Goal: Task Accomplishment & Management: Manage account settings

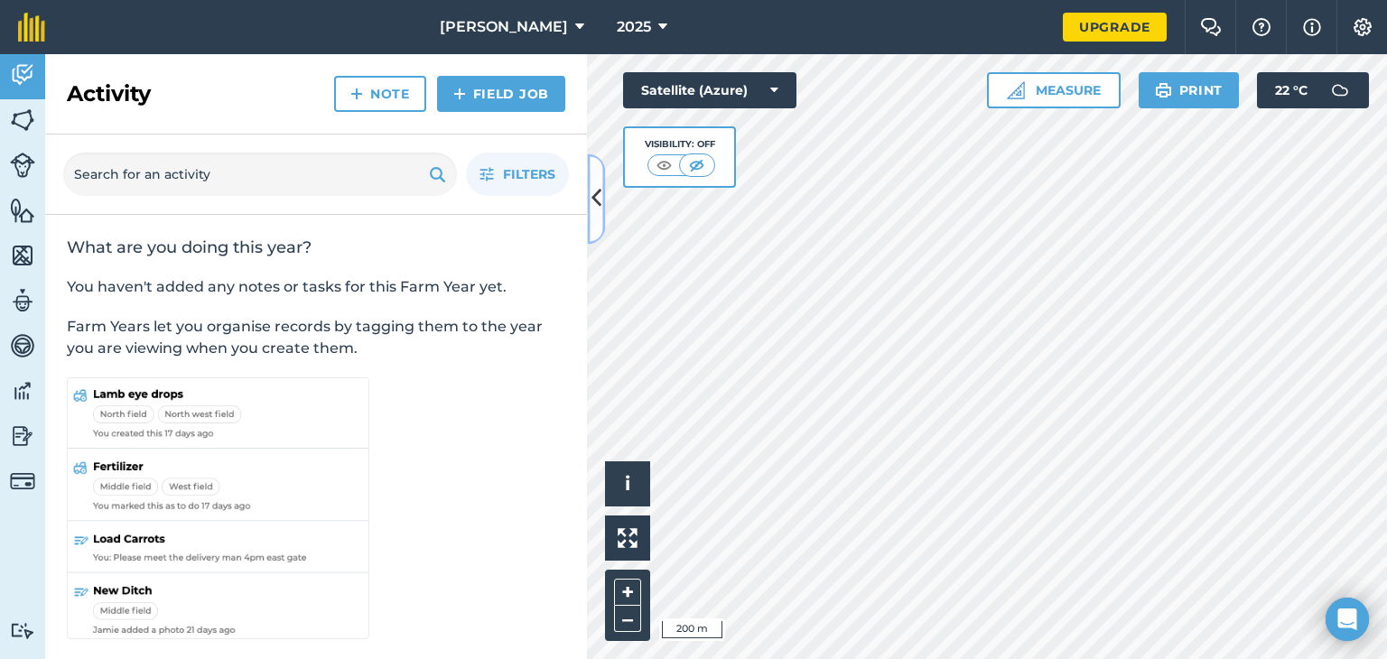
click at [596, 204] on icon at bounding box center [596, 199] width 10 height 32
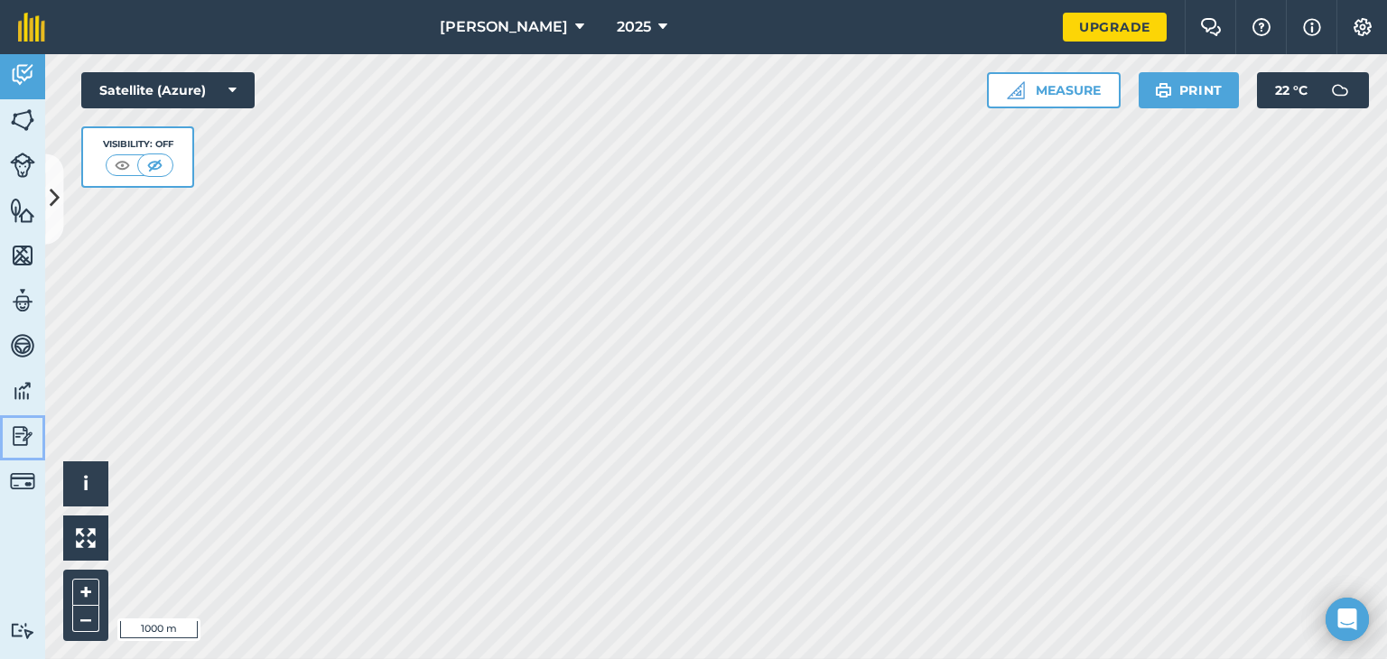
click at [14, 432] on img at bounding box center [22, 436] width 25 height 27
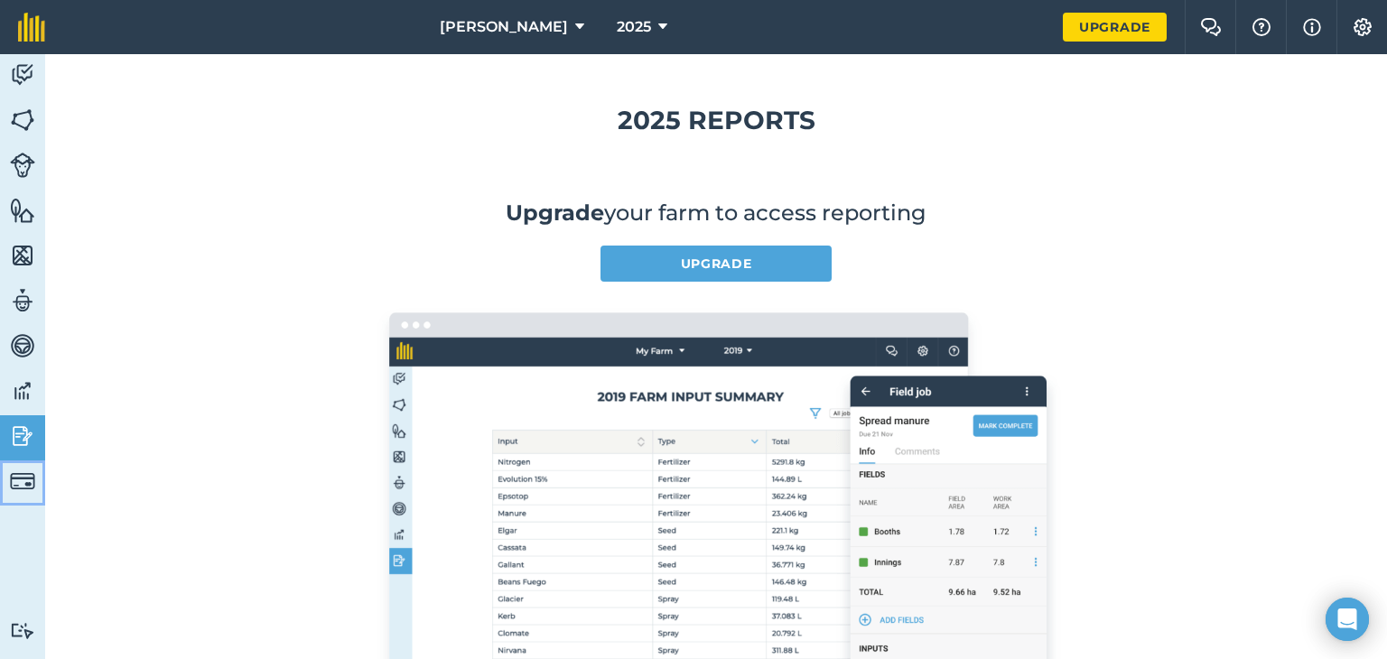
click at [14, 479] on img at bounding box center [22, 481] width 25 height 25
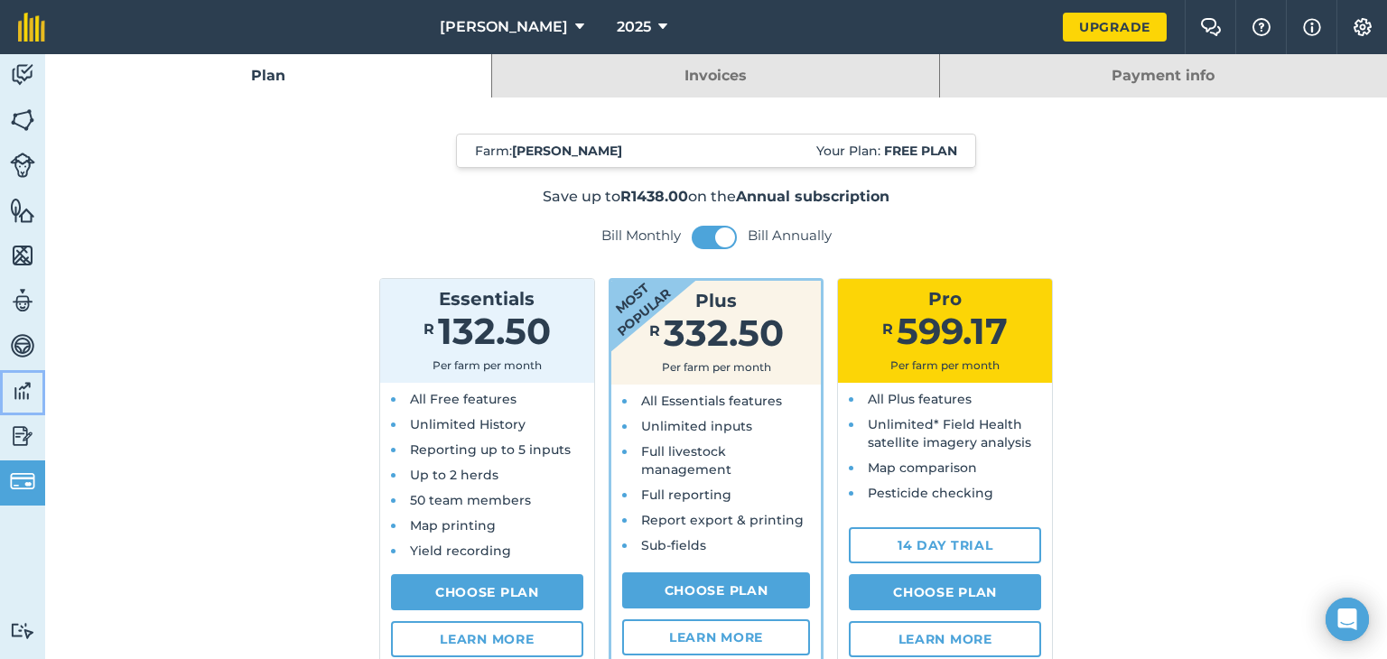
click at [16, 385] on img at bounding box center [22, 390] width 25 height 27
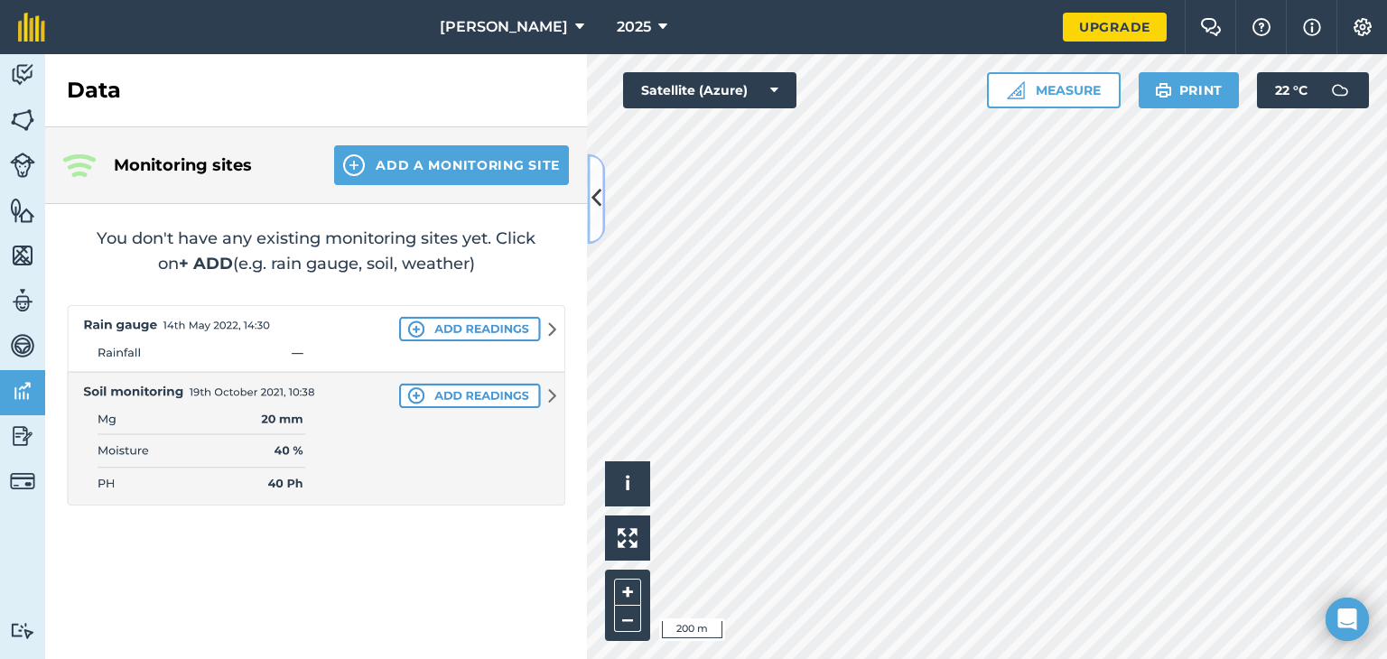
click at [595, 200] on icon at bounding box center [596, 199] width 10 height 32
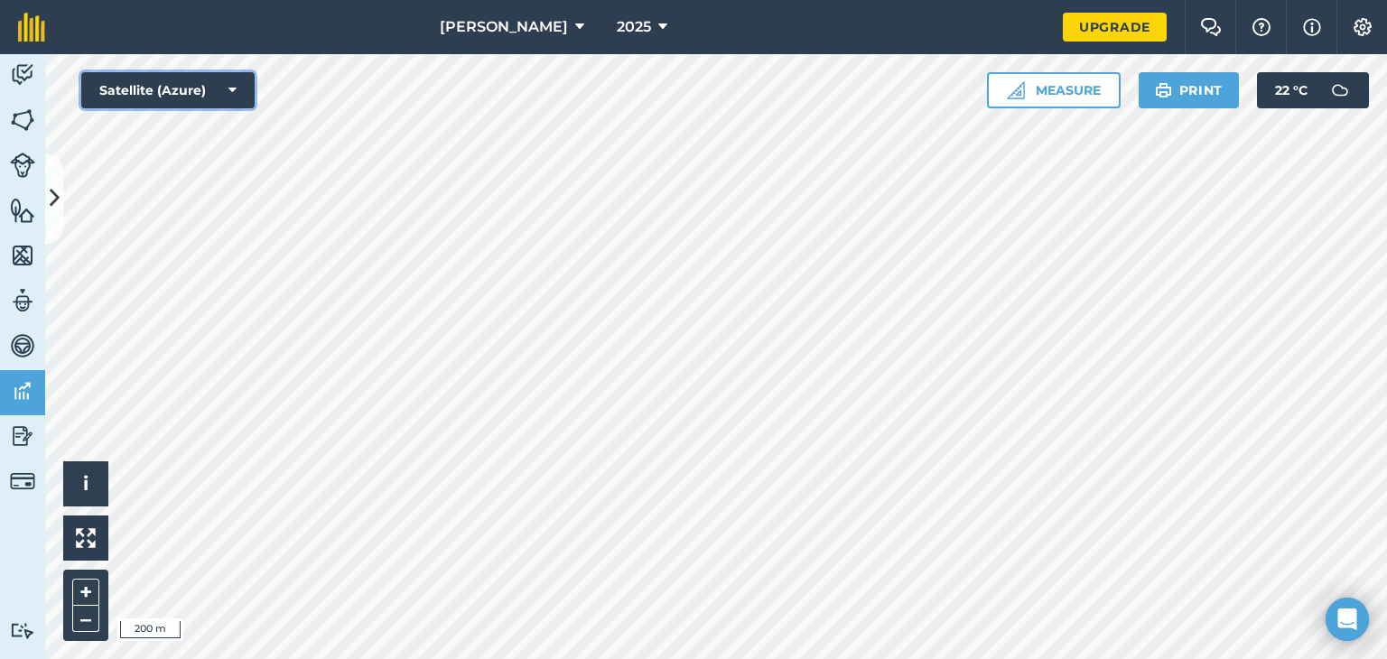
click at [199, 102] on button "Satellite (Azure)" at bounding box center [167, 90] width 173 height 36
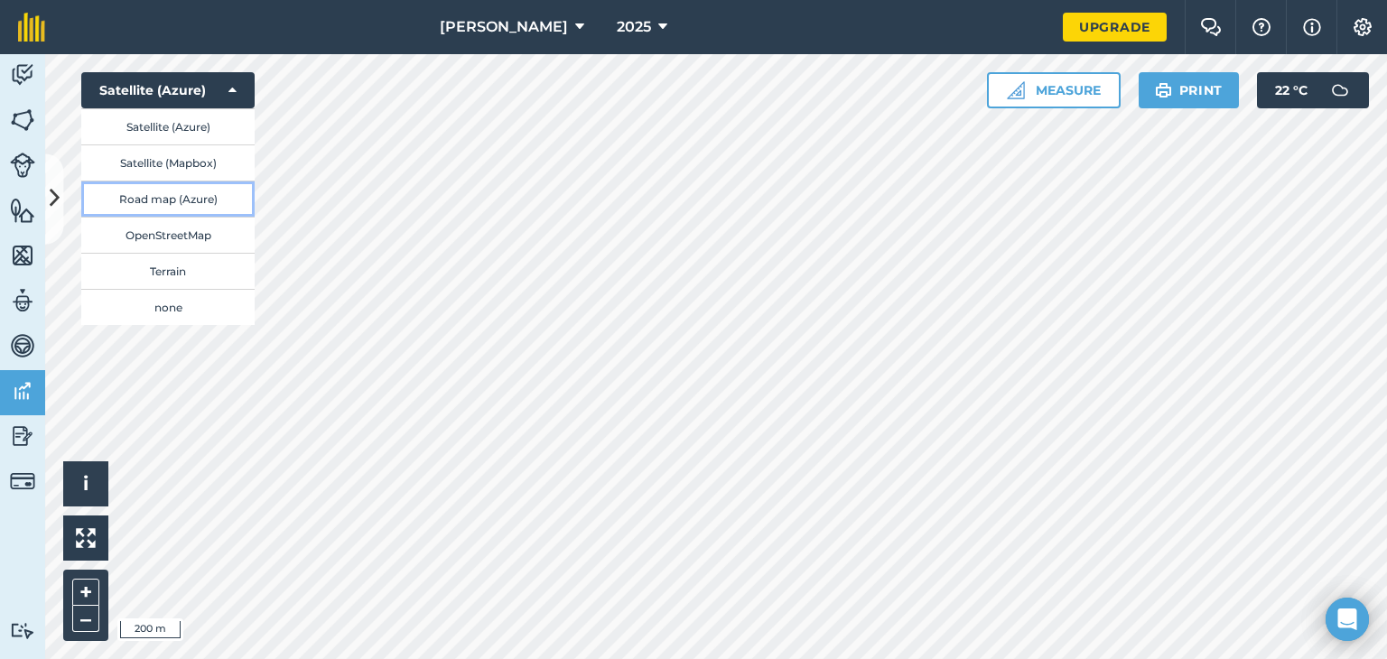
click at [207, 200] on button "Road map (Azure)" at bounding box center [167, 199] width 173 height 36
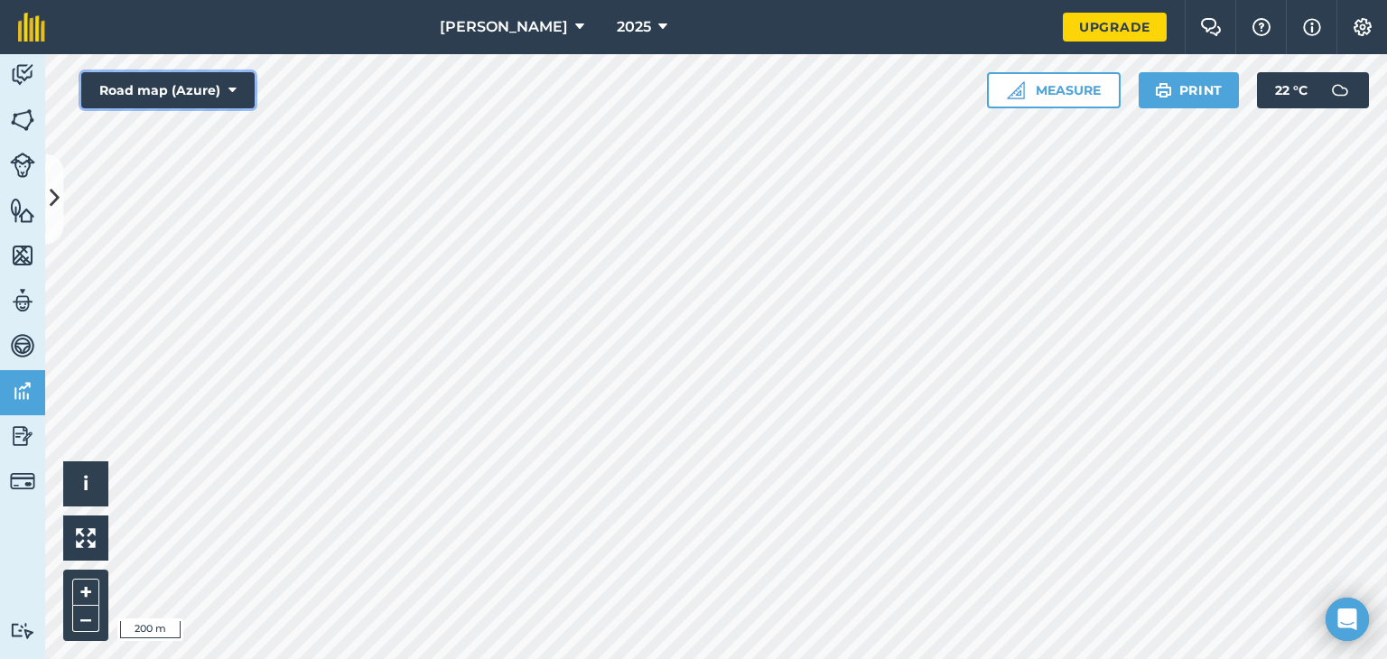
click at [197, 88] on button "Road map (Azure)" at bounding box center [167, 90] width 173 height 36
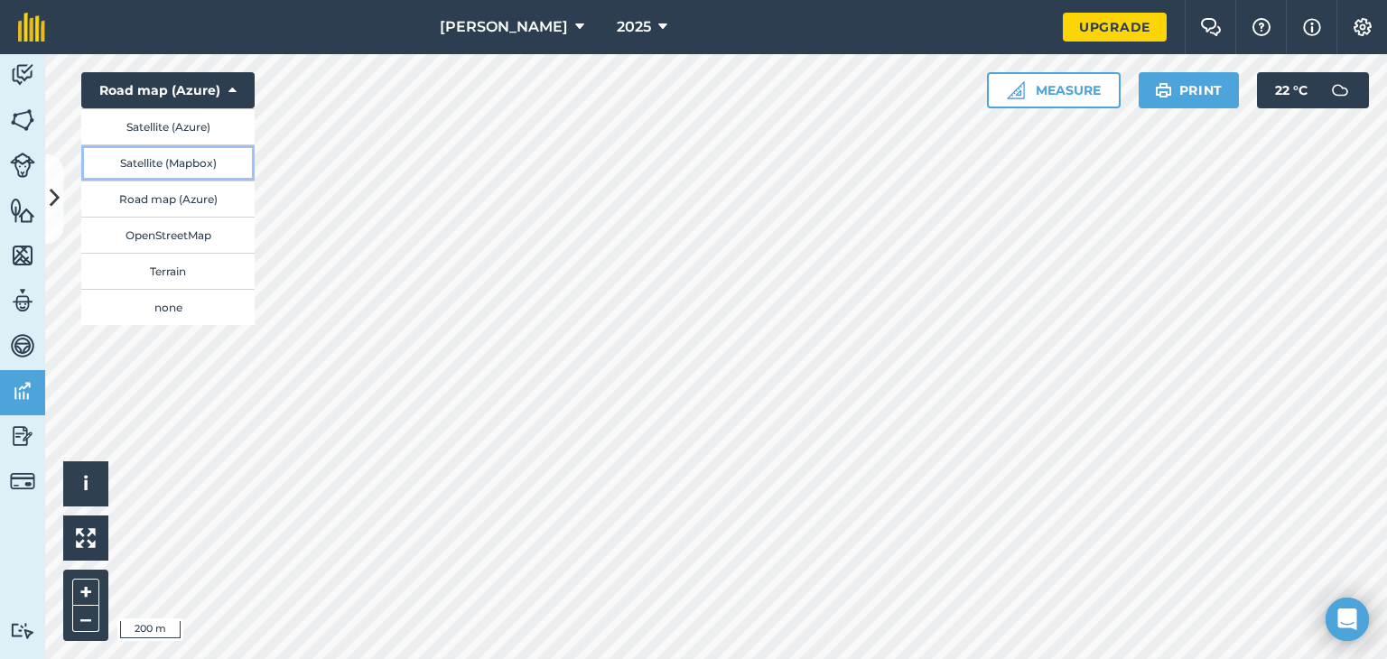
click at [186, 160] on button "Satellite (Mapbox)" at bounding box center [167, 162] width 173 height 36
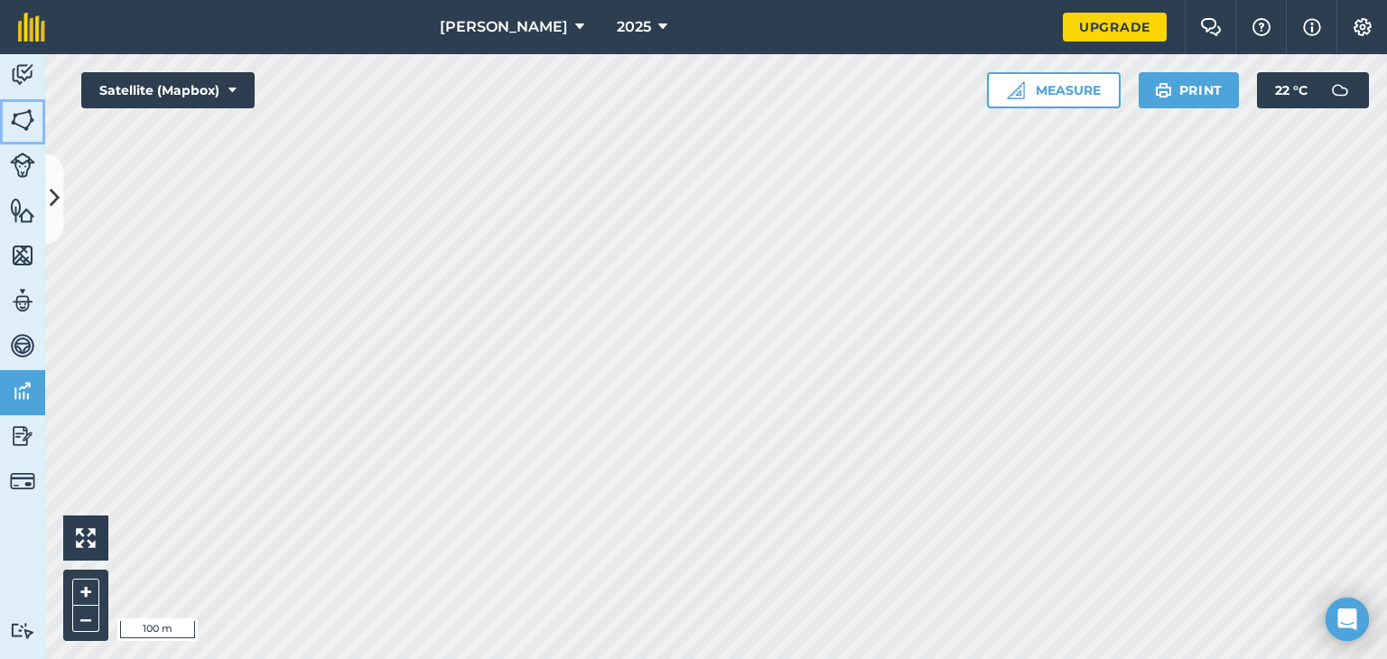
click at [30, 118] on img at bounding box center [22, 120] width 25 height 27
click at [53, 196] on icon at bounding box center [55, 199] width 10 height 32
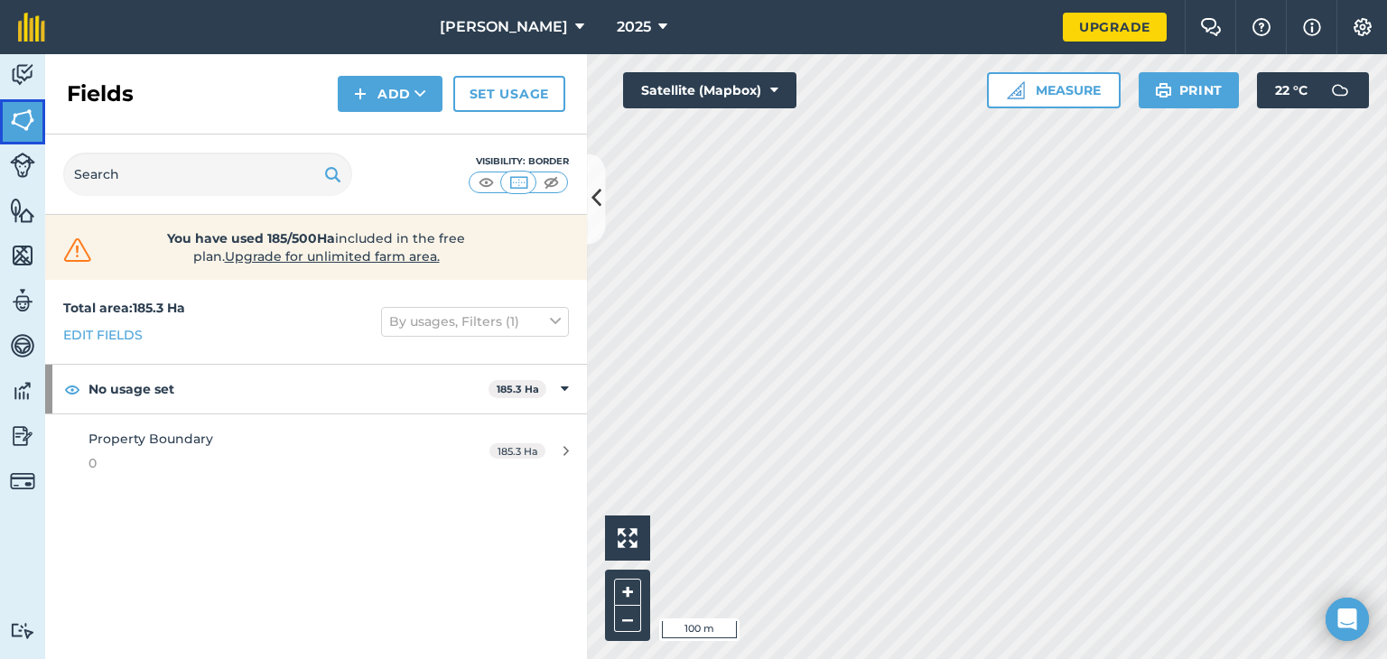
click at [27, 121] on img at bounding box center [22, 120] width 25 height 27
click at [362, 88] on img at bounding box center [360, 94] width 13 height 22
click at [386, 131] on link "Draw" at bounding box center [389, 135] width 99 height 40
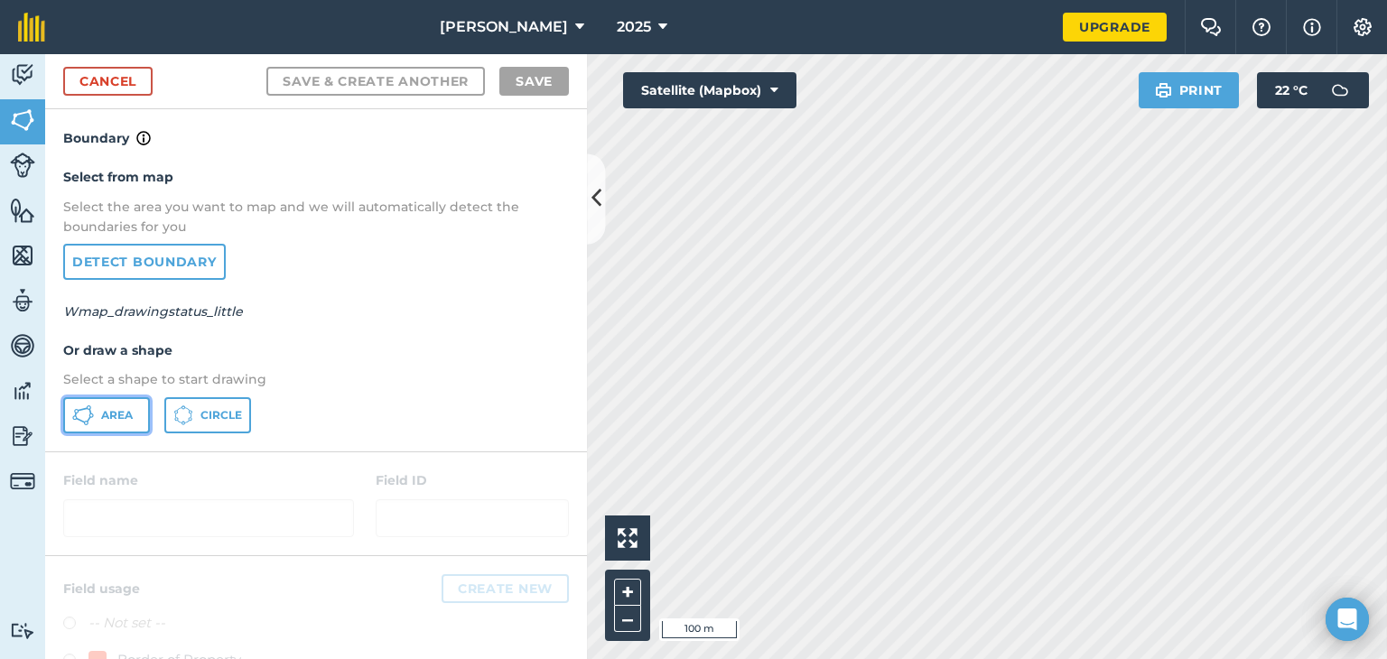
click at [114, 413] on span "Area" at bounding box center [117, 415] width 32 height 14
click at [125, 485] on div at bounding box center [316, 503] width 542 height 103
click at [135, 472] on div at bounding box center [316, 503] width 542 height 103
click at [95, 304] on em "Wmap_drawingstatus_little" at bounding box center [153, 311] width 180 height 16
click at [125, 74] on link "Cancel" at bounding box center [107, 81] width 89 height 29
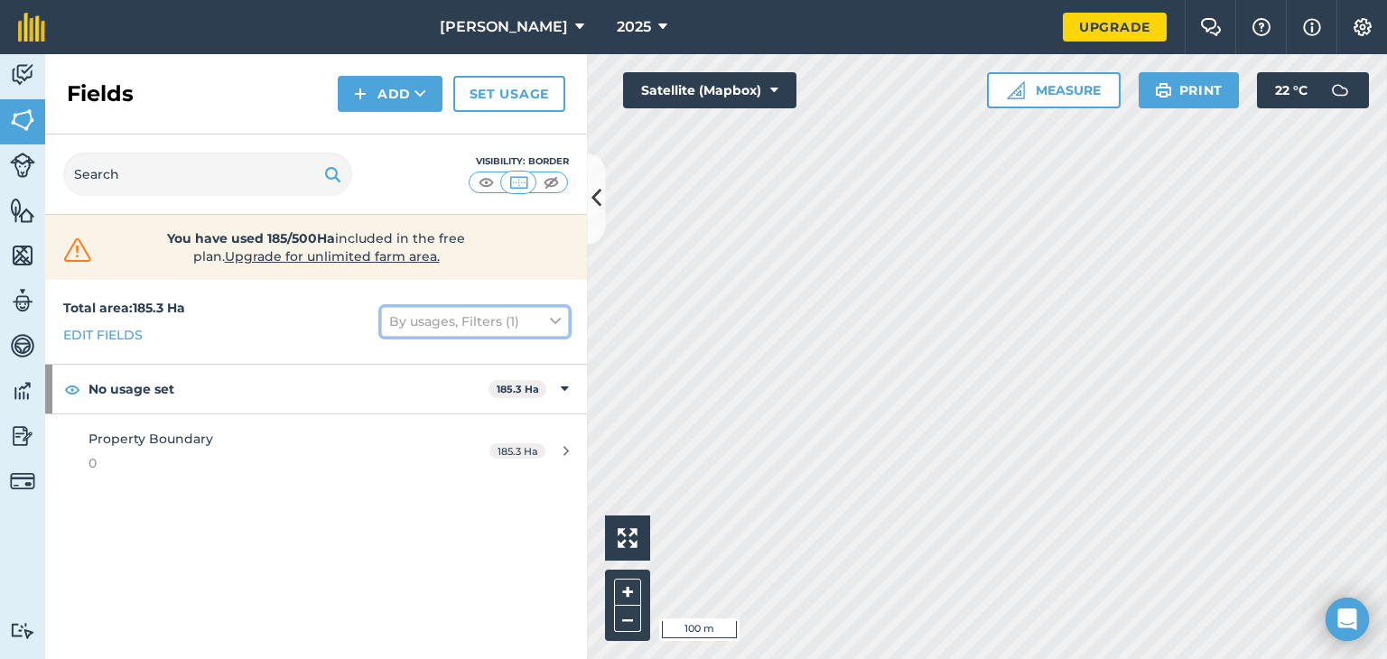
click at [473, 320] on button "By usages, Filters (1)" at bounding box center [475, 321] width 188 height 29
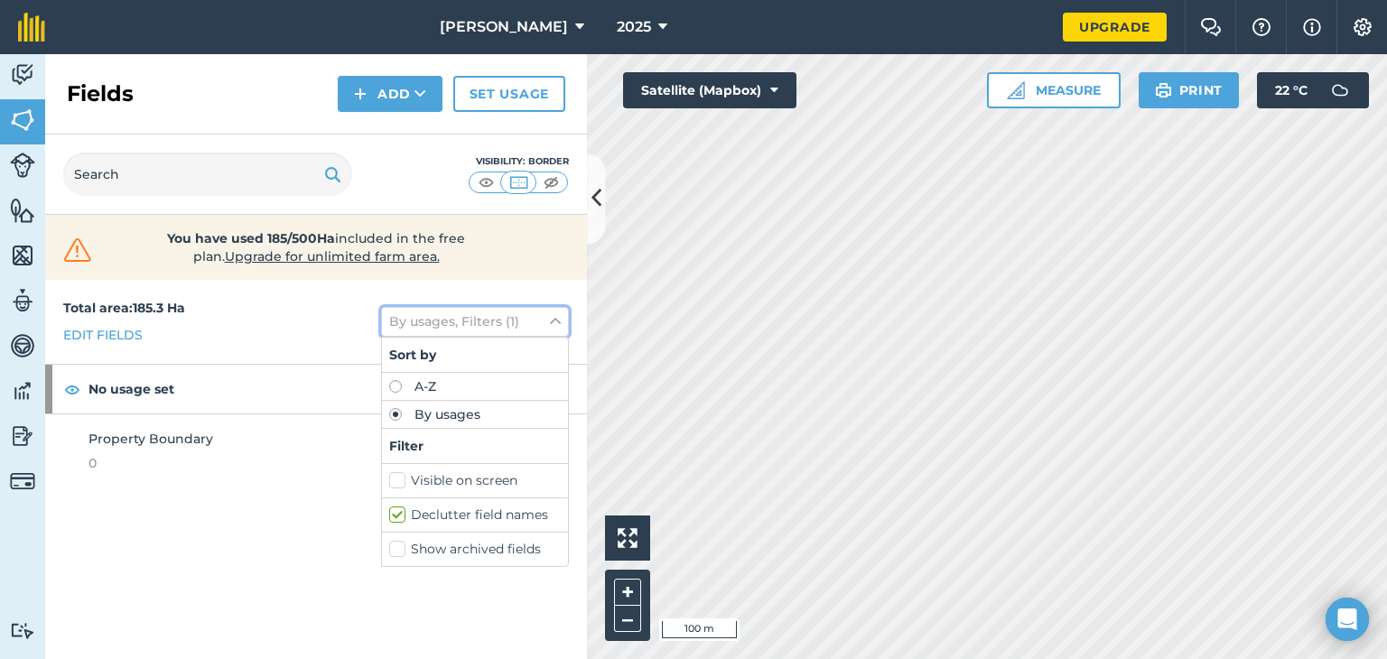
click at [473, 320] on button "By usages, Filters (1)" at bounding box center [475, 321] width 188 height 29
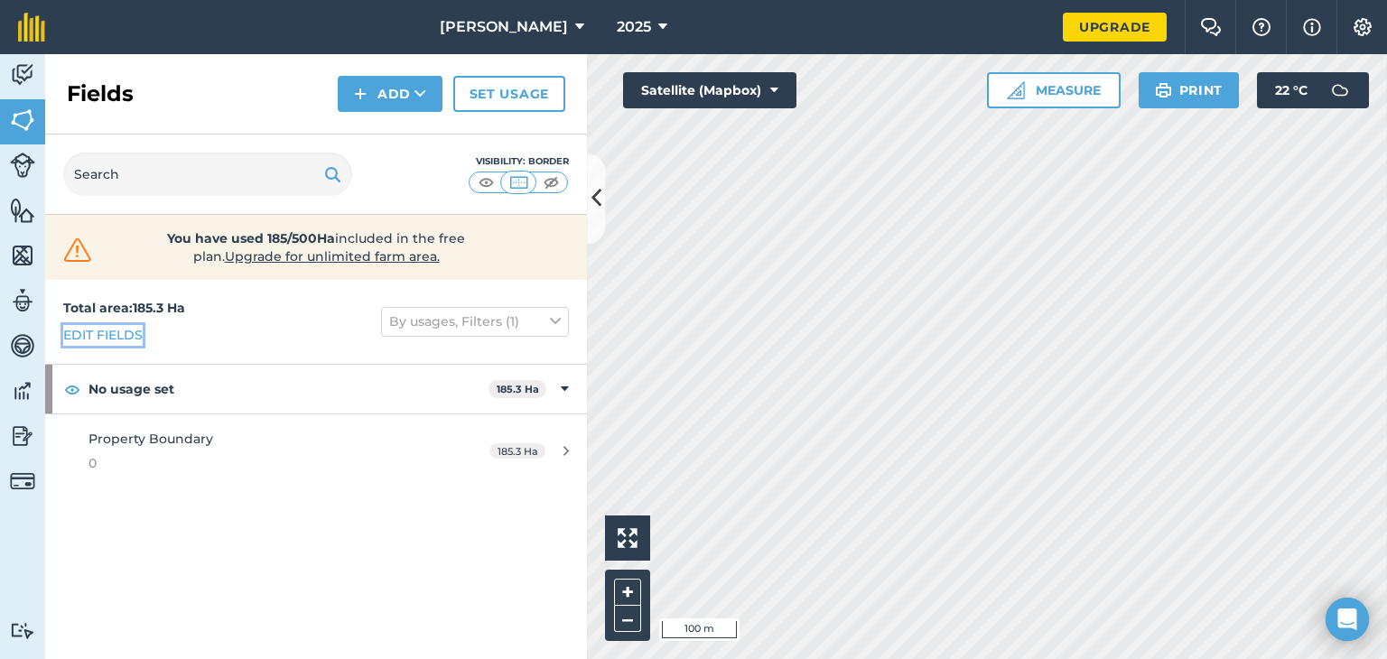
click at [94, 330] on link "Edit fields" at bounding box center [102, 335] width 79 height 20
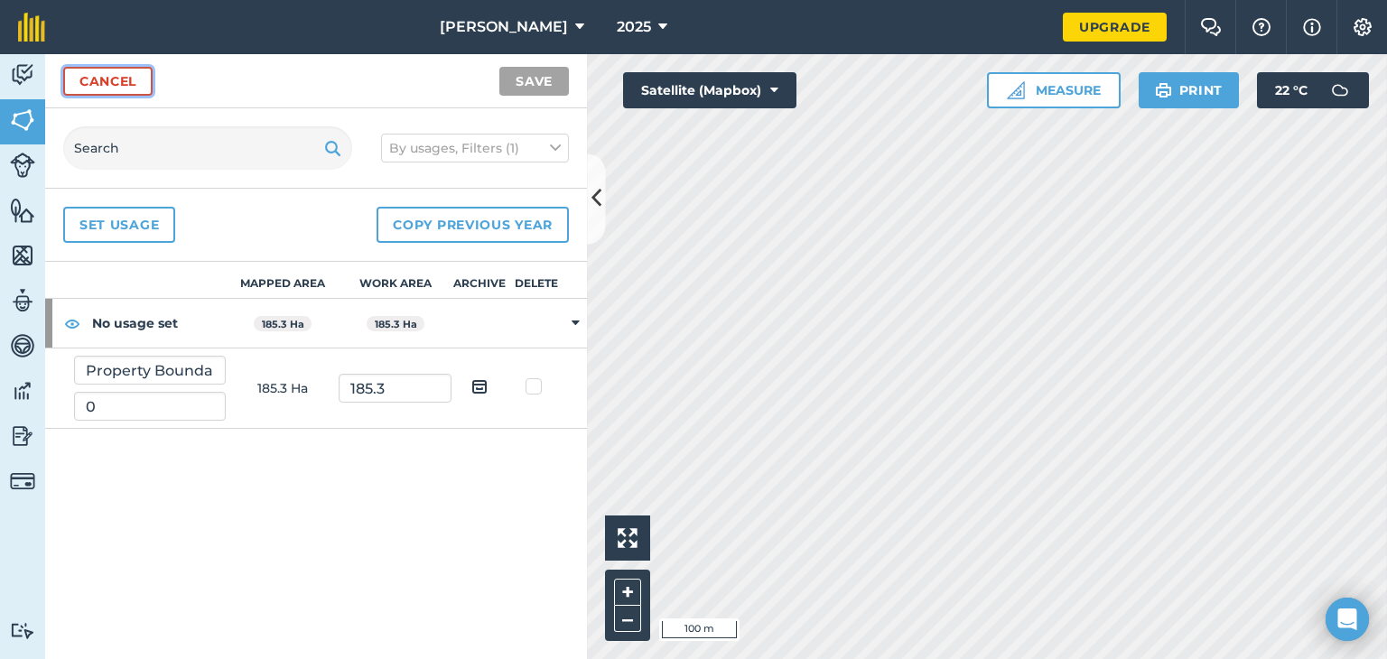
click at [118, 83] on link "Cancel" at bounding box center [107, 81] width 89 height 29
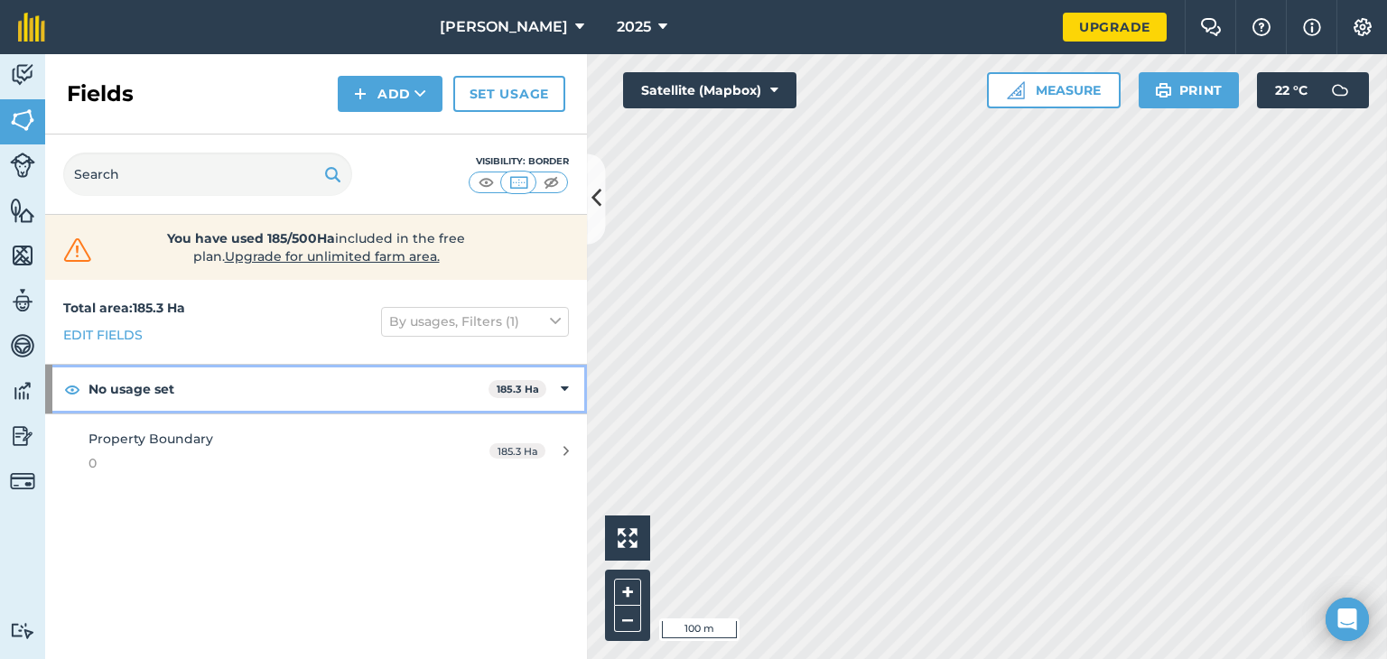
click at [562, 386] on icon at bounding box center [565, 389] width 8 height 20
click at [563, 386] on div "No usage set 185.3 Ha" at bounding box center [316, 389] width 542 height 49
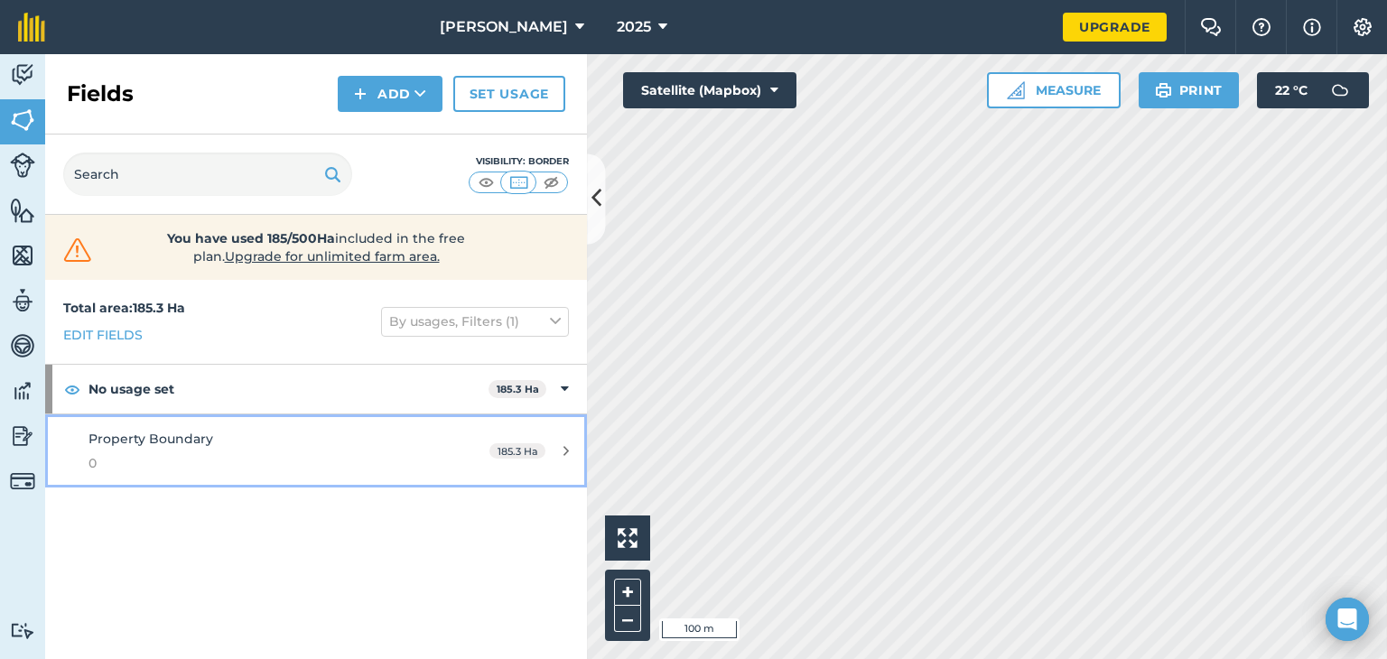
click at [567, 452] on icon at bounding box center [565, 451] width 5 height 14
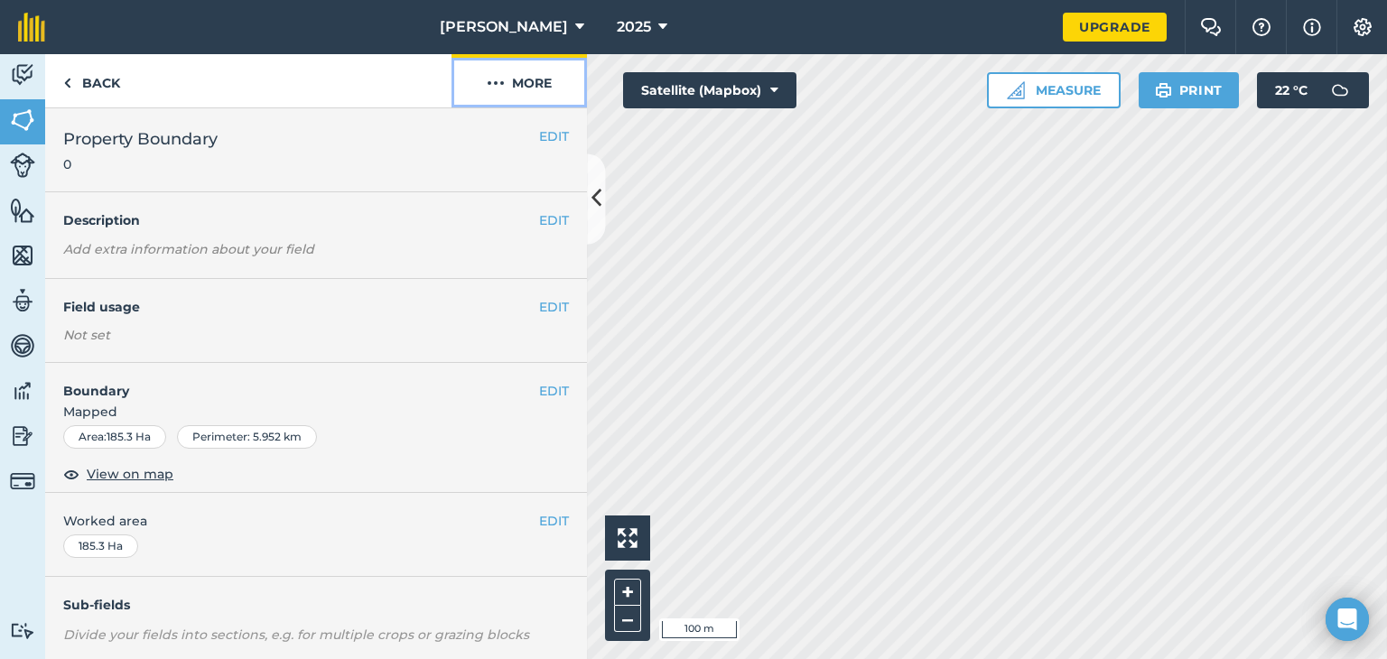
click at [498, 78] on img at bounding box center [496, 83] width 18 height 22
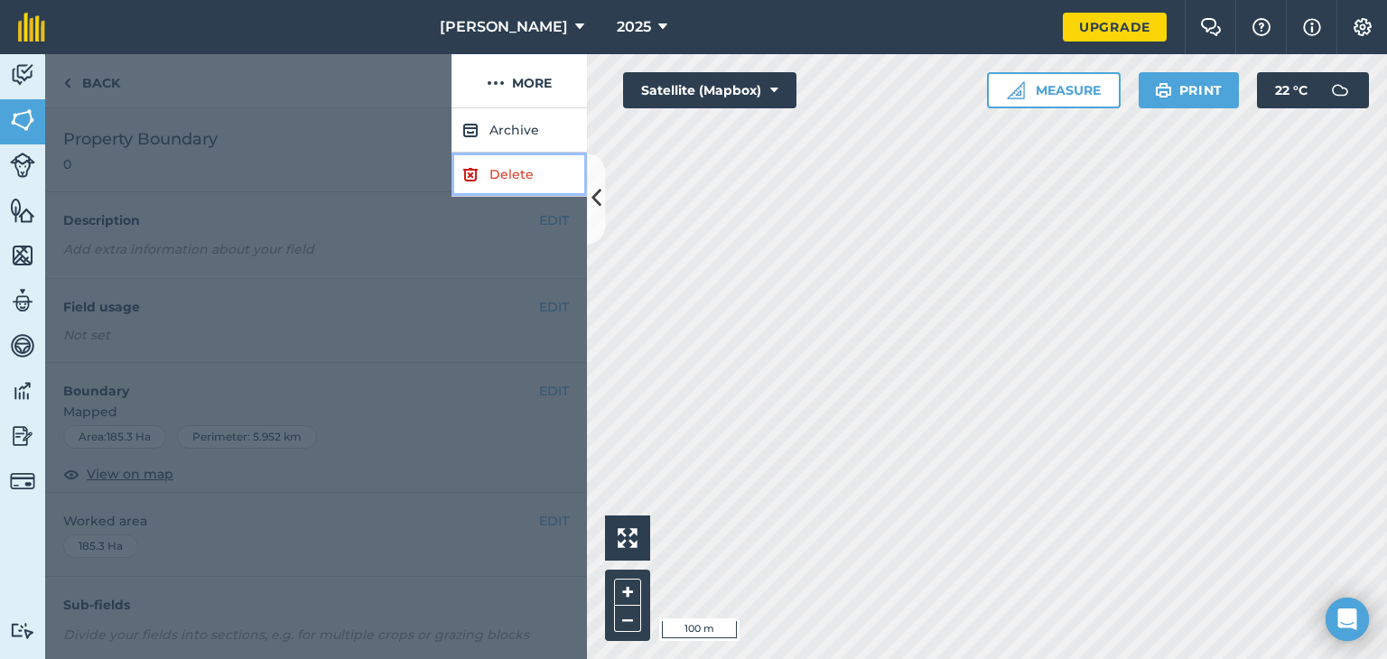
click at [508, 169] on link "Delete" at bounding box center [518, 175] width 135 height 44
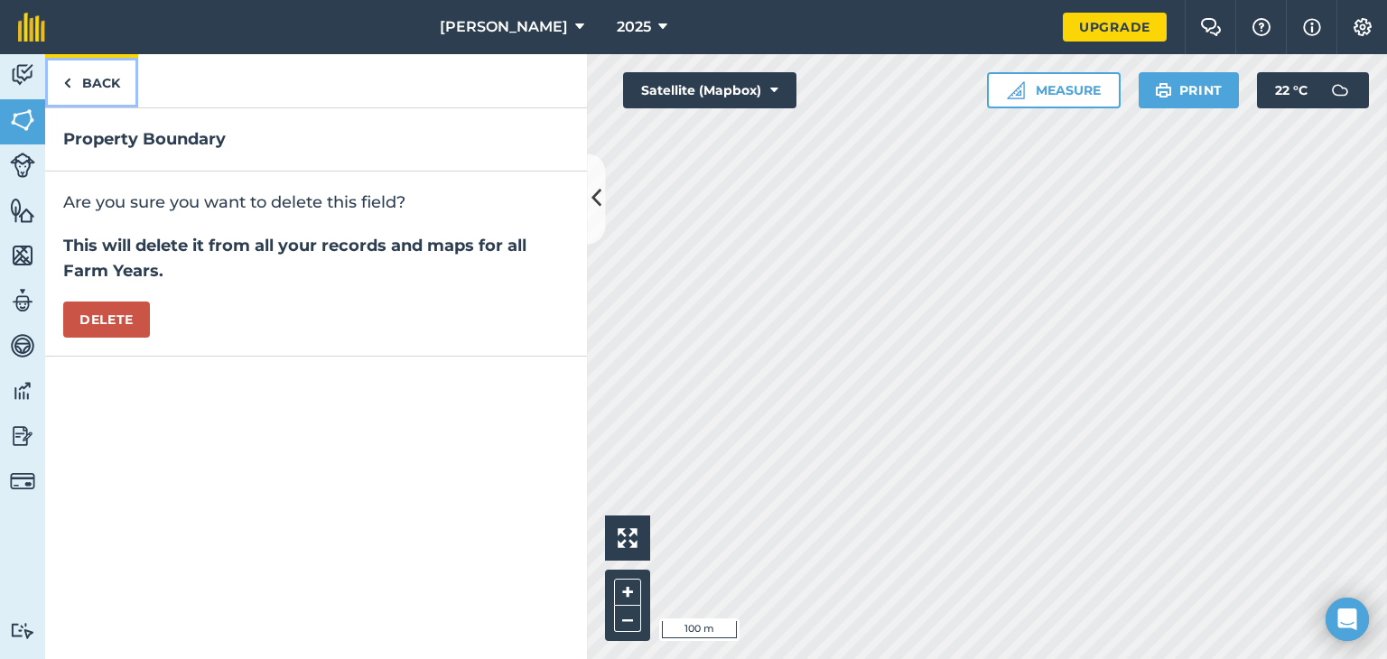
click at [98, 88] on link "Back" at bounding box center [91, 80] width 93 height 53
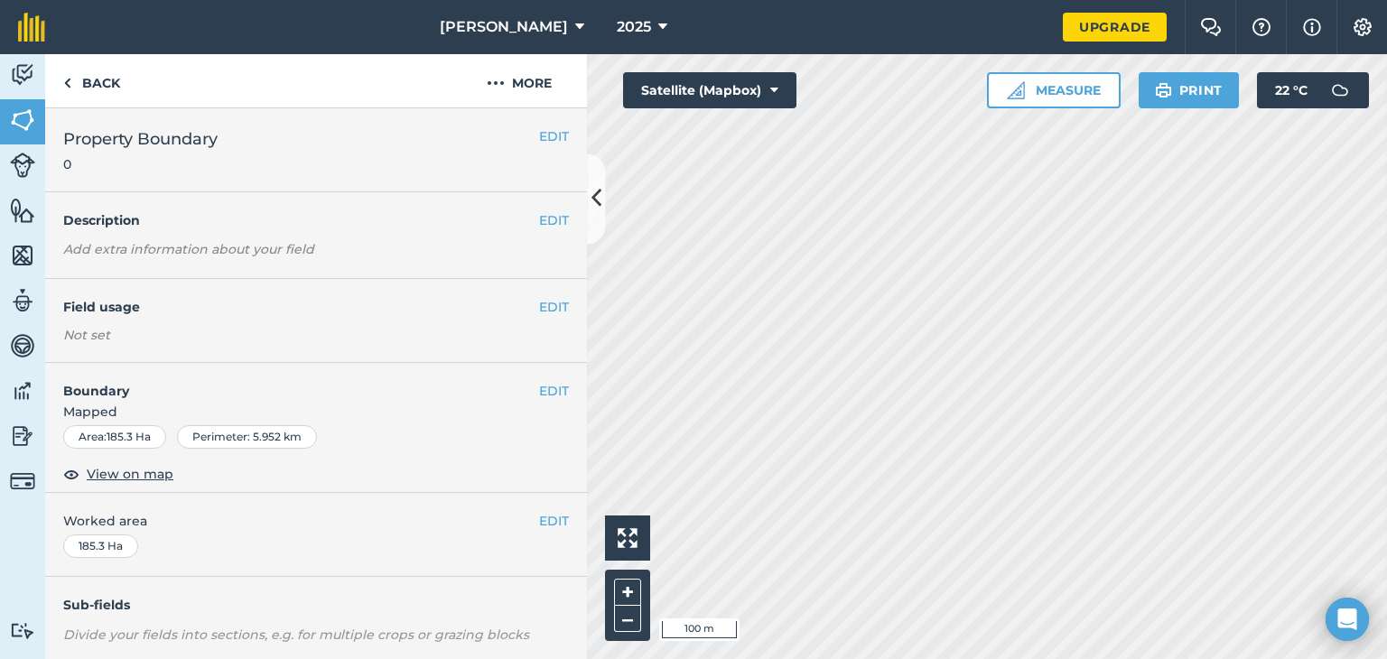
click at [254, 314] on h4 "Field usage" at bounding box center [301, 307] width 476 height 20
click at [89, 81] on link "Back" at bounding box center [91, 80] width 93 height 53
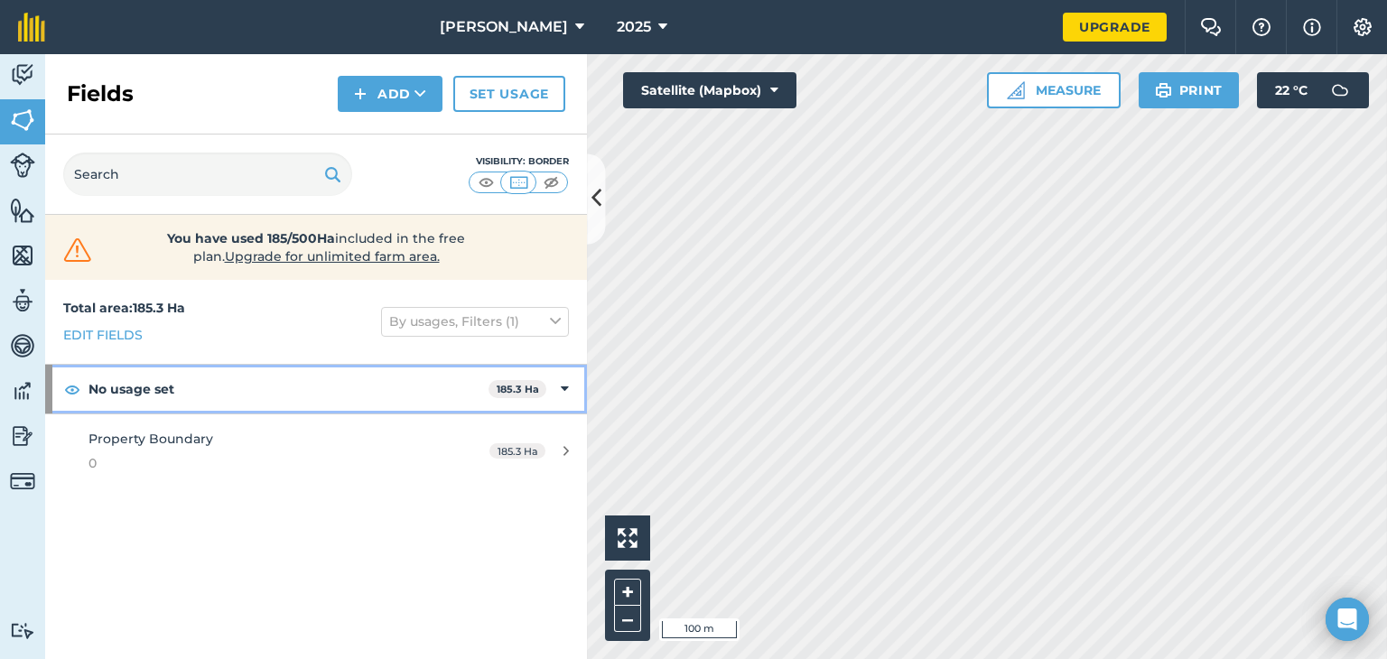
click at [103, 387] on strong "No usage set" at bounding box center [288, 389] width 400 height 49
click at [104, 387] on strong "No usage set" at bounding box center [290, 389] width 404 height 49
click at [571, 392] on div "No usage set 185.3 Ha" at bounding box center [316, 389] width 542 height 49
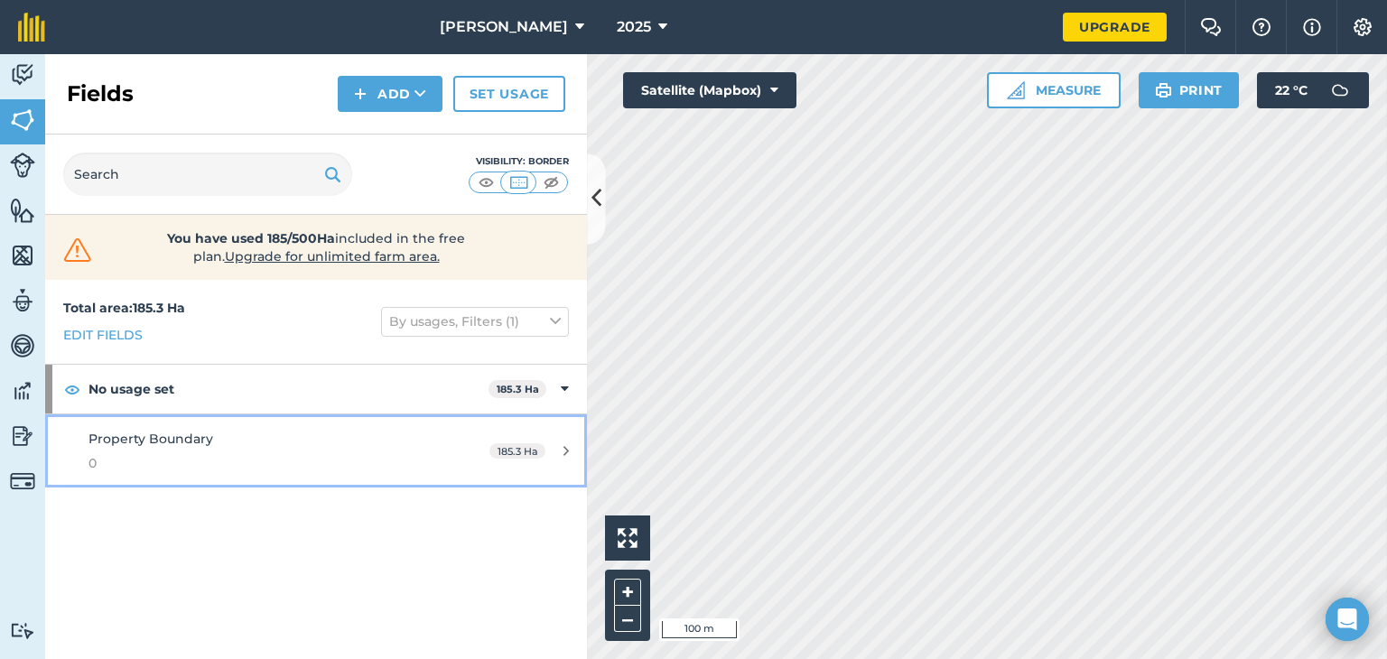
click at [566, 444] on icon at bounding box center [565, 451] width 5 height 14
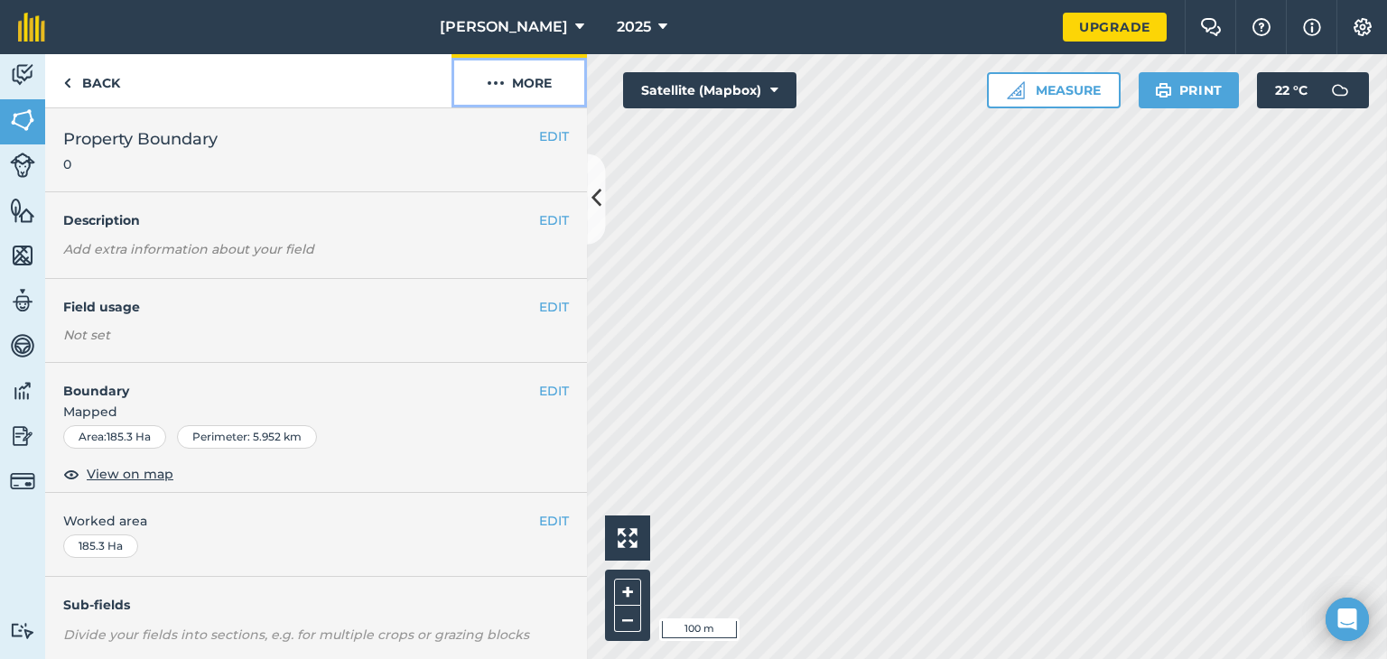
click at [503, 91] on img at bounding box center [496, 83] width 18 height 22
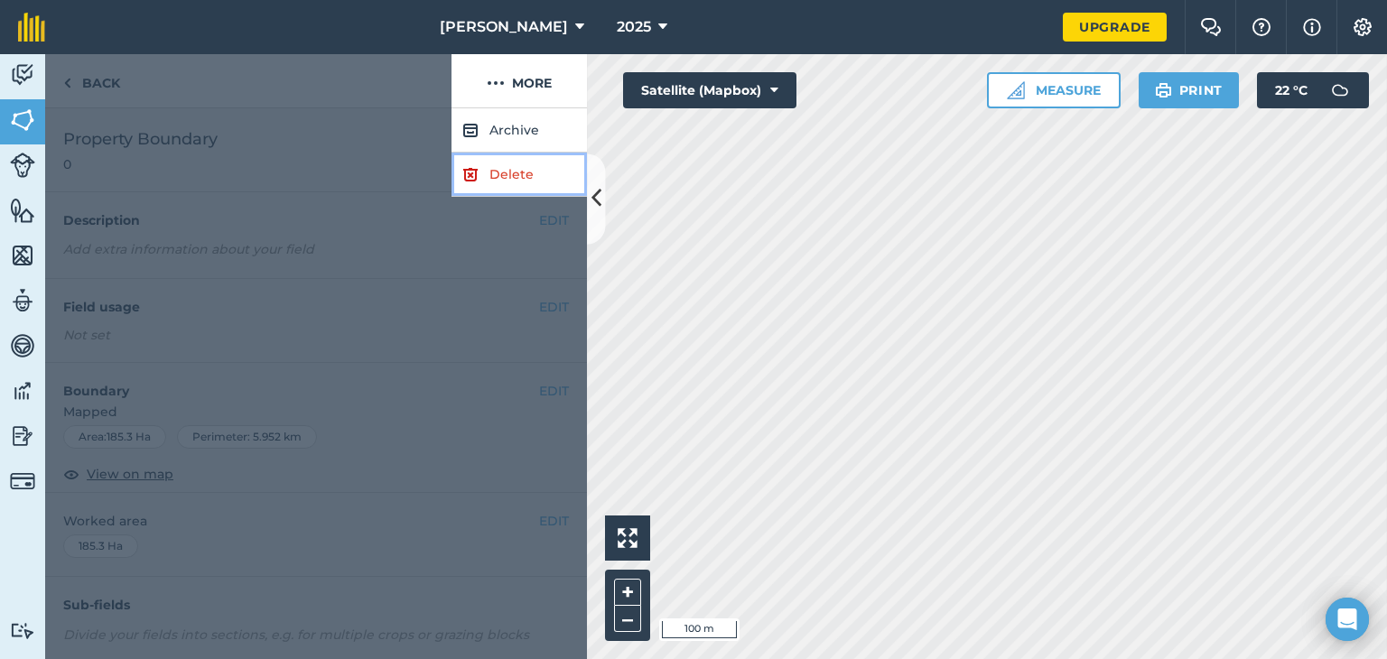
click at [509, 164] on link "Delete" at bounding box center [518, 175] width 135 height 44
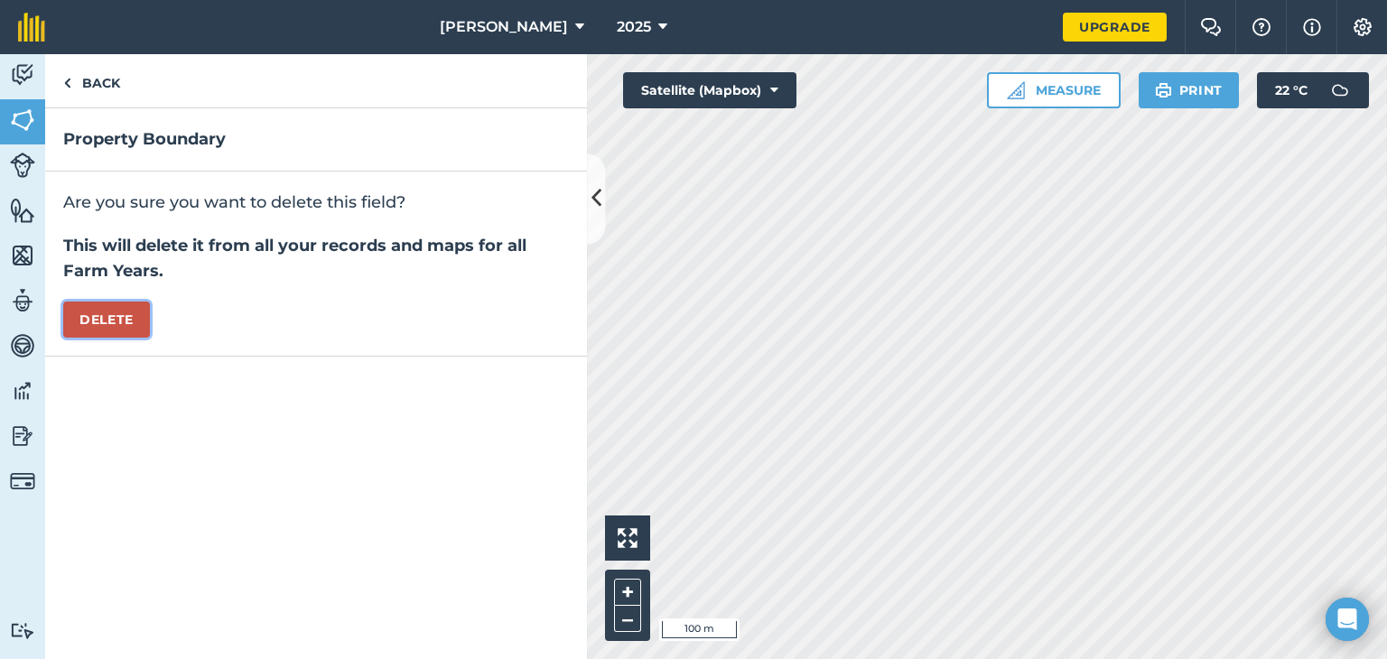
click at [119, 318] on button "Delete" at bounding box center [106, 320] width 87 height 36
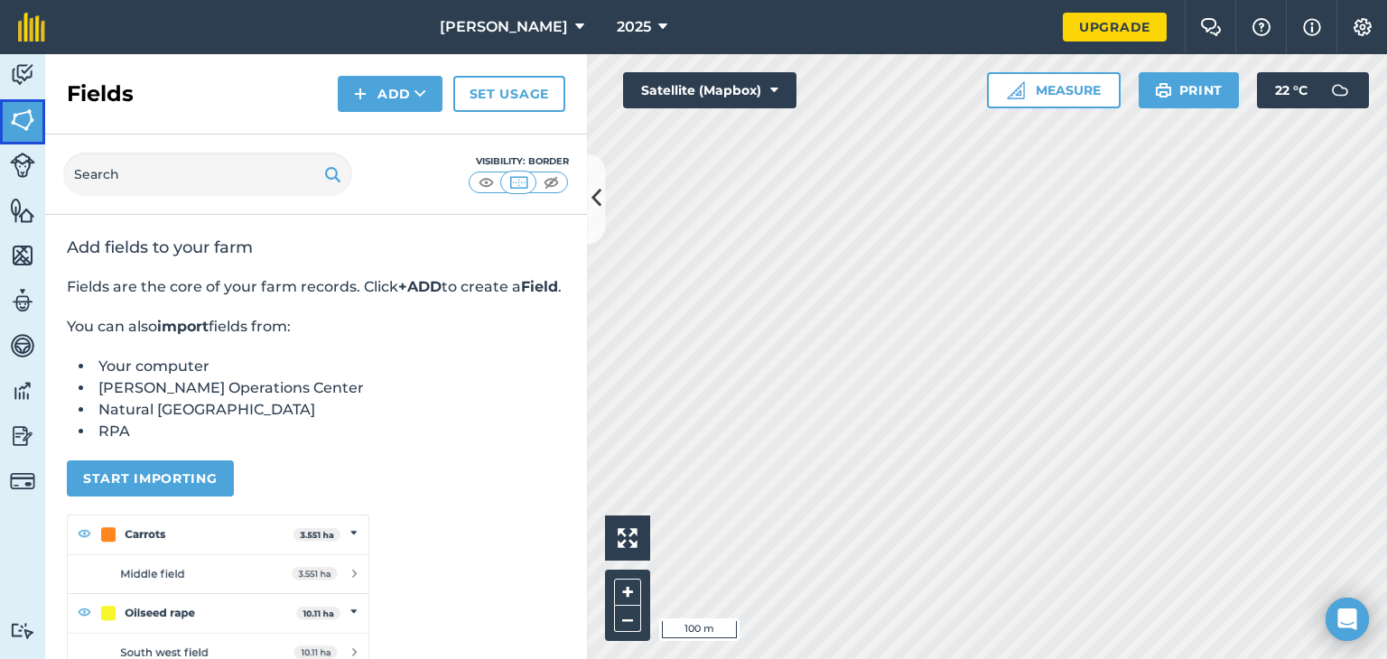
click at [22, 118] on img at bounding box center [22, 120] width 25 height 27
click at [376, 91] on button "Add" at bounding box center [390, 94] width 105 height 36
click at [404, 130] on link "Draw" at bounding box center [389, 135] width 99 height 40
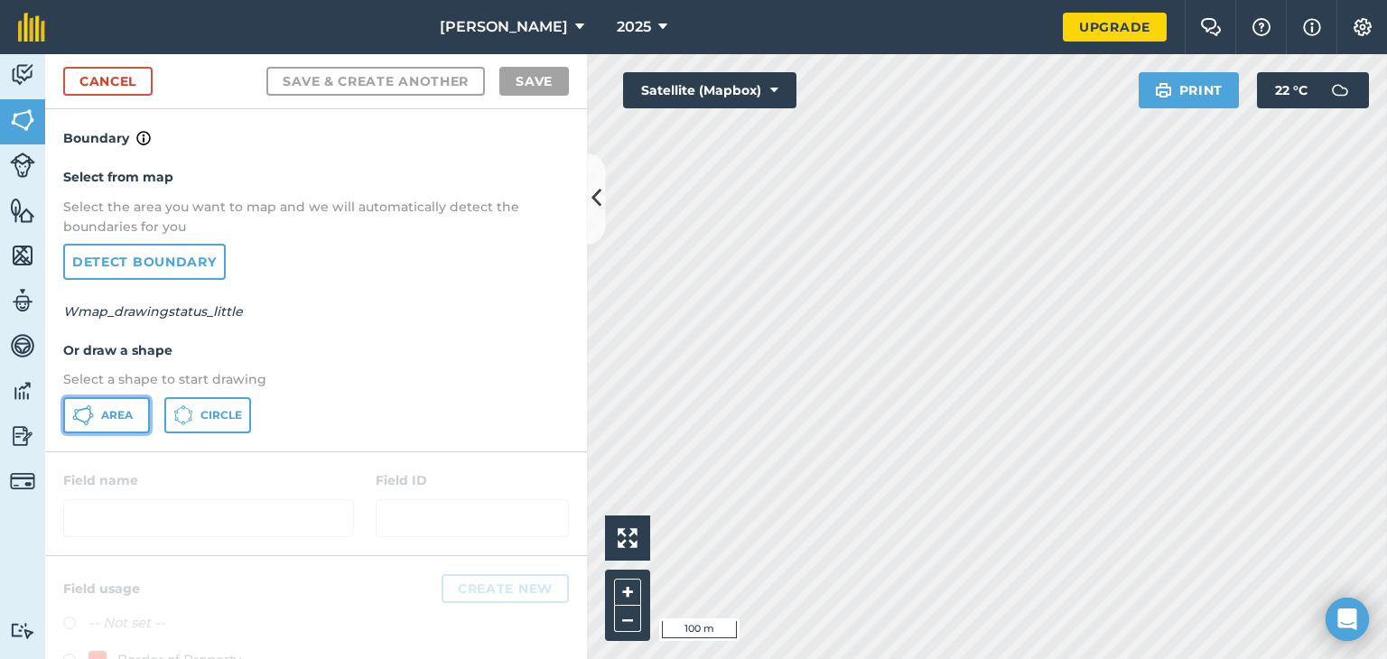
click at [107, 423] on button "Area" at bounding box center [106, 415] width 87 height 36
click at [134, 476] on div at bounding box center [316, 503] width 542 height 103
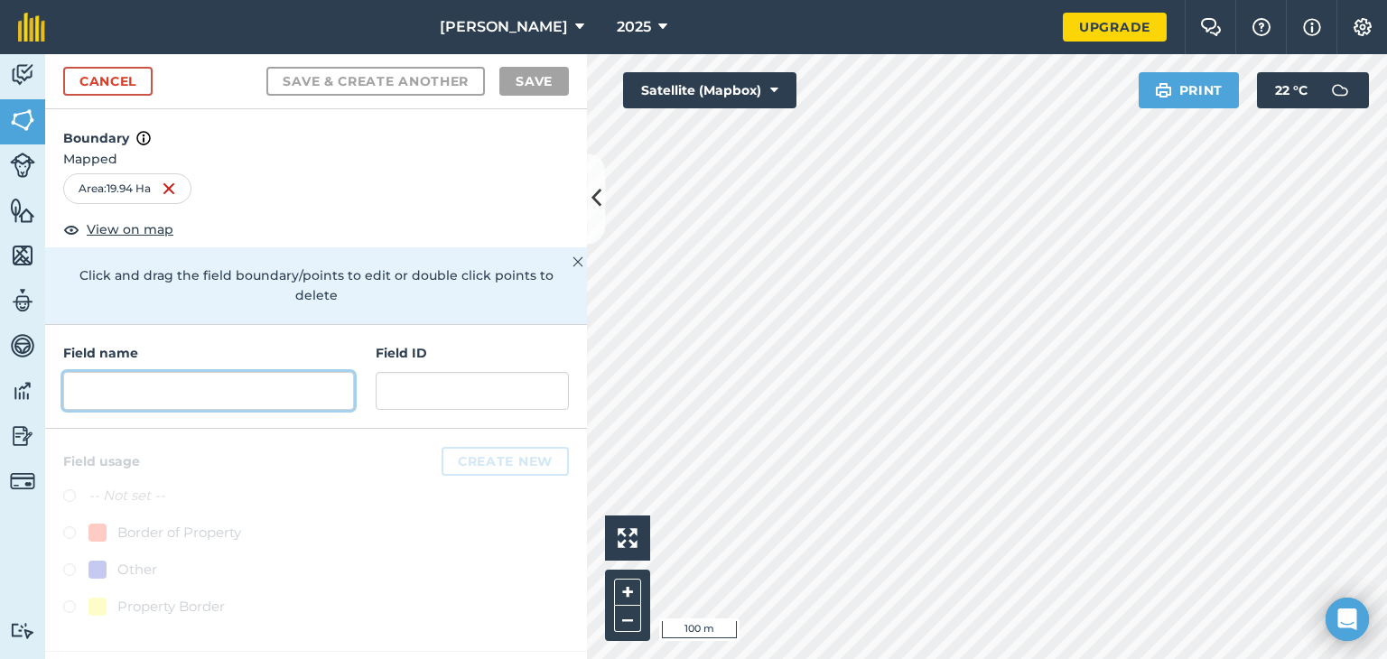
click at [220, 373] on input "text" at bounding box center [208, 391] width 291 height 38
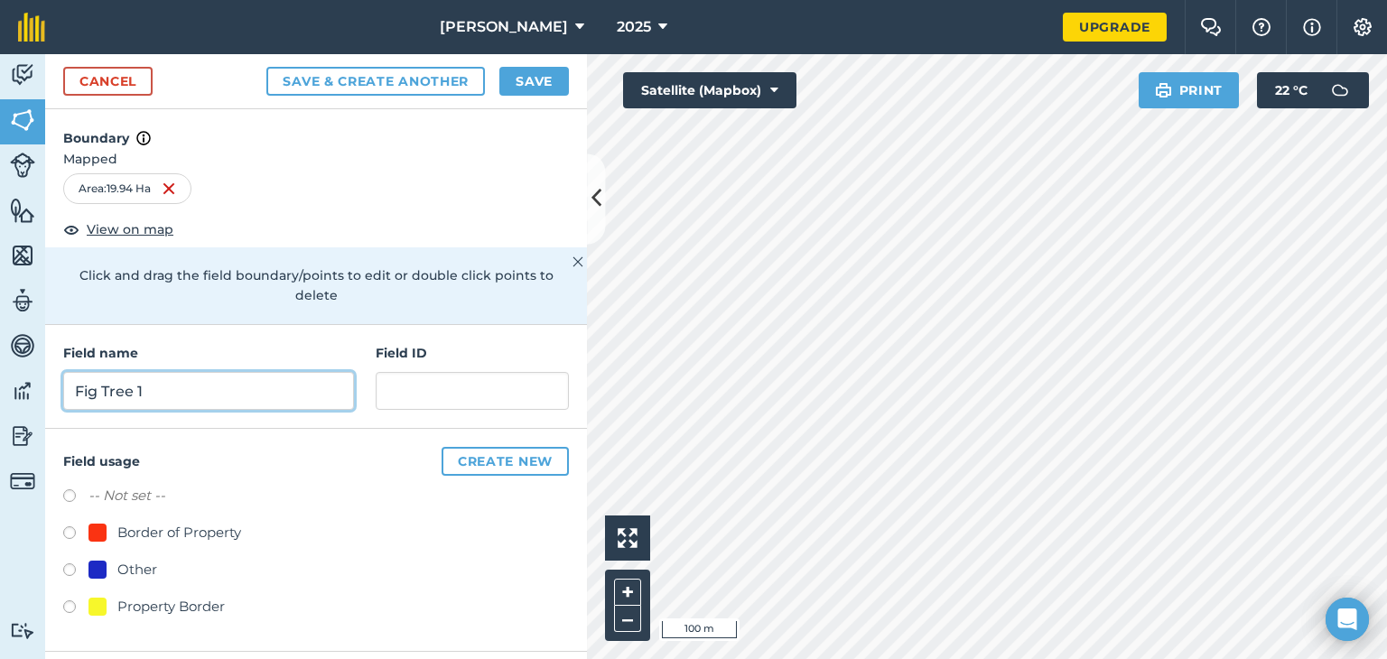
type input "Fig Tree 1"
click at [69, 526] on label at bounding box center [75, 535] width 25 height 18
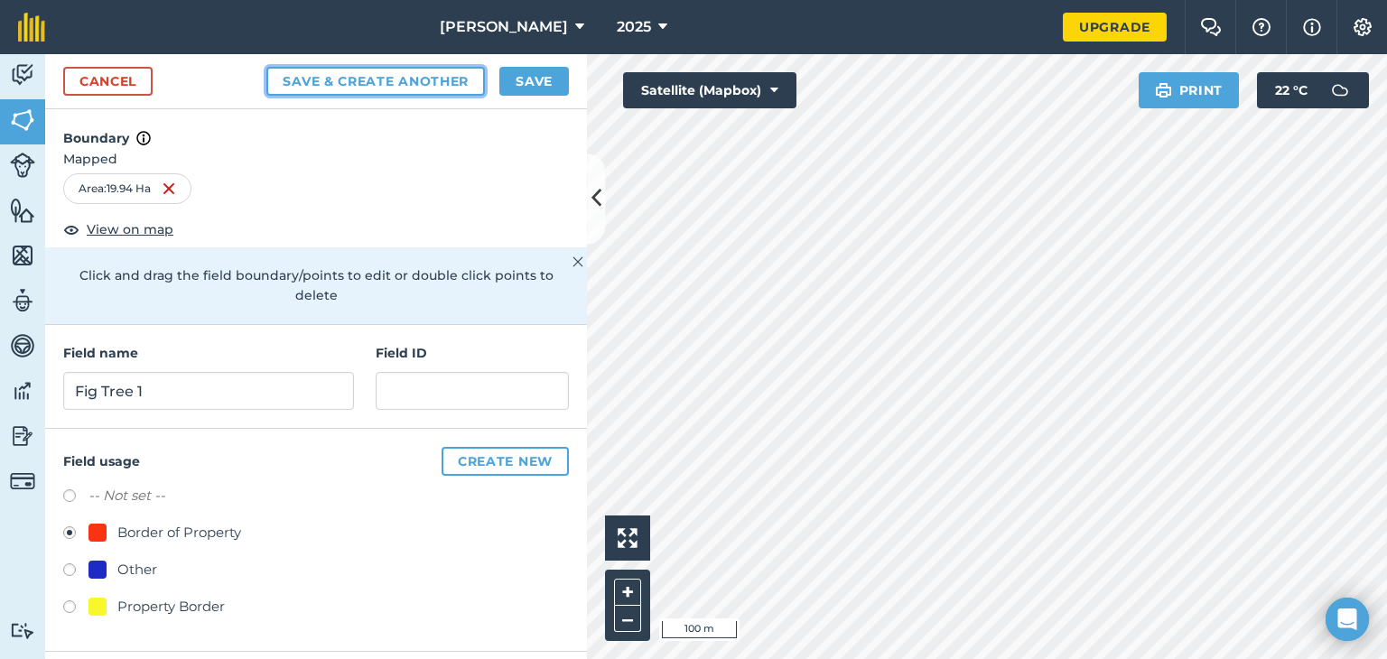
click at [441, 82] on button "Save & Create Another" at bounding box center [375, 81] width 218 height 29
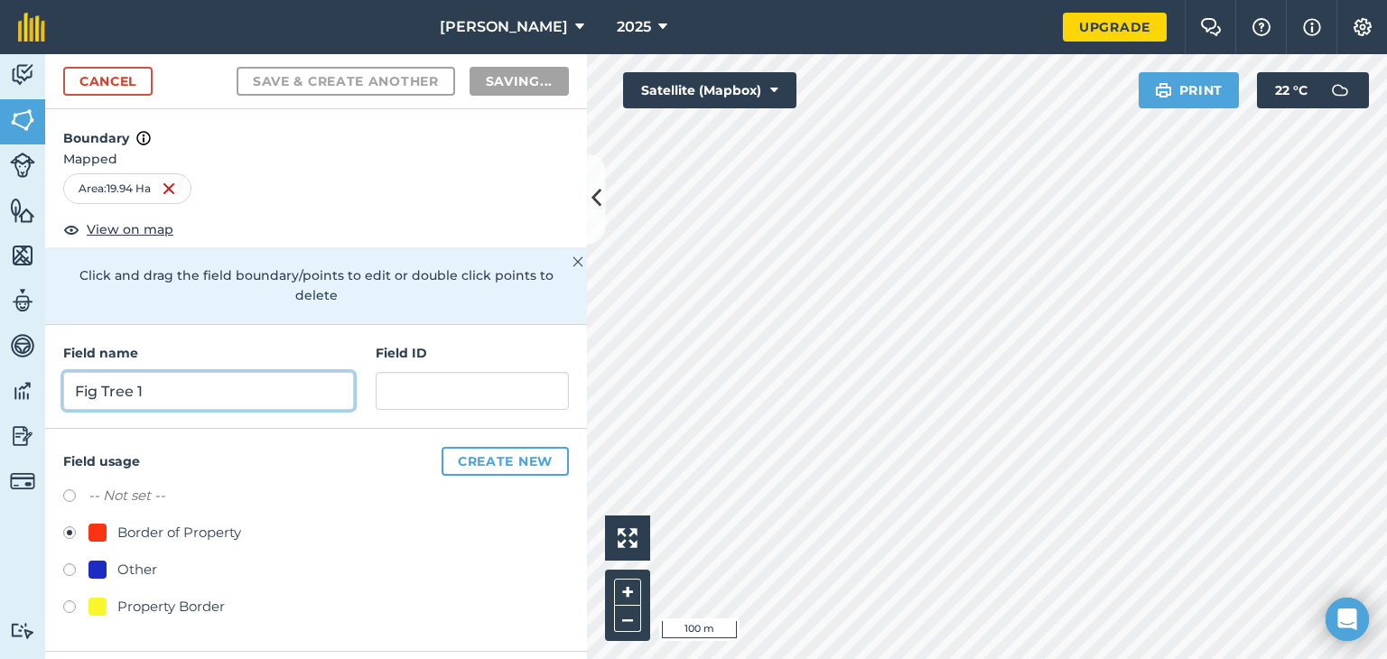
radio input "false"
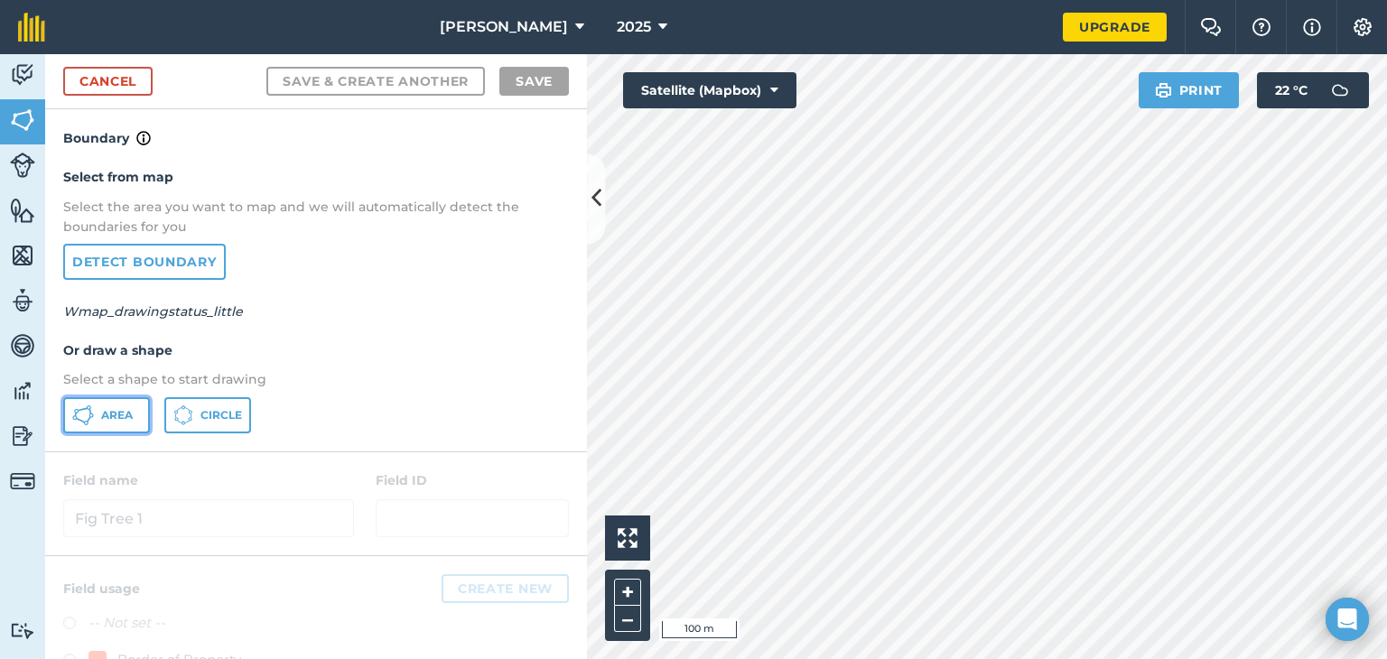
click at [104, 415] on span "Area" at bounding box center [117, 415] width 32 height 14
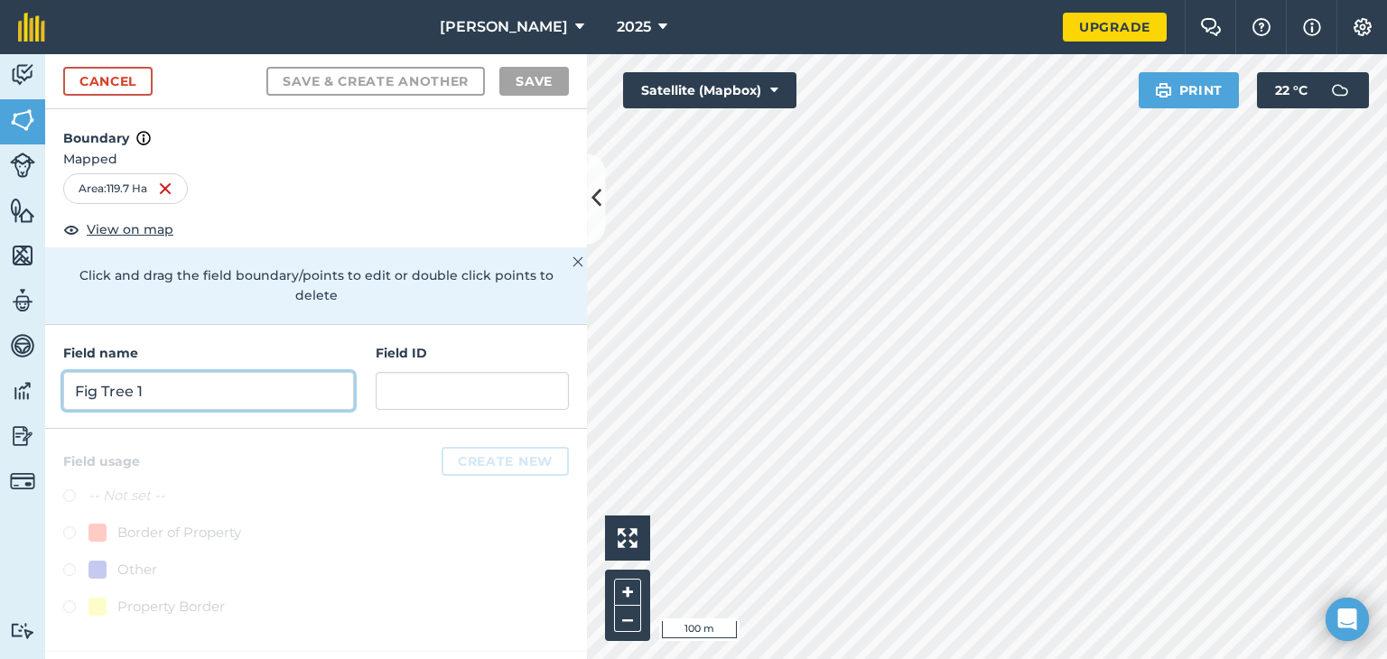
click at [189, 372] on input "Fig Tree 1" at bounding box center [208, 391] width 291 height 38
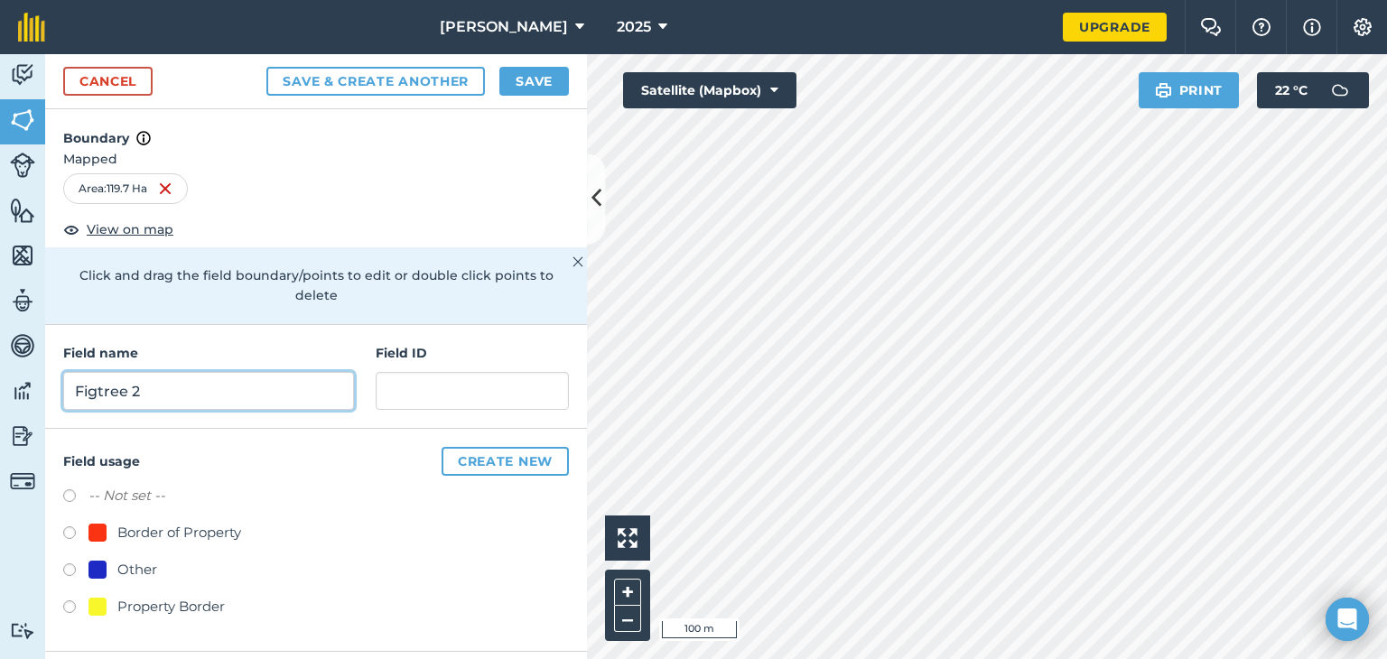
type input "Figtree 2"
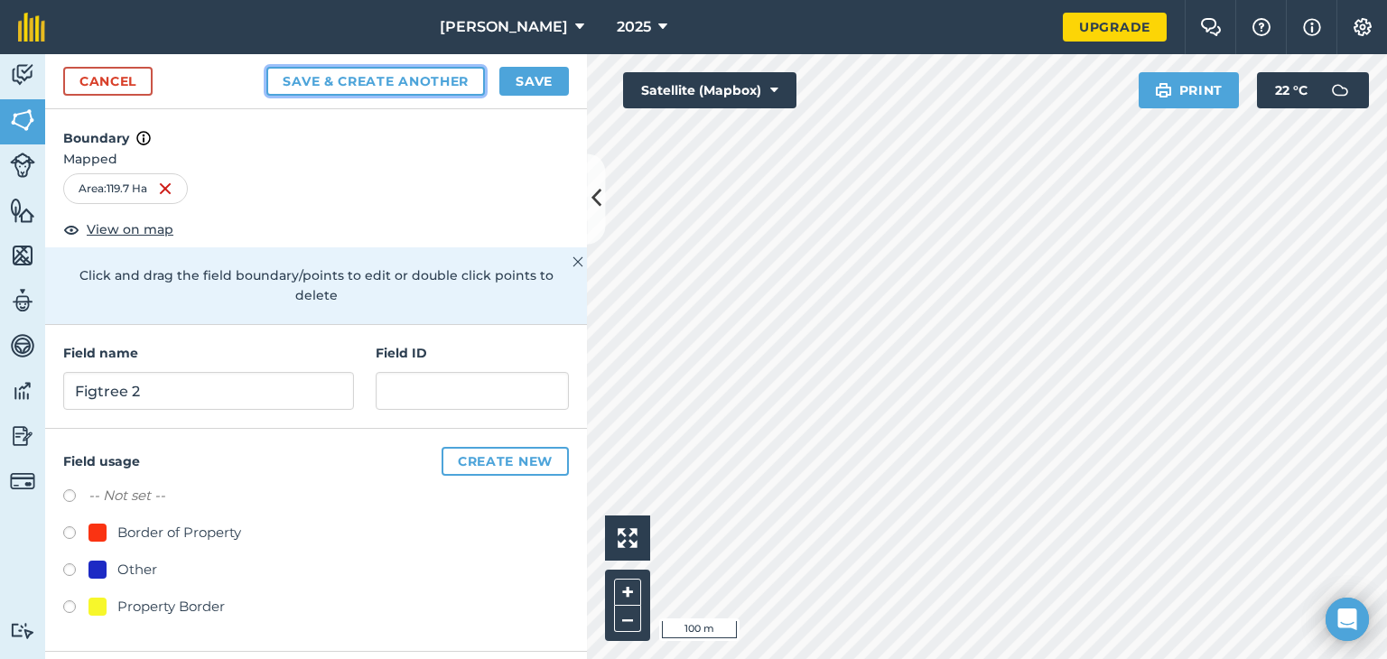
click at [360, 88] on button "Save & Create Another" at bounding box center [375, 81] width 218 height 29
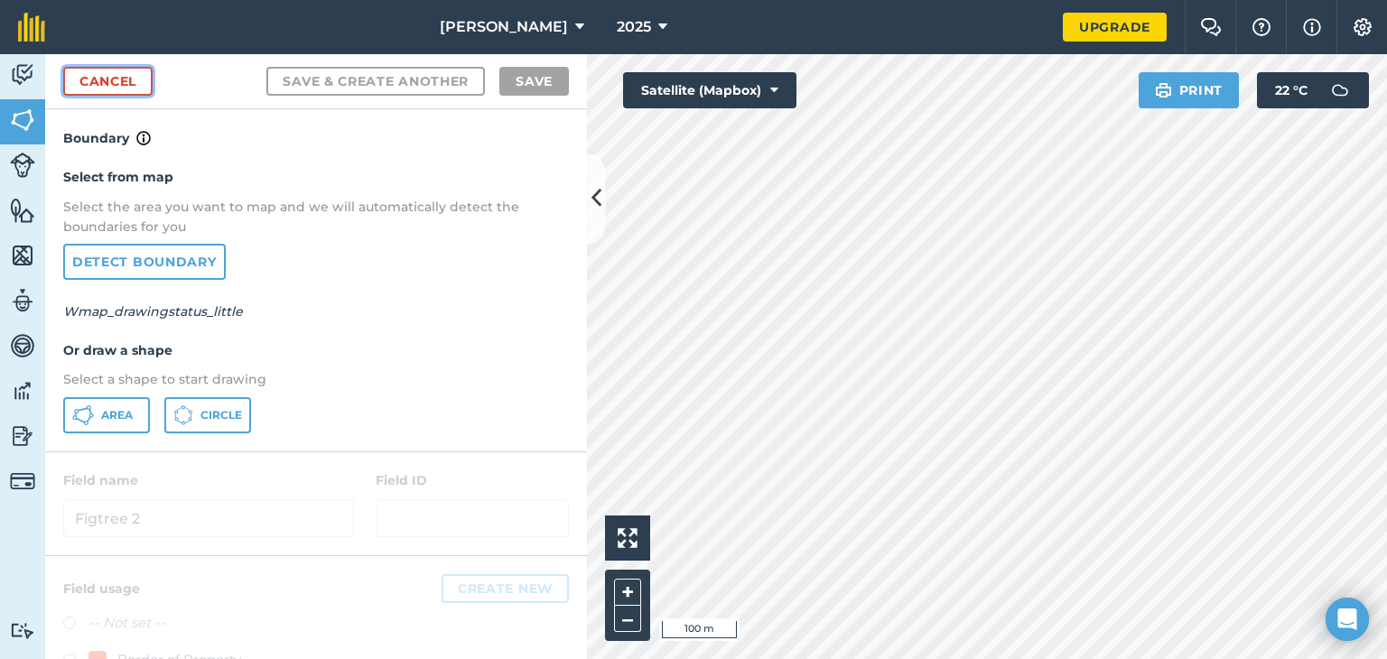
click at [120, 83] on link "Cancel" at bounding box center [107, 81] width 89 height 29
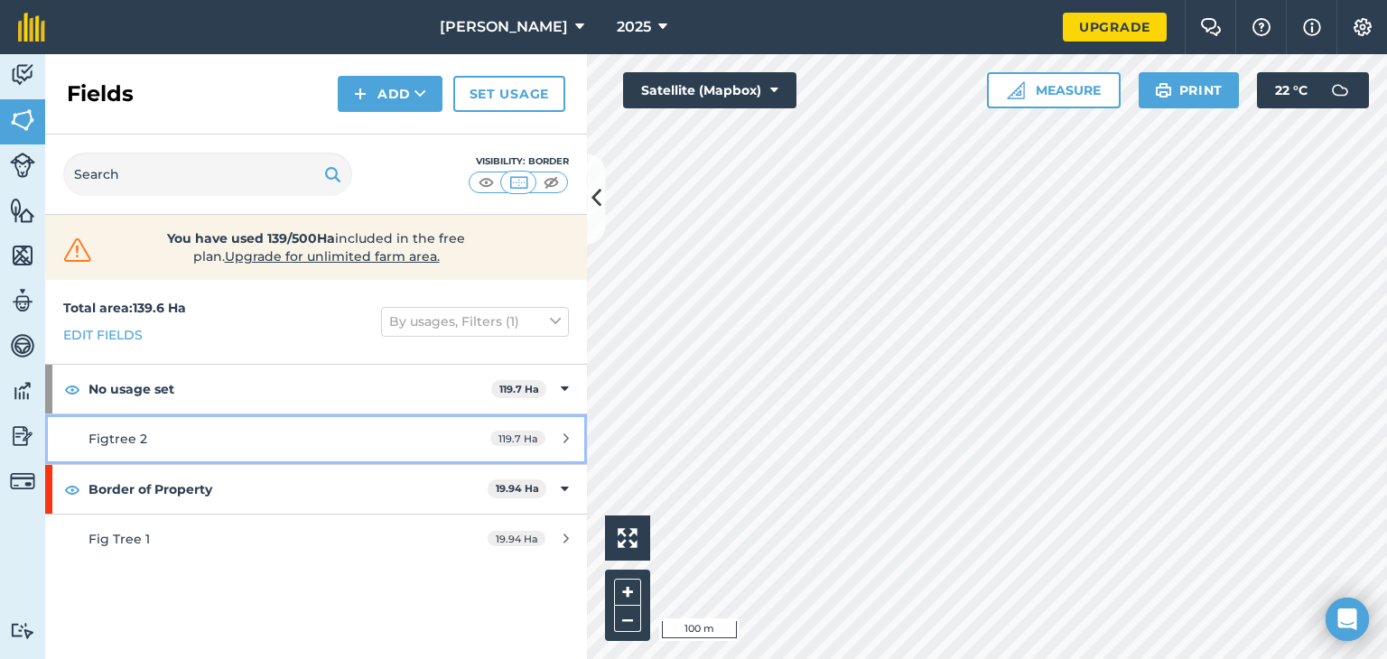
click at [214, 434] on div "Figtree 2" at bounding box center [257, 439] width 339 height 20
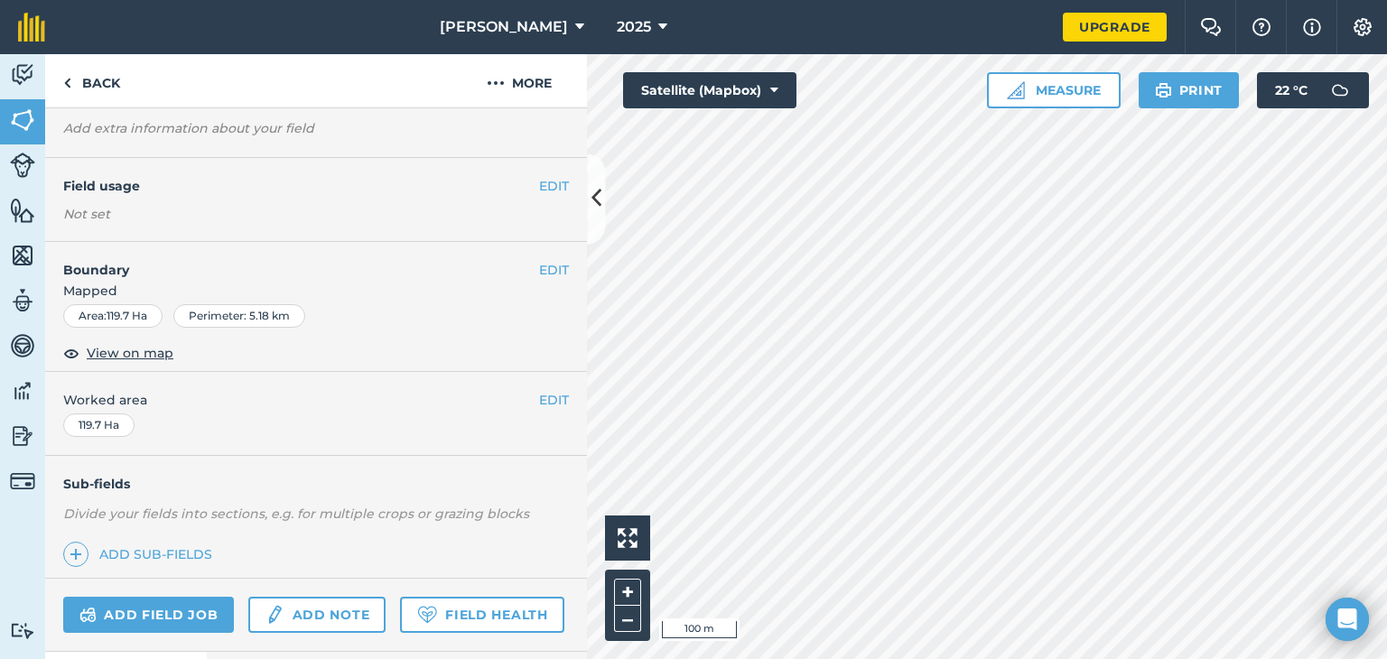
scroll to position [237, 0]
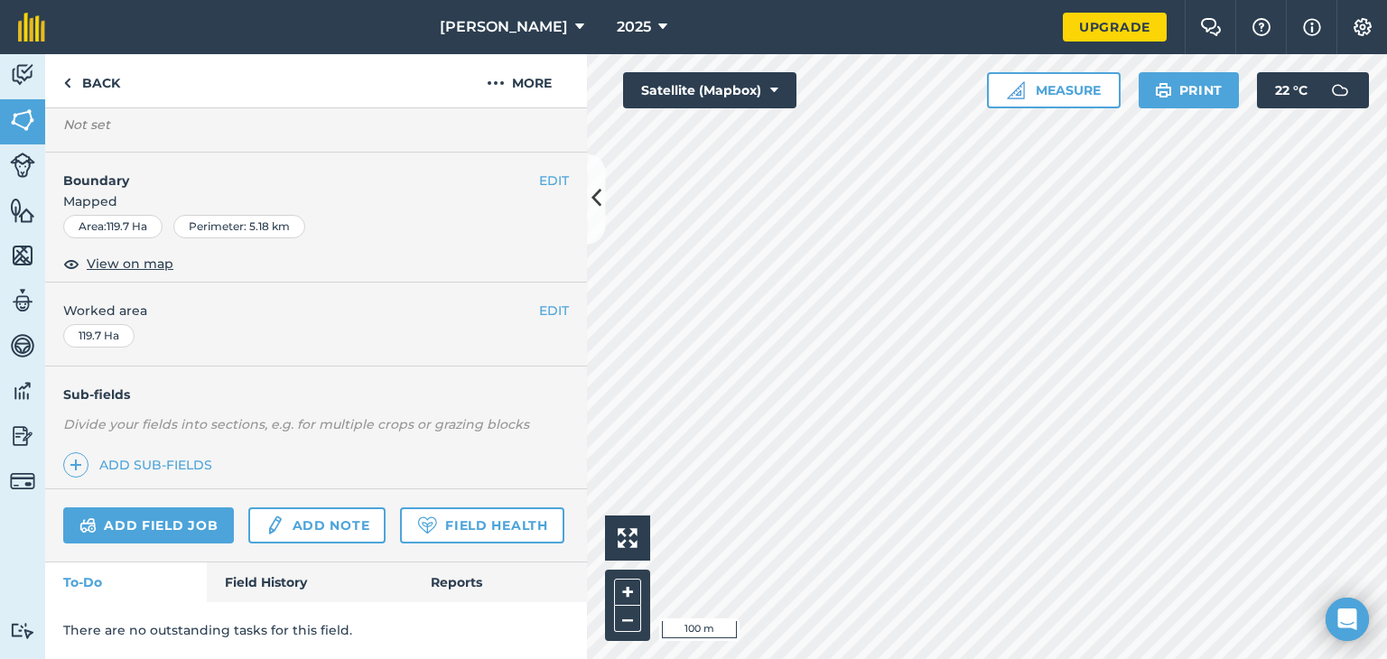
drag, startPoint x: 400, startPoint y: 432, endPoint x: 429, endPoint y: 391, distance: 49.9
click at [429, 391] on div "EDIT Figtree 2 EDIT Description Add extra information about your field EDIT Fie…" at bounding box center [316, 383] width 542 height 551
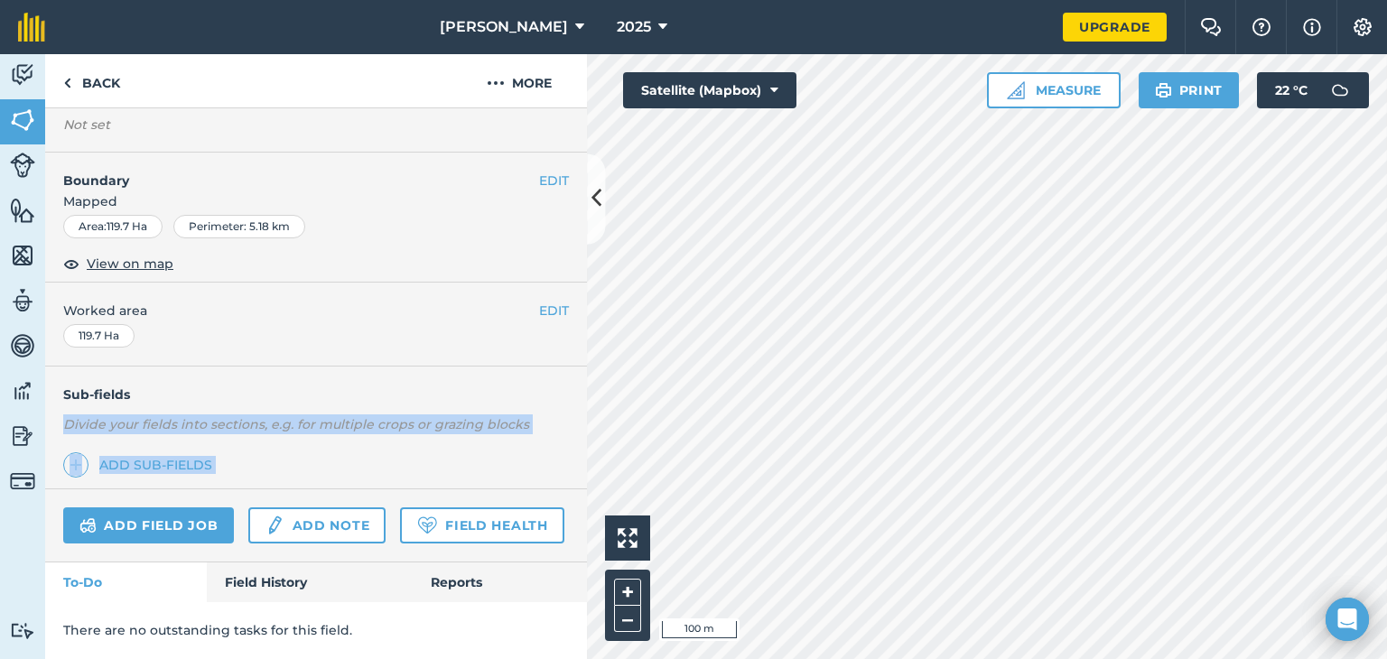
drag, startPoint x: 447, startPoint y: 411, endPoint x: 419, endPoint y: 507, distance: 99.7
click at [419, 507] on div "EDIT Figtree 2 EDIT Description Add extra information about your field EDIT Fie…" at bounding box center [316, 383] width 542 height 551
click at [365, 433] on div "Sub-fields Divide your fields into sections, e.g. for multiple crops or grazing…" at bounding box center [316, 428] width 542 height 123
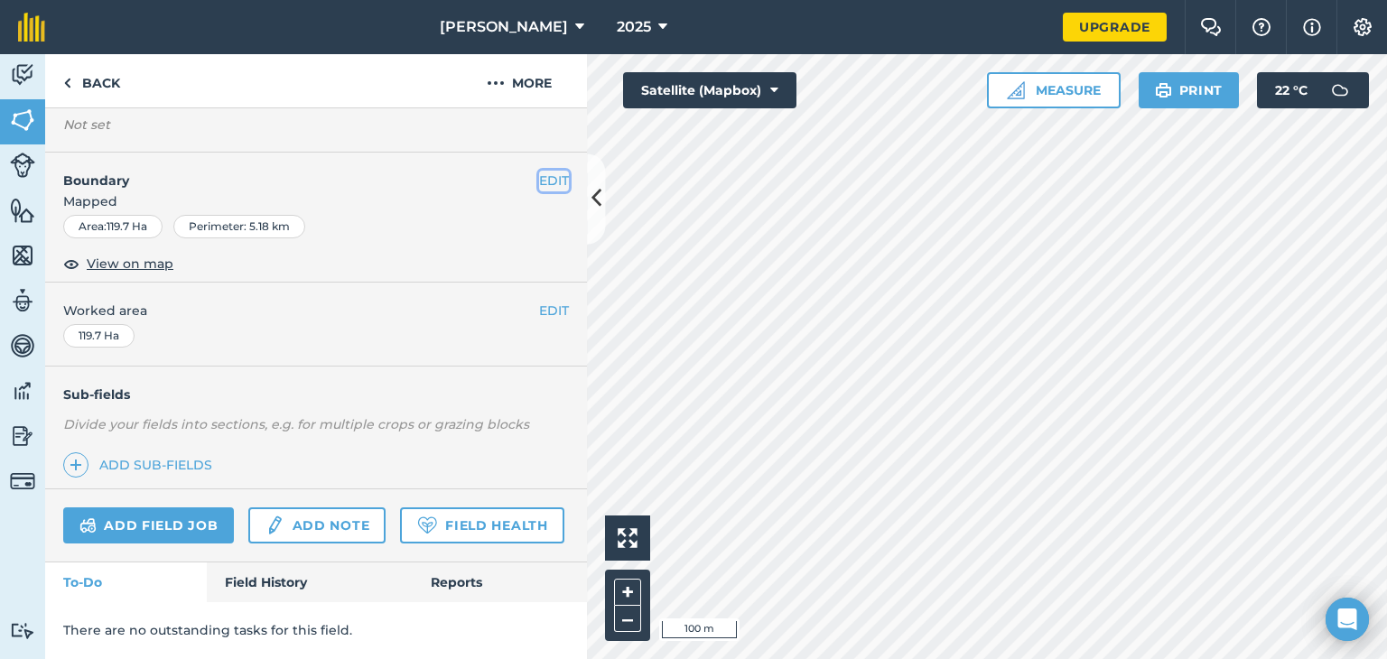
click at [545, 171] on button "EDIT" at bounding box center [554, 181] width 30 height 20
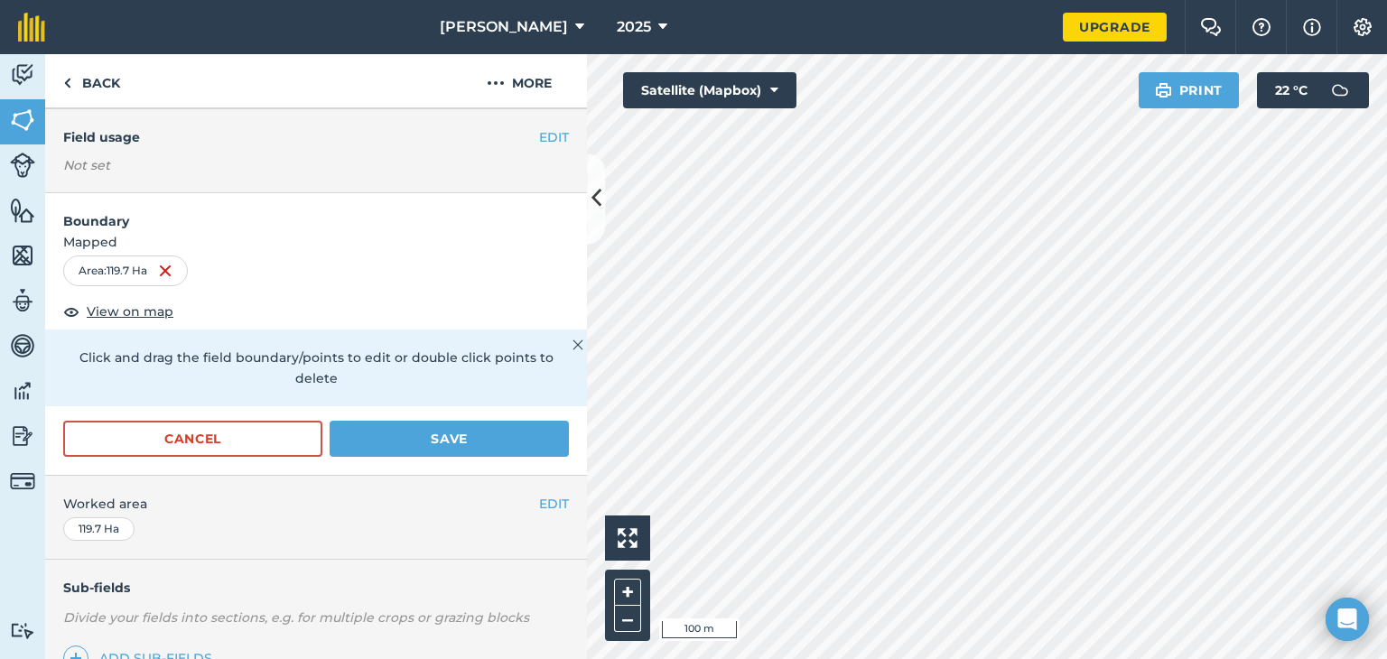
scroll to position [0, 0]
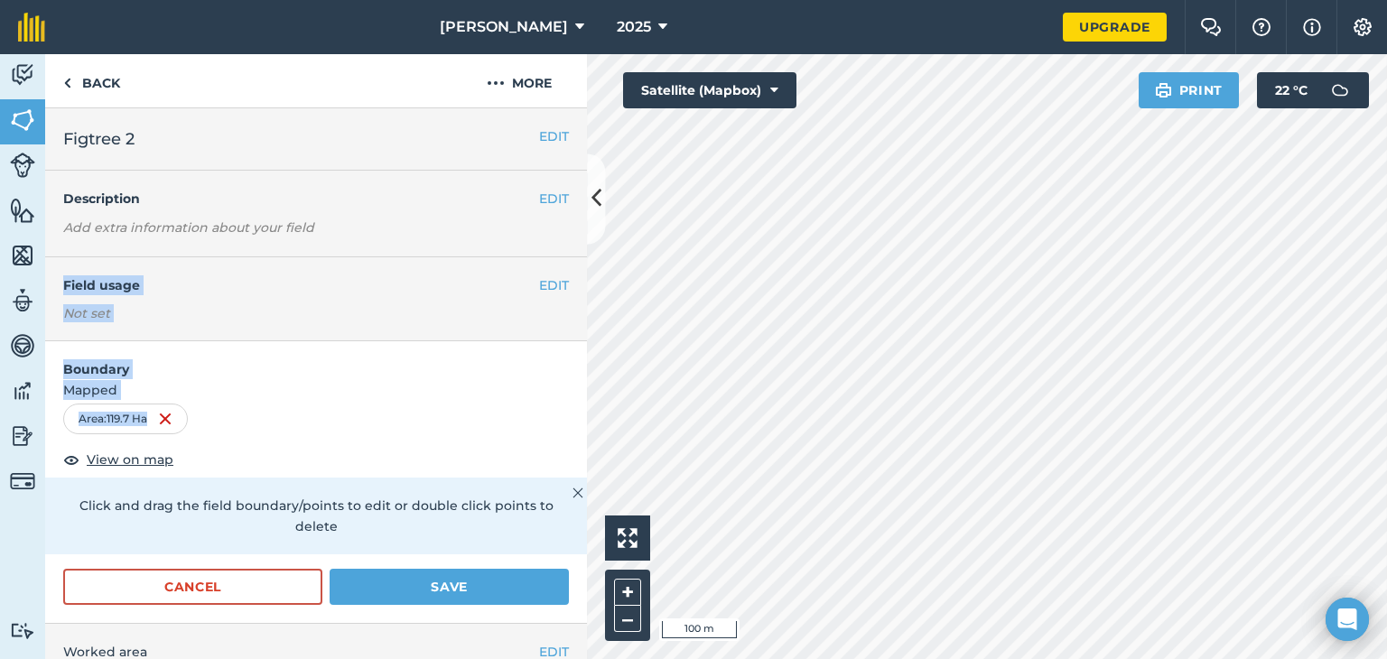
drag, startPoint x: 367, startPoint y: 404, endPoint x: 368, endPoint y: 254, distance: 150.8
click at [368, 254] on div "EDIT Figtree 2 EDIT Description Add extra information about your field EDIT Fie…" at bounding box center [316, 383] width 542 height 551
click at [358, 386] on span "Mapped" at bounding box center [316, 390] width 542 height 20
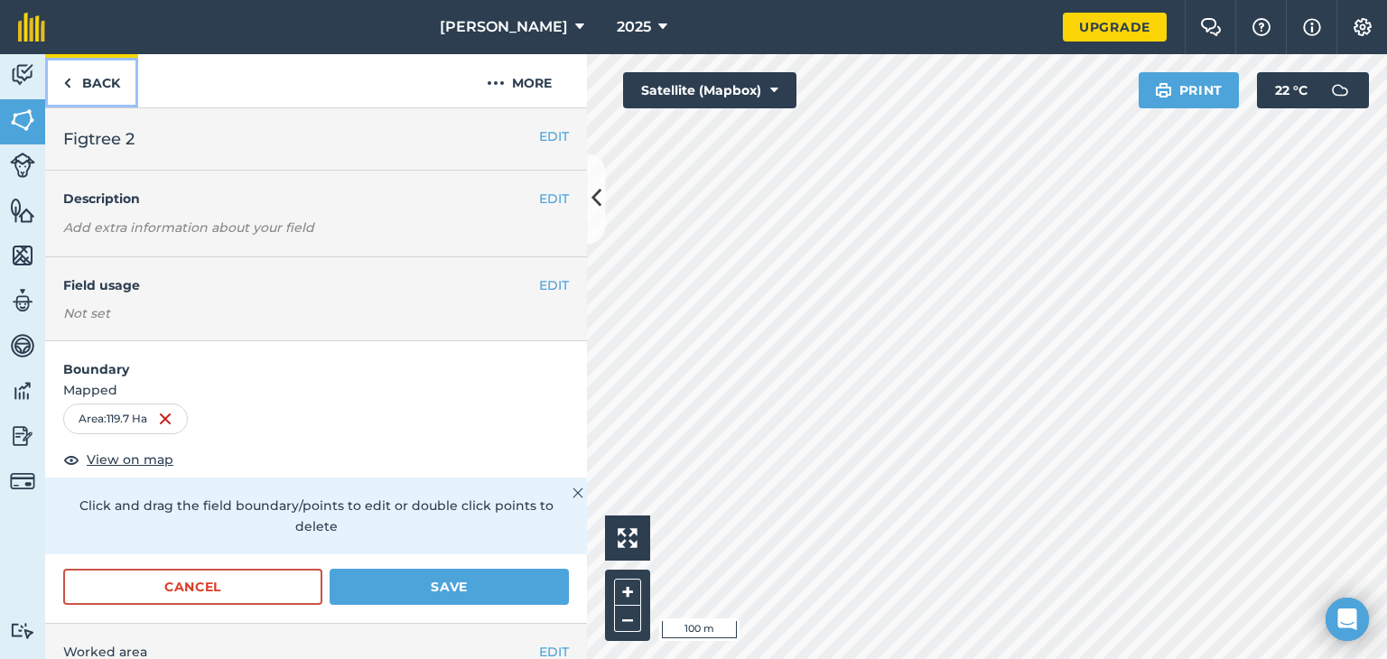
click at [101, 77] on link "Back" at bounding box center [91, 80] width 93 height 53
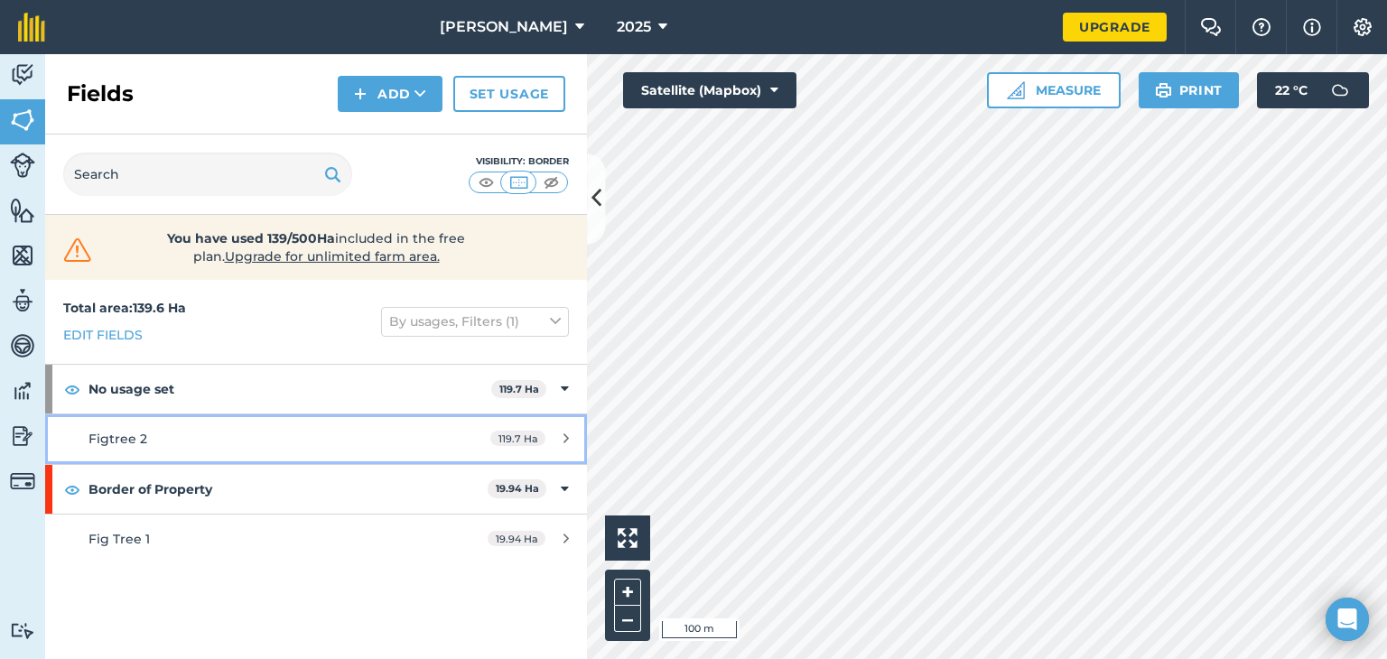
click at [446, 432] on link "Figtree 2 119.7 Ha" at bounding box center [316, 438] width 542 height 49
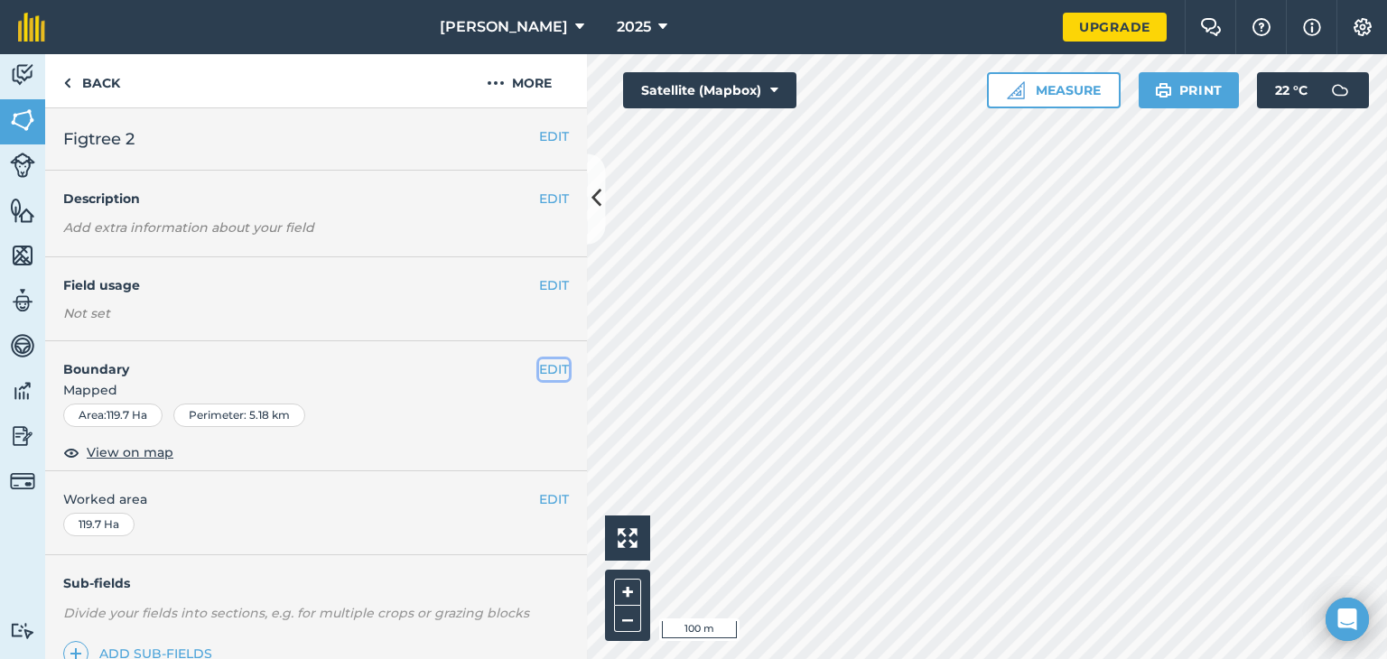
click at [549, 367] on button "EDIT" at bounding box center [554, 369] width 30 height 20
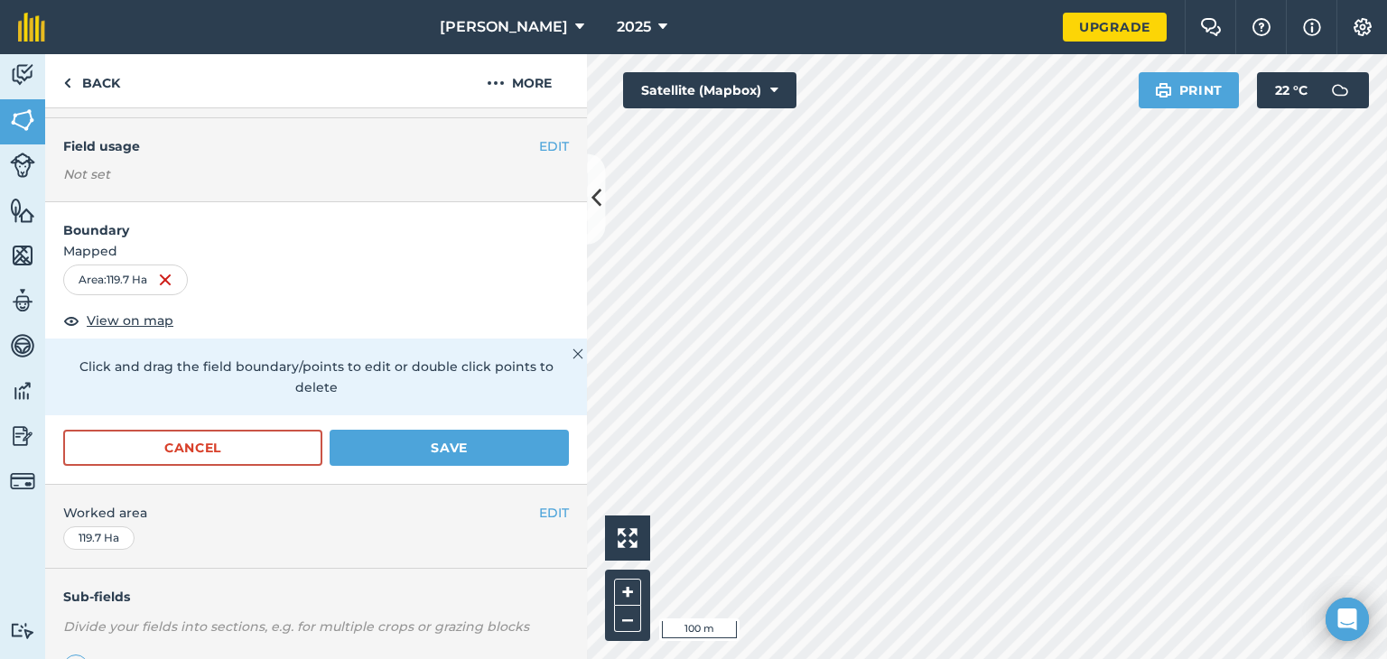
scroll to position [117, 0]
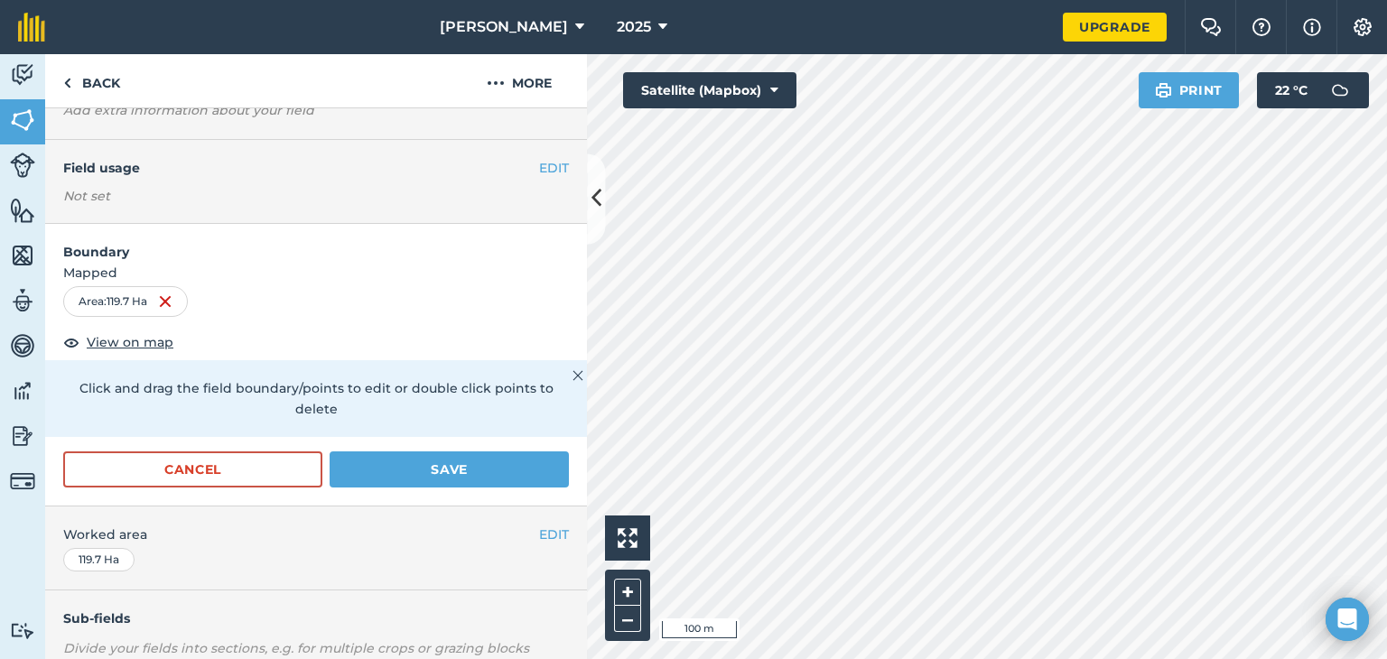
click at [572, 375] on img at bounding box center [577, 376] width 11 height 22
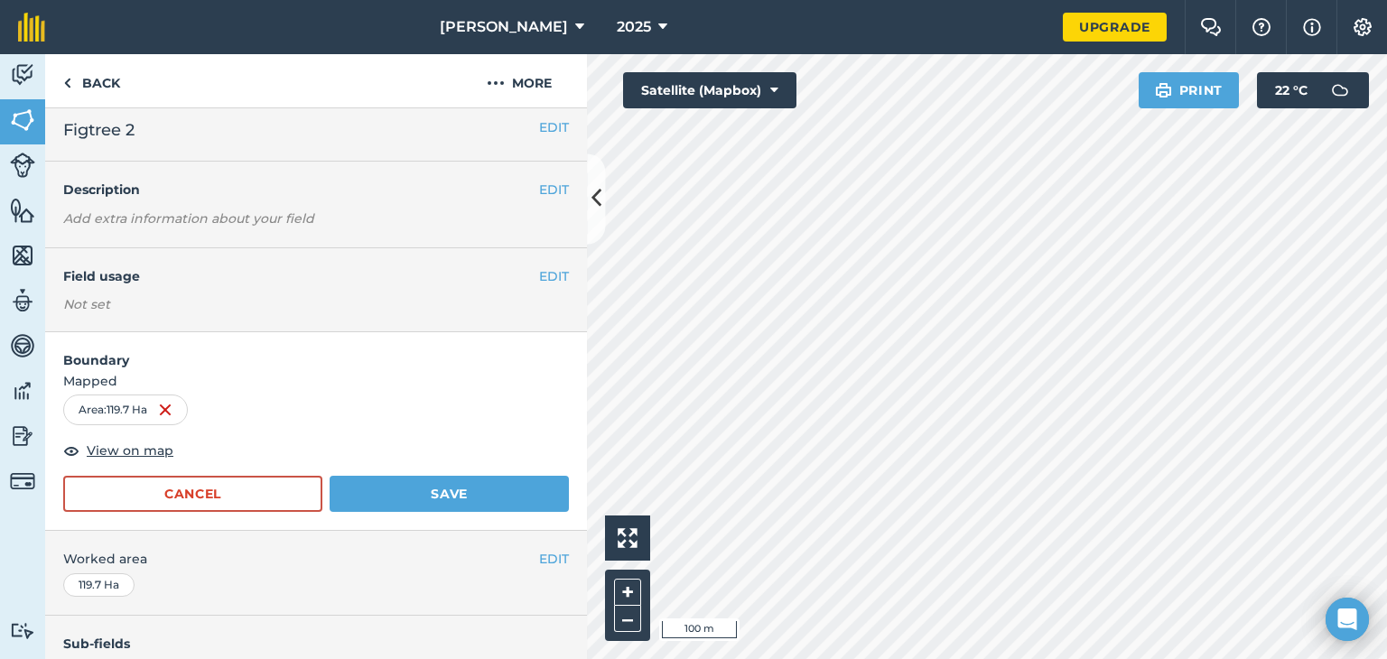
scroll to position [0, 0]
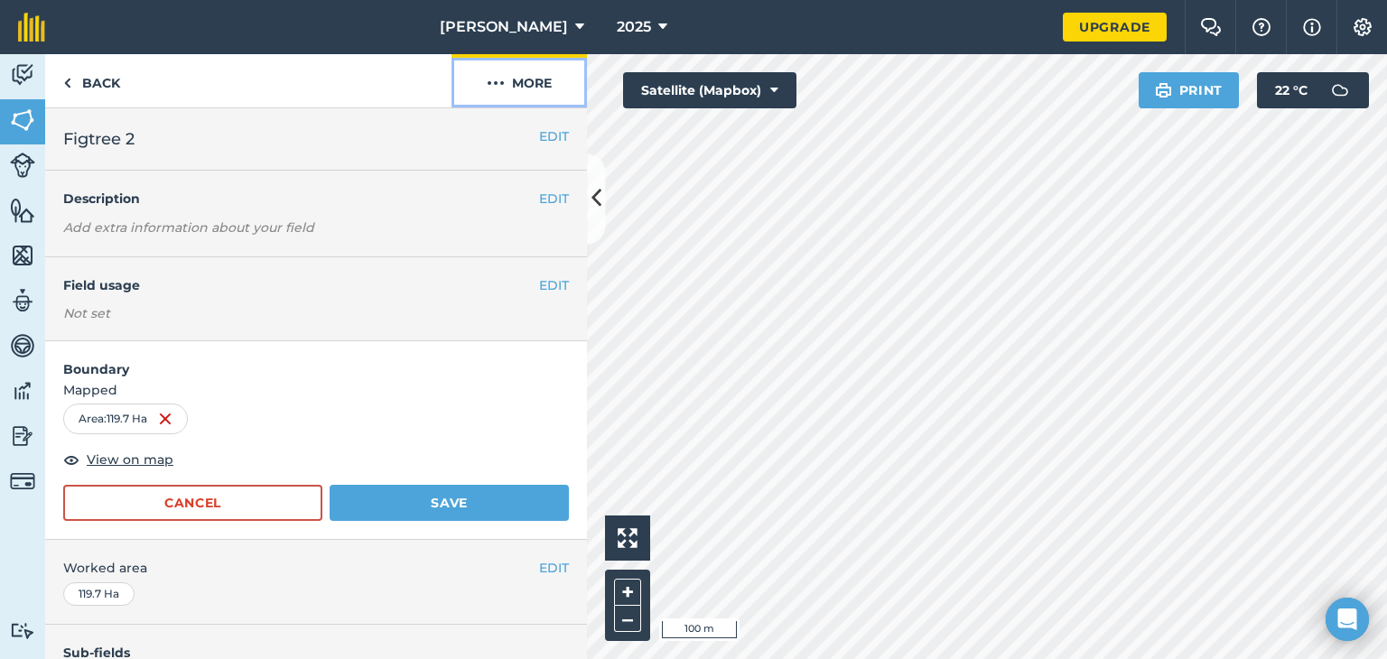
click at [497, 79] on img at bounding box center [496, 83] width 18 height 22
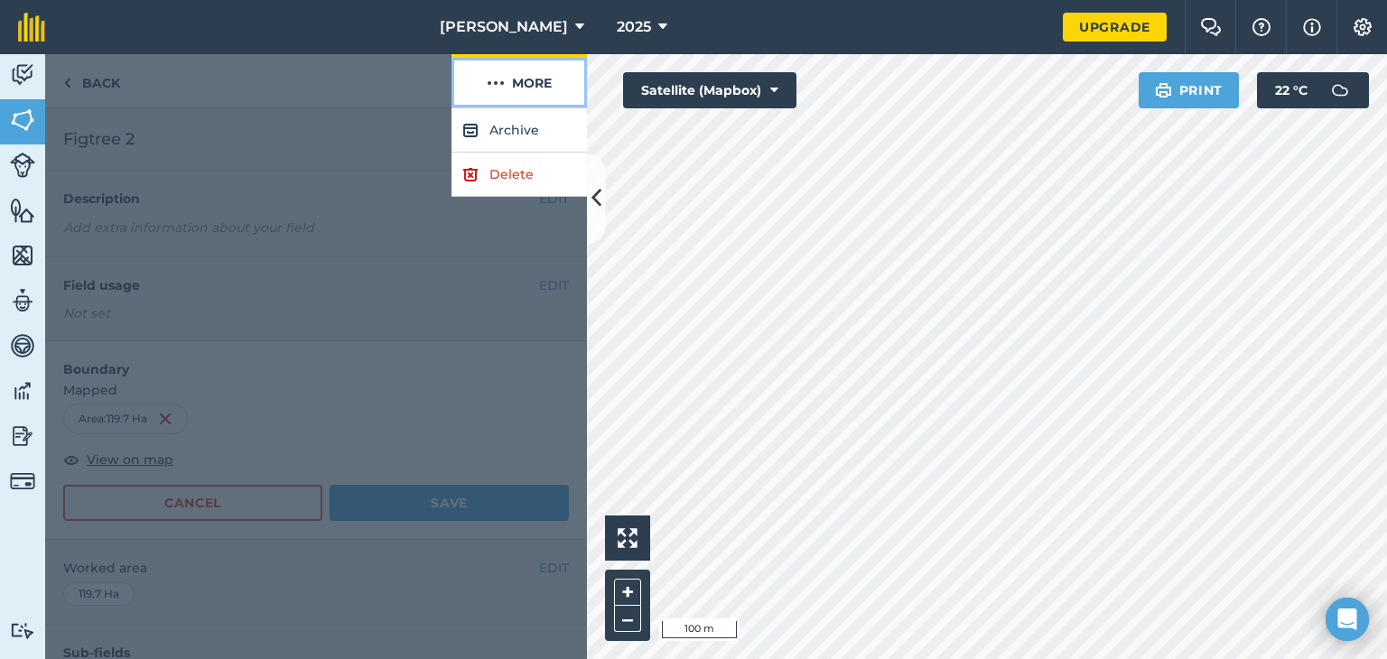
click at [493, 81] on img at bounding box center [496, 83] width 18 height 22
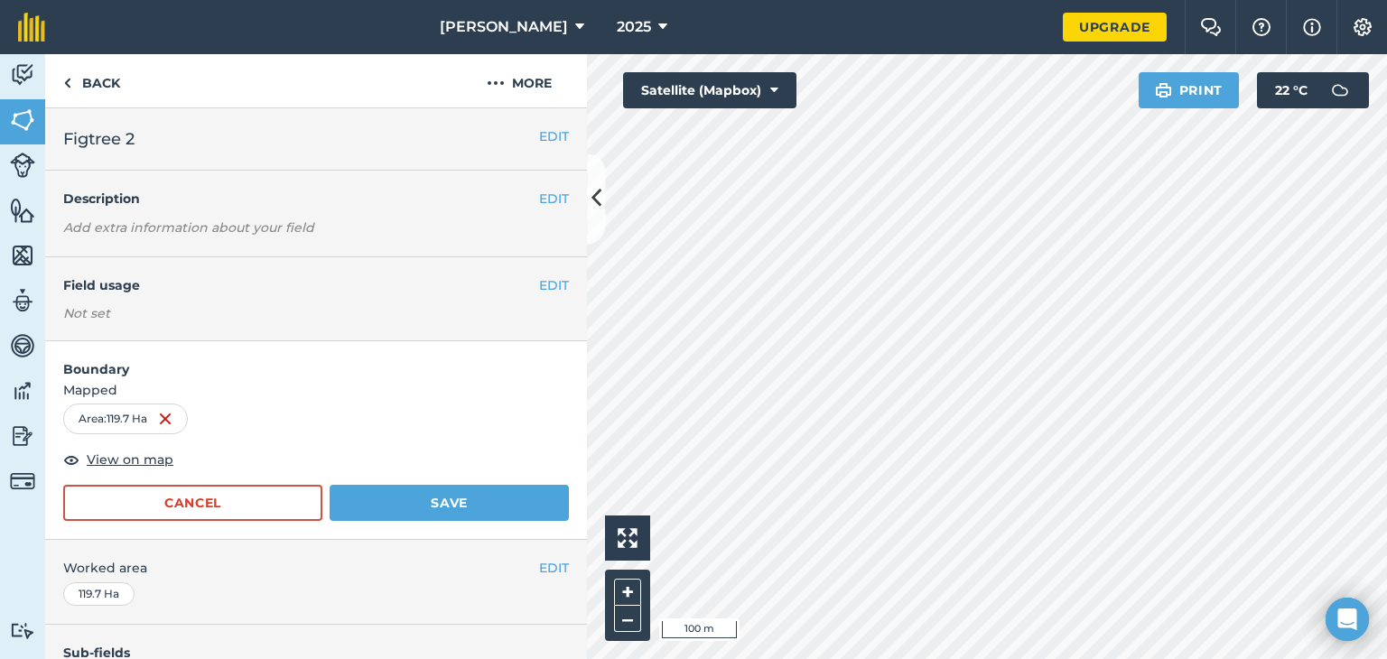
click at [444, 126] on h2 "Figtree 2" at bounding box center [301, 138] width 476 height 25
click at [540, 135] on button "EDIT" at bounding box center [554, 136] width 30 height 20
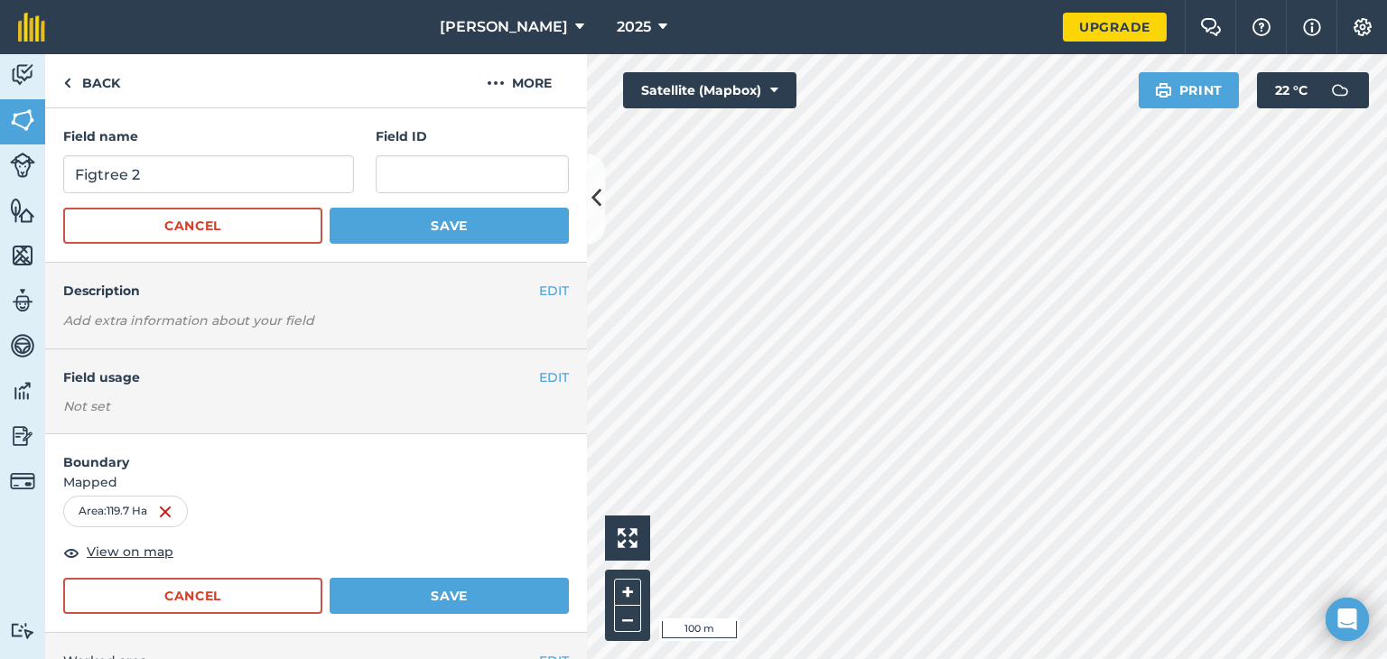
click at [540, 135] on h4 "Field ID" at bounding box center [472, 136] width 193 height 20
click at [539, 294] on button "EDIT" at bounding box center [554, 291] width 30 height 20
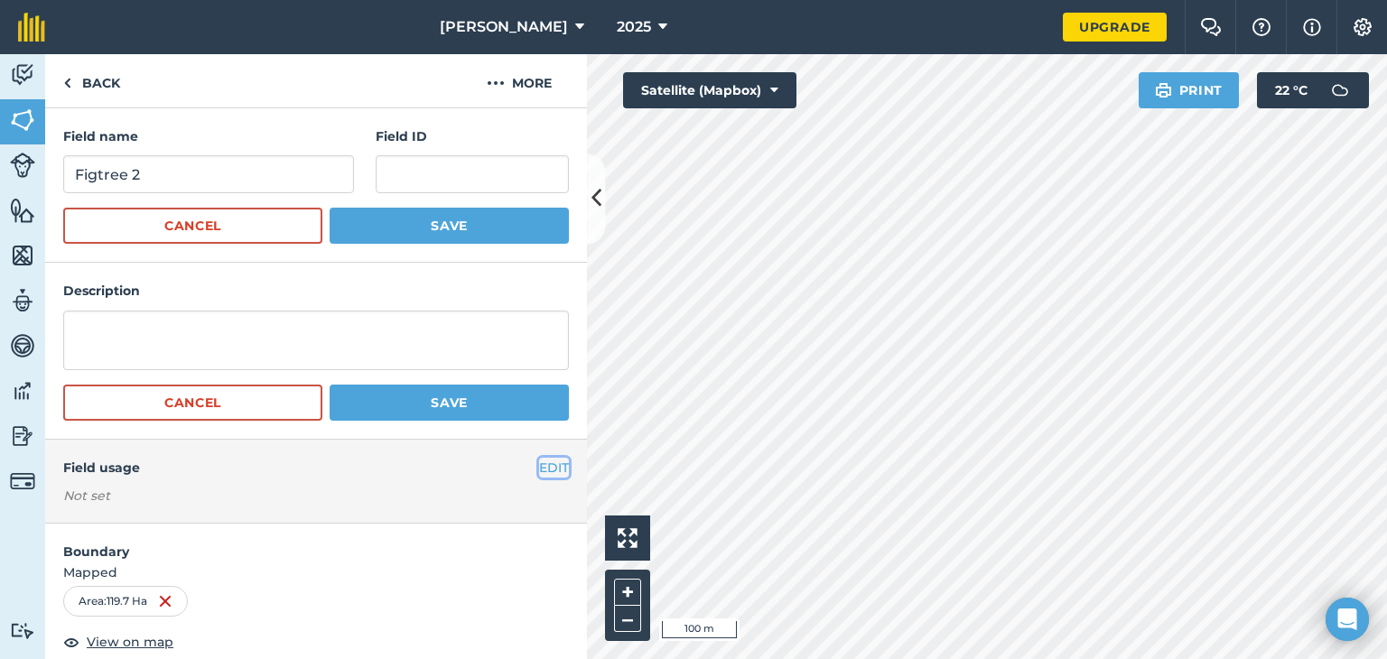
click at [539, 461] on button "EDIT" at bounding box center [554, 468] width 30 height 20
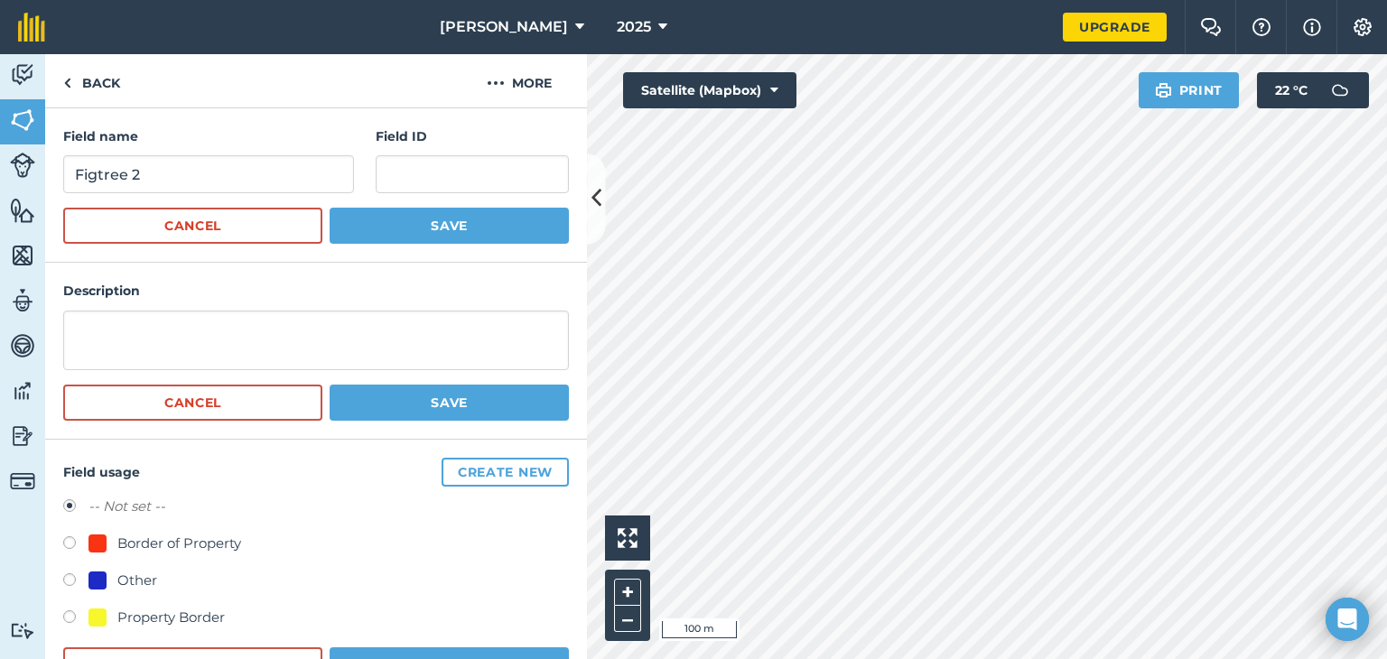
click at [67, 578] on label at bounding box center [75, 582] width 25 height 18
radio input "true"
radio input "false"
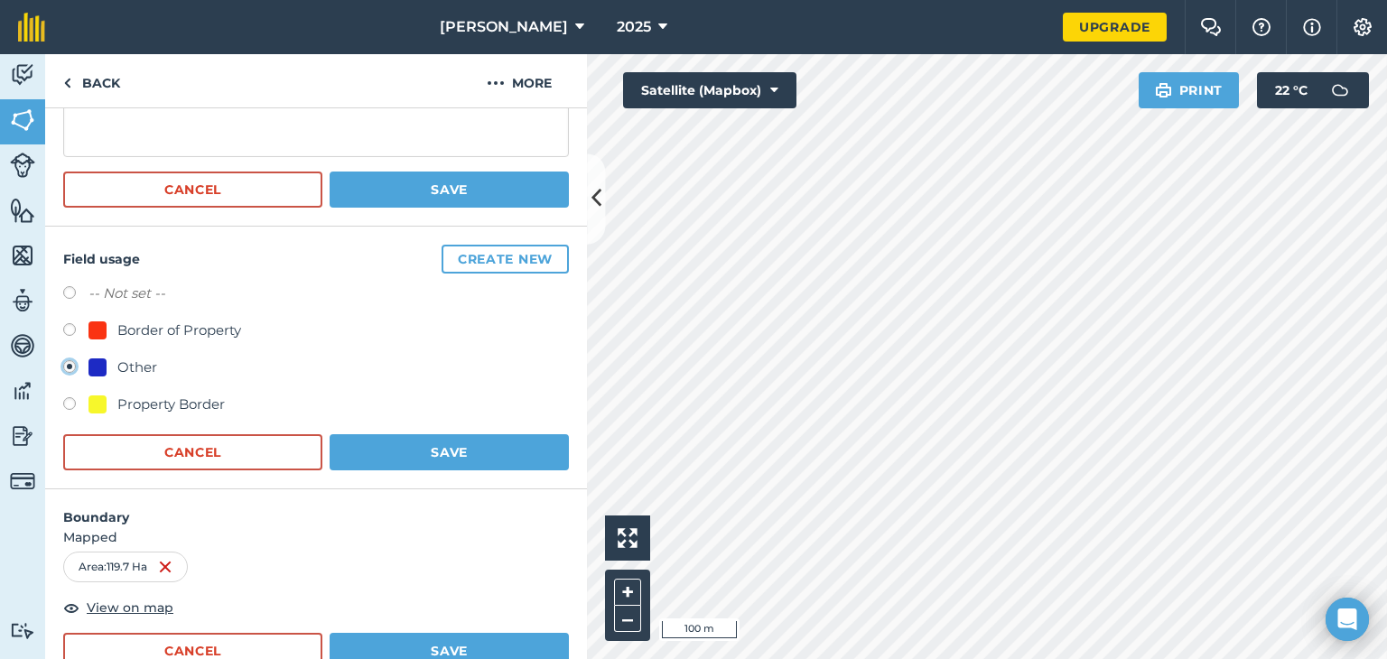
scroll to position [214, 0]
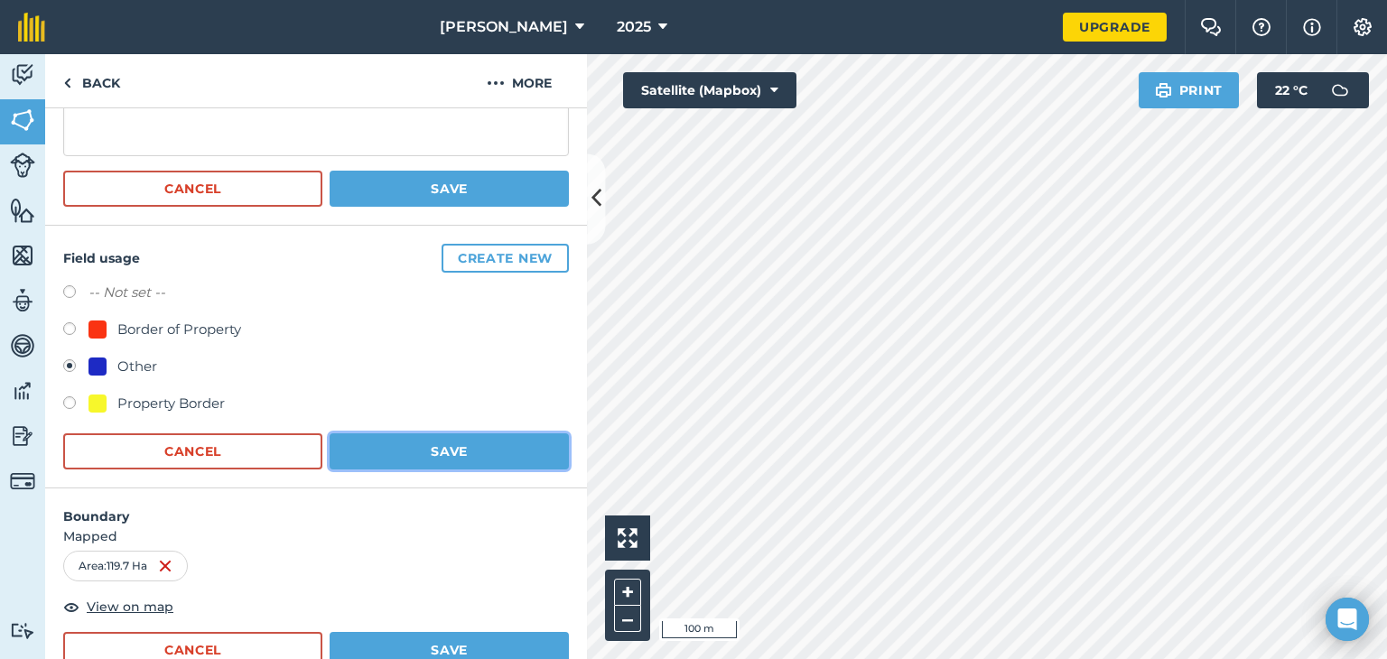
click at [439, 438] on button "Save" at bounding box center [449, 451] width 239 height 36
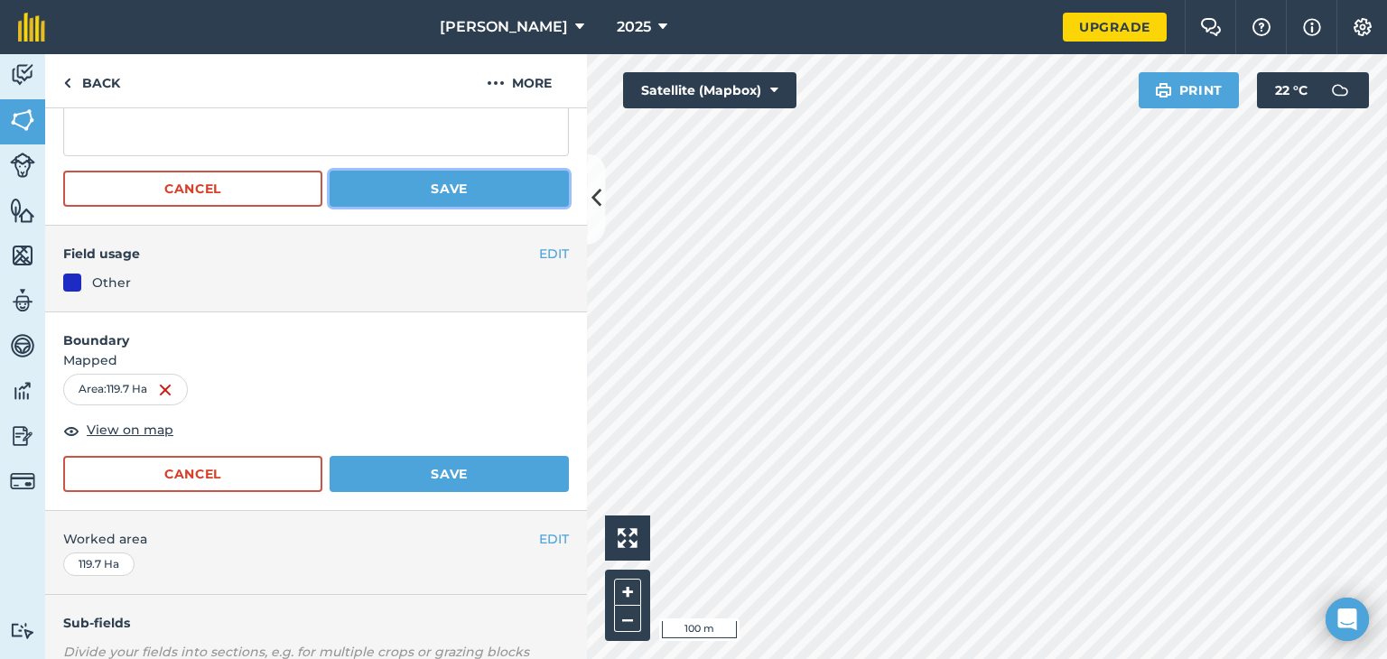
click at [452, 181] on button "Save" at bounding box center [449, 189] width 239 height 36
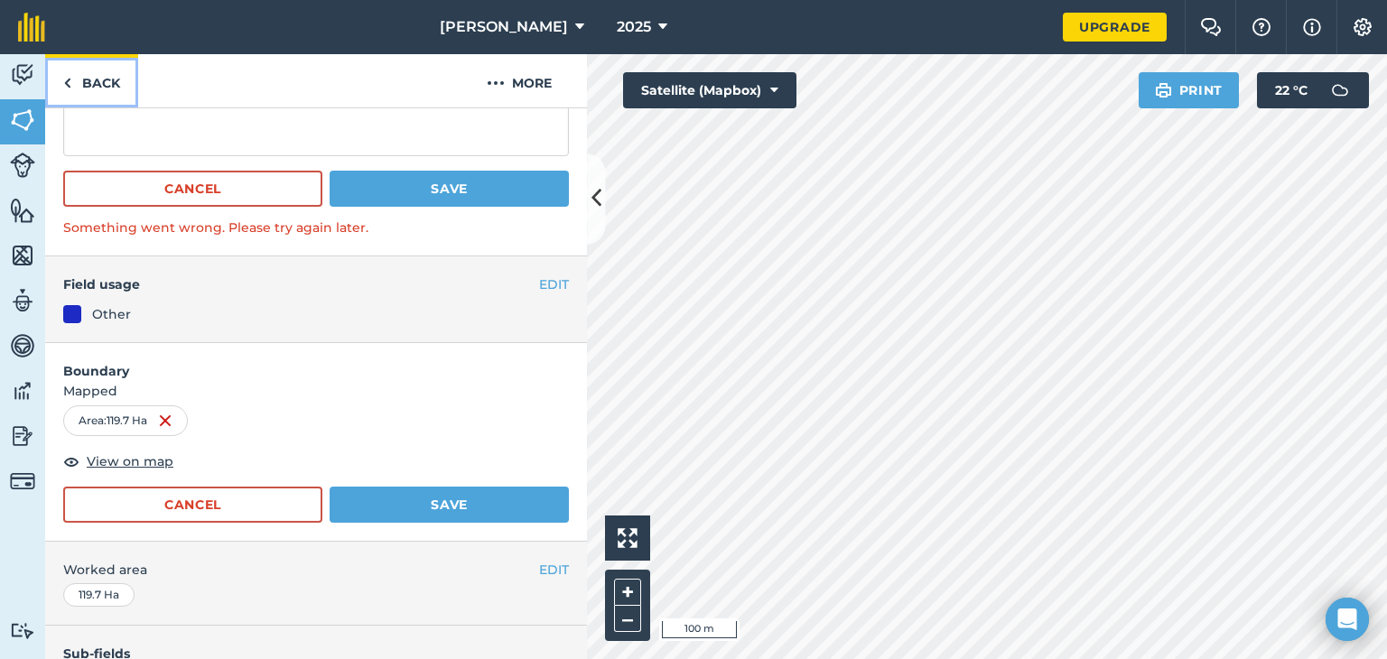
click at [94, 82] on link "Back" at bounding box center [91, 80] width 93 height 53
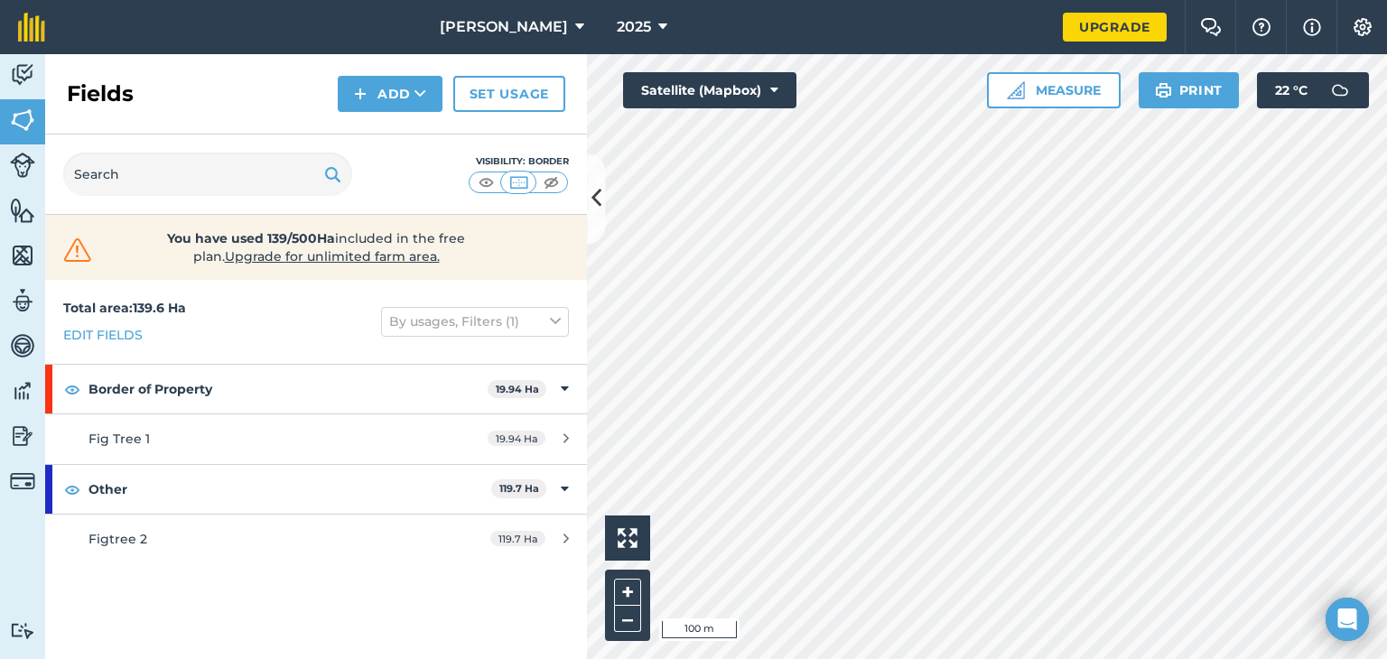
click at [1200, 658] on html "John 2025 Upgrade Farm Chat Help Info Settings Map printing is not available on…" at bounding box center [693, 329] width 1387 height 659
click at [398, 95] on button "Add" at bounding box center [390, 94] width 105 height 36
click at [387, 128] on link "Draw" at bounding box center [389, 135] width 99 height 40
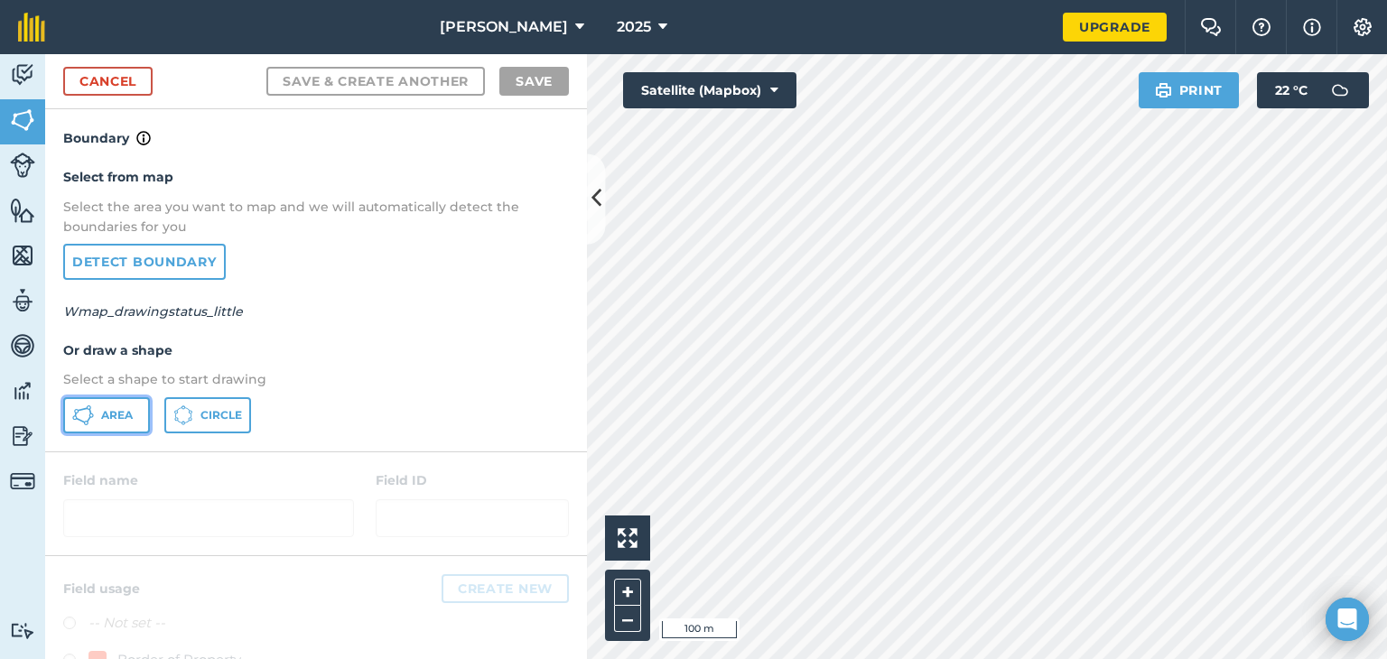
click at [111, 415] on span "Area" at bounding box center [117, 415] width 32 height 14
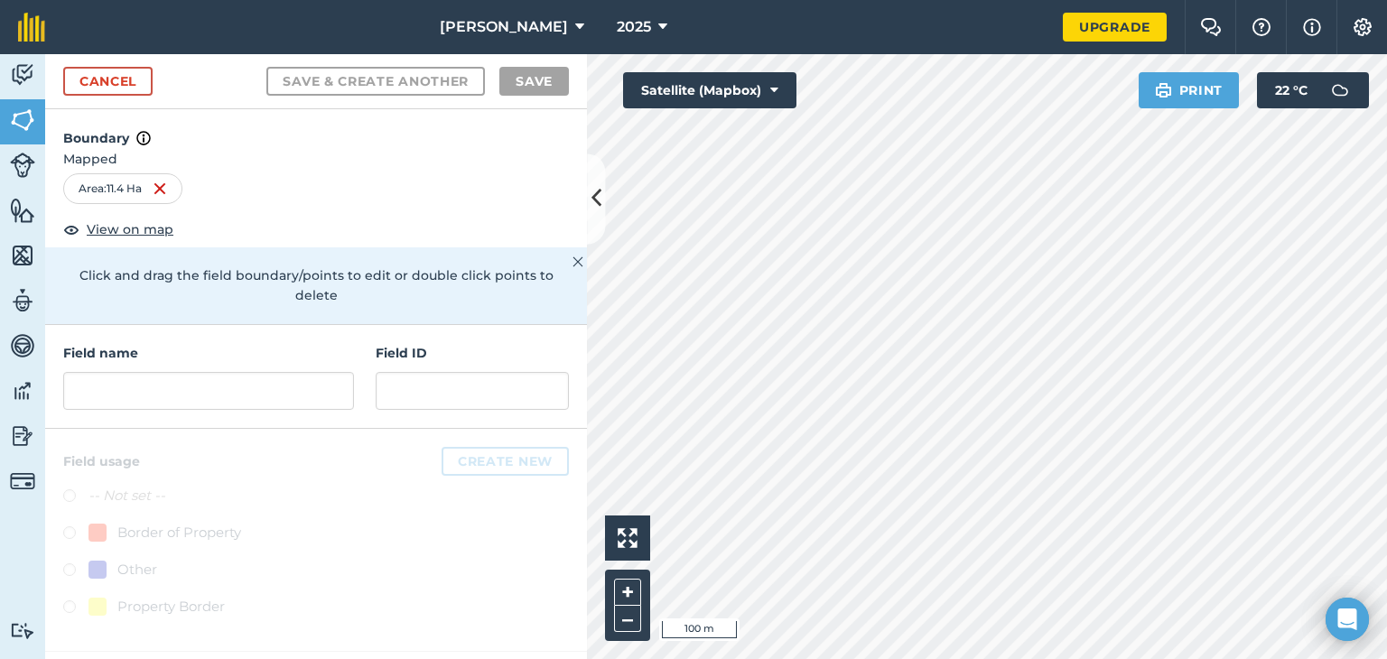
click at [451, 176] on div "Area : 11.4 Ha" at bounding box center [316, 188] width 506 height 31
click at [267, 381] on input "text" at bounding box center [208, 391] width 291 height 38
click at [267, 372] on input "text" at bounding box center [208, 391] width 291 height 38
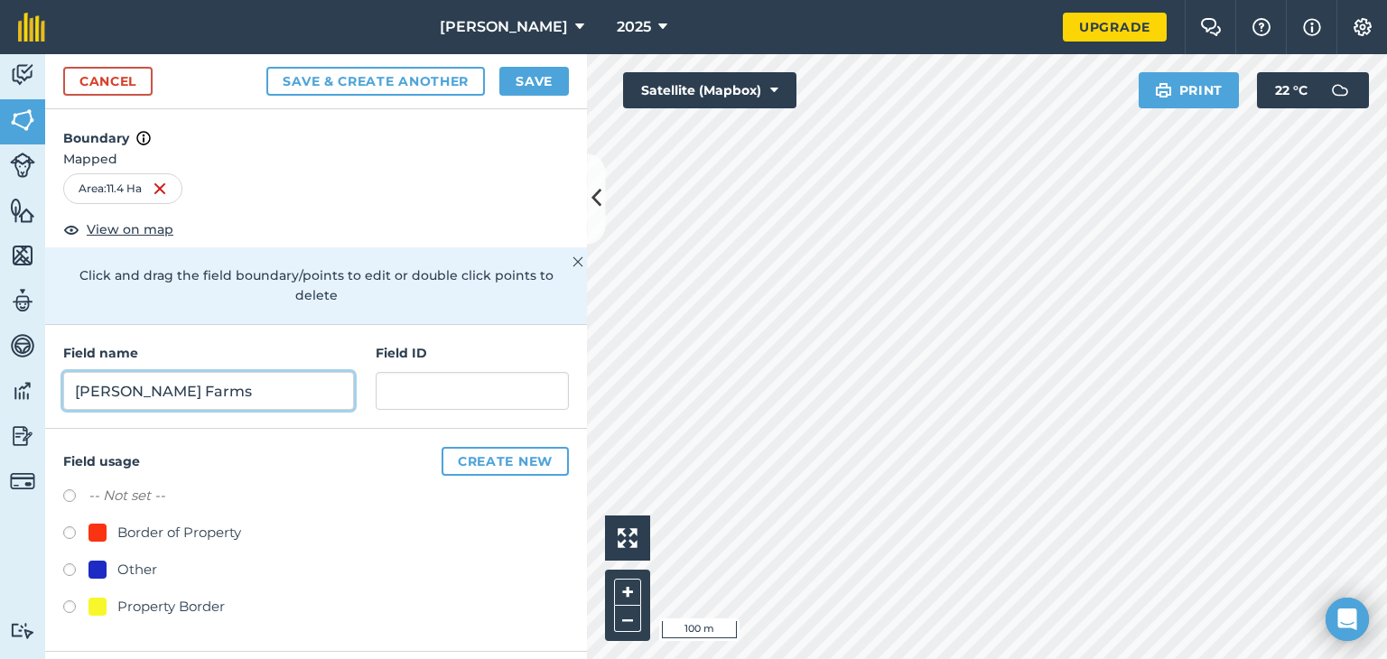
type input "McKenzie Farms"
click at [71, 600] on label at bounding box center [75, 609] width 25 height 18
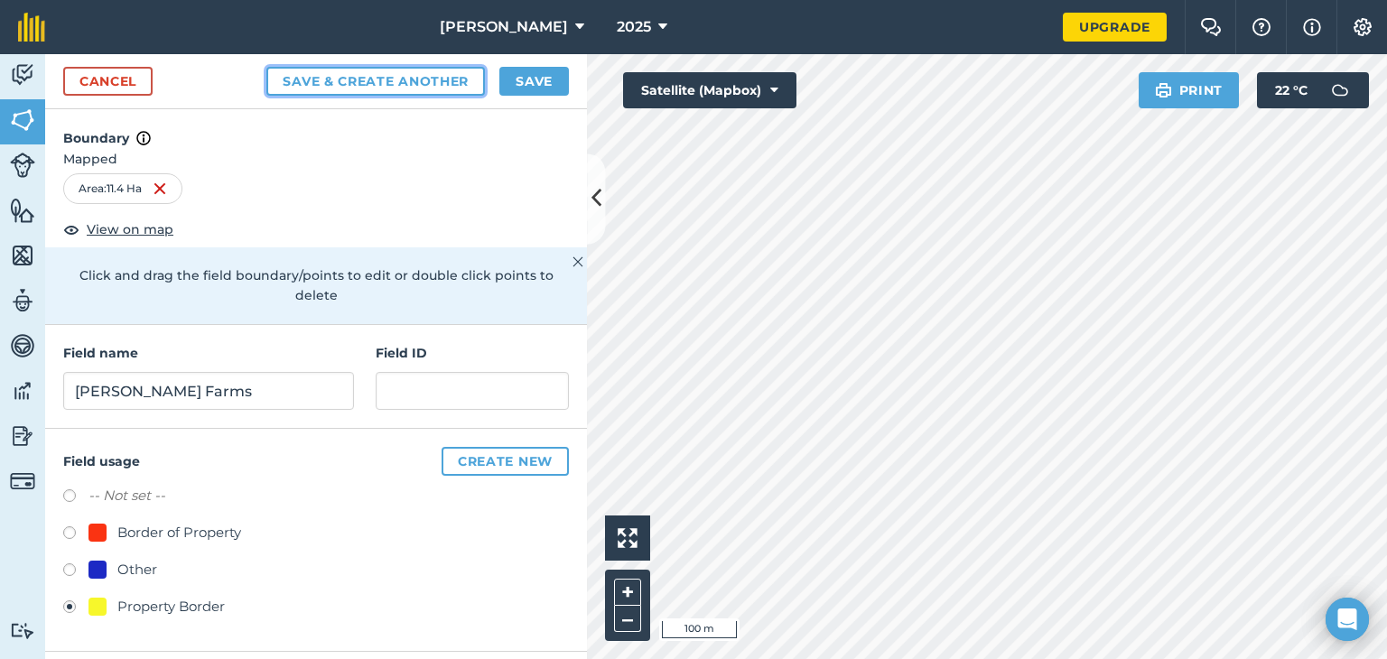
click at [361, 83] on button "Save & Create Another" at bounding box center [375, 81] width 218 height 29
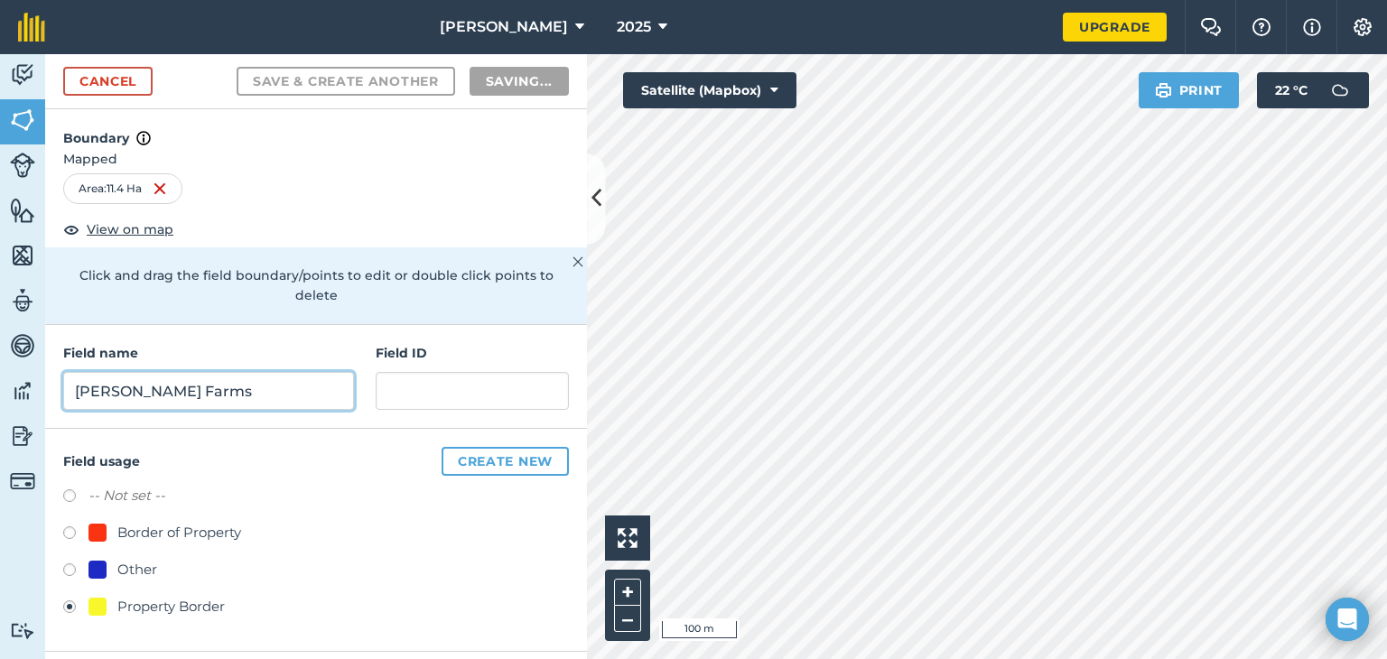
radio input "false"
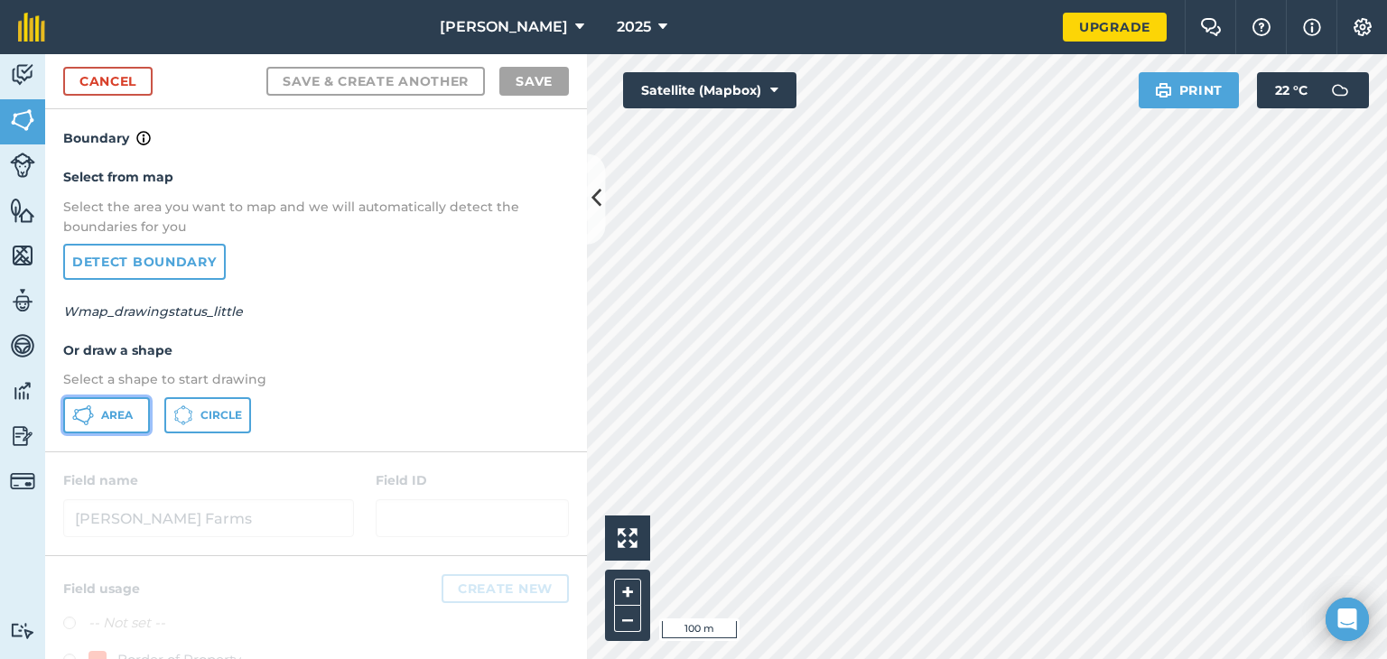
click at [110, 404] on button "Area" at bounding box center [106, 415] width 87 height 36
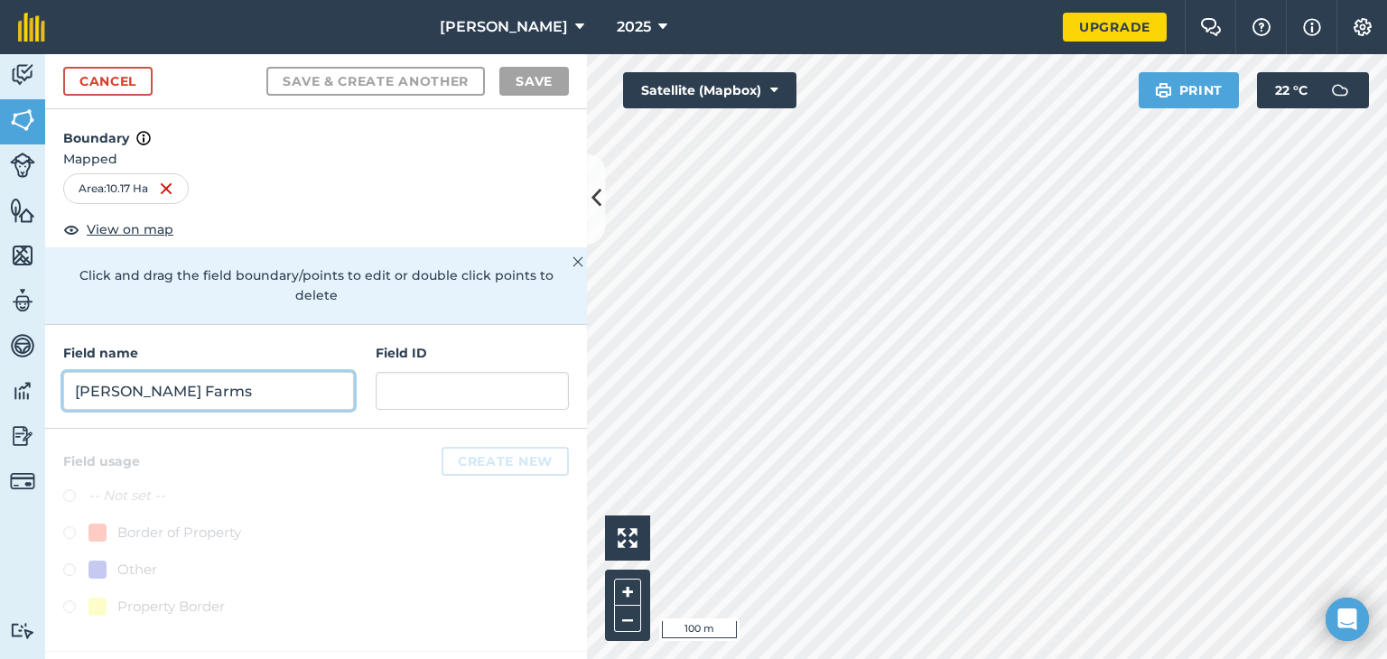
click at [137, 372] on input "McKenzie Farms" at bounding box center [208, 391] width 291 height 38
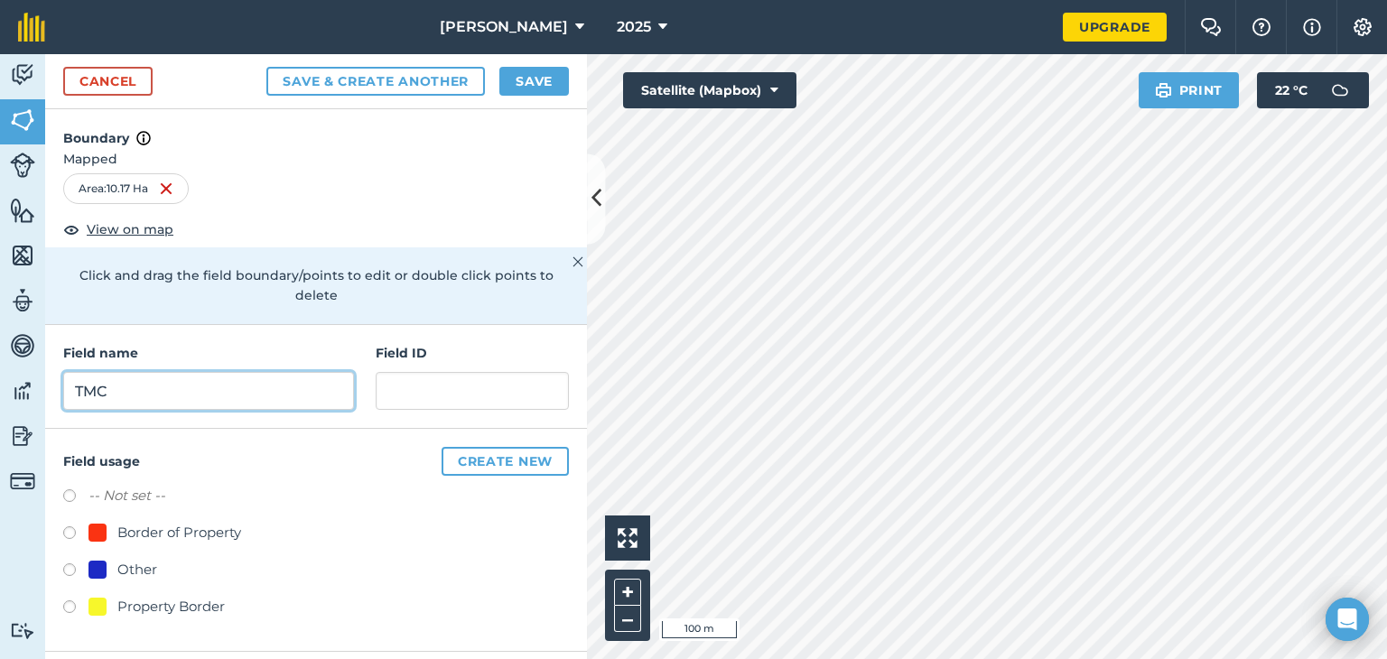
type input "TMC"
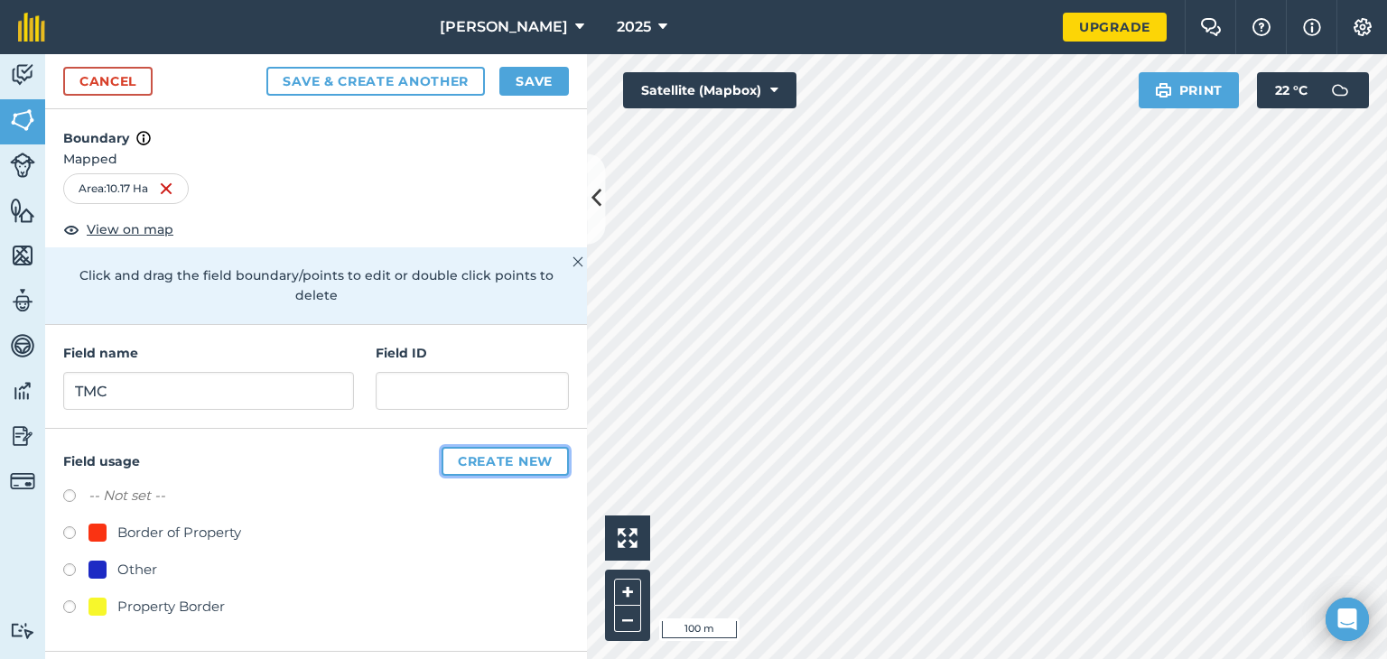
click at [478, 451] on button "Create new" at bounding box center [505, 461] width 127 height 29
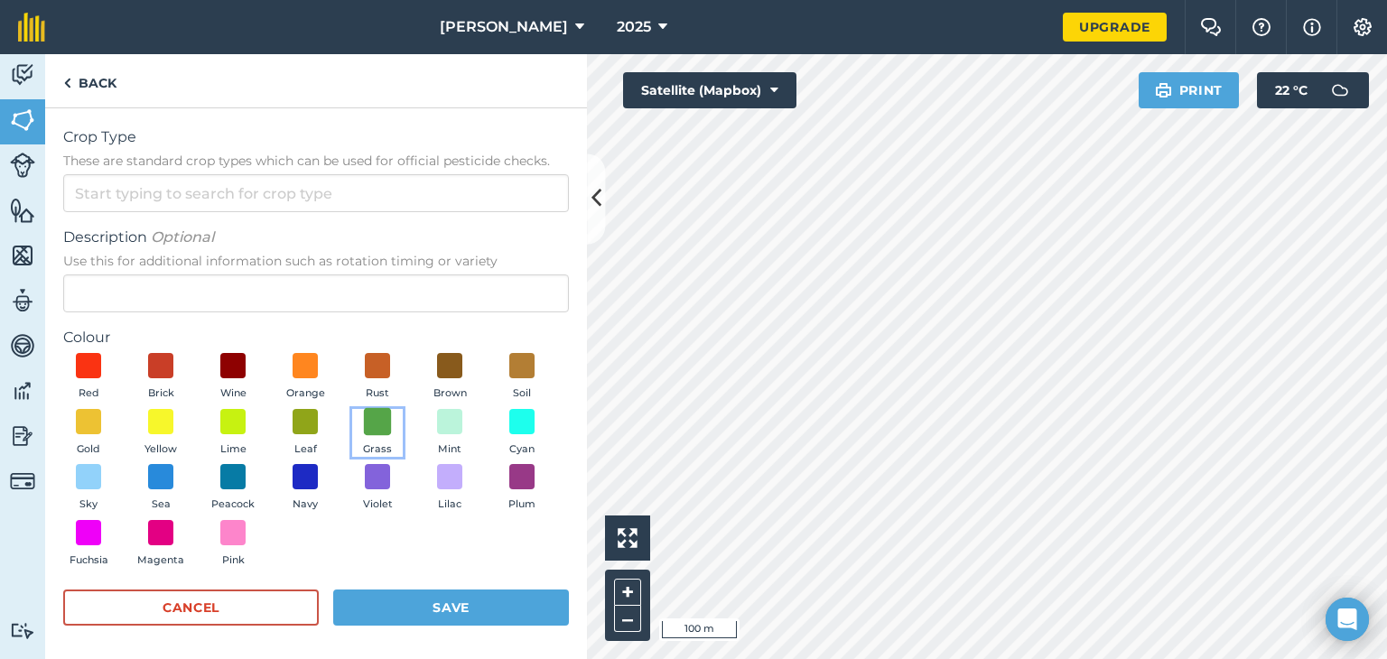
click at [392, 428] on span at bounding box center [378, 421] width 28 height 28
click at [450, 602] on button "Save" at bounding box center [451, 608] width 236 height 36
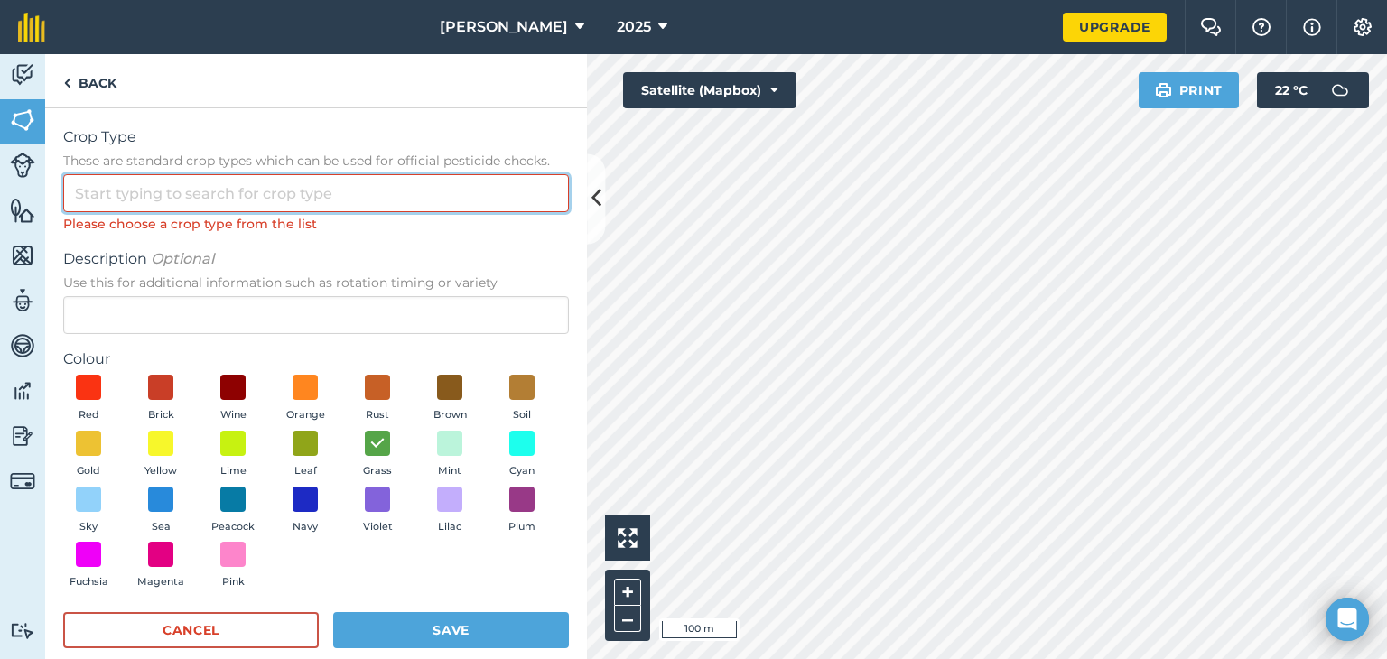
click at [243, 182] on input "Crop Type These are standard crop types which can be used for official pesticid…" at bounding box center [316, 193] width 506 height 38
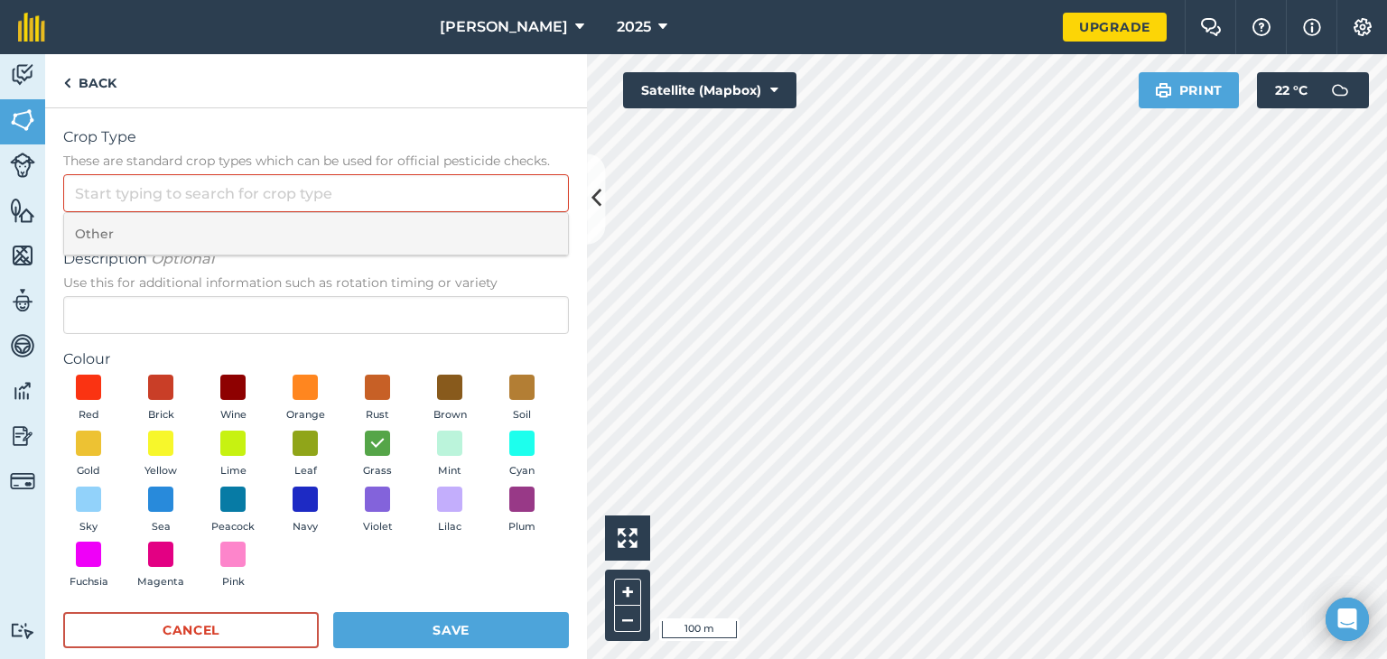
click at [238, 236] on li "Other" at bounding box center [316, 234] width 504 height 42
type input "Other"
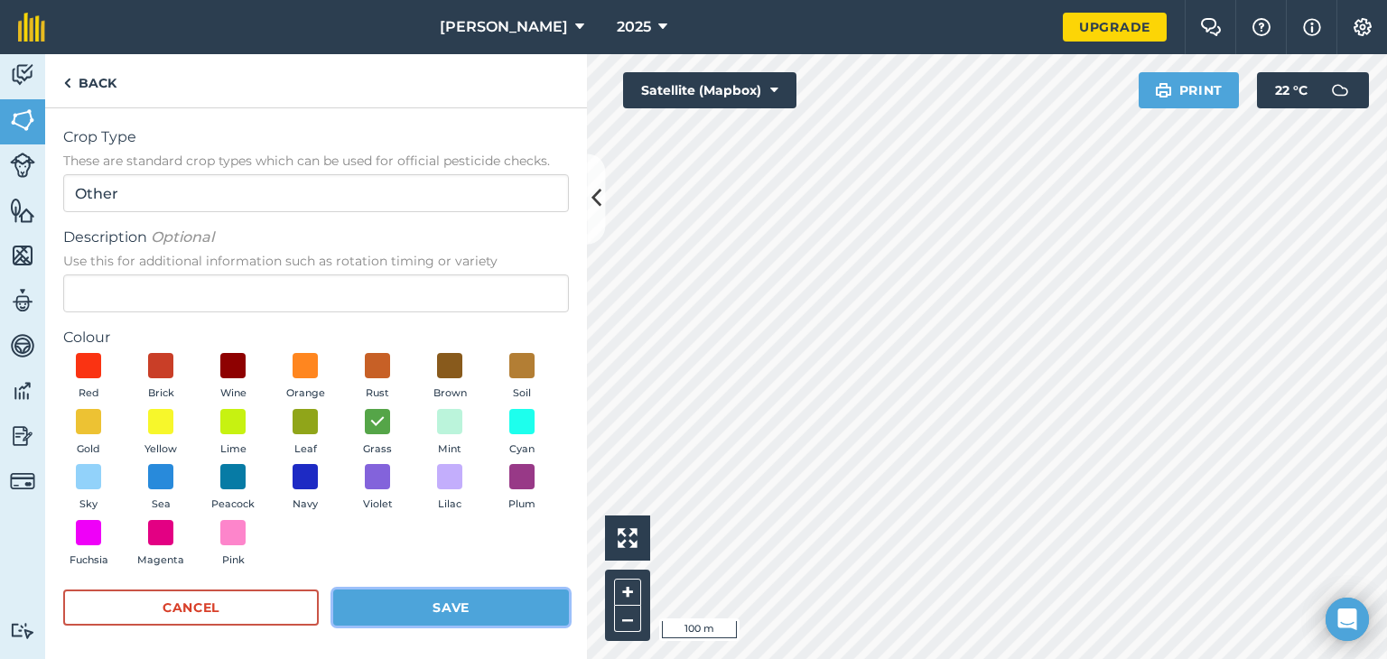
click at [386, 609] on button "Save" at bounding box center [451, 608] width 236 height 36
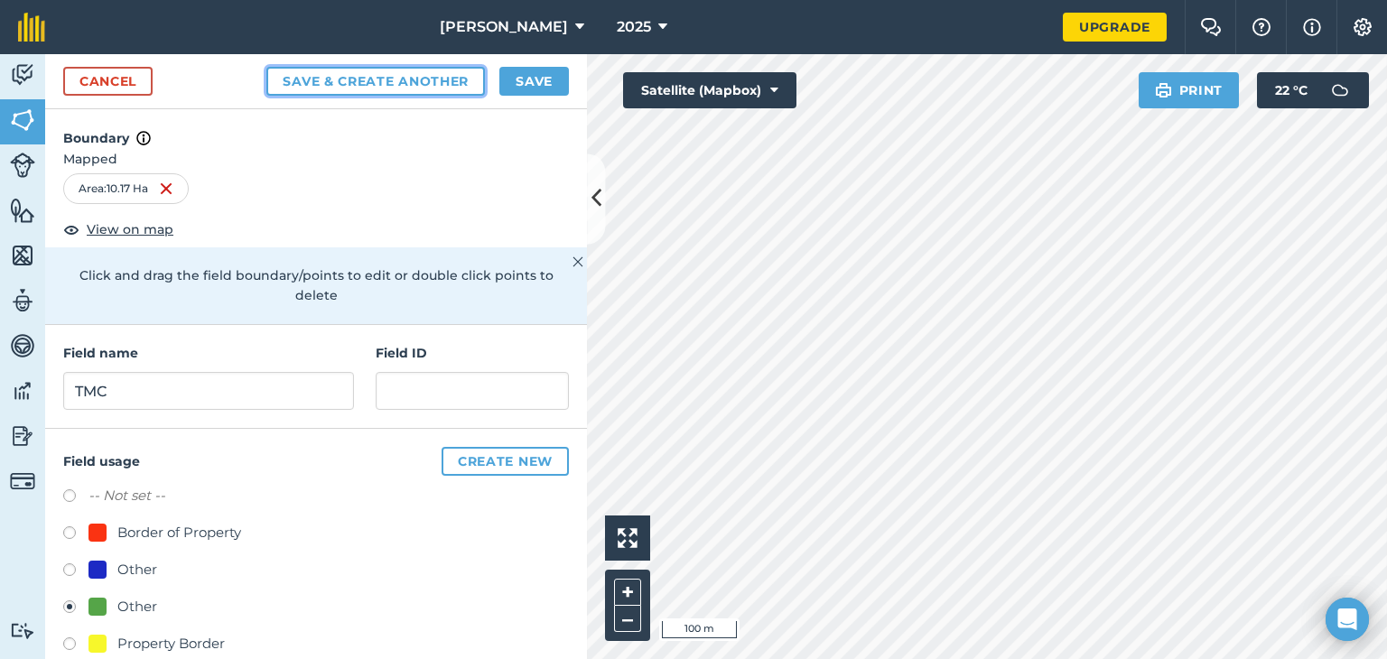
click at [327, 81] on button "Save & Create Another" at bounding box center [375, 81] width 218 height 29
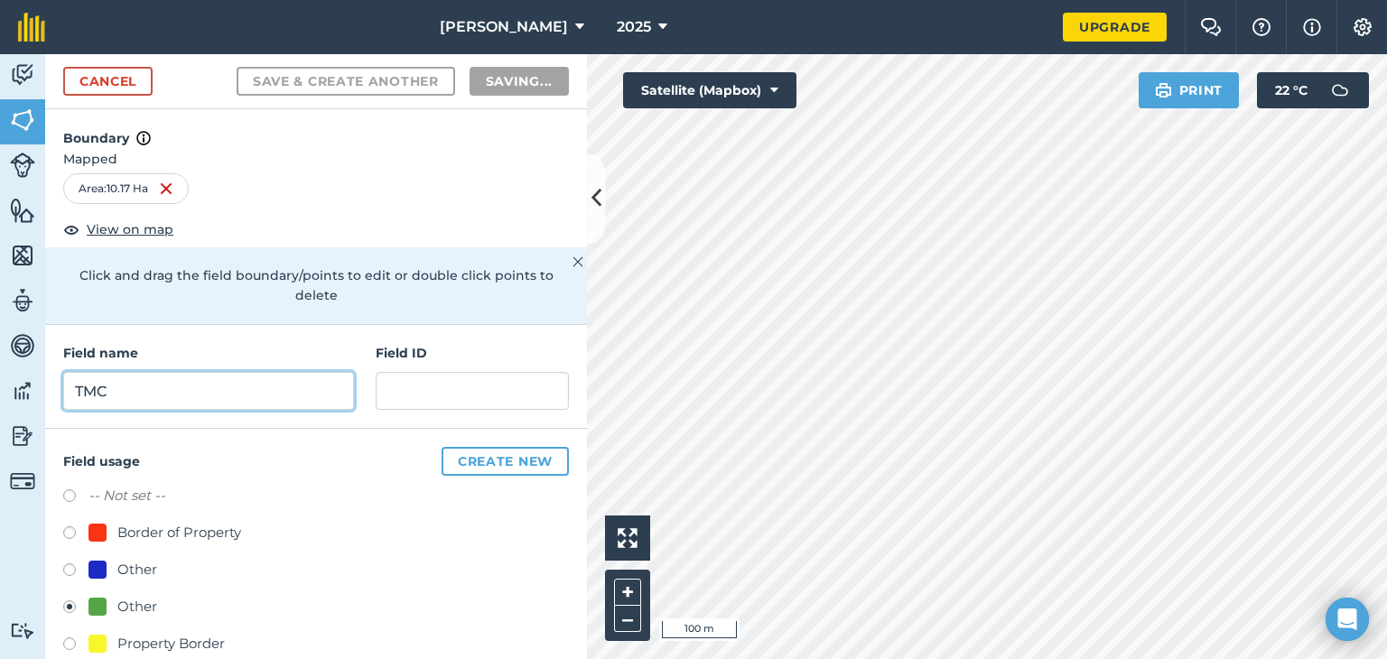
radio input "false"
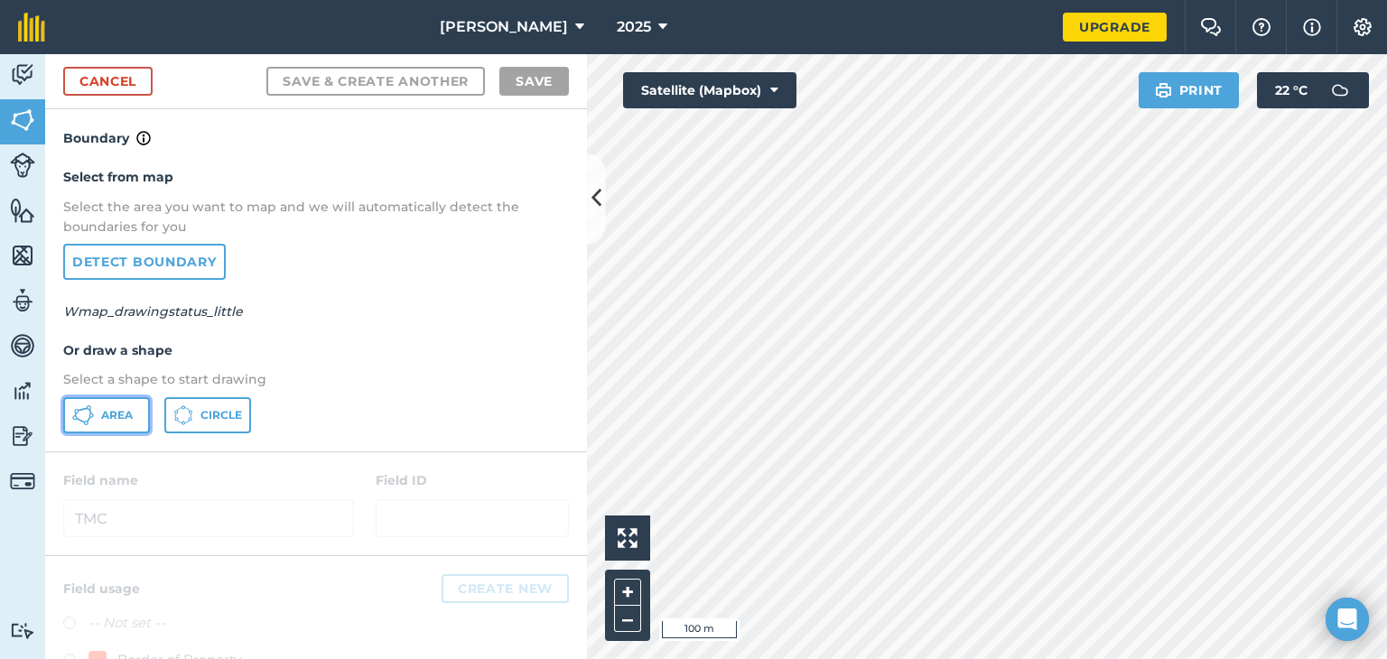
click at [101, 415] on span "Area" at bounding box center [117, 415] width 32 height 14
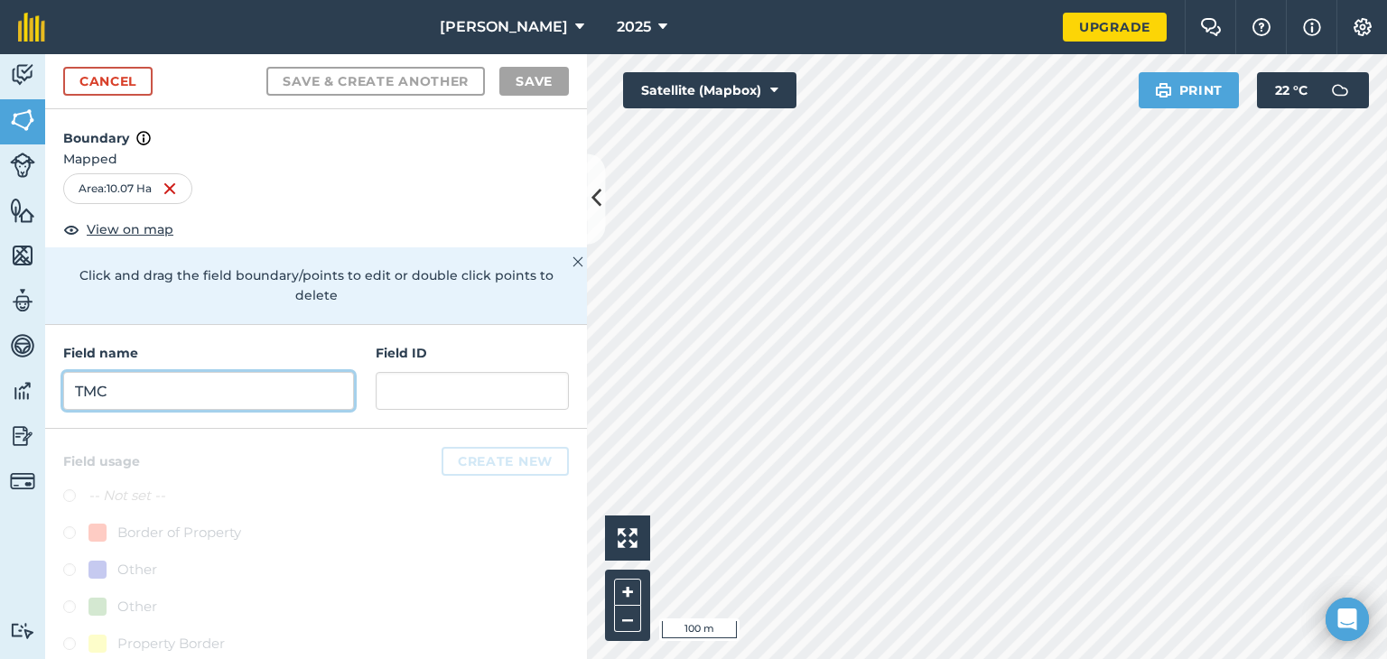
click at [237, 388] on input "TMC" at bounding box center [208, 391] width 291 height 38
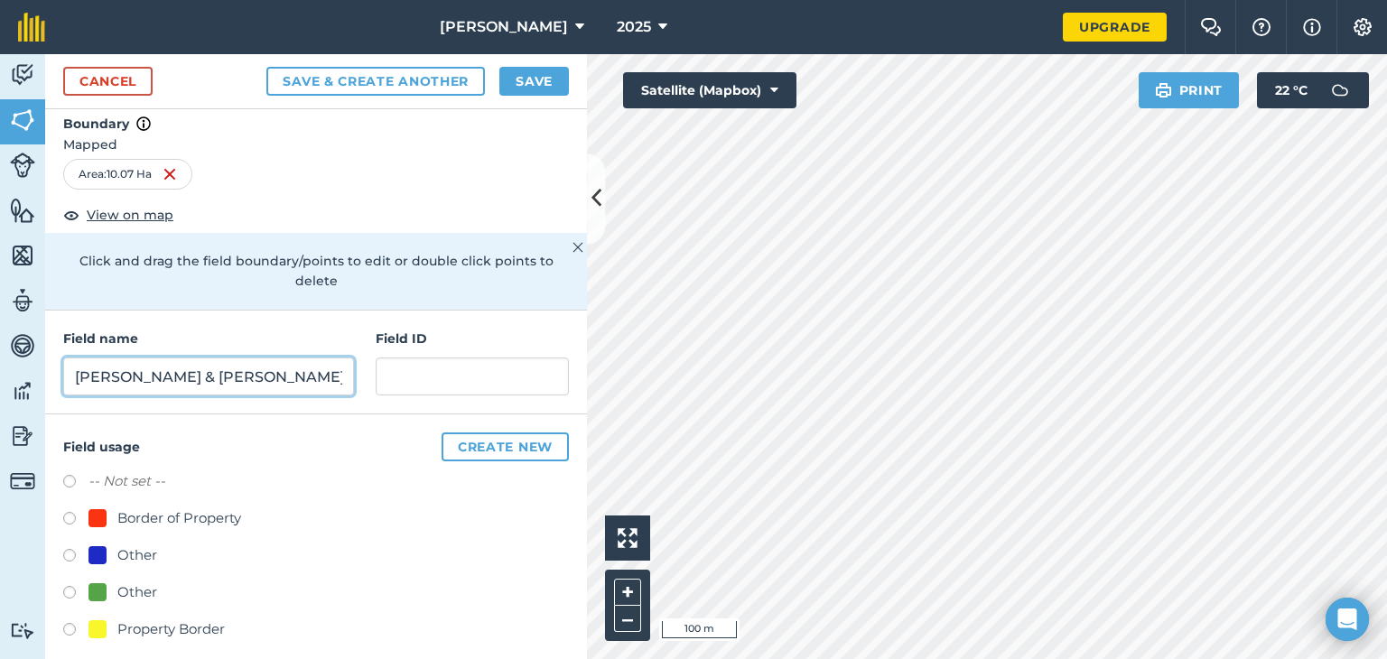
scroll to position [27, 0]
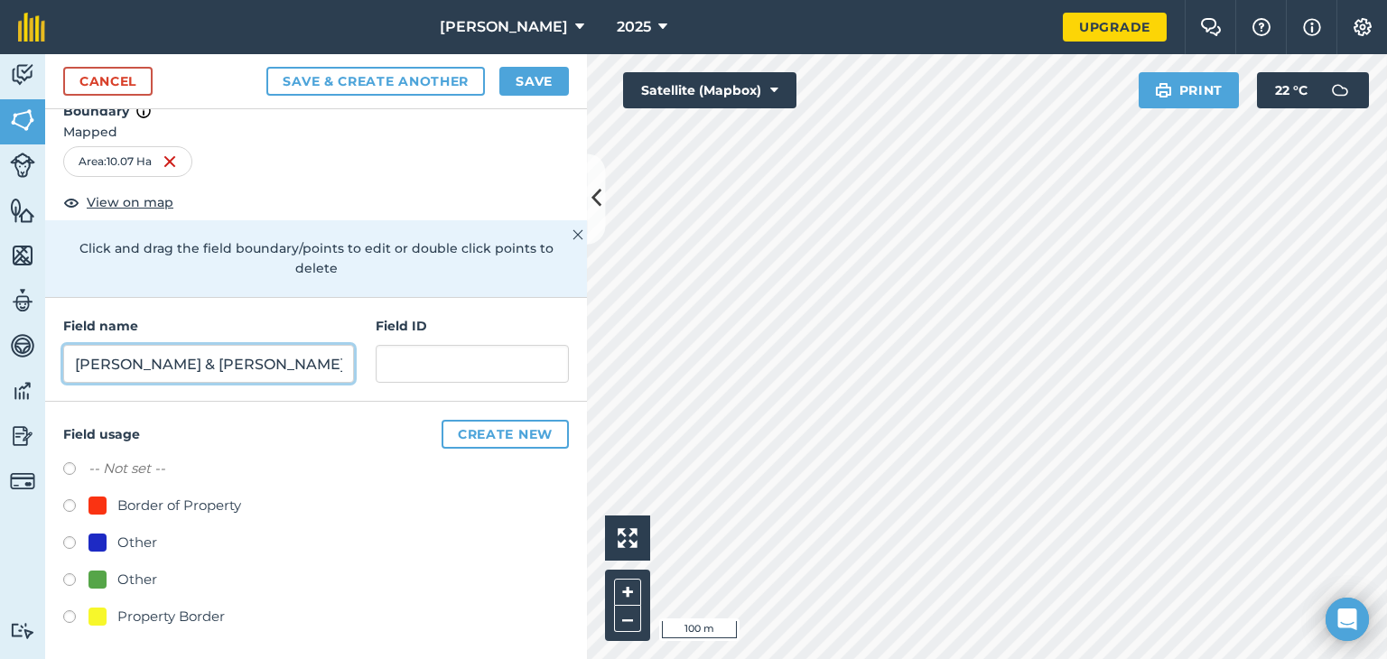
type input "Shaun & Nickky"
click at [478, 433] on button "Create new" at bounding box center [505, 434] width 127 height 29
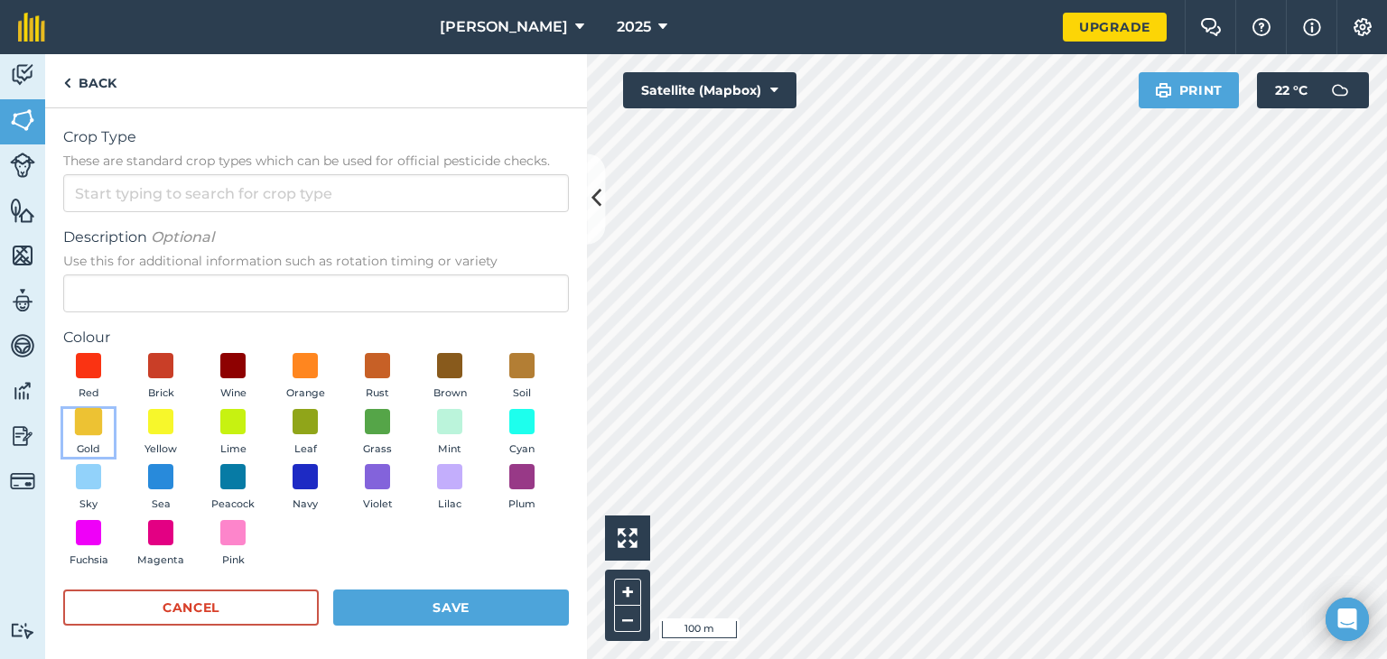
click at [103, 431] on span at bounding box center [89, 421] width 28 height 28
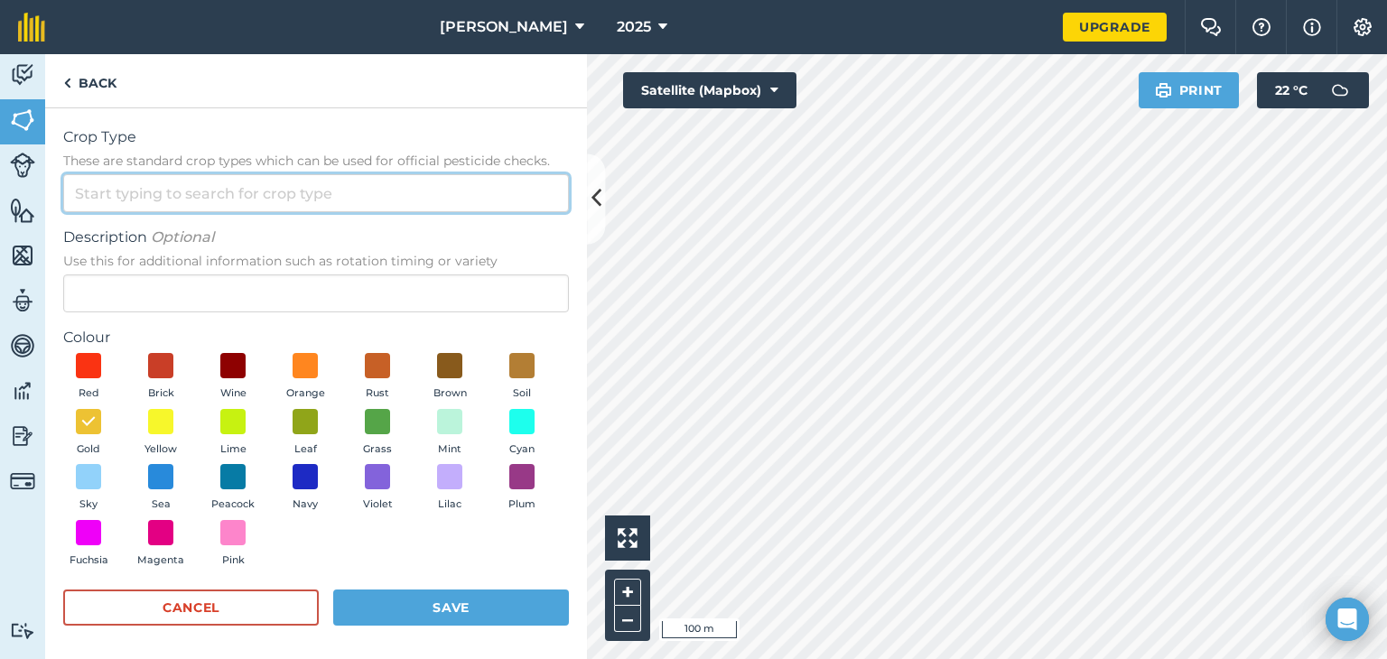
click at [101, 193] on input "Crop Type These are standard crop types which can be used for official pesticid…" at bounding box center [316, 193] width 506 height 38
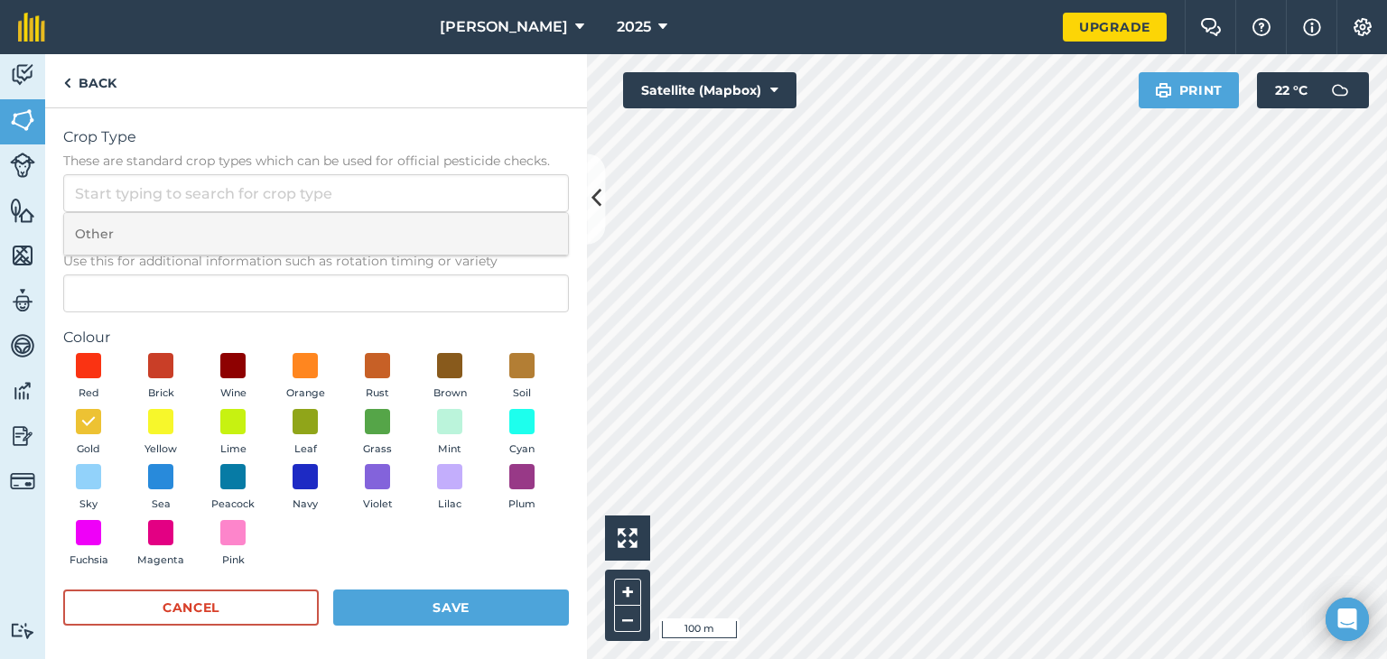
click at [119, 232] on li "Other" at bounding box center [316, 234] width 504 height 42
type input "Other"
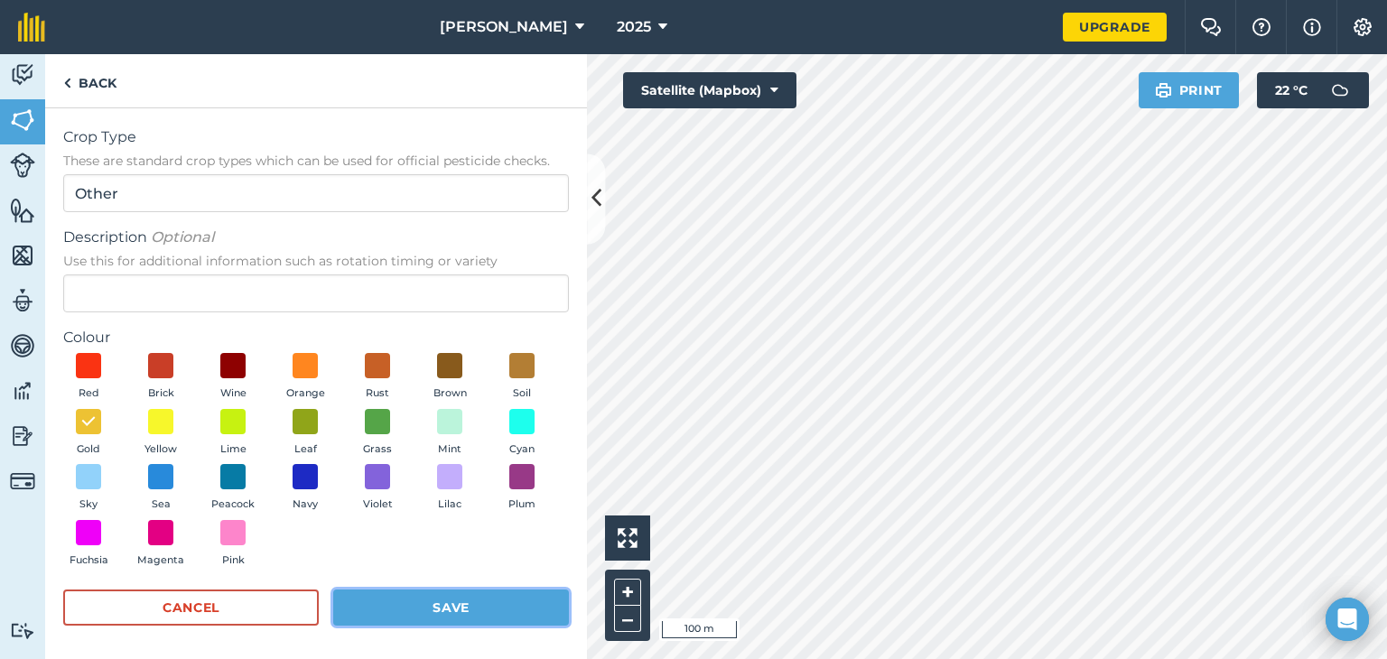
click at [400, 605] on button "Save" at bounding box center [451, 608] width 236 height 36
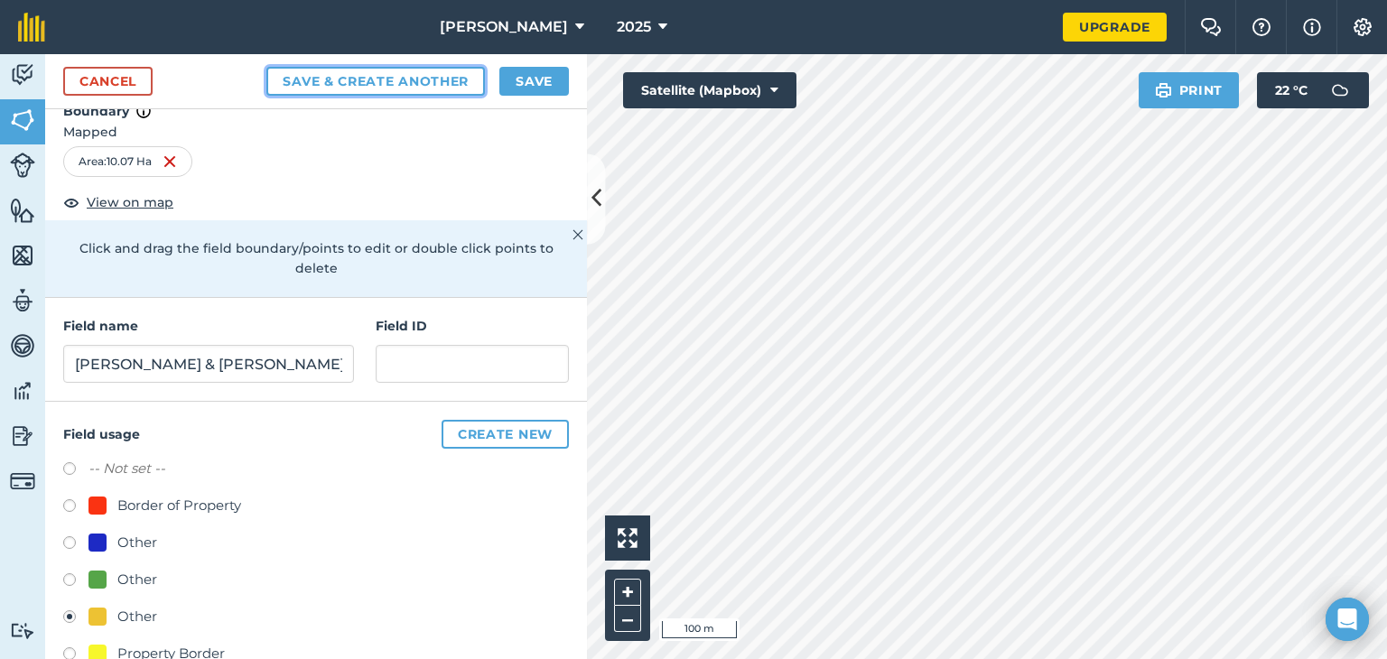
click at [402, 84] on button "Save & Create Another" at bounding box center [375, 81] width 218 height 29
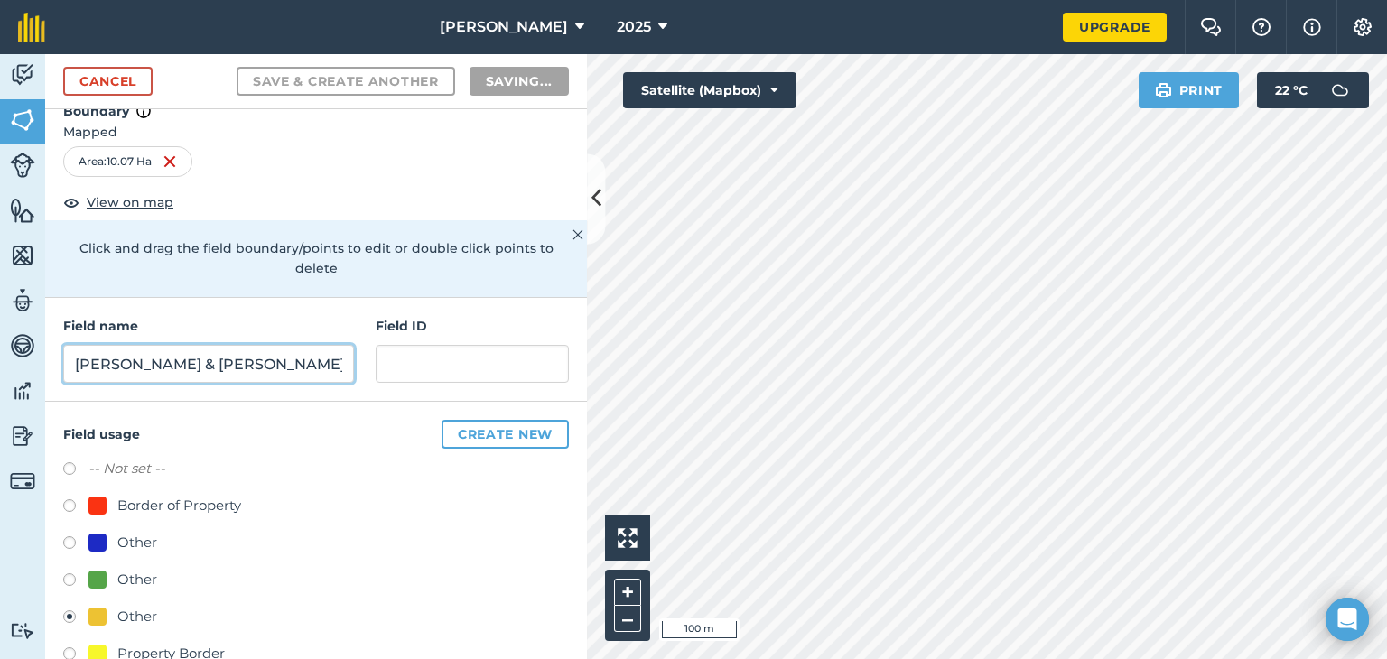
radio input "false"
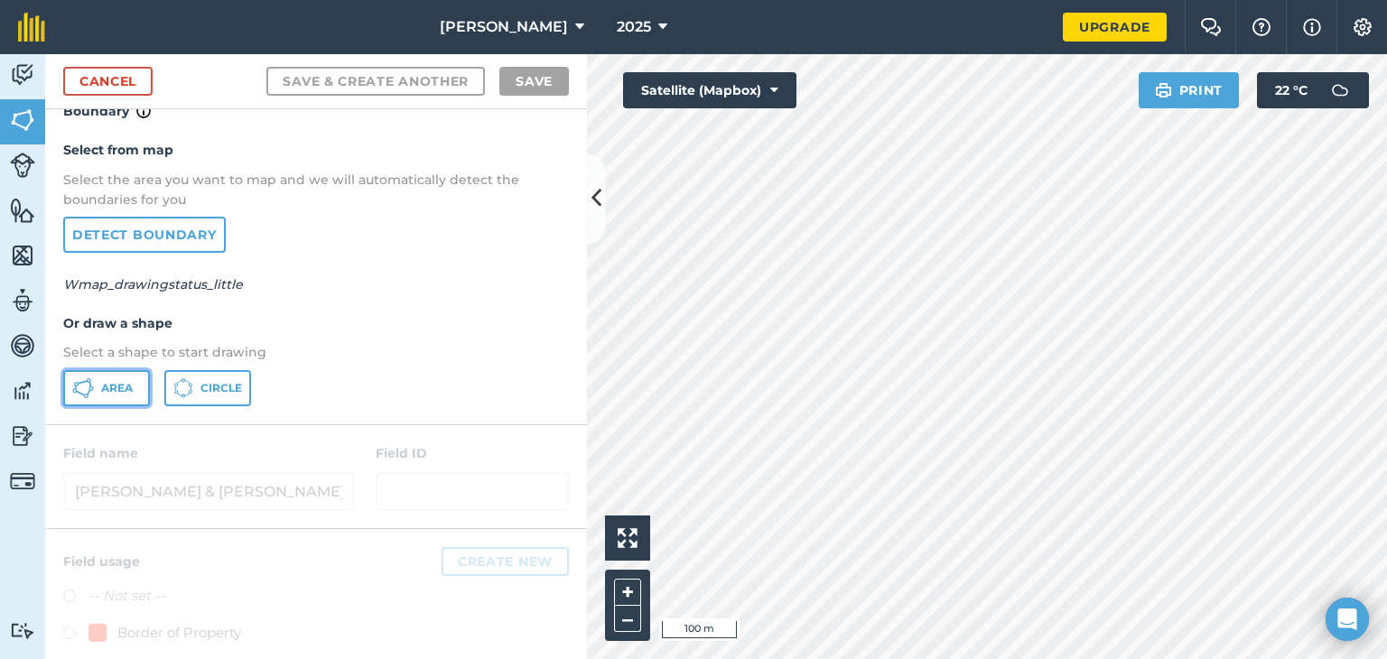
click at [83, 386] on icon at bounding box center [83, 388] width 22 height 22
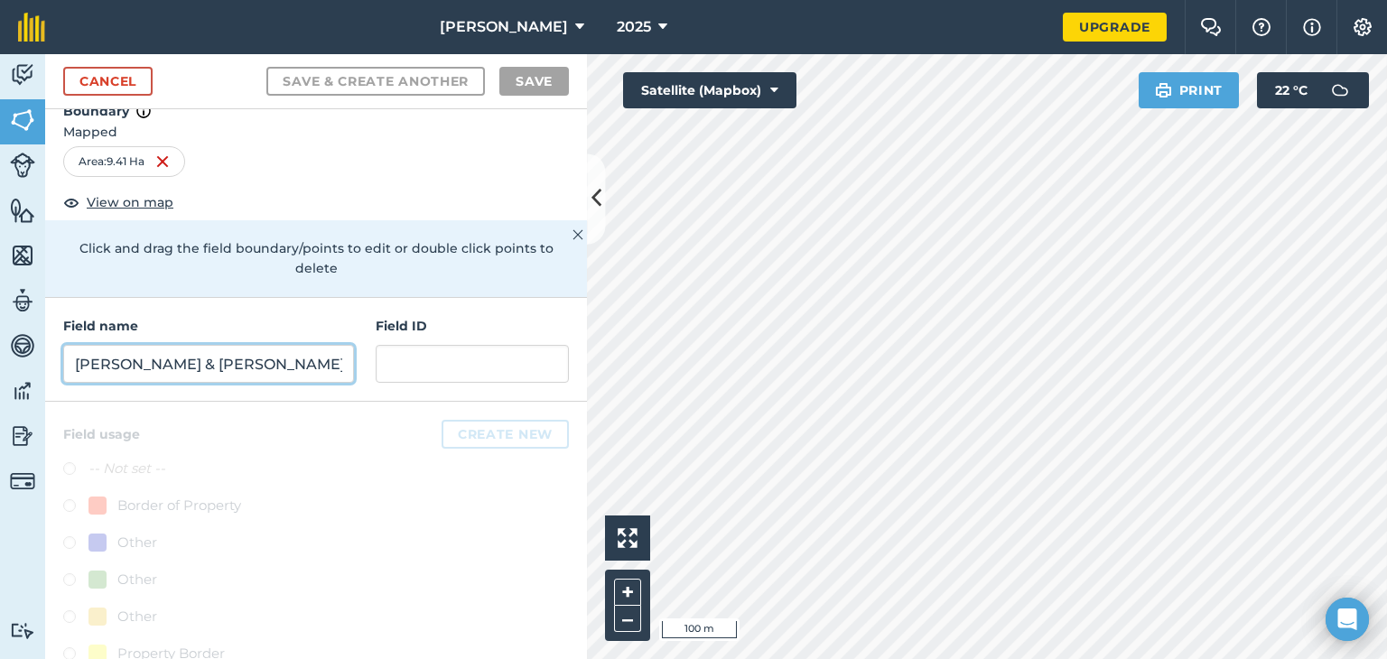
click at [234, 363] on input "Shaun & Nickky" at bounding box center [208, 364] width 291 height 38
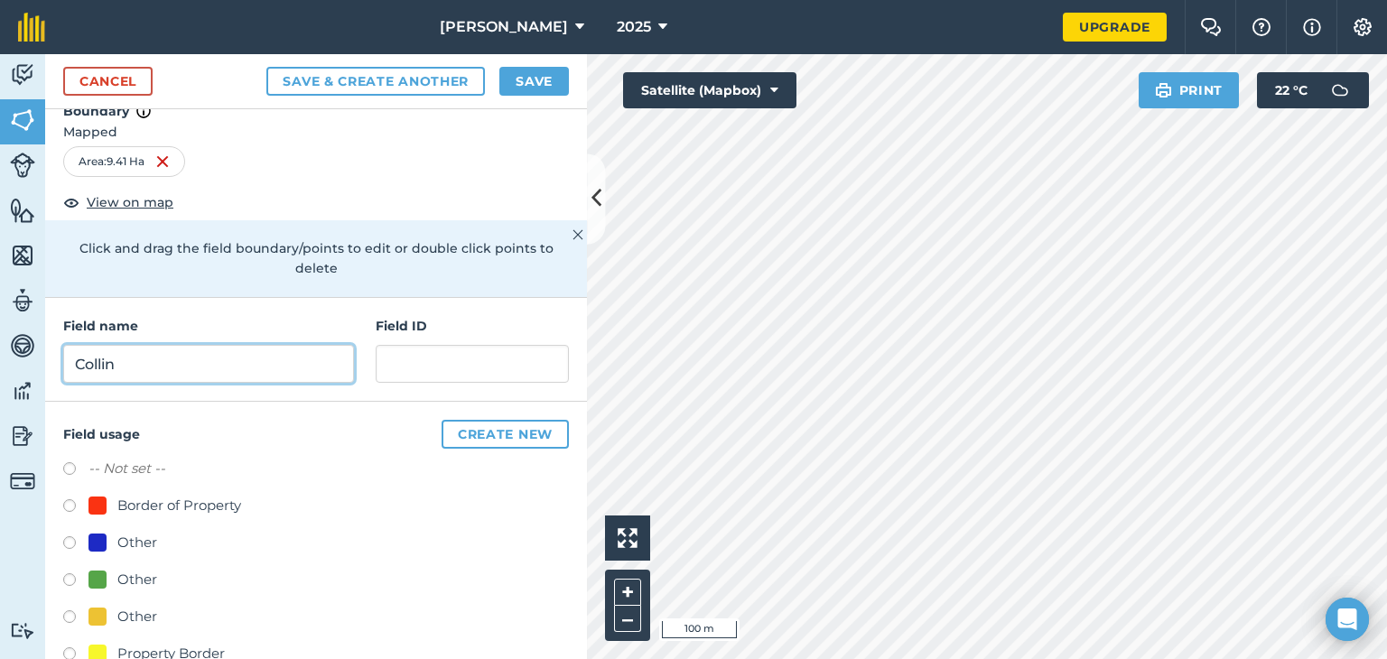
scroll to position [65, 0]
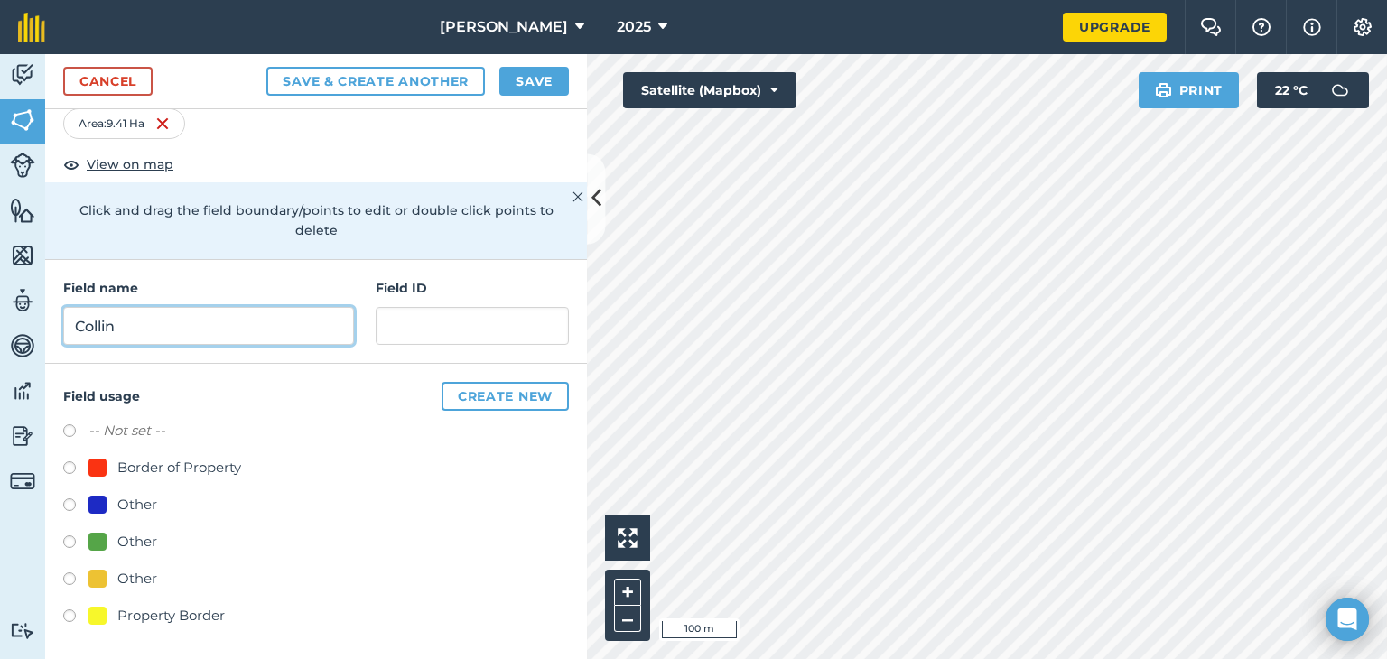
type input "Collin"
click at [476, 393] on button "Create new" at bounding box center [505, 396] width 127 height 29
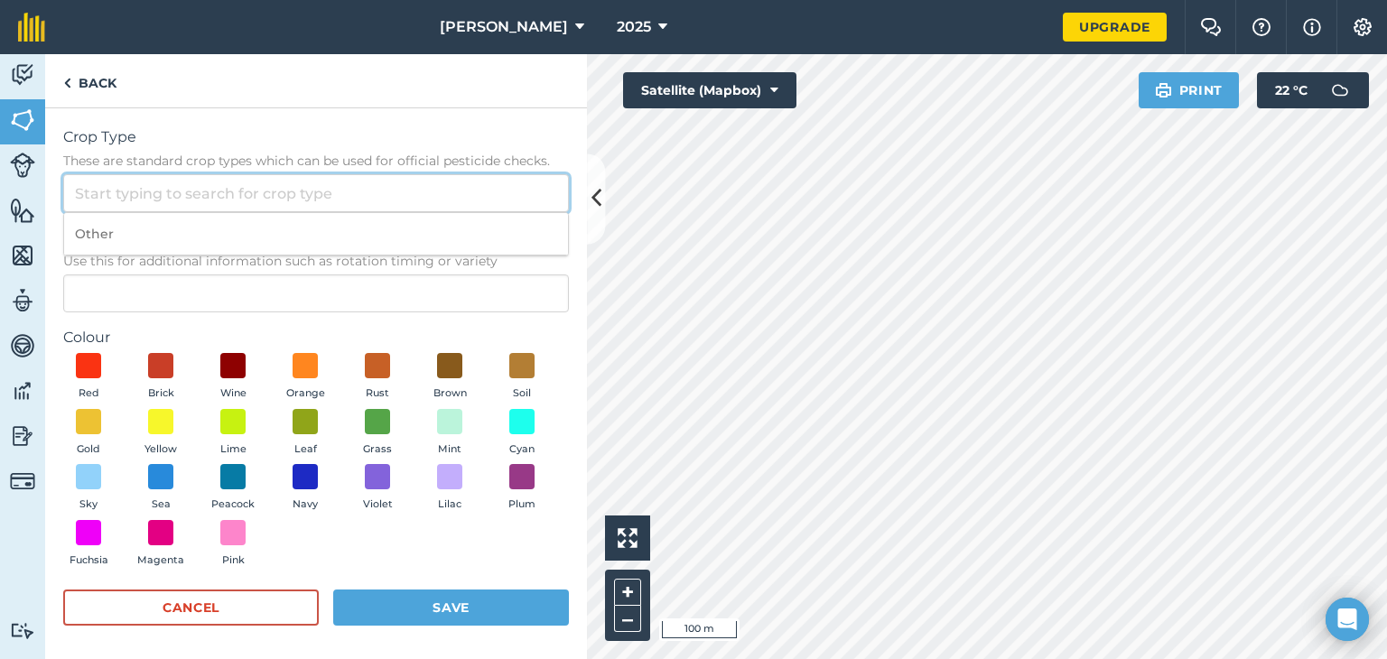
click at [173, 206] on input "Crop Type These are standard crop types which can be used for official pesticid…" at bounding box center [316, 193] width 506 height 38
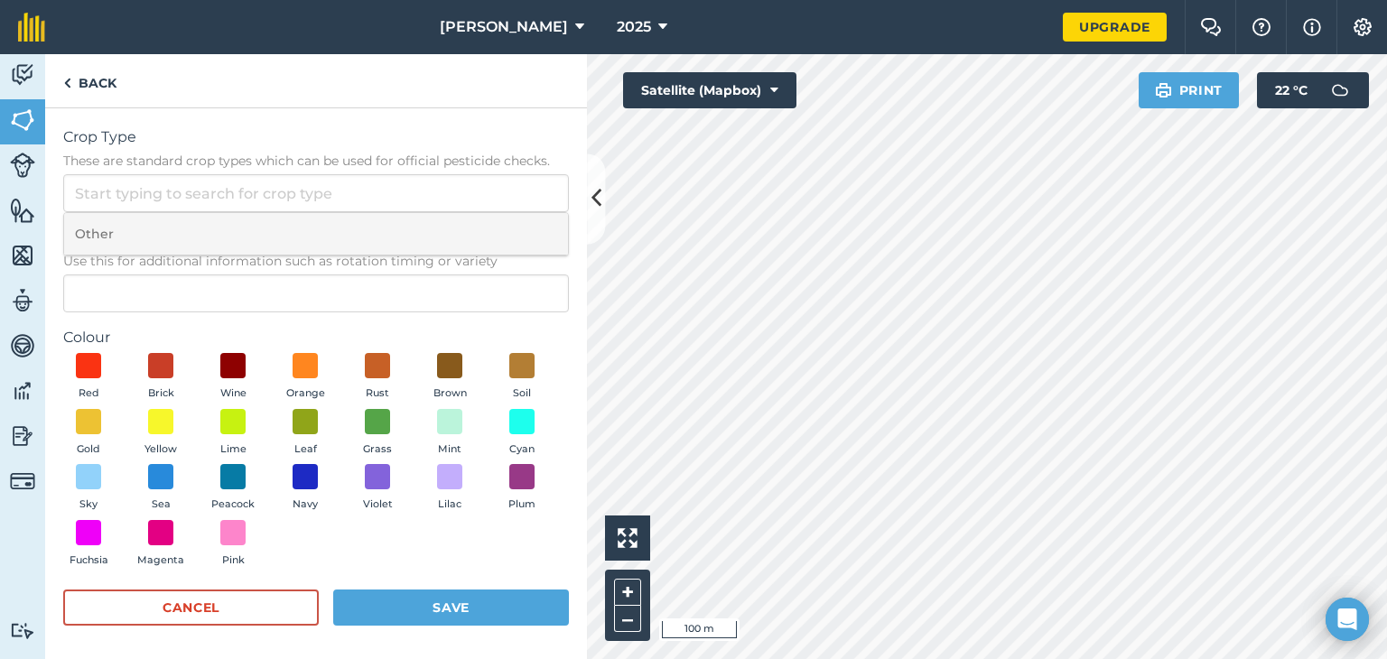
click at [162, 218] on li "Other" at bounding box center [316, 234] width 504 height 42
type input "Other"
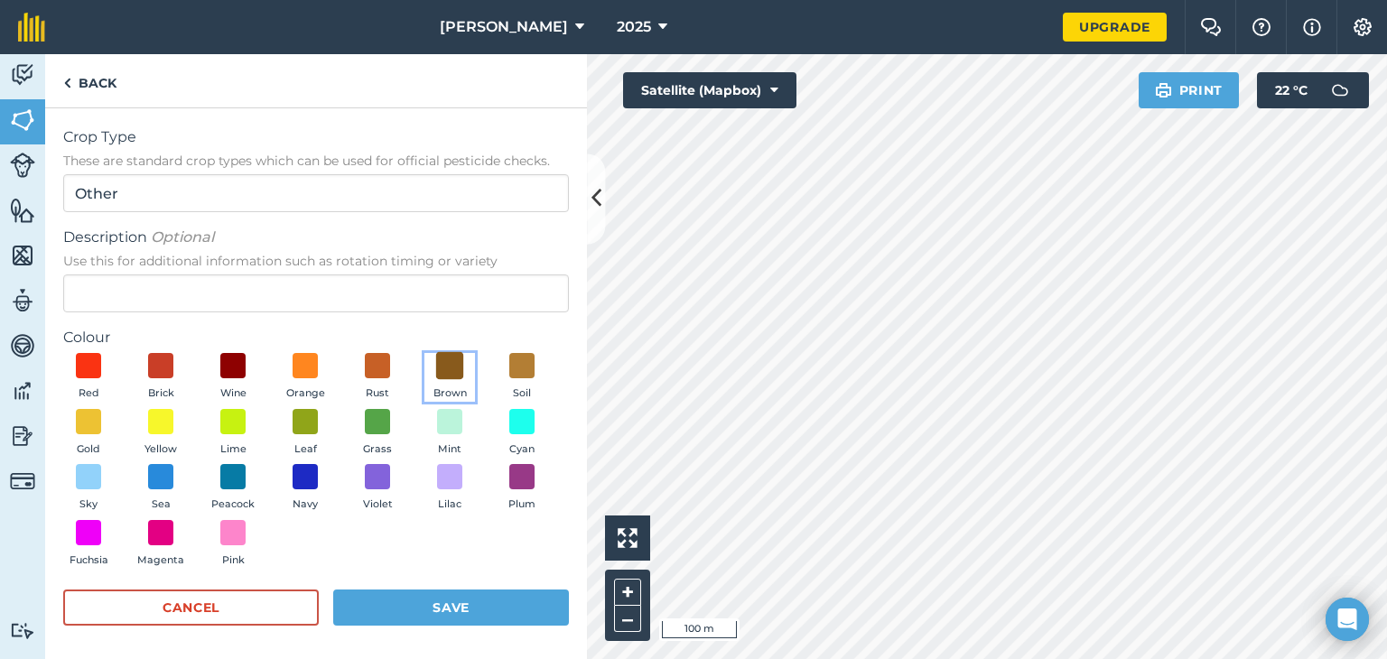
click at [452, 368] on span at bounding box center [450, 366] width 28 height 28
click at [433, 612] on button "Save" at bounding box center [451, 608] width 236 height 36
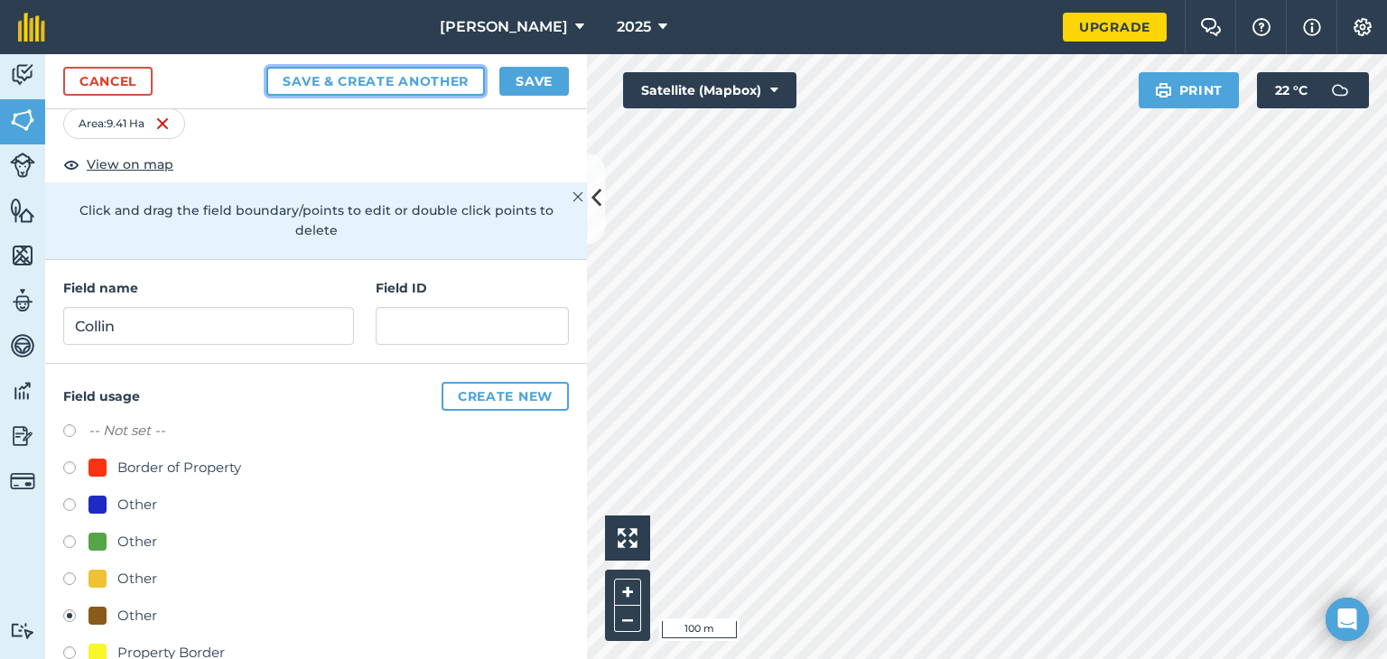
click at [349, 78] on button "Save & Create Another" at bounding box center [375, 81] width 218 height 29
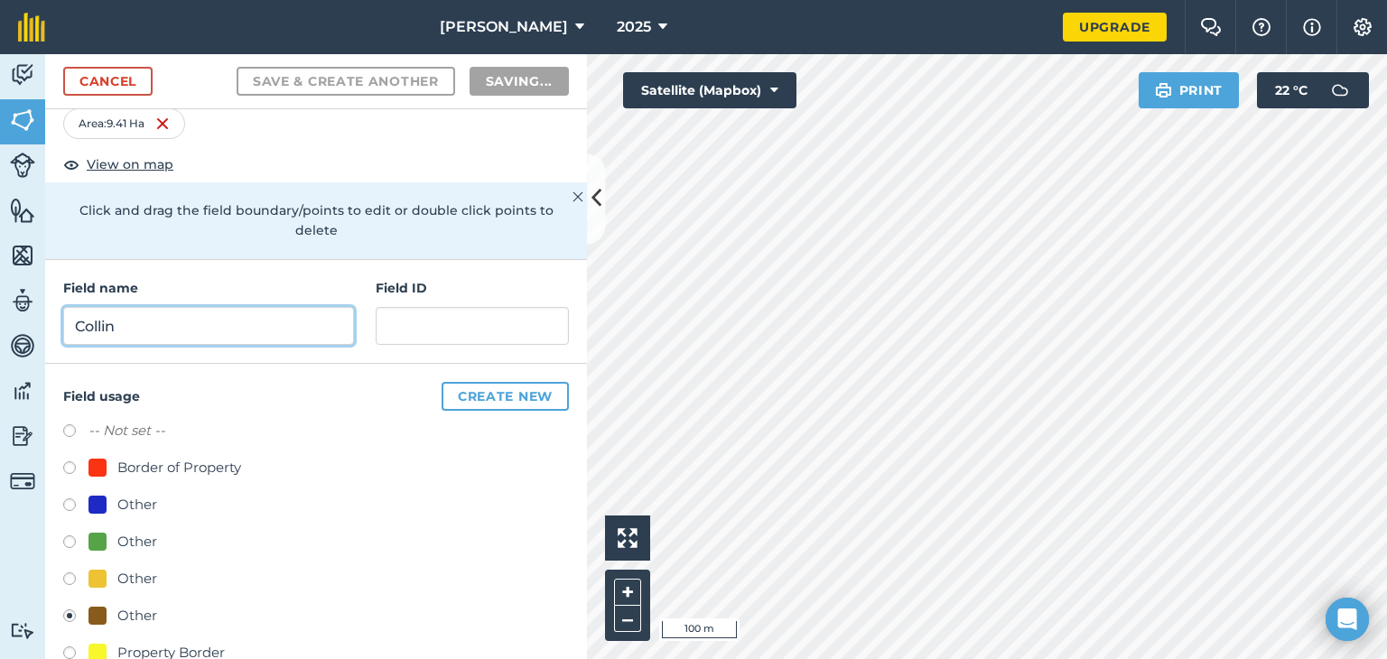
radio input "false"
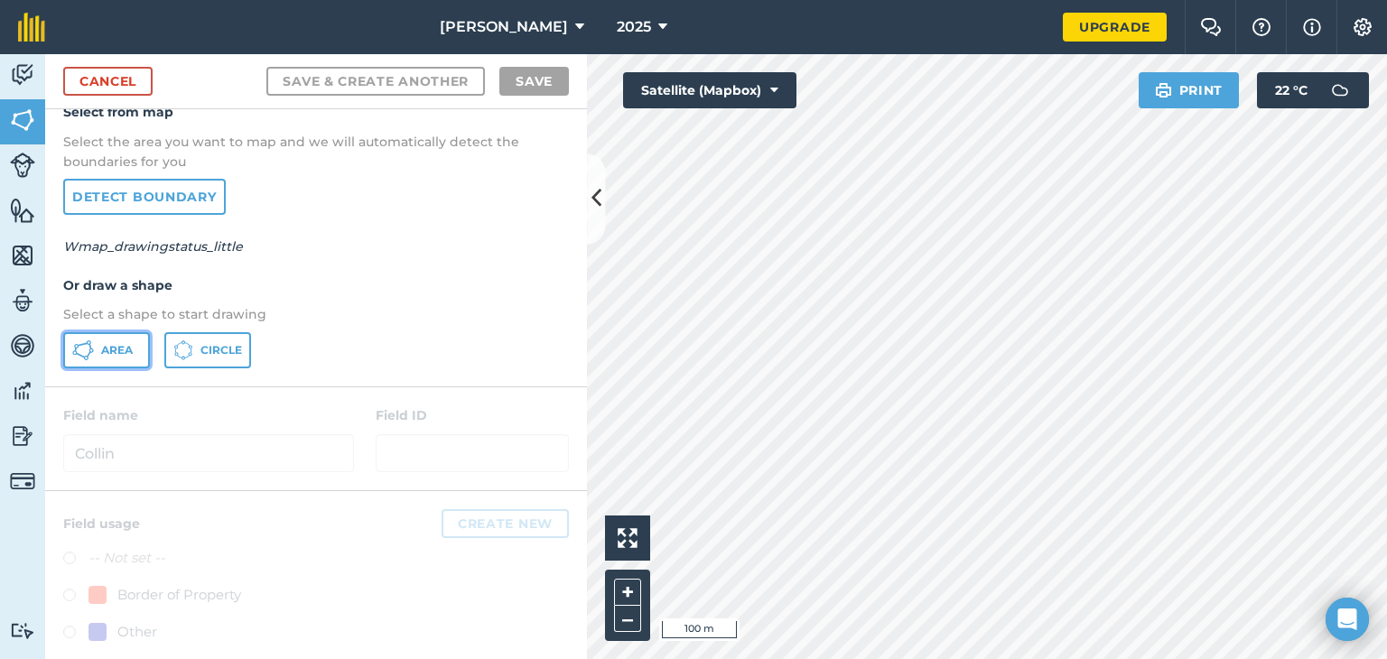
click at [84, 350] on icon at bounding box center [83, 350] width 22 height 22
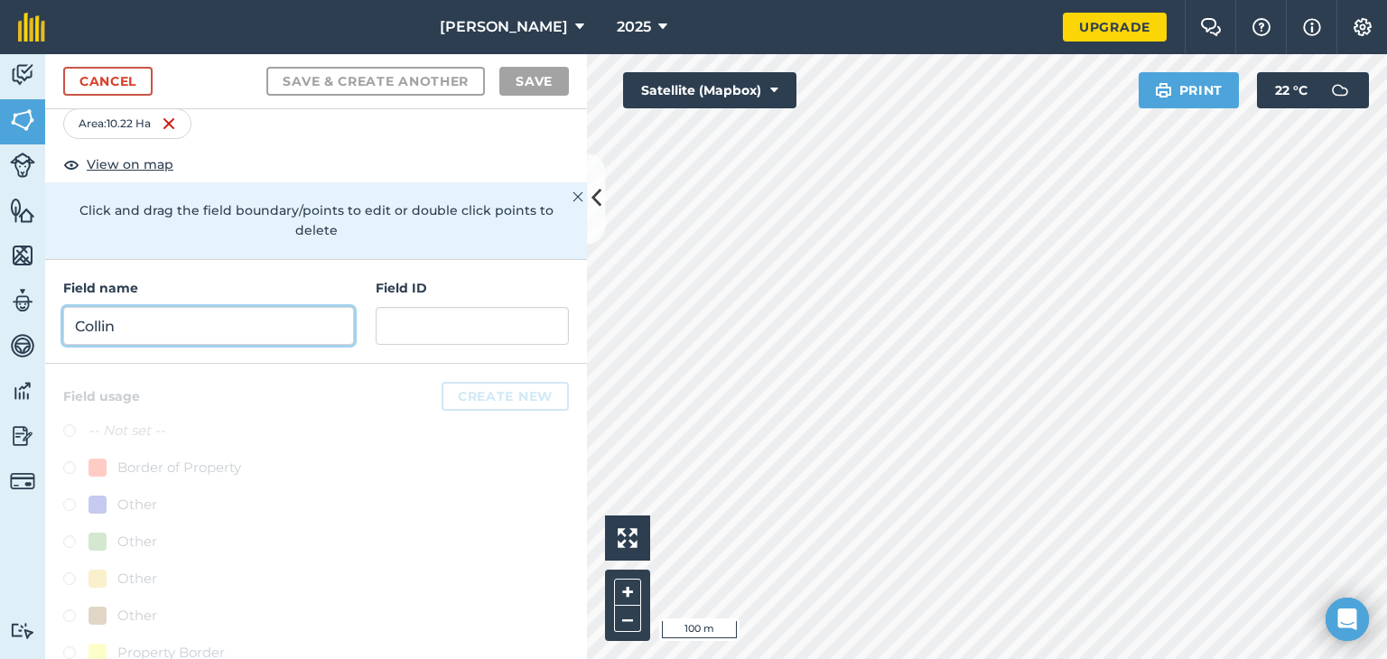
click at [273, 319] on input "Collin" at bounding box center [208, 326] width 291 height 38
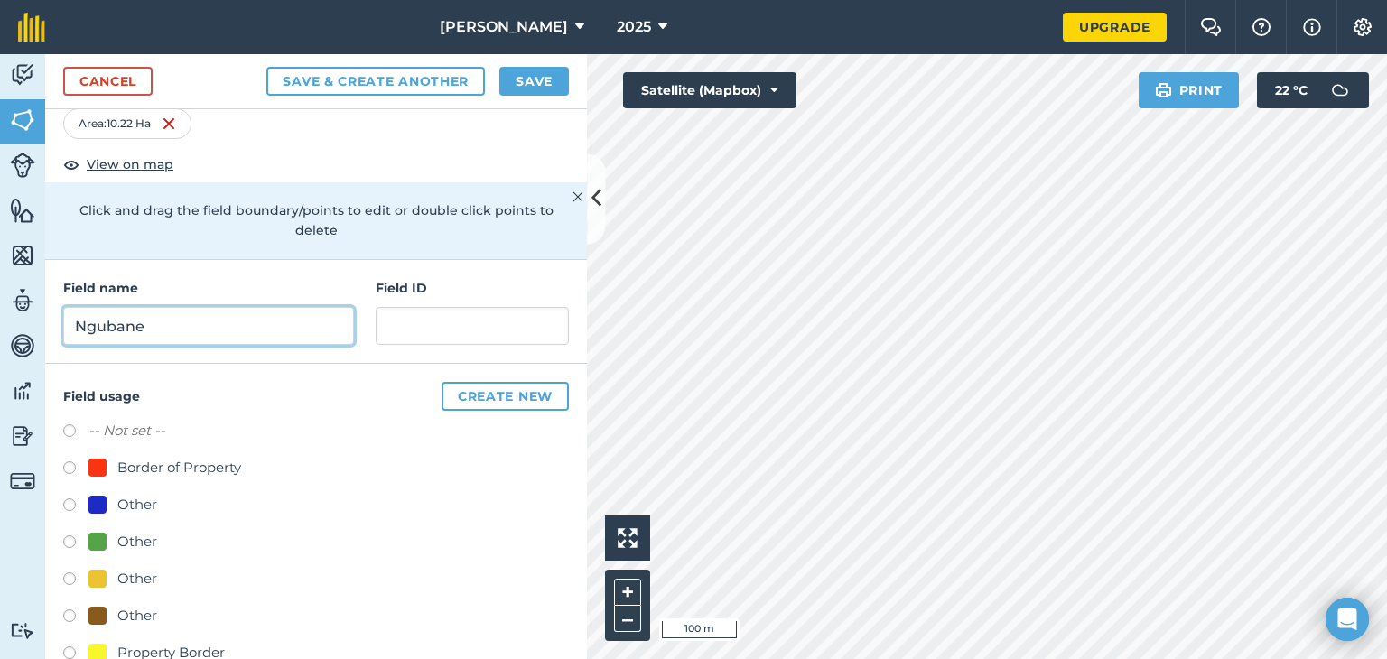
type input "Ngubane"
click at [459, 396] on button "Create new" at bounding box center [505, 396] width 127 height 29
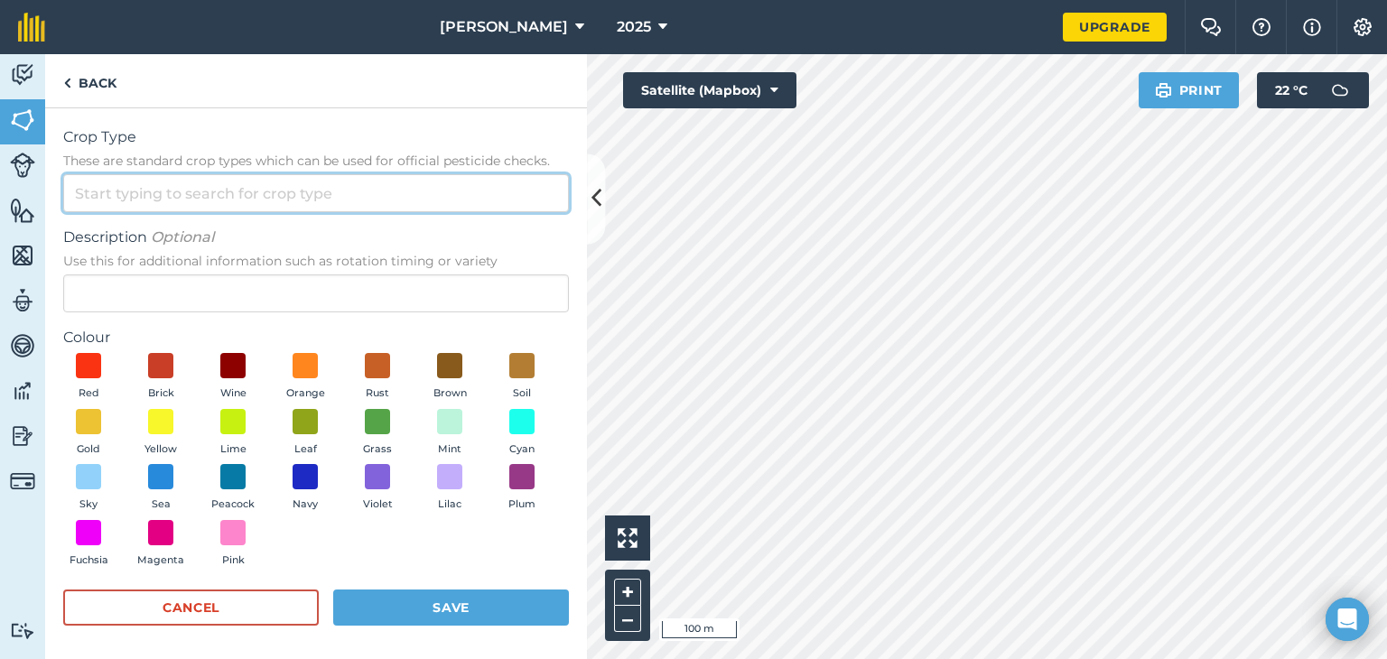
click at [179, 186] on input "Crop Type These are standard crop types which can be used for official pesticid…" at bounding box center [316, 193] width 506 height 38
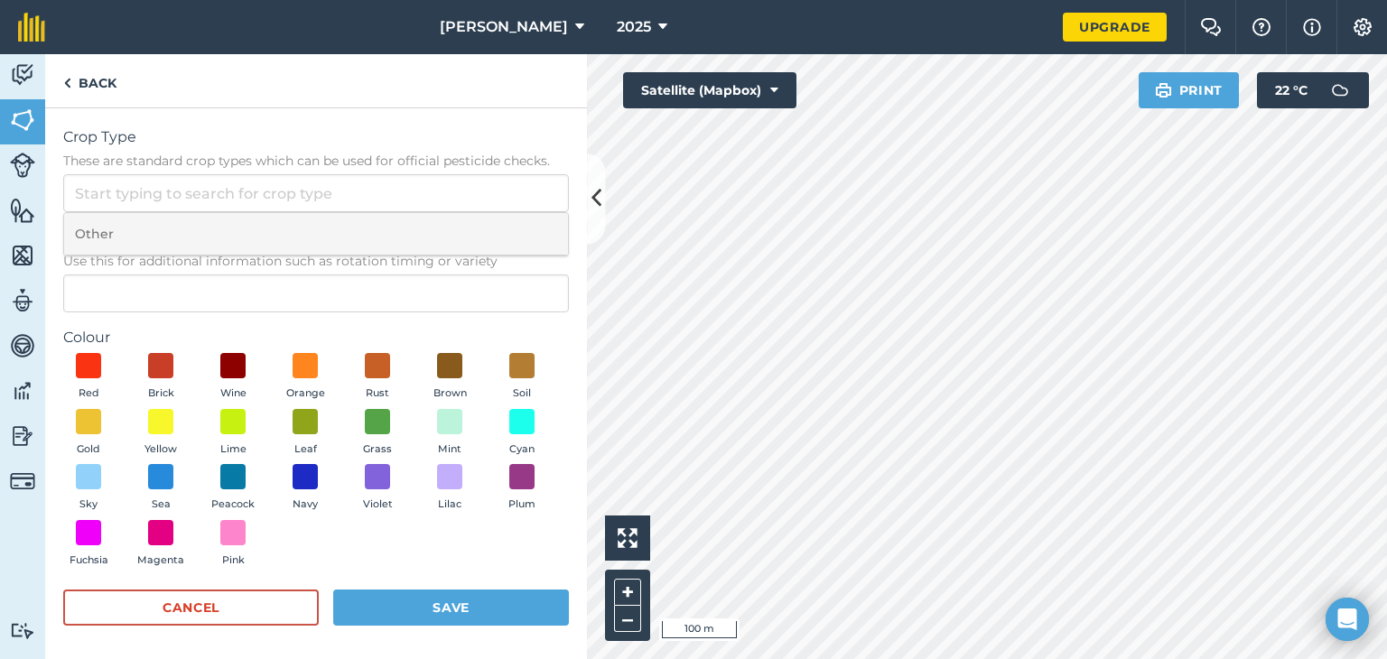
click at [161, 238] on li "Other" at bounding box center [316, 234] width 504 height 42
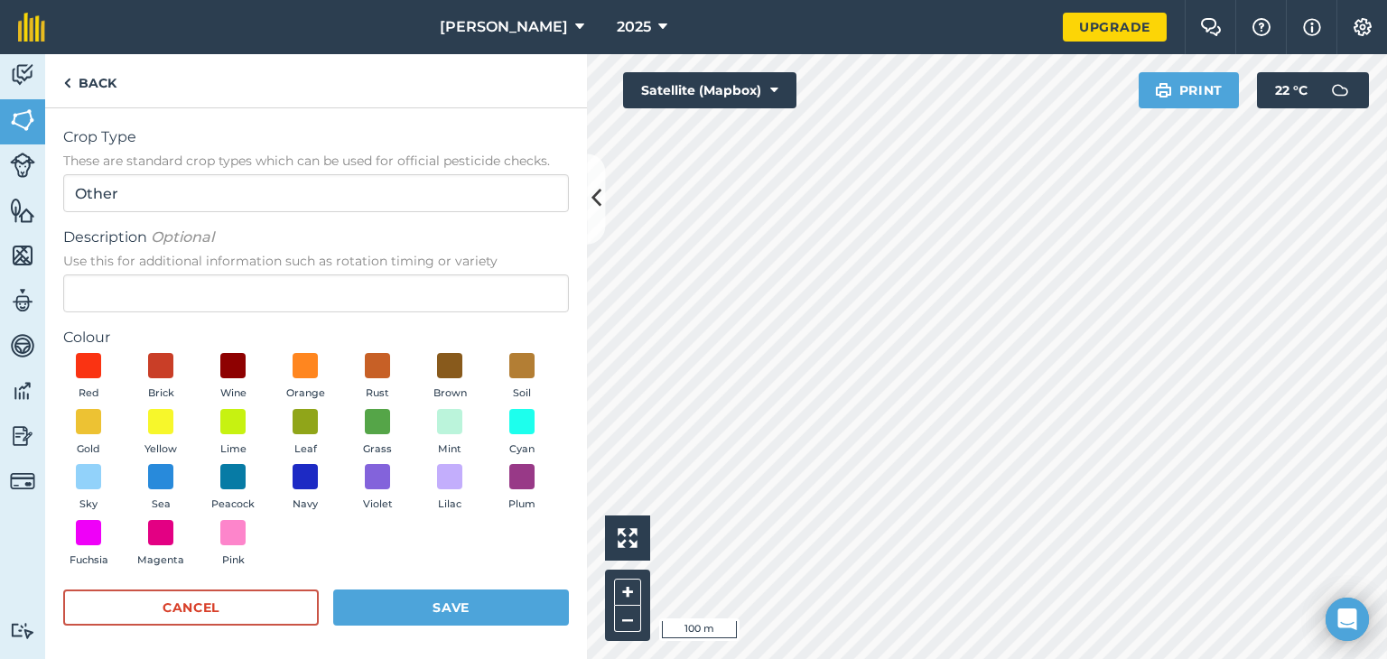
type input "Other"
click at [247, 488] on span at bounding box center [233, 477] width 28 height 28
click at [410, 612] on button "Save" at bounding box center [451, 608] width 236 height 36
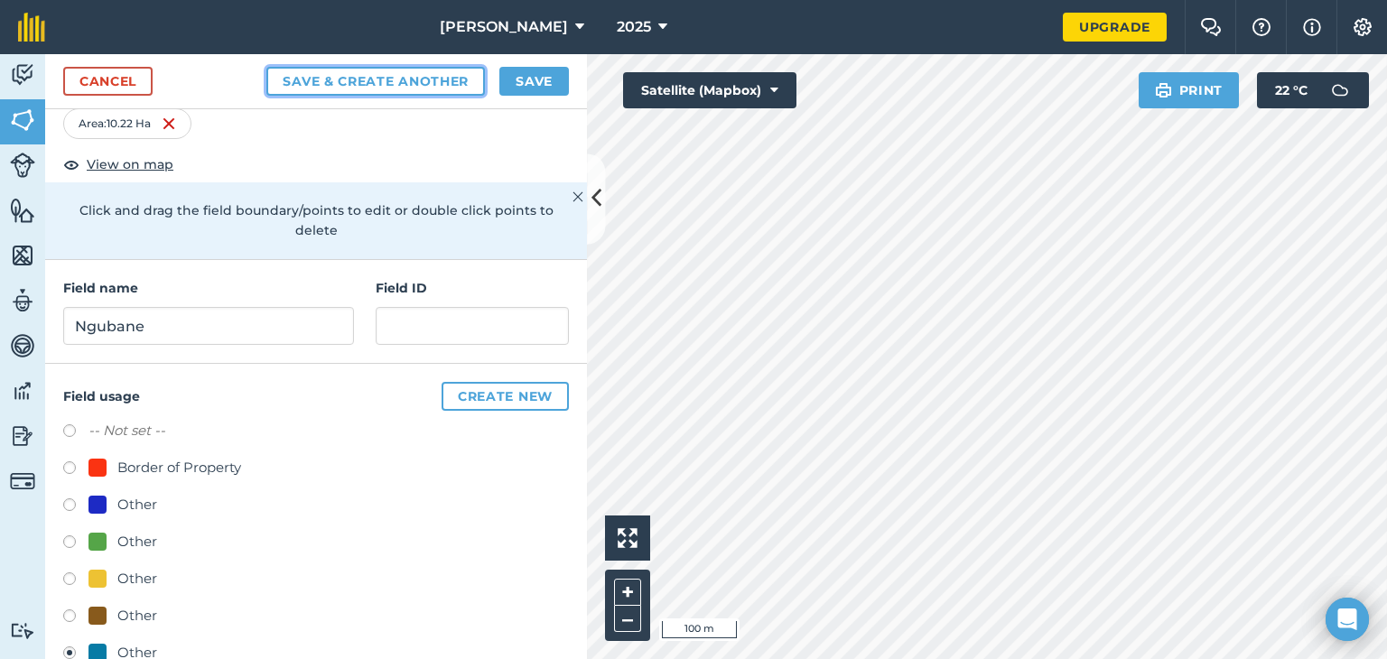
click at [365, 88] on button "Save & Create Another" at bounding box center [375, 81] width 218 height 29
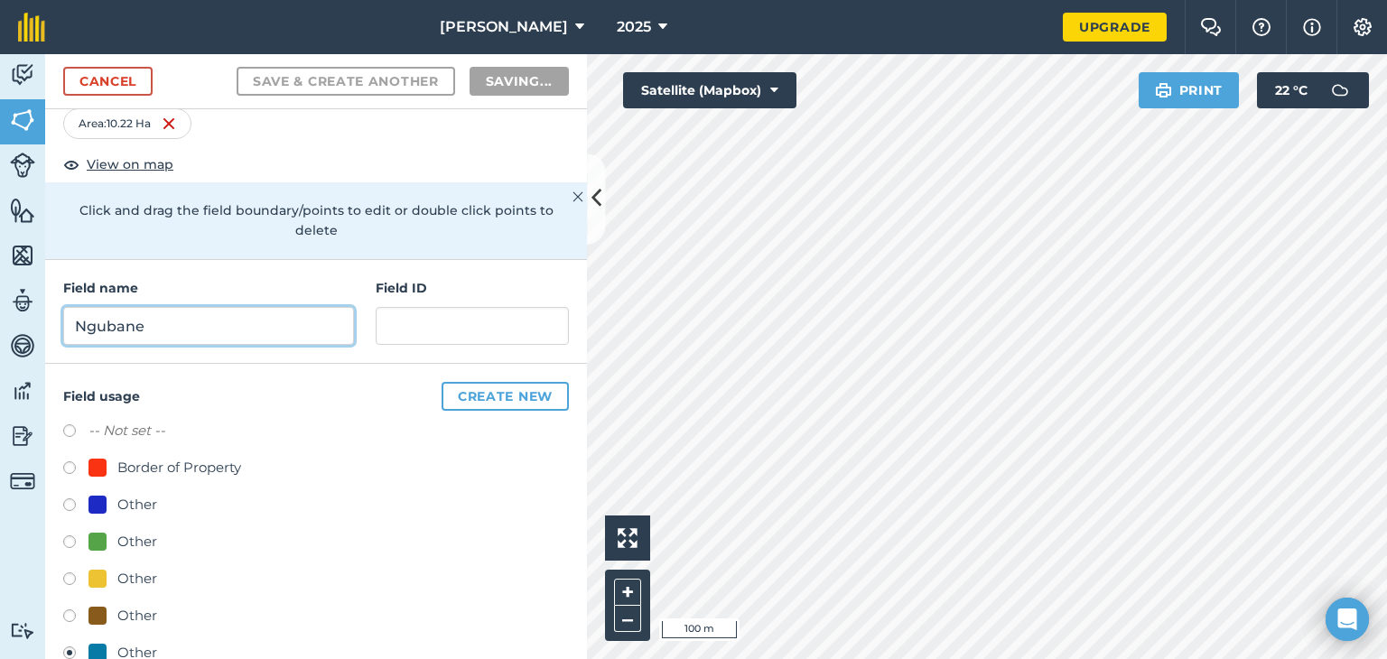
radio input "false"
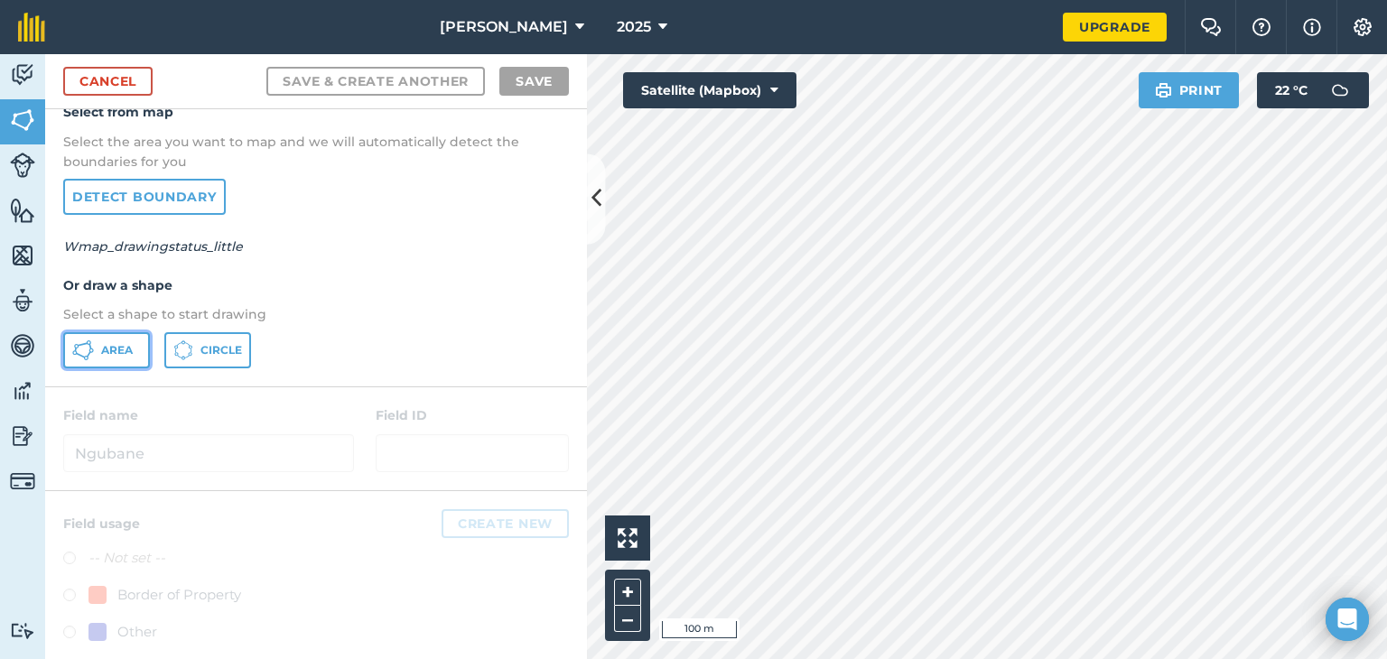
click at [98, 355] on button "Area" at bounding box center [106, 350] width 87 height 36
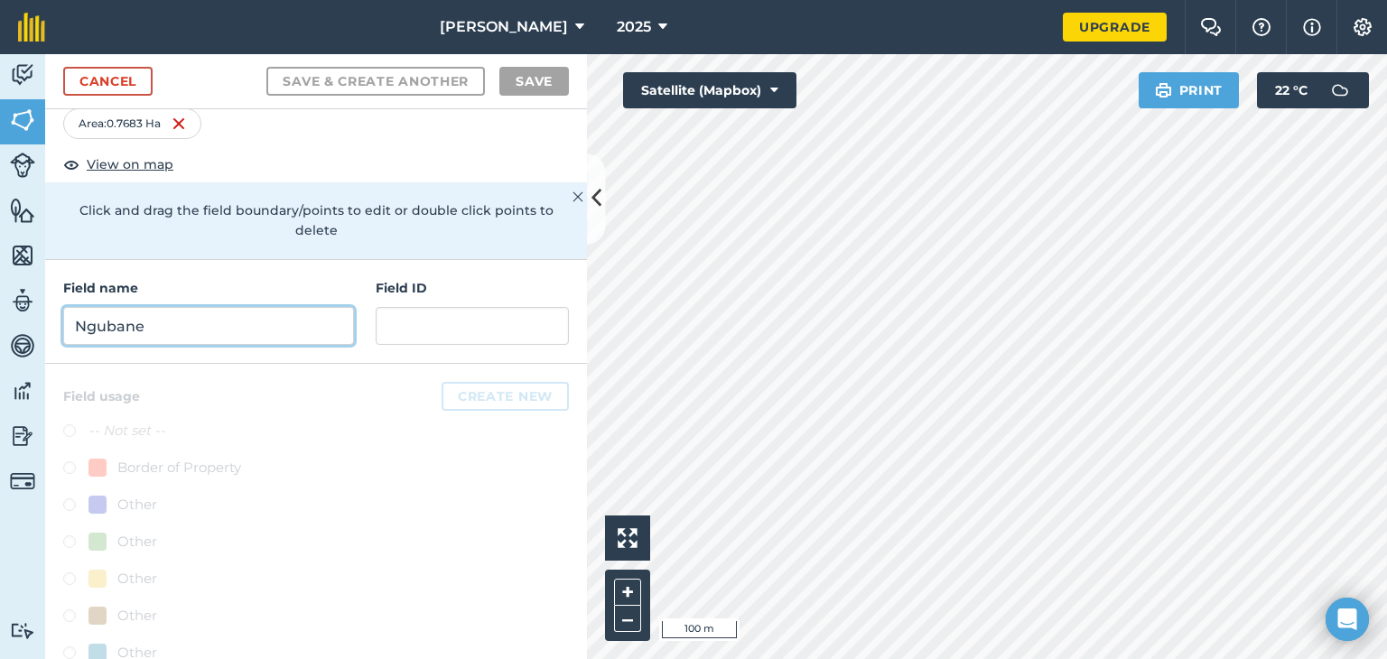
click at [160, 330] on input "Ngubane" at bounding box center [208, 326] width 291 height 38
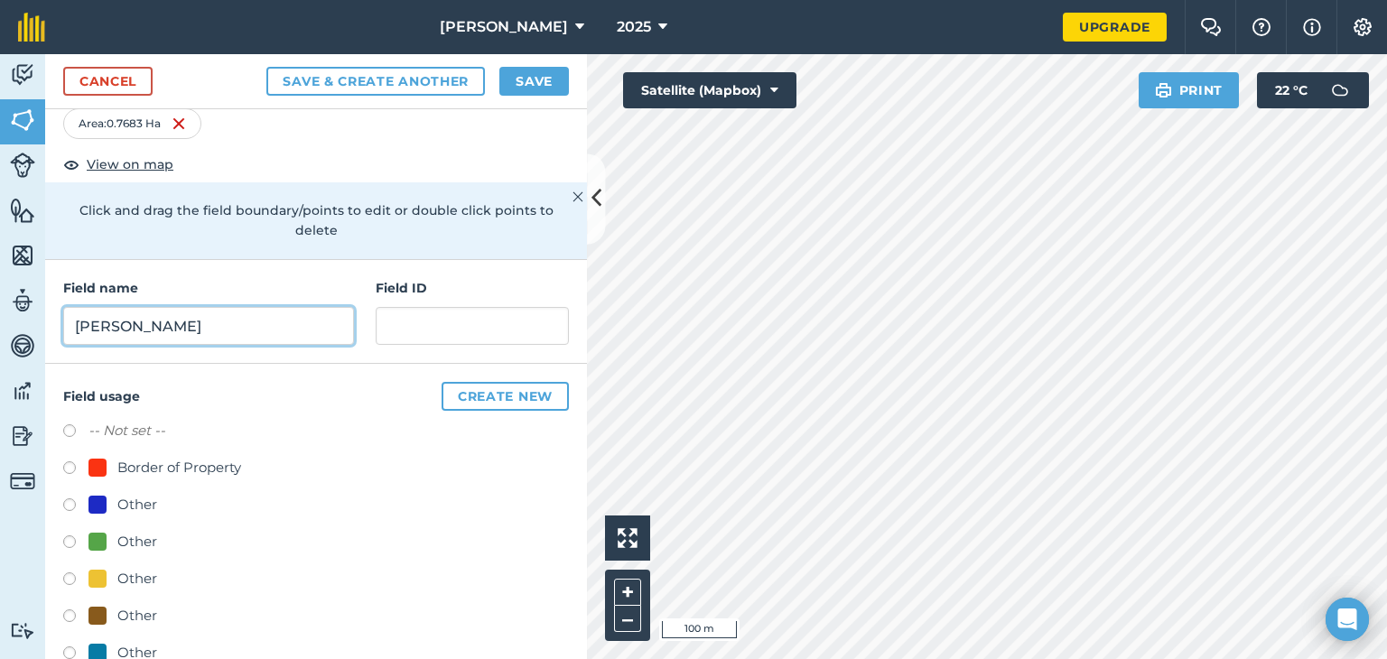
type input "Dave Sellick"
click at [524, 400] on button "Create new" at bounding box center [505, 396] width 127 height 29
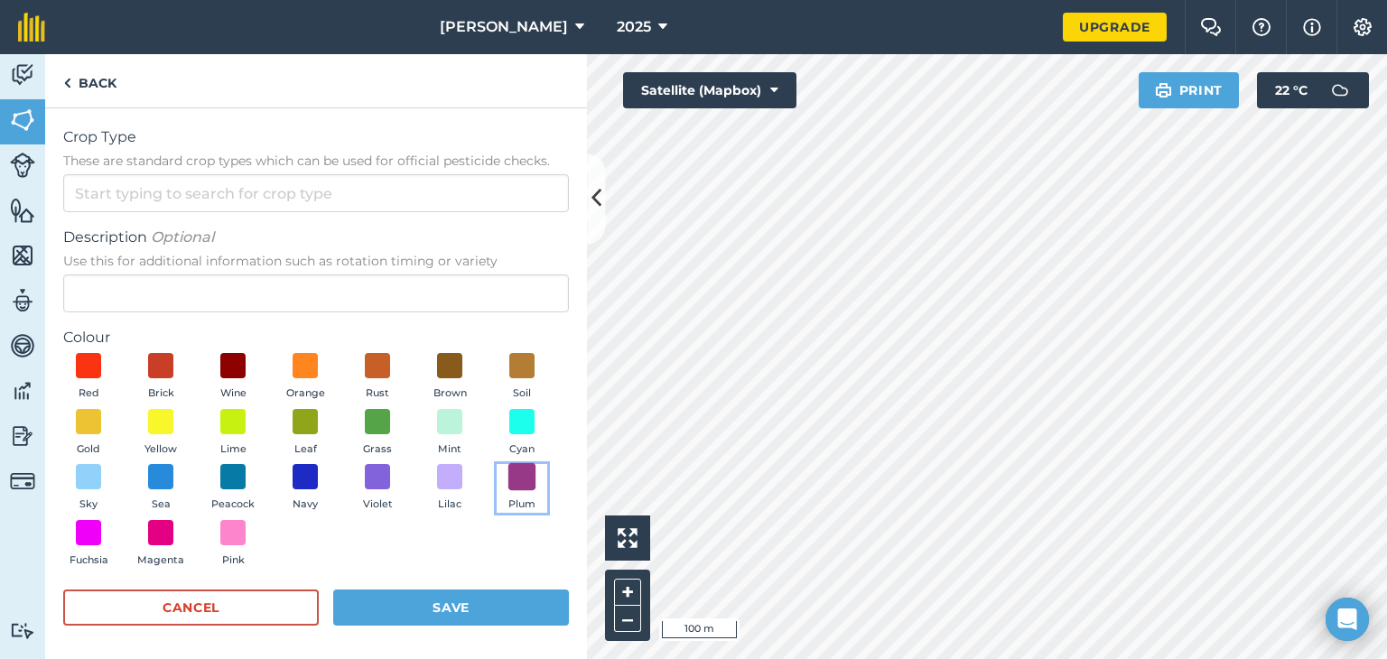
click at [508, 491] on span at bounding box center [522, 477] width 28 height 28
click at [386, 609] on button "Save" at bounding box center [451, 608] width 236 height 36
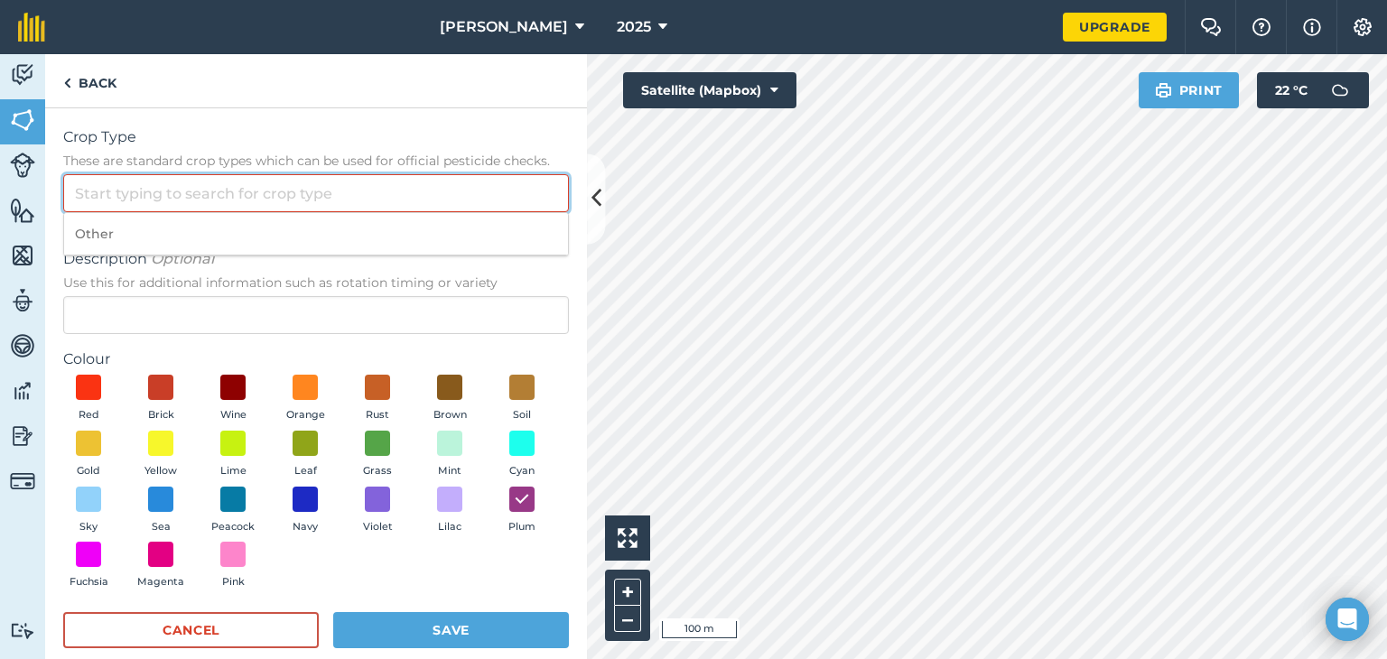
click at [371, 191] on input "Crop Type These are standard crop types which can be used for official pesticid…" at bounding box center [316, 193] width 506 height 38
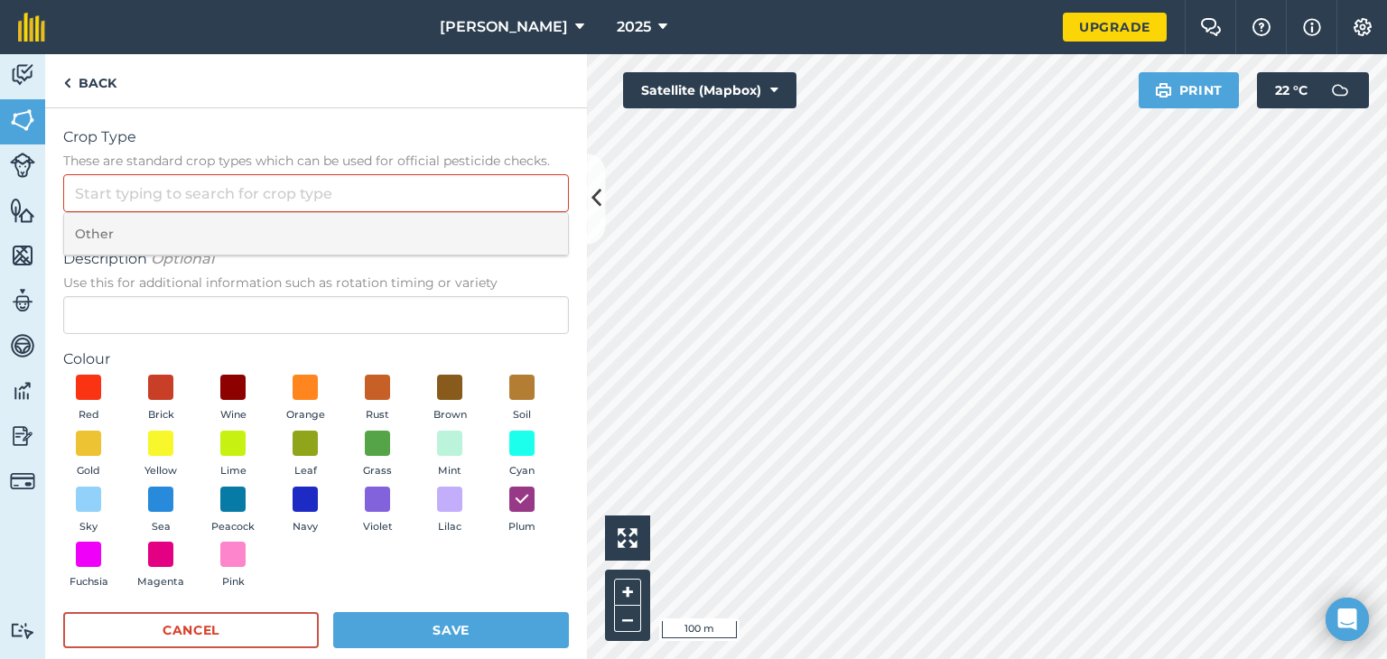
click at [335, 234] on li "Other" at bounding box center [316, 234] width 504 height 42
type input "Other"
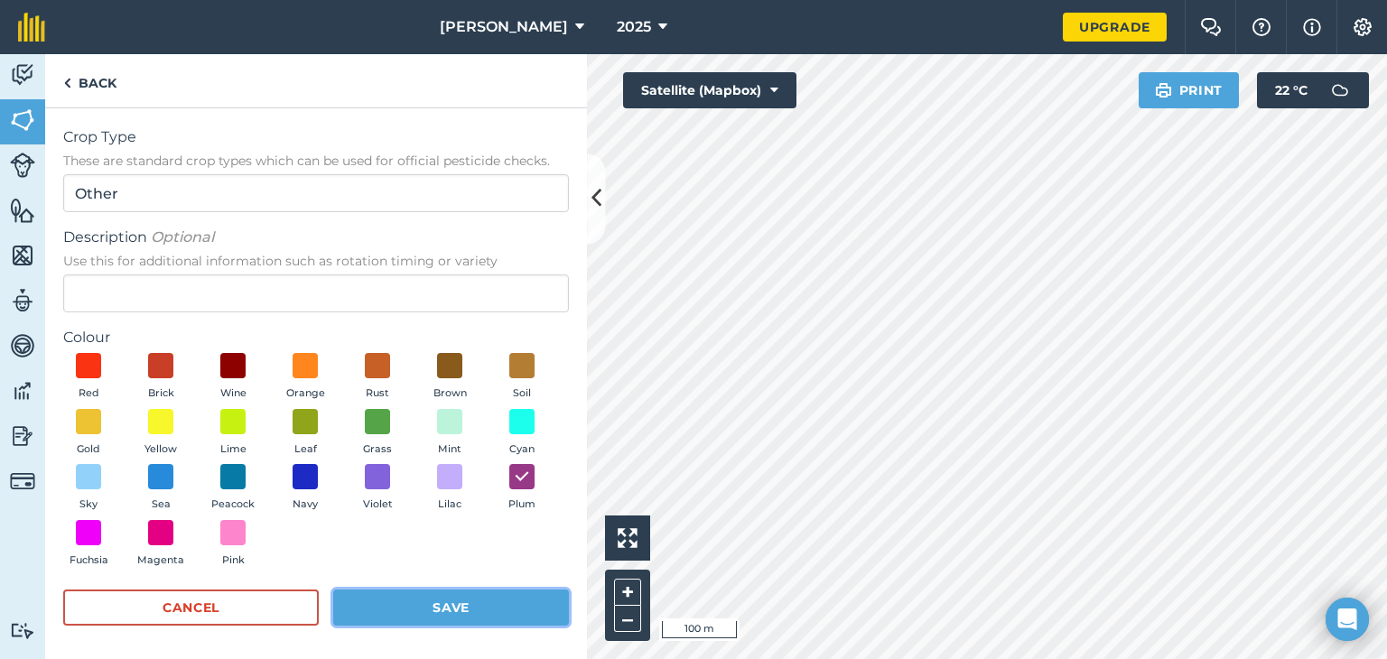
click at [457, 596] on button "Save" at bounding box center [451, 608] width 236 height 36
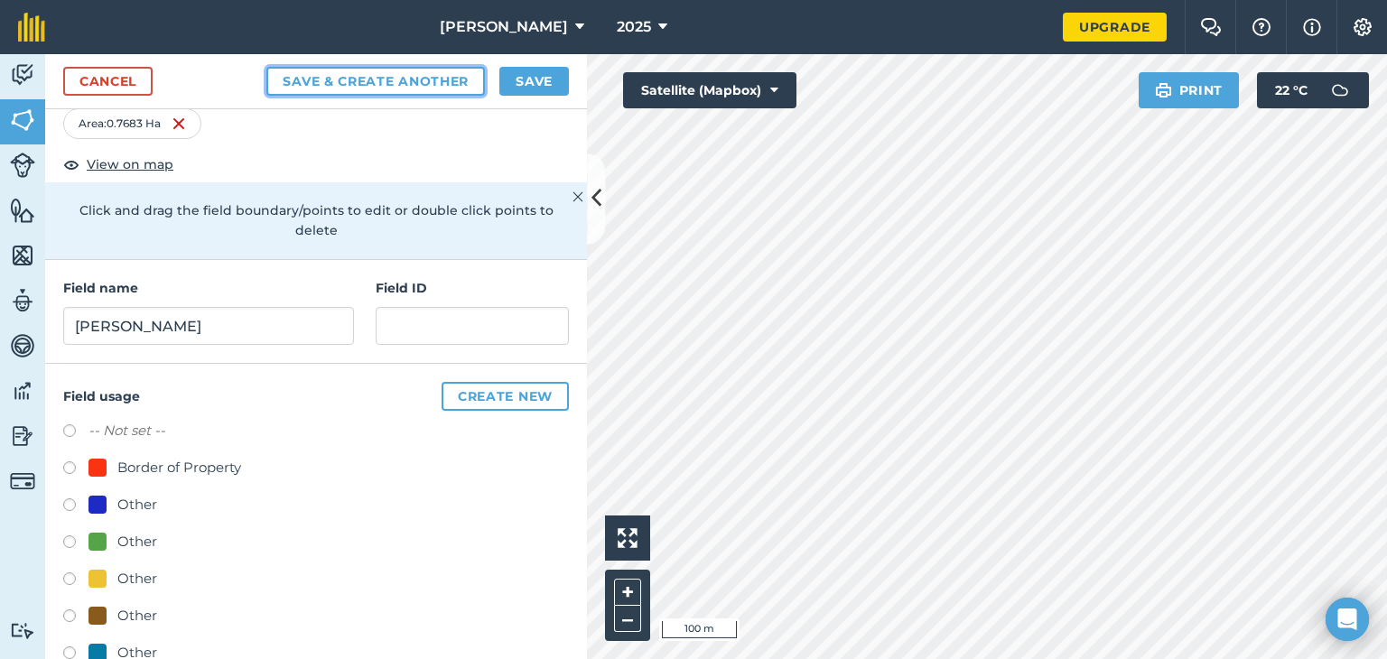
click at [403, 87] on button "Save & Create Another" at bounding box center [375, 81] width 218 height 29
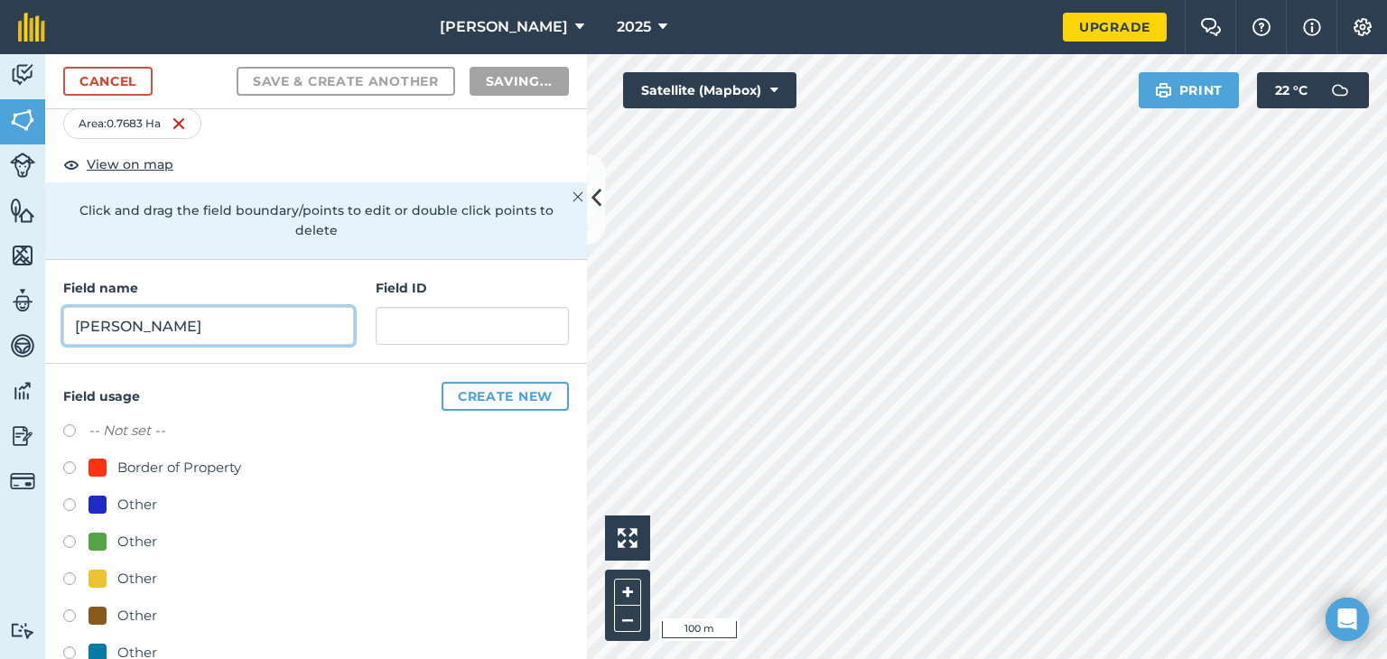
radio input "false"
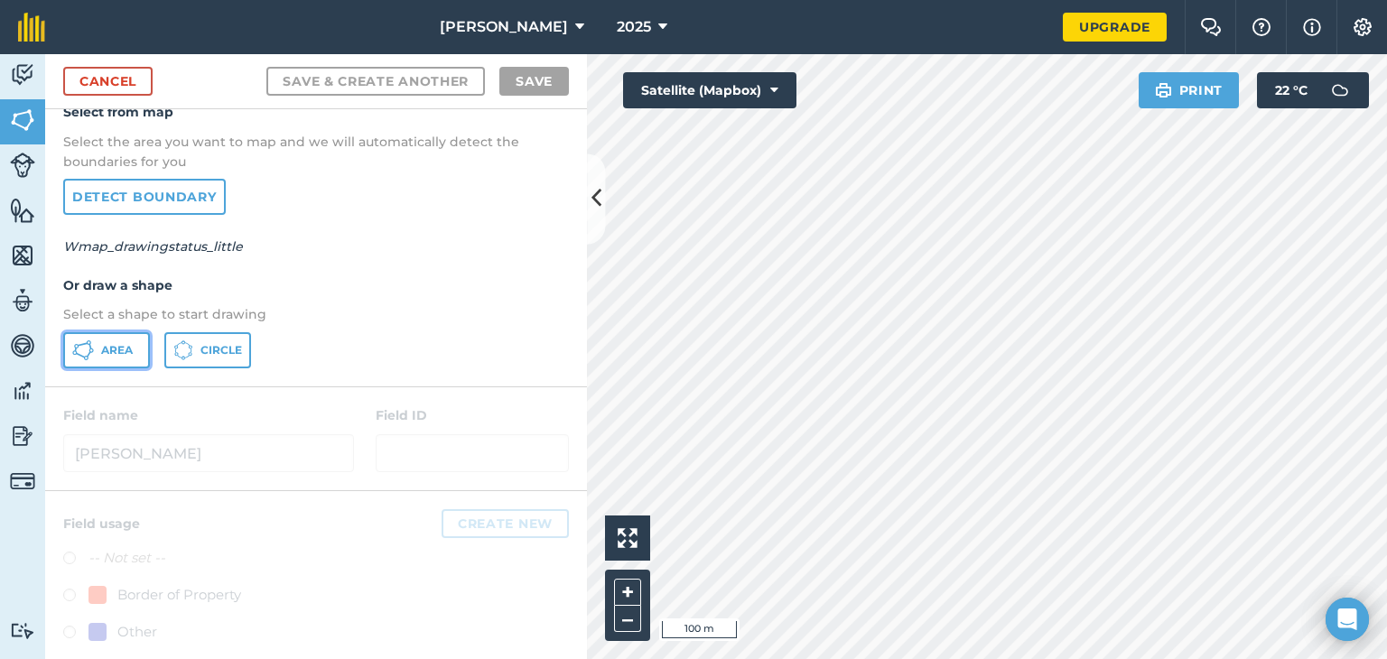
click at [119, 352] on span "Area" at bounding box center [117, 350] width 32 height 14
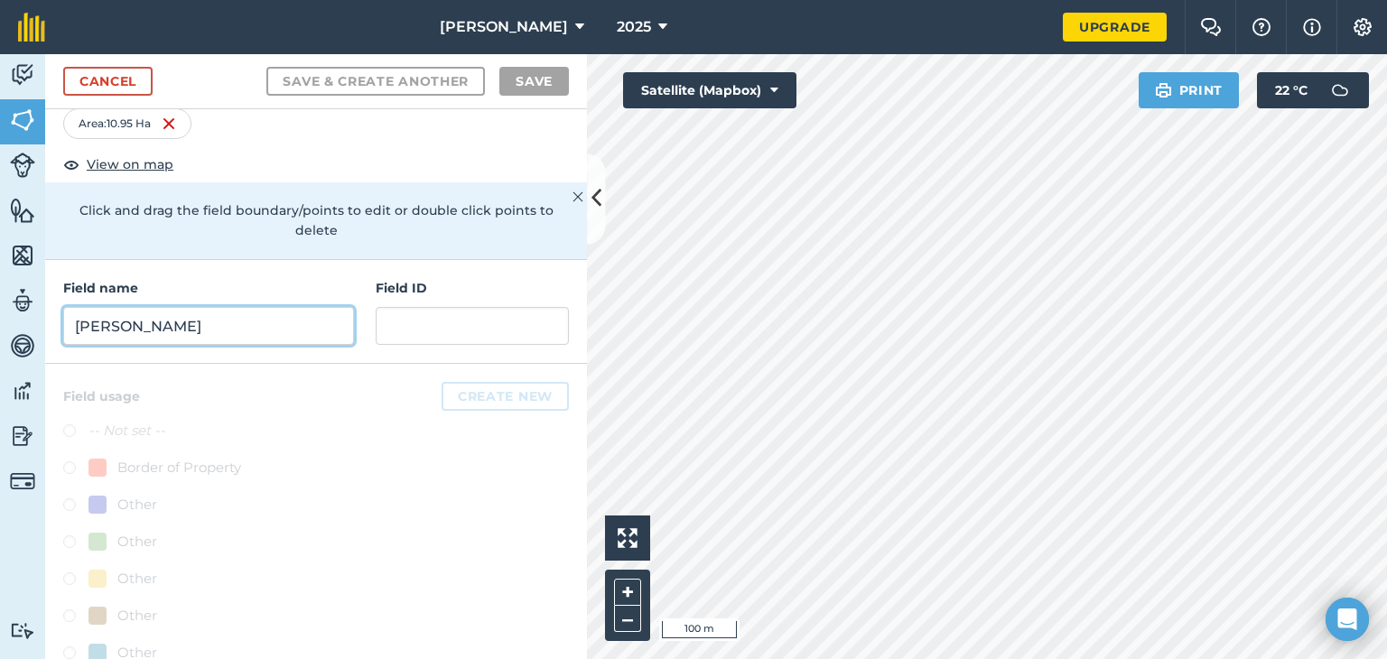
click at [195, 326] on input "Dave Sellick" at bounding box center [208, 326] width 291 height 38
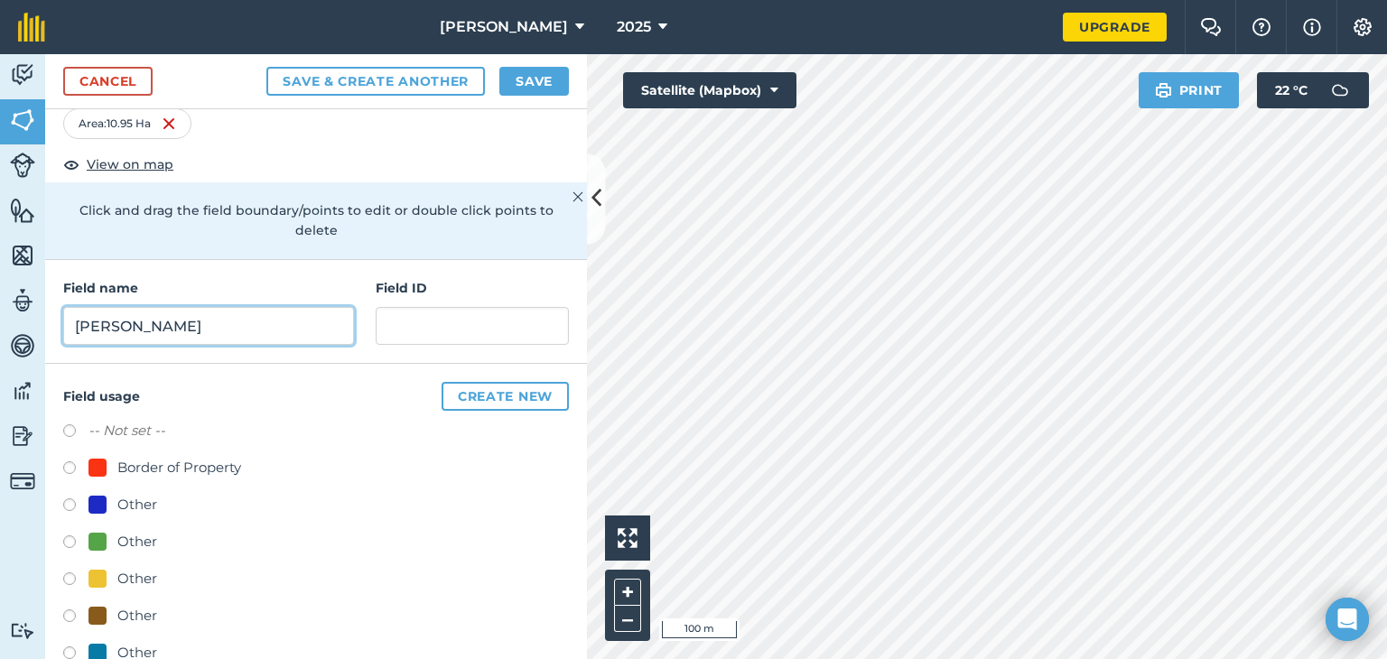
type input "Sonja"
click at [499, 394] on button "Create new" at bounding box center [505, 396] width 127 height 29
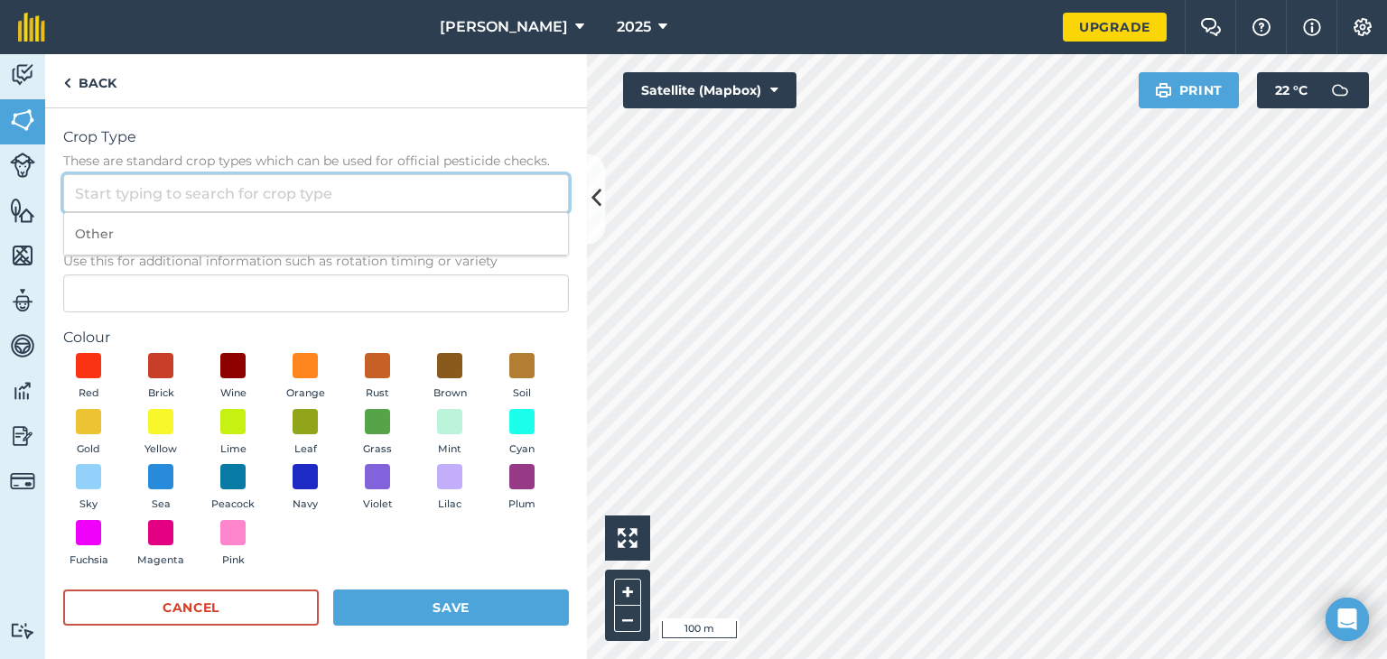
click at [147, 185] on input "Crop Type These are standard crop types which can be used for official pesticid…" at bounding box center [316, 193] width 506 height 38
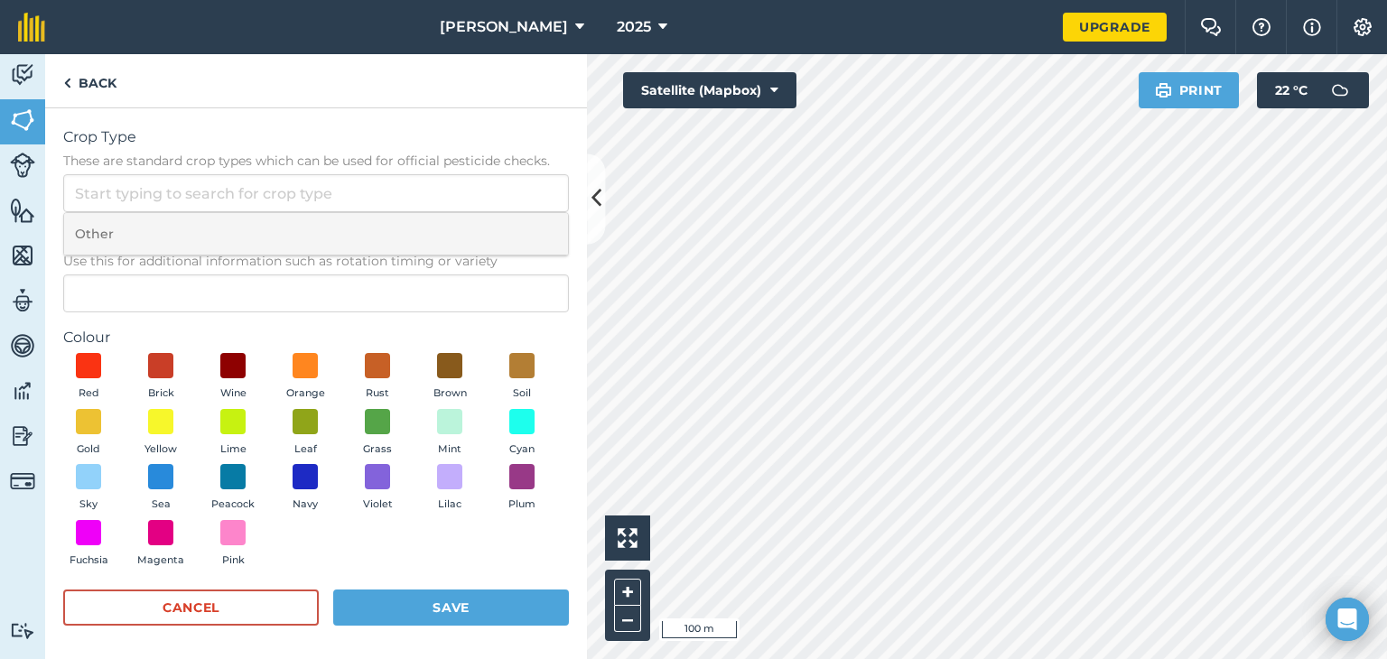
click at [143, 228] on li "Other" at bounding box center [316, 234] width 504 height 42
type input "Other"
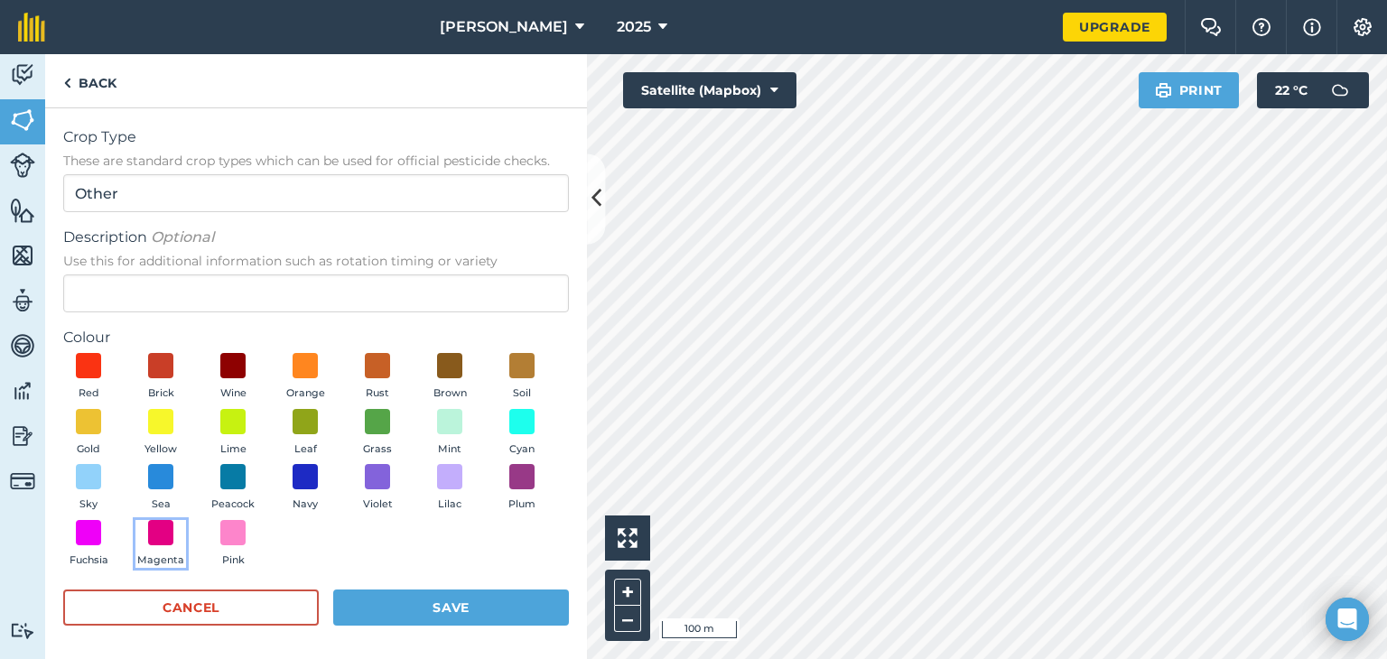
click at [186, 550] on button "Magenta" at bounding box center [160, 544] width 51 height 49
click at [389, 609] on button "Save" at bounding box center [451, 608] width 236 height 36
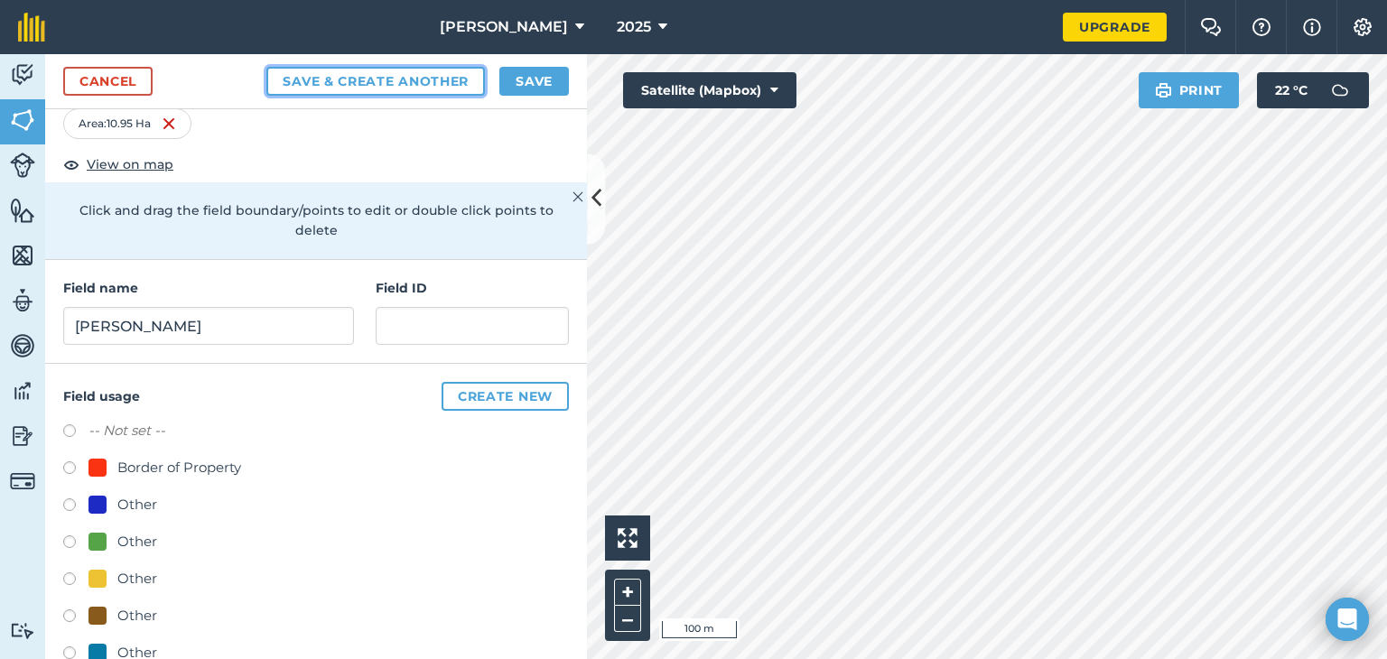
click at [410, 79] on button "Save & Create Another" at bounding box center [375, 81] width 218 height 29
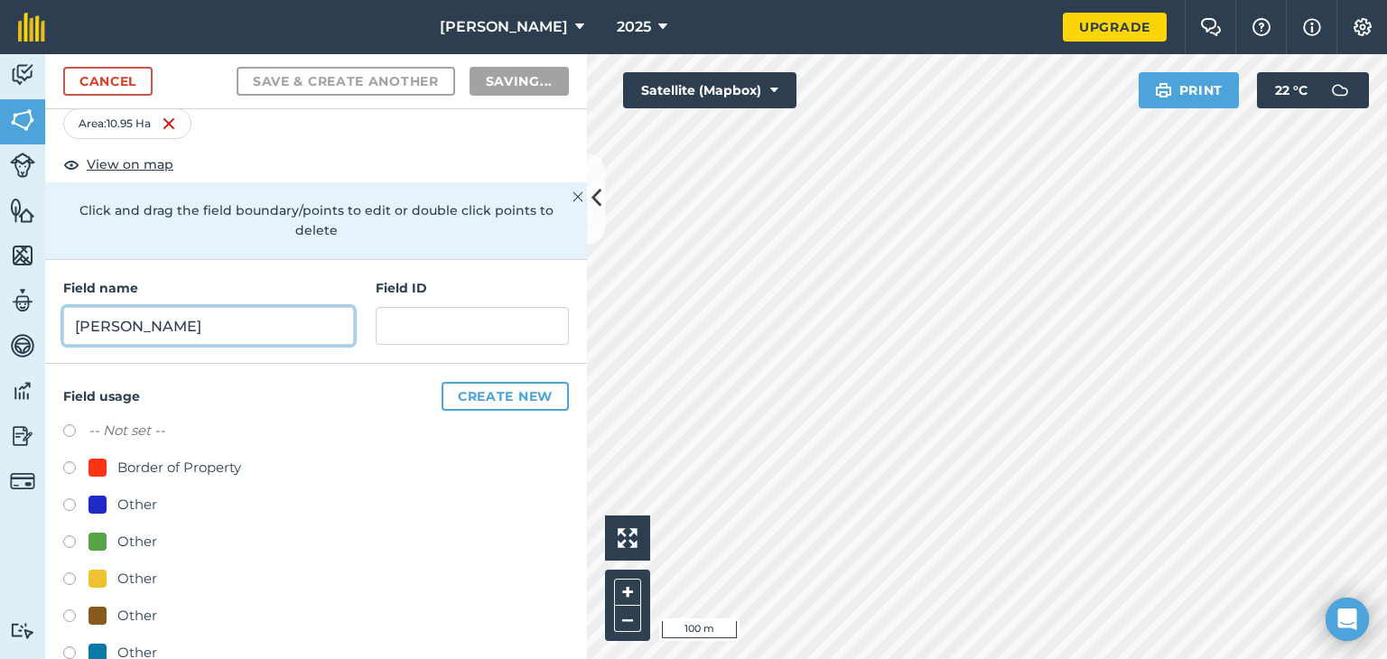
radio input "false"
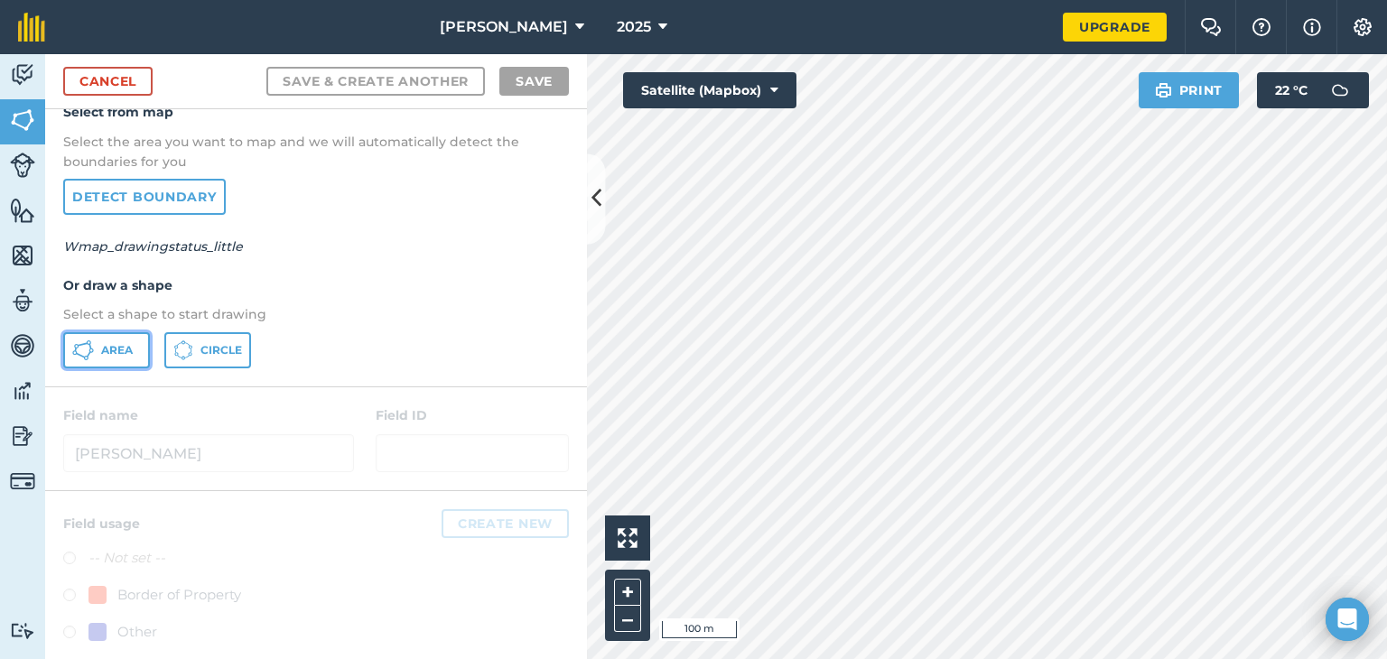
click at [119, 355] on span "Area" at bounding box center [117, 350] width 32 height 14
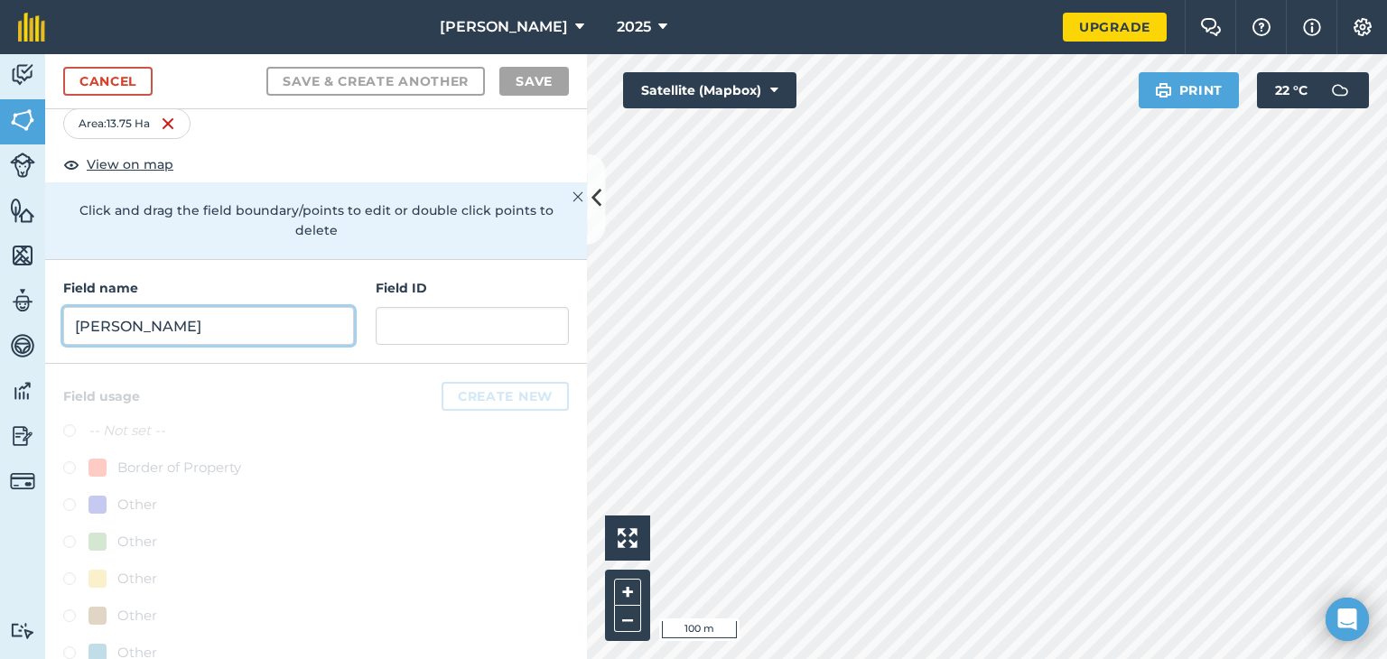
click at [210, 319] on input "Sonja" at bounding box center [208, 326] width 291 height 38
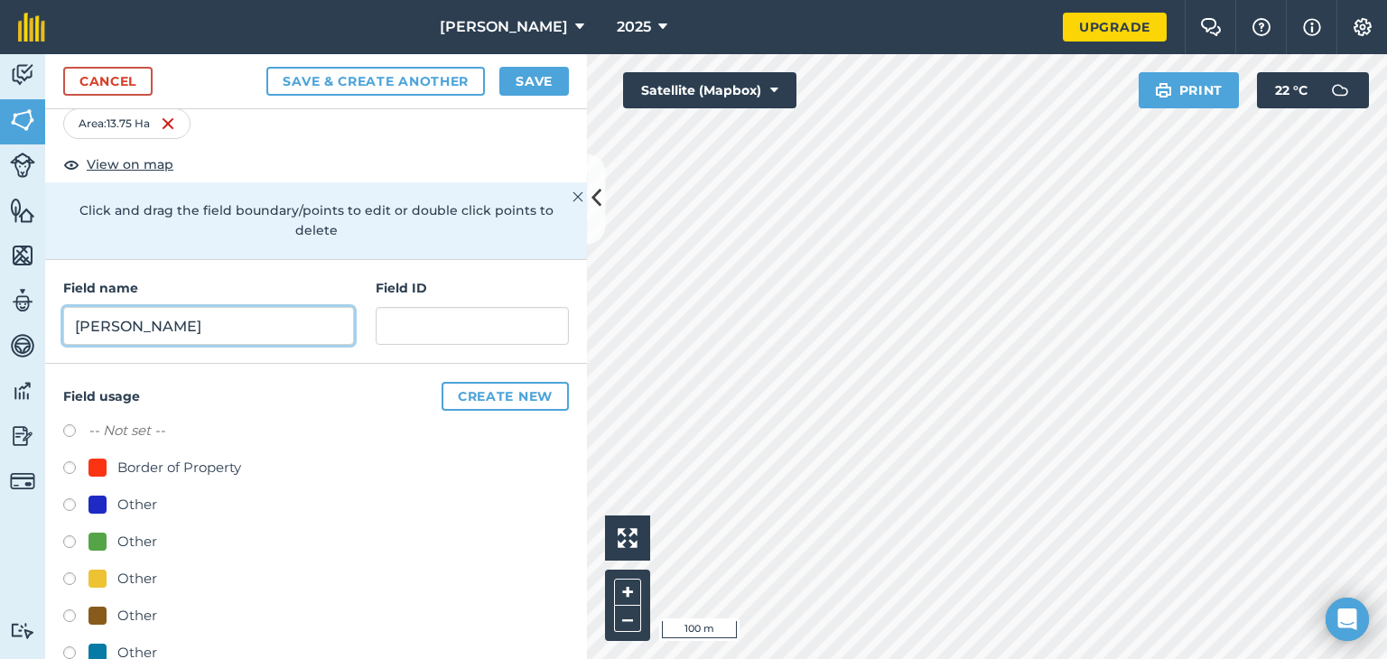
type input "Stephenson"
click at [469, 404] on button "Create new" at bounding box center [505, 396] width 127 height 29
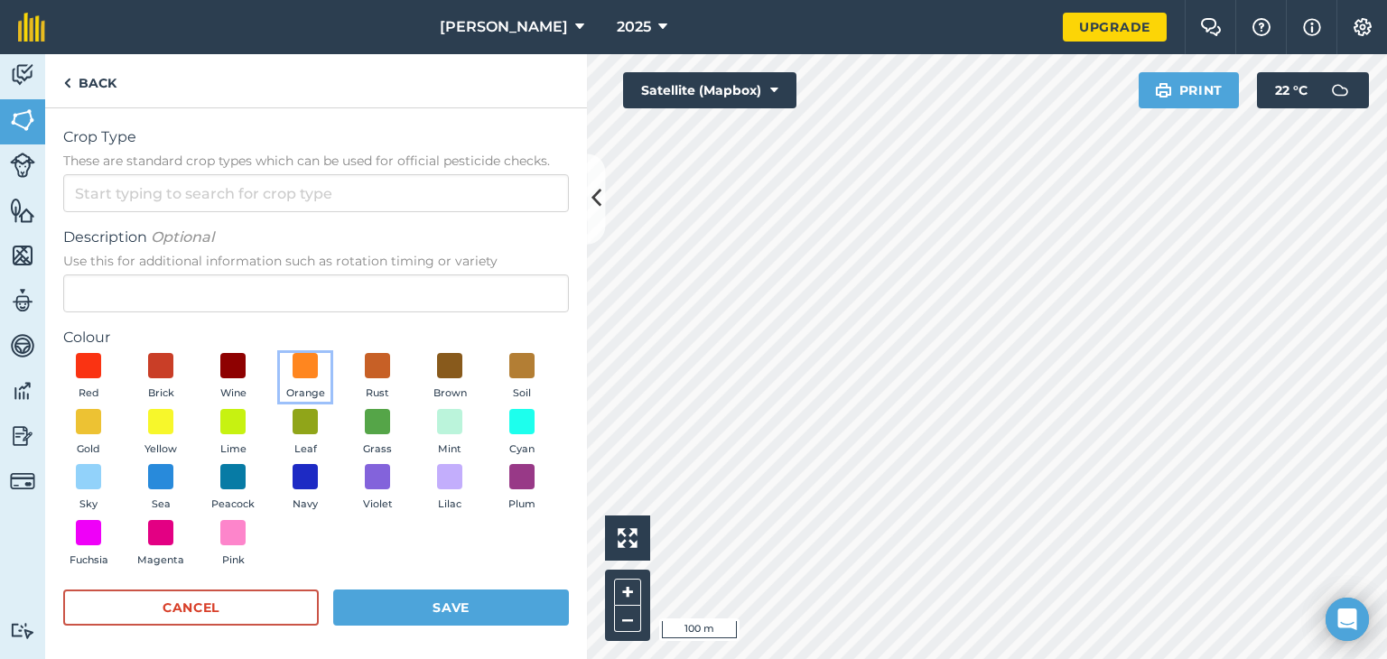
click at [312, 379] on button "Orange" at bounding box center [305, 377] width 51 height 49
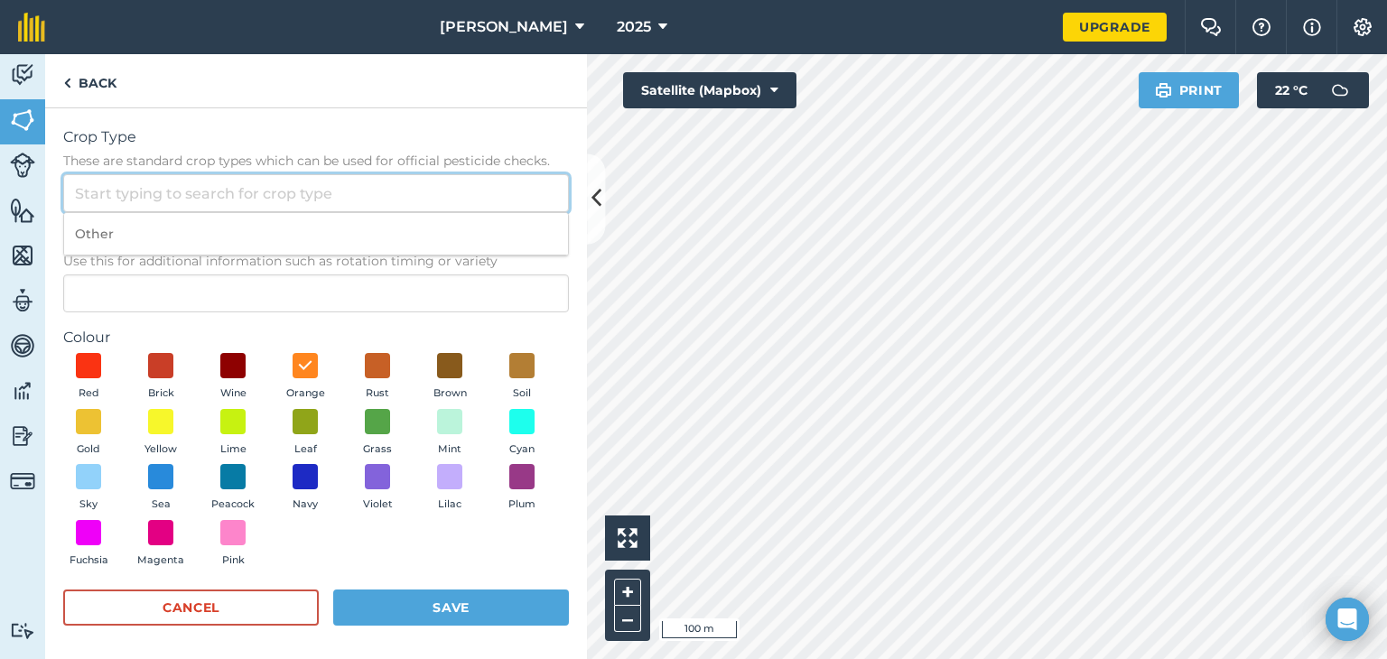
click at [126, 188] on input "Crop Type These are standard crop types which can be used for official pesticid…" at bounding box center [316, 193] width 506 height 38
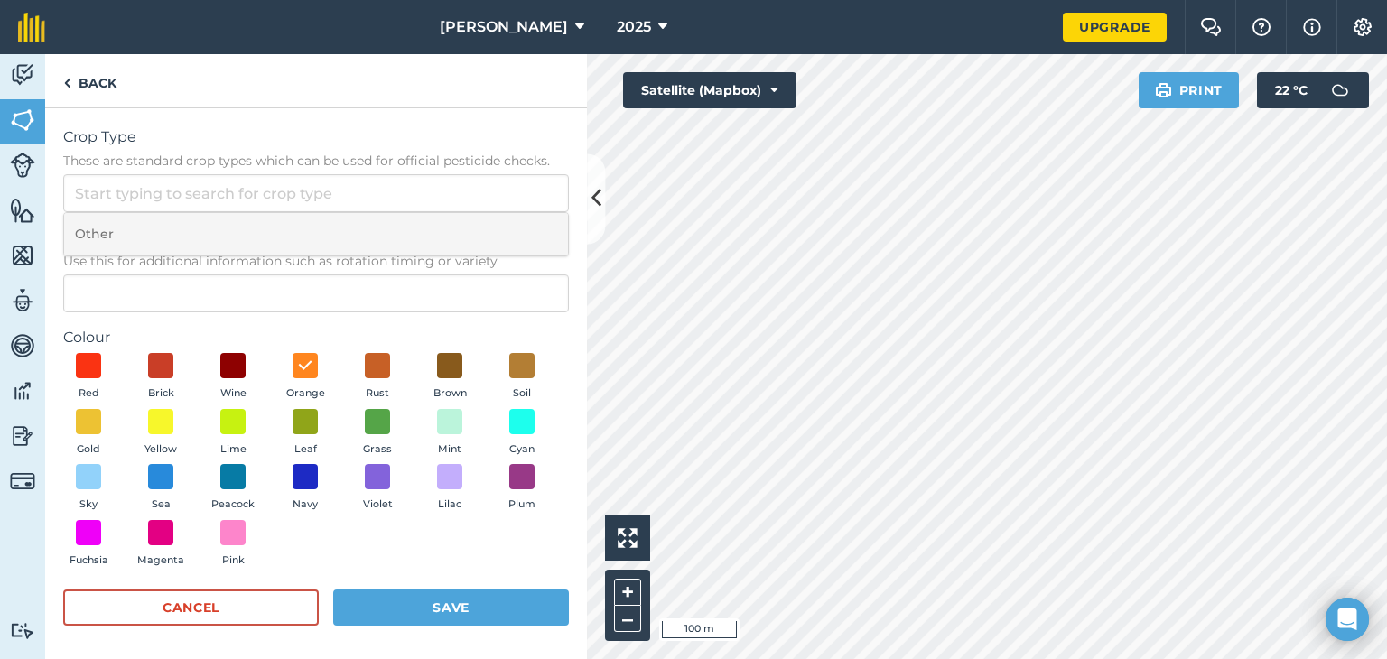
click at [119, 228] on li "Other" at bounding box center [316, 234] width 504 height 42
type input "Other"
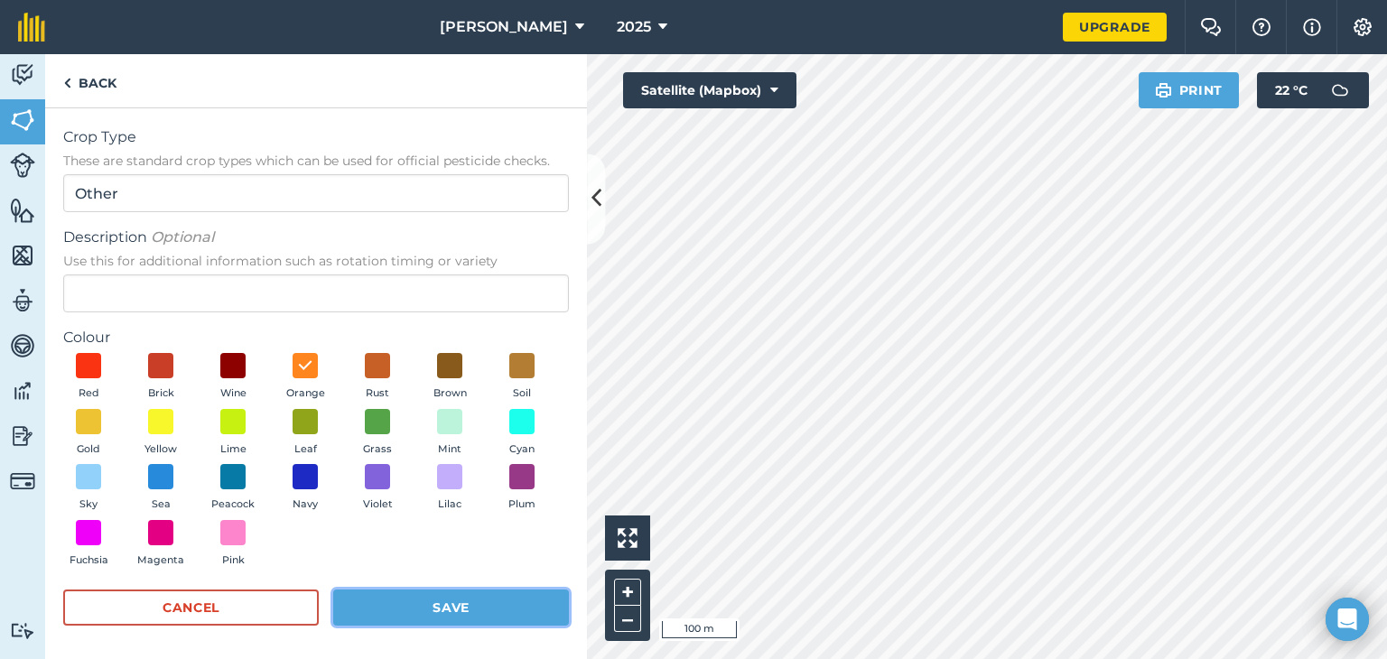
click at [408, 604] on button "Save" at bounding box center [451, 608] width 236 height 36
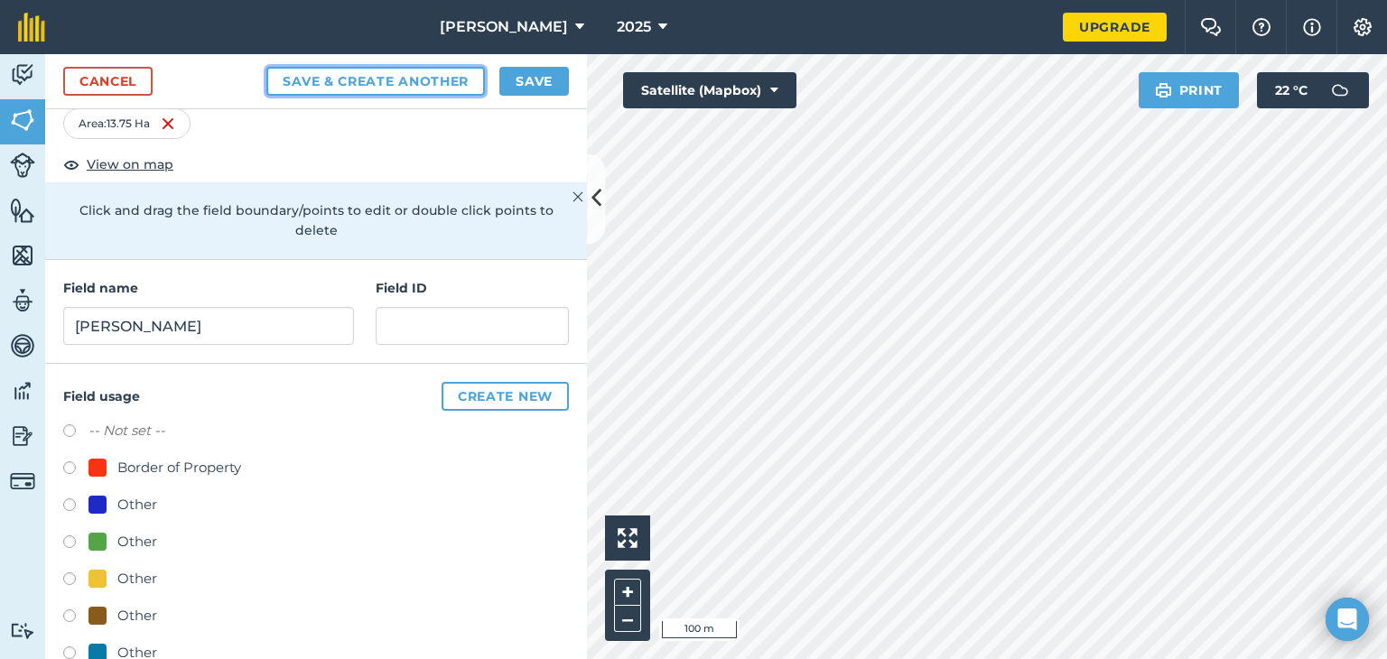
click at [378, 91] on button "Save & Create Another" at bounding box center [375, 81] width 218 height 29
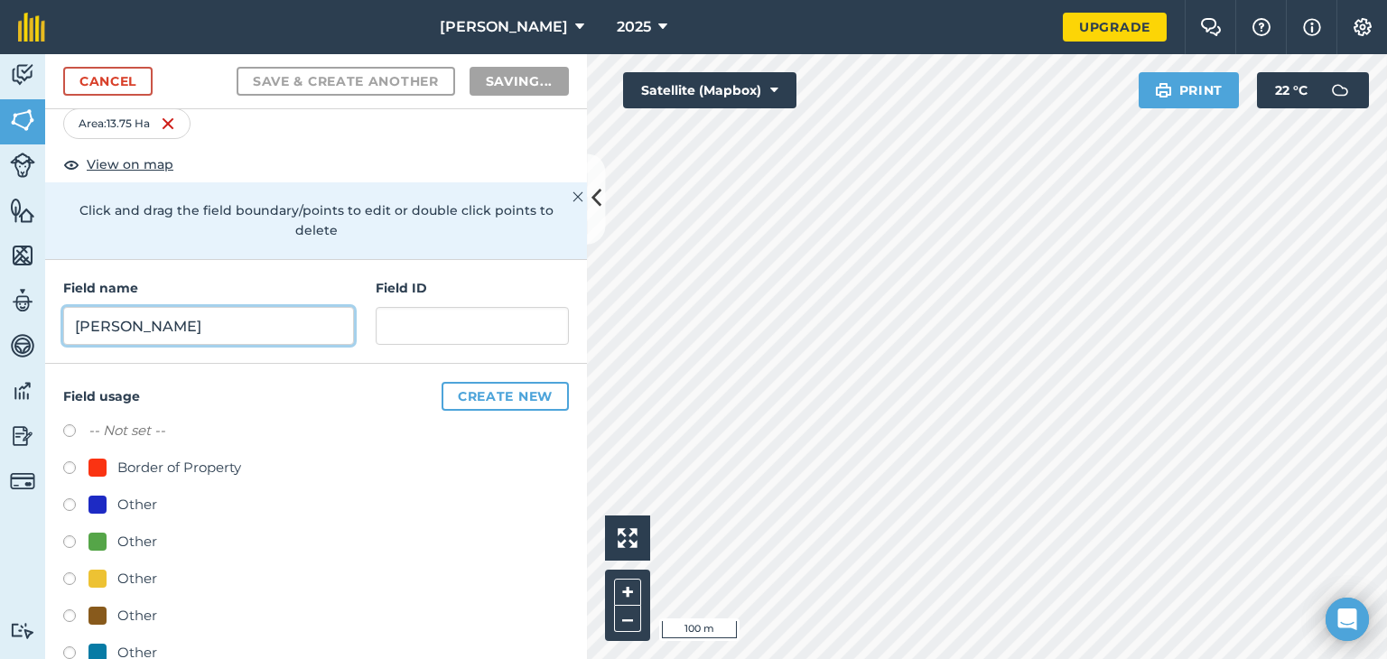
radio input "false"
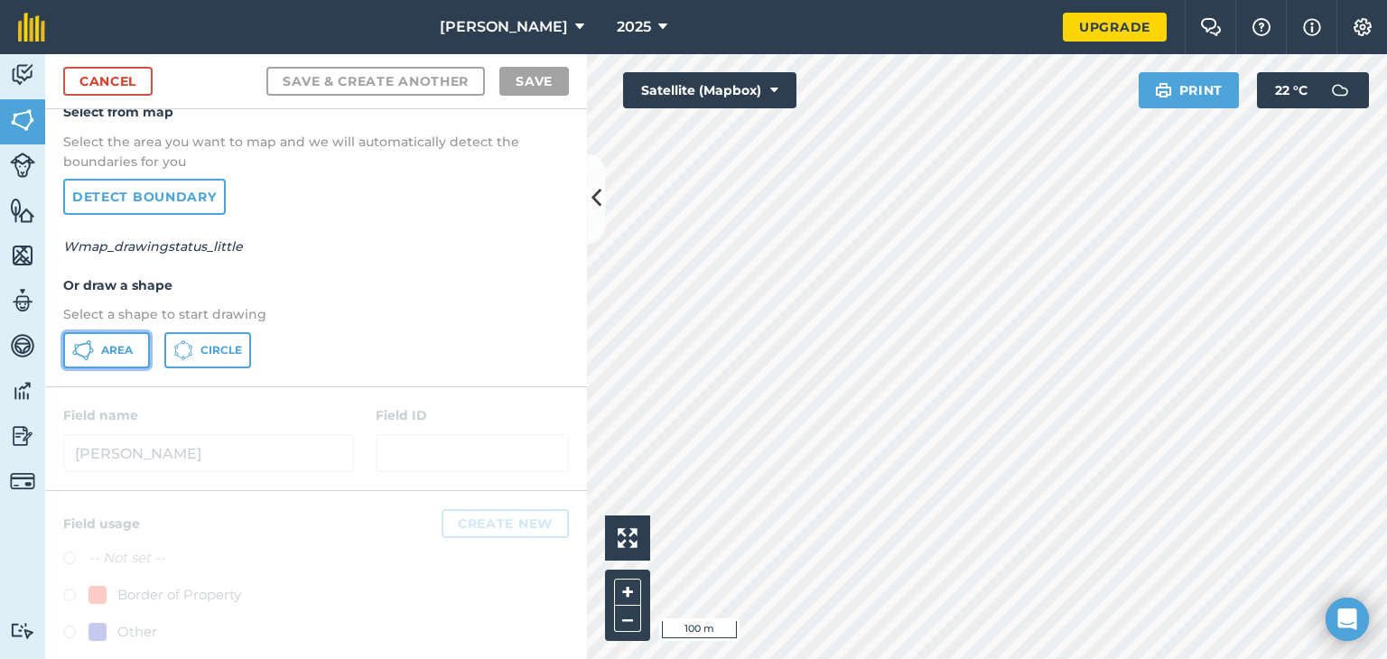
drag, startPoint x: 114, startPoint y: 349, endPoint x: 126, endPoint y: 344, distance: 13.8
click at [115, 349] on span "Area" at bounding box center [117, 350] width 32 height 14
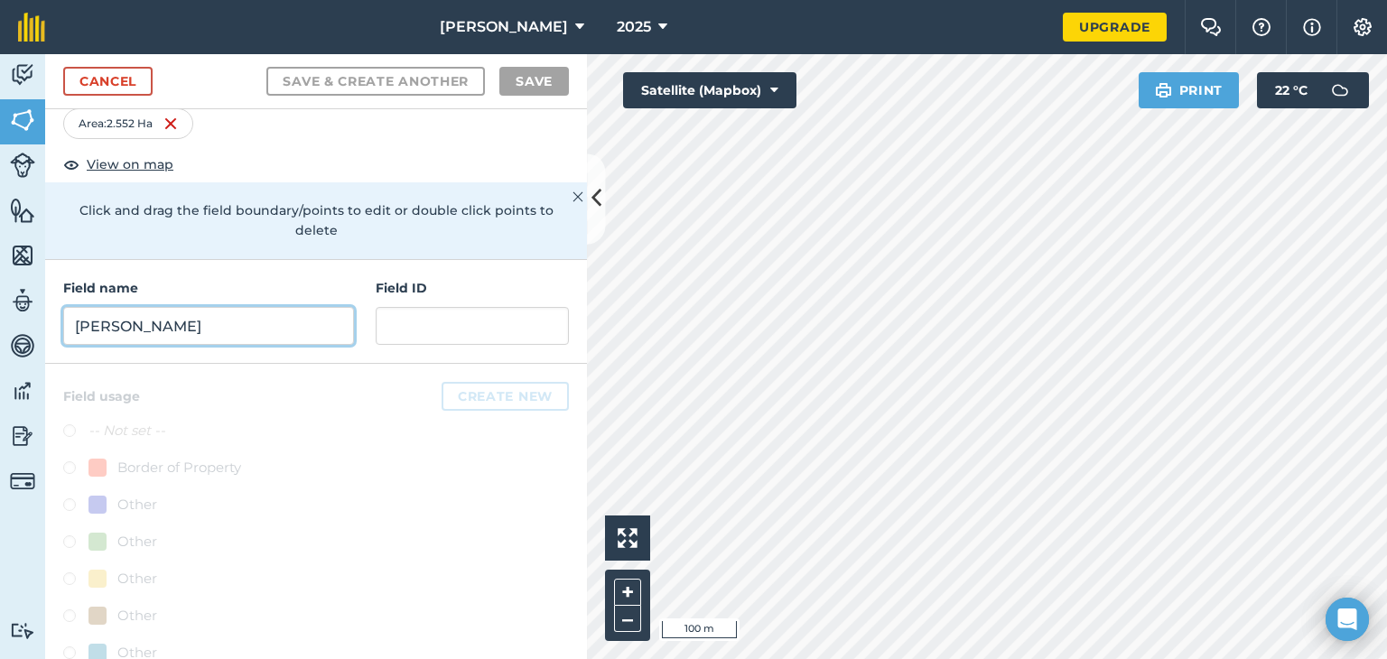
click at [228, 330] on input "Stephenson" at bounding box center [208, 326] width 291 height 38
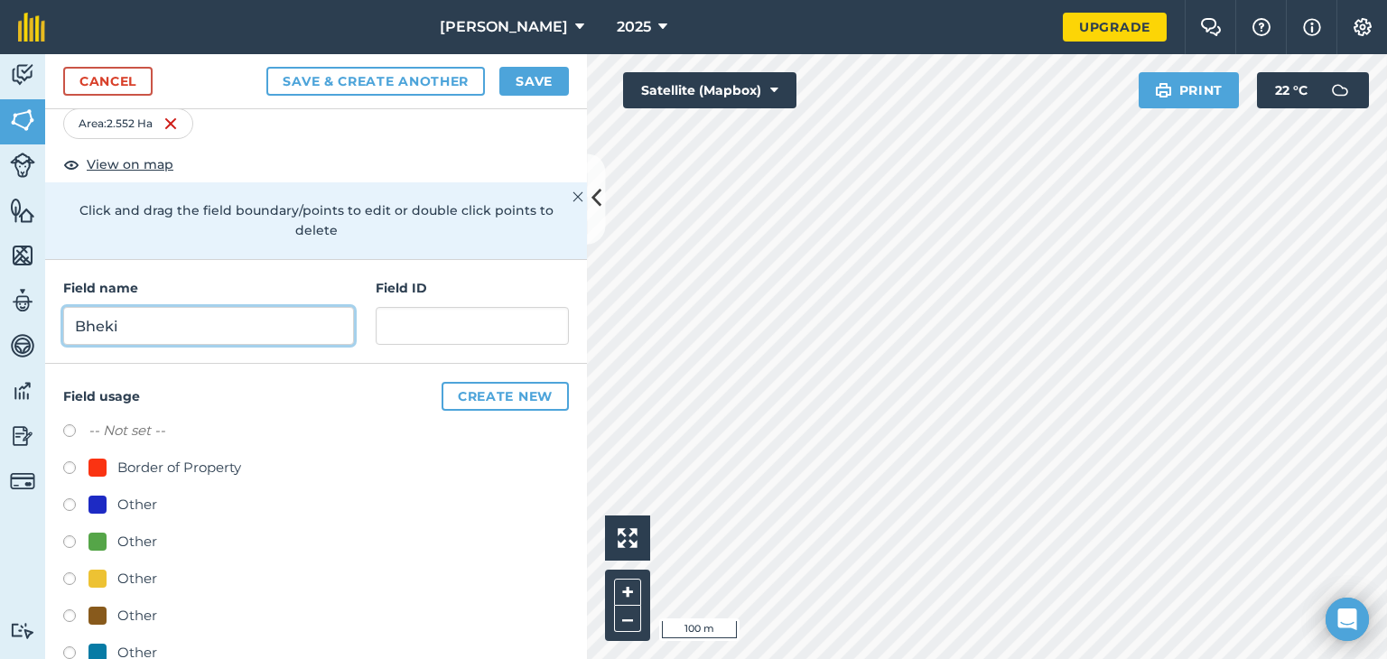
type input "Bheki"
click at [469, 398] on button "Create new" at bounding box center [505, 396] width 127 height 29
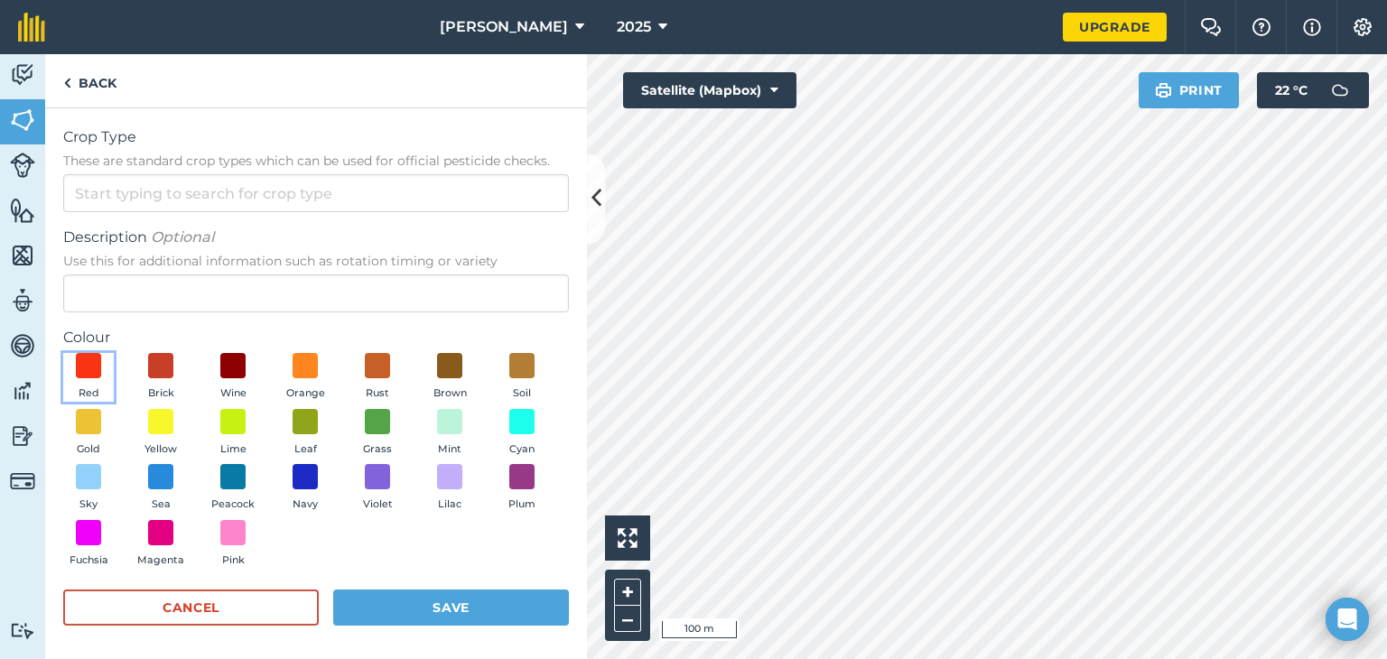
click at [71, 373] on button "Red" at bounding box center [88, 377] width 51 height 49
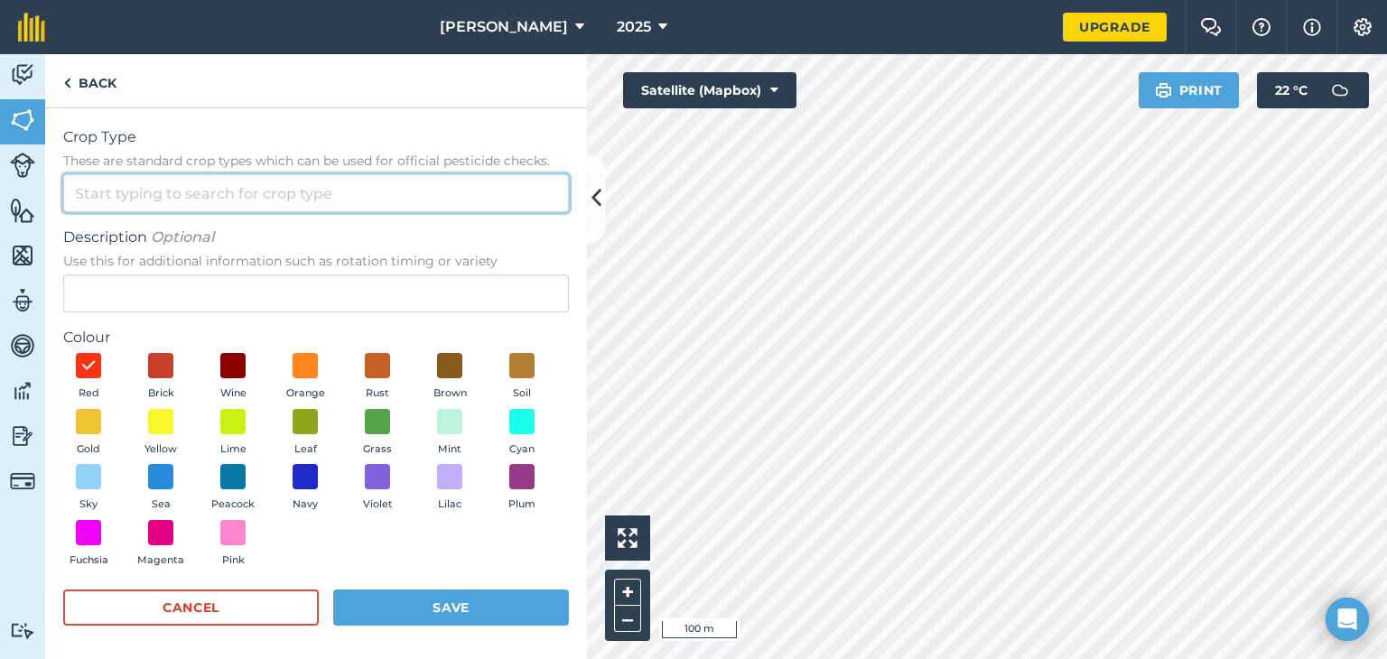
click at [135, 184] on input "Crop Type These are standard crop types which can be used for official pesticid…" at bounding box center [316, 193] width 506 height 38
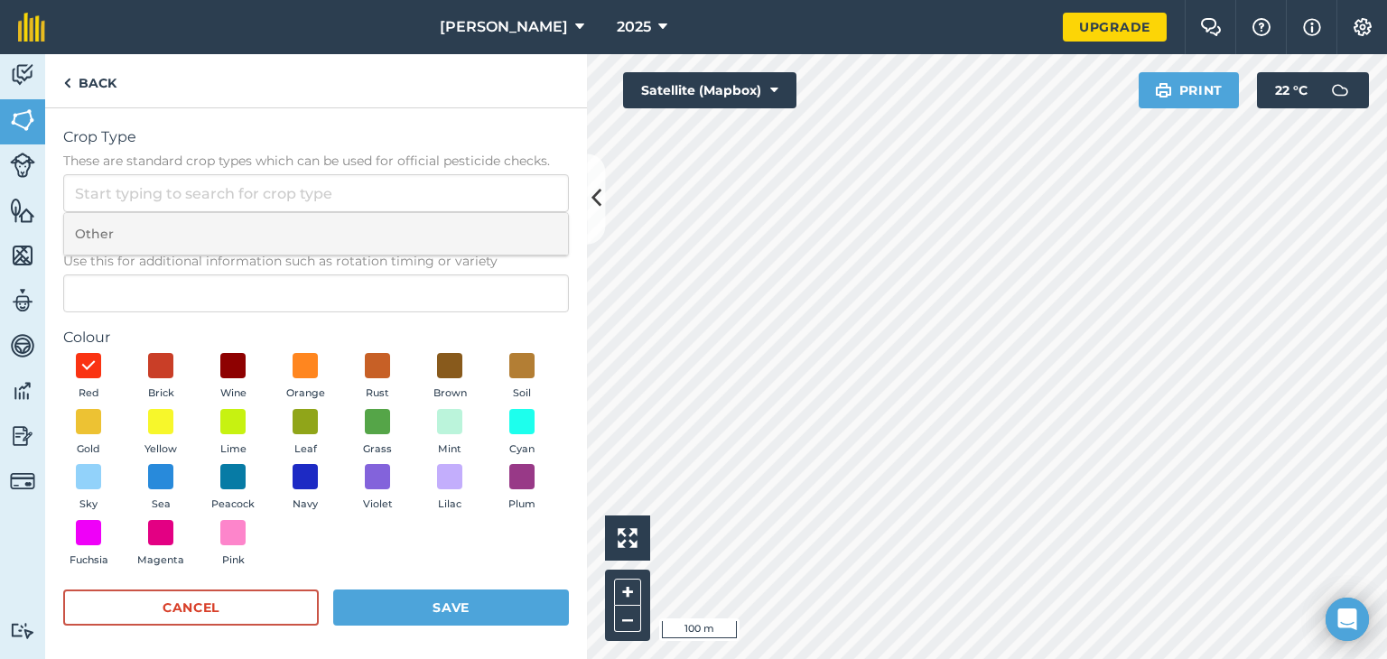
click at [134, 222] on li "Other" at bounding box center [316, 234] width 504 height 42
type input "Other"
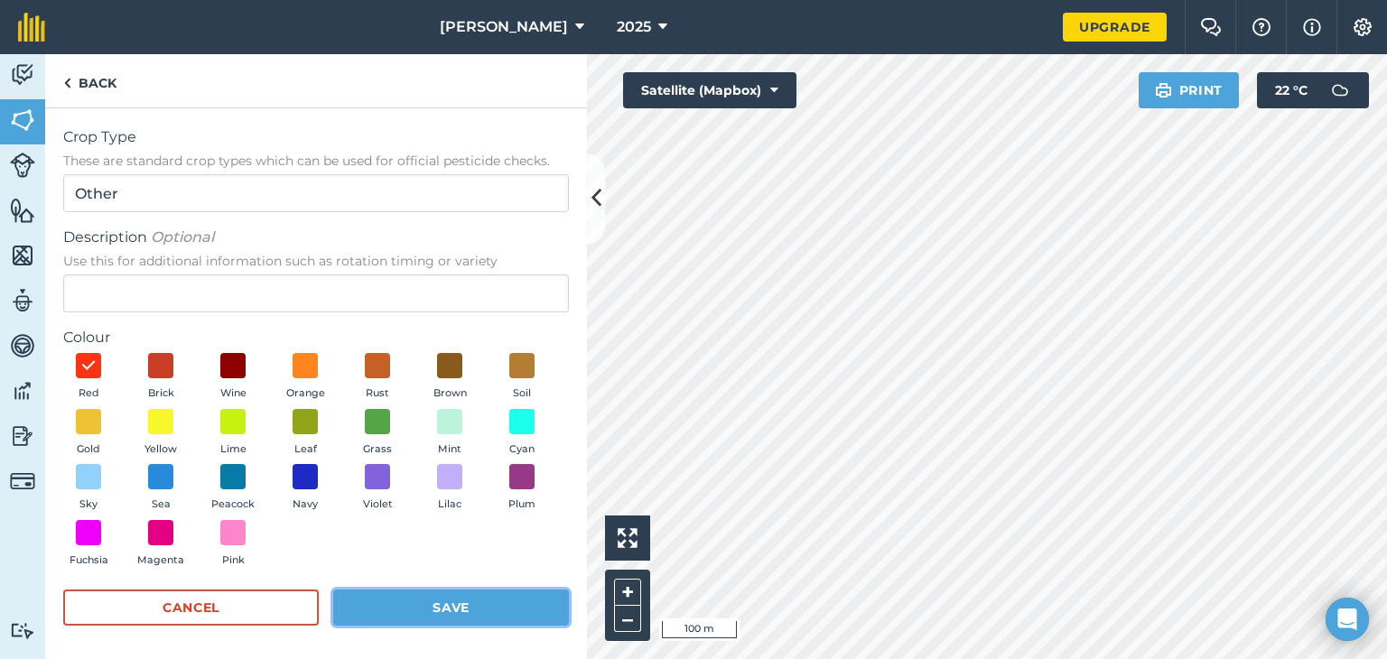
click at [423, 604] on button "Save" at bounding box center [451, 608] width 236 height 36
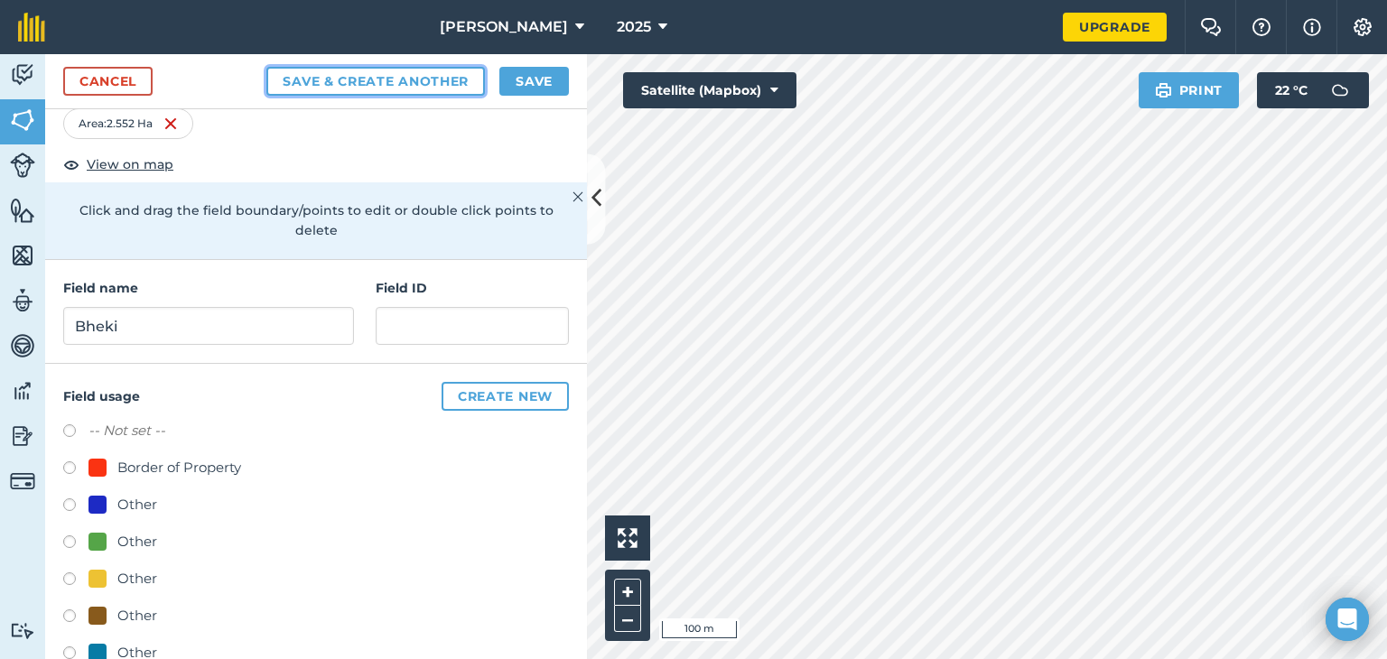
click at [398, 85] on button "Save & Create Another" at bounding box center [375, 81] width 218 height 29
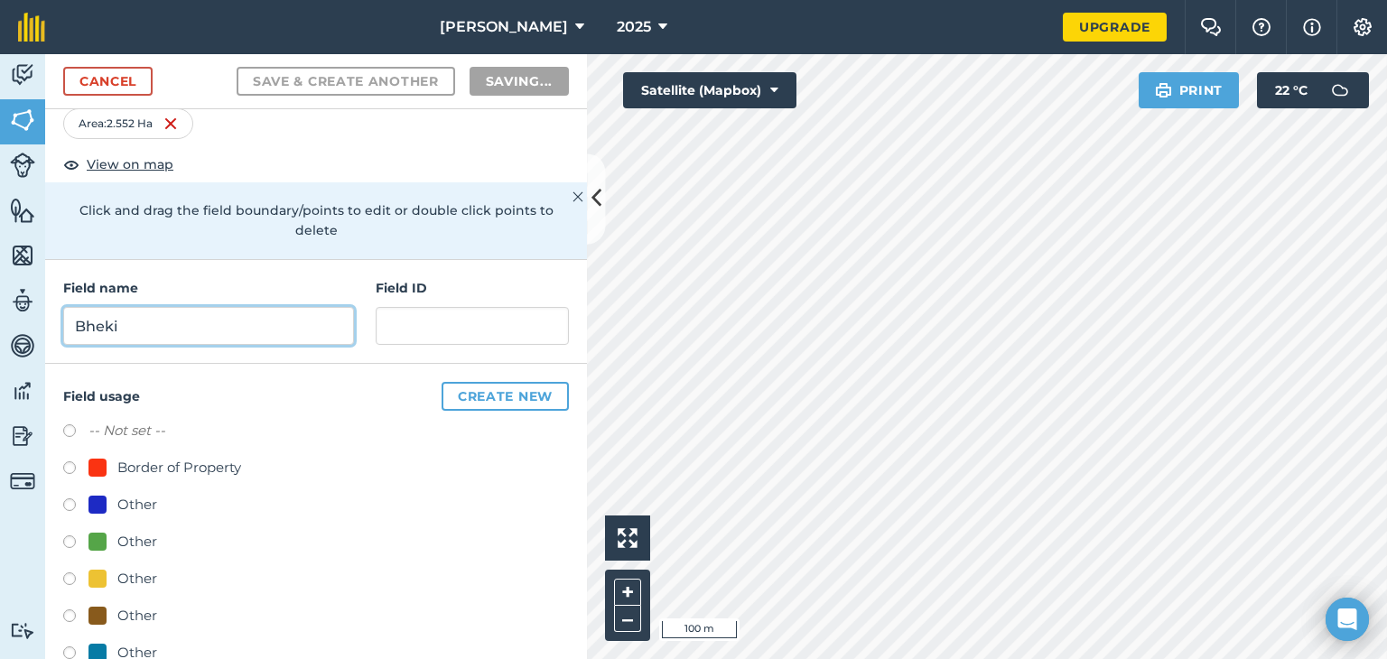
radio input "false"
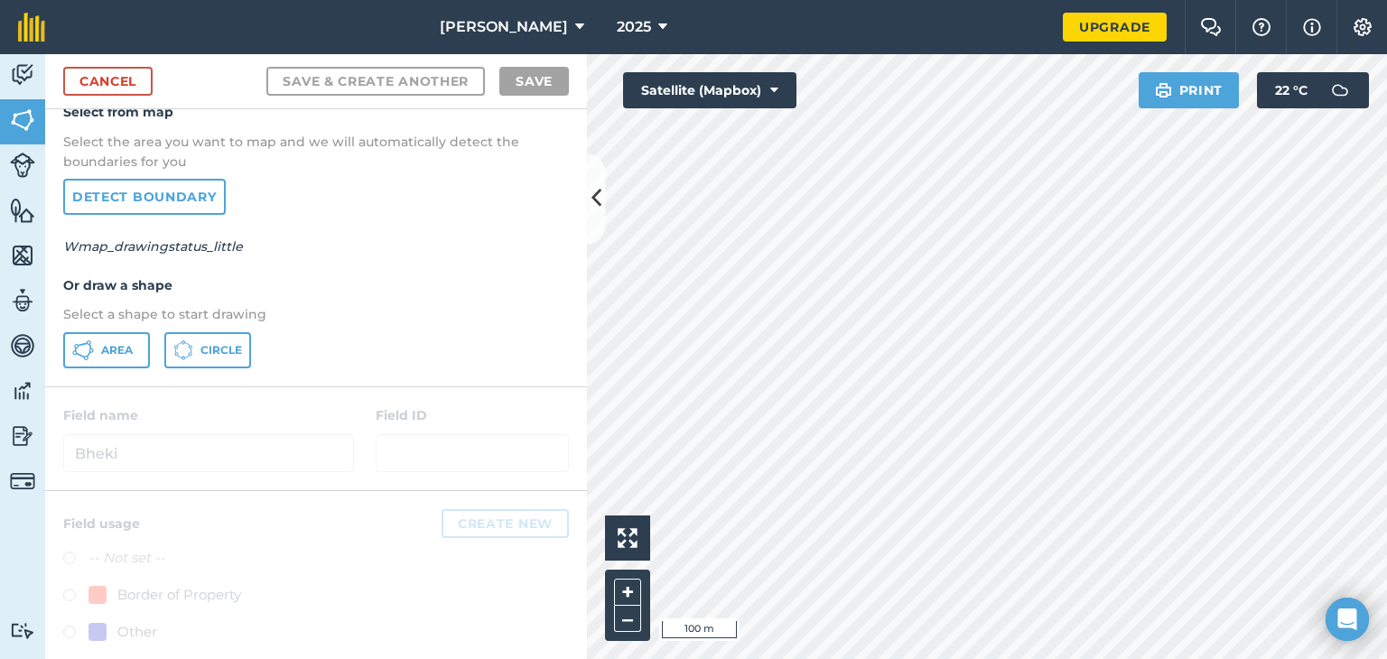
click at [1386, 364] on html "John 2025 Upgrade Farm Chat Help Info Settings Map printing is not available on…" at bounding box center [693, 329] width 1387 height 659
click at [88, 343] on icon at bounding box center [83, 350] width 22 height 22
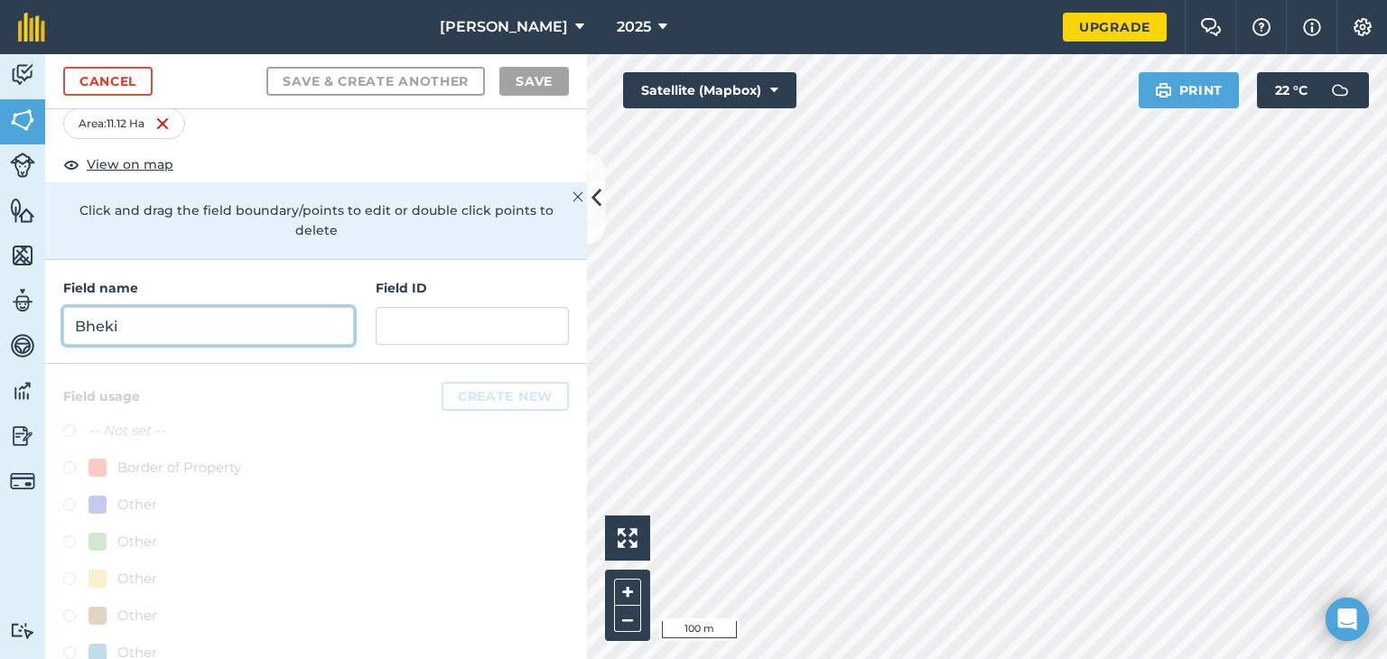
click at [155, 328] on input "Bheki" at bounding box center [208, 326] width 291 height 38
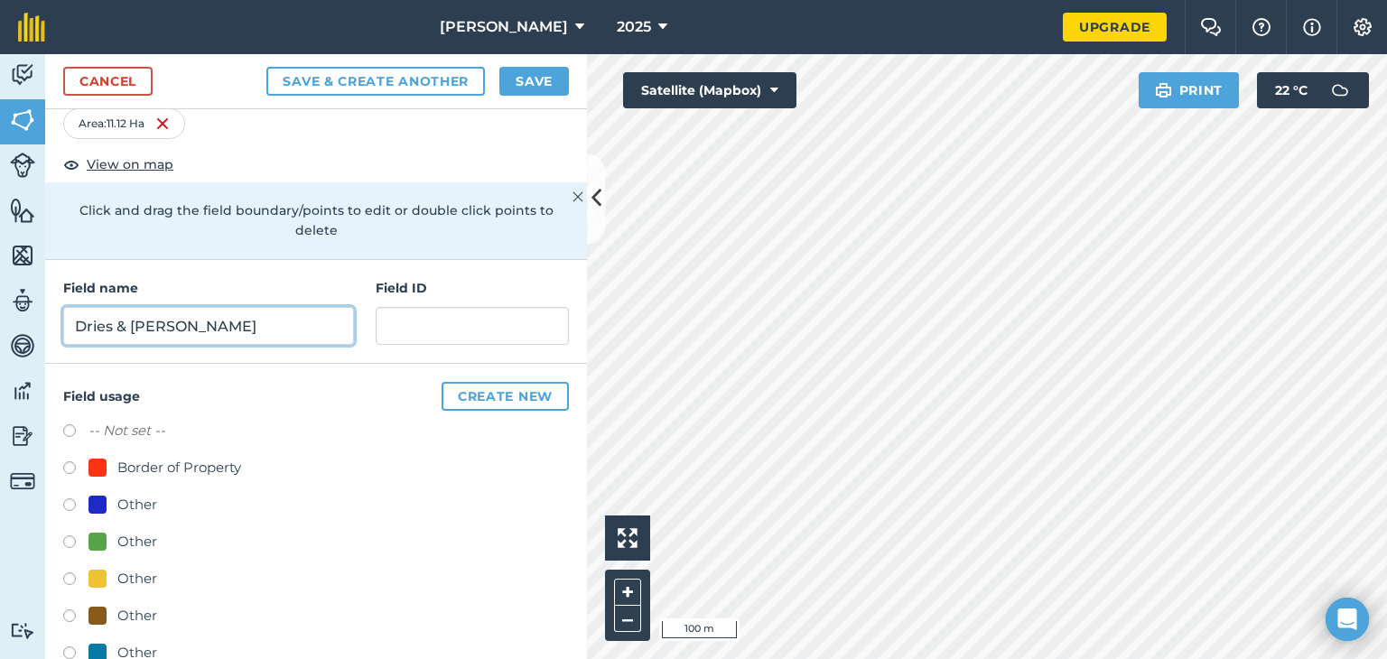
type input "Dries & Hilda"
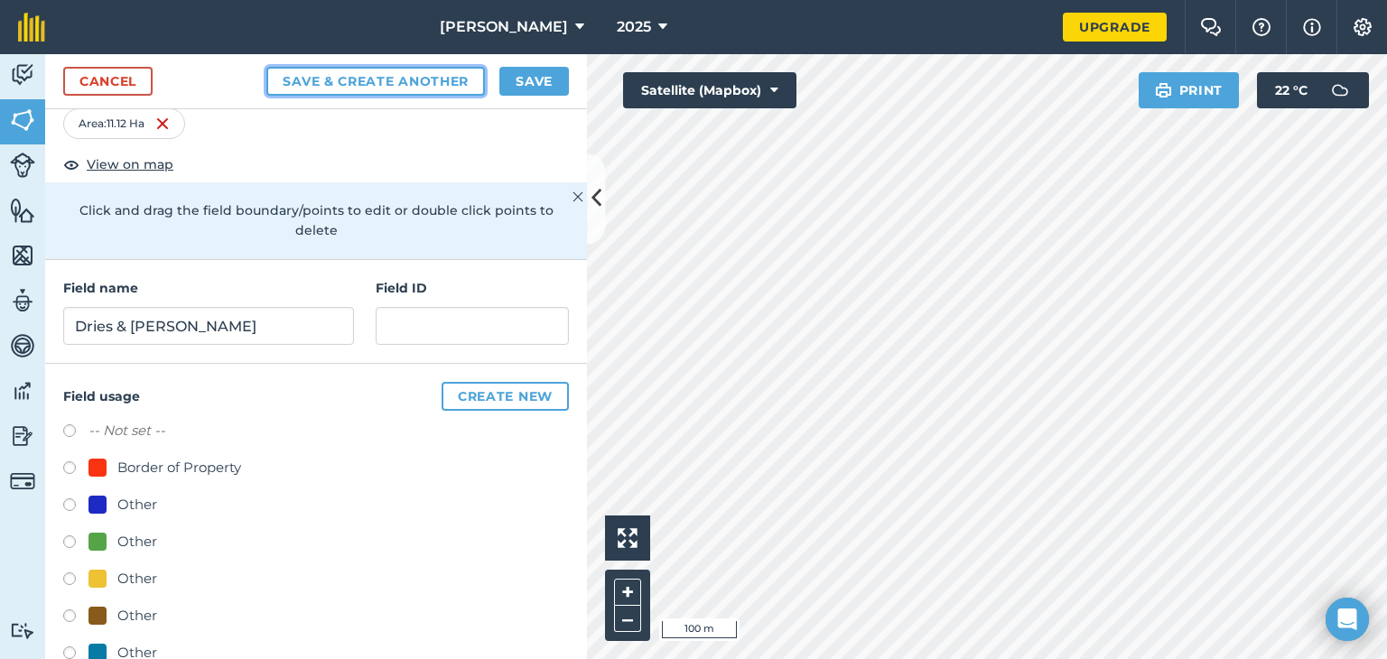
click at [315, 79] on button "Save & Create Another" at bounding box center [375, 81] width 218 height 29
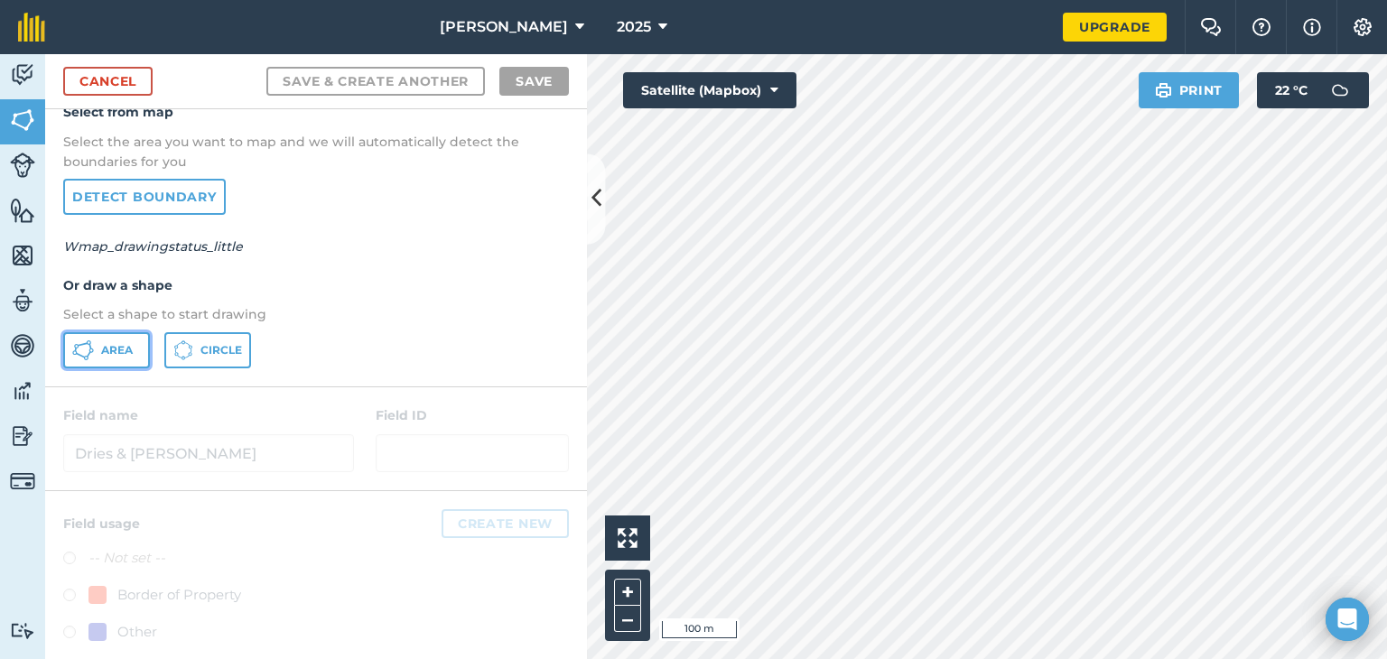
drag, startPoint x: 92, startPoint y: 351, endPoint x: 127, endPoint y: 357, distance: 35.6
click at [94, 351] on button "Area" at bounding box center [106, 350] width 87 height 36
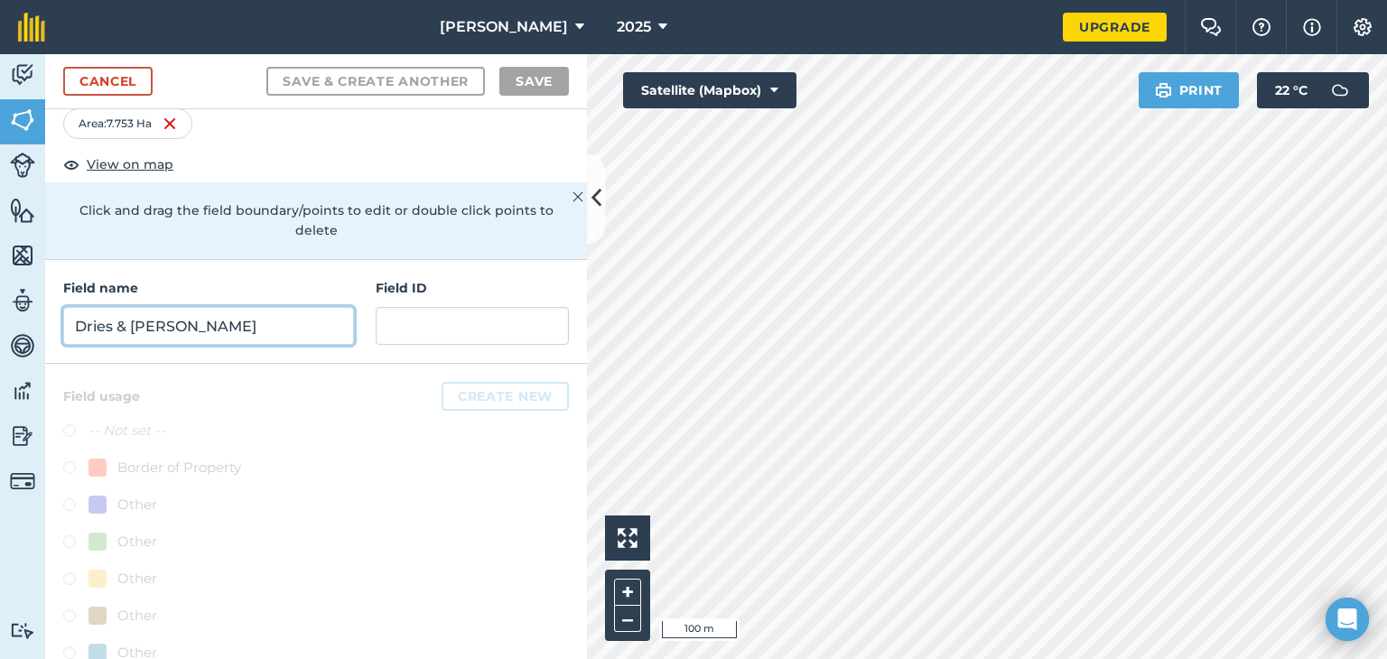
click at [182, 320] on input "Dries & Hilda" at bounding box center [208, 326] width 291 height 38
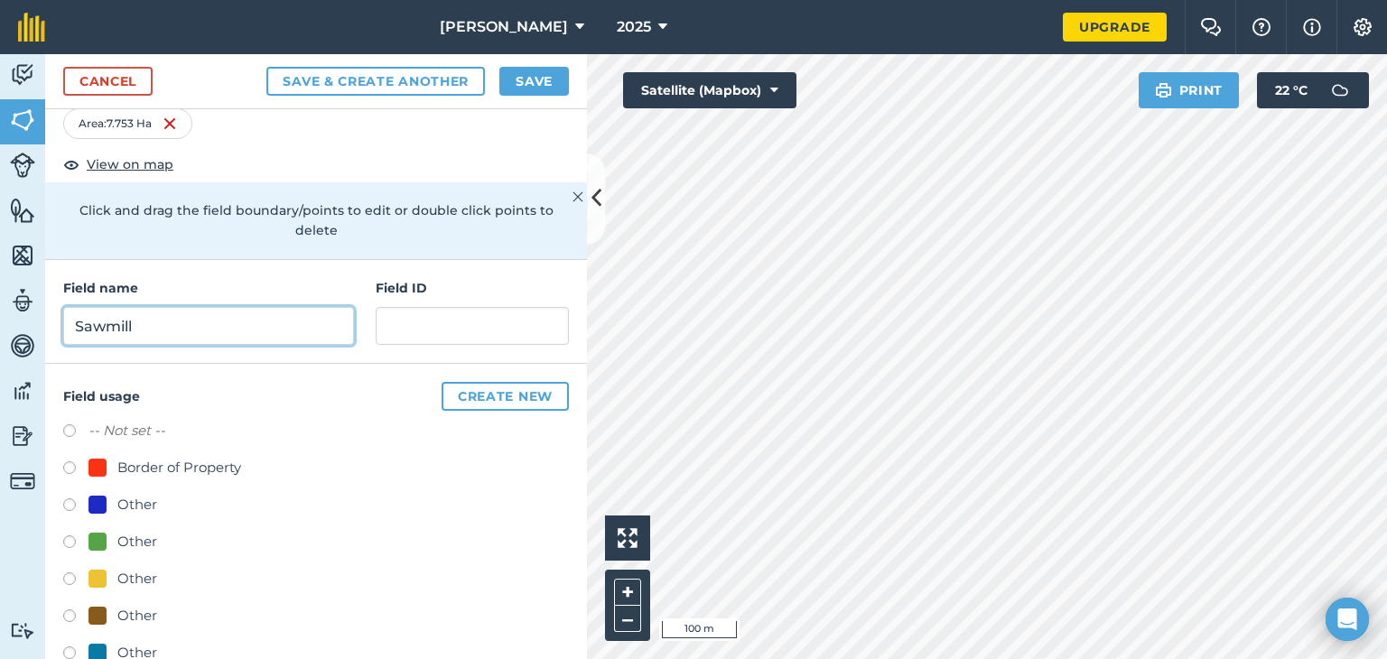
type input "Sawmill"
click at [466, 395] on button "Create new" at bounding box center [505, 396] width 127 height 29
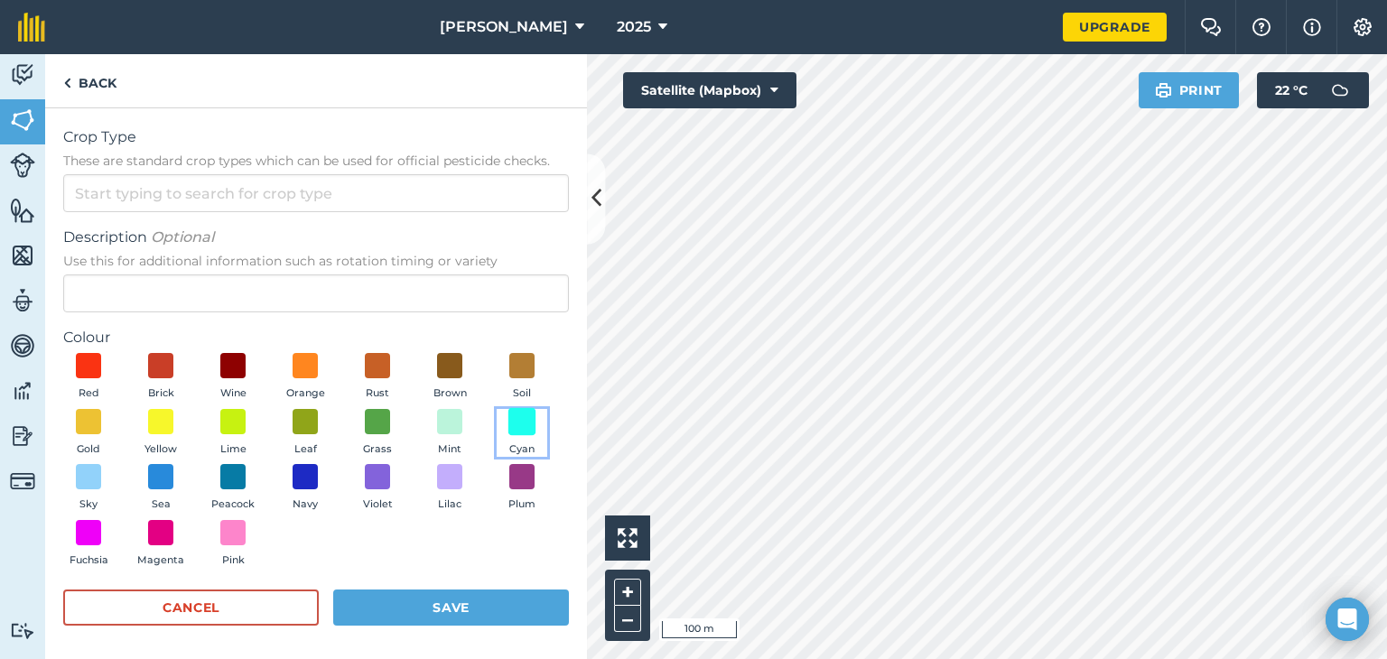
click at [508, 435] on span at bounding box center [522, 421] width 28 height 28
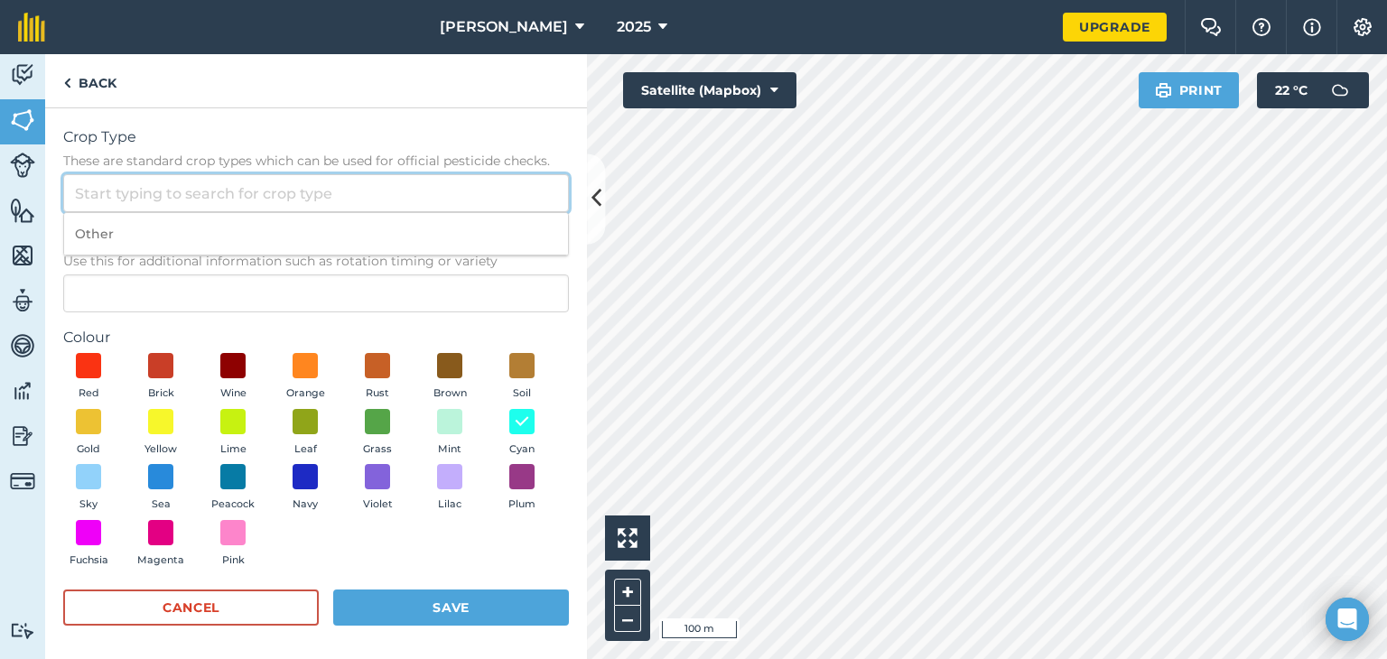
click at [202, 191] on input "Crop Type These are standard crop types which can be used for official pesticid…" at bounding box center [316, 193] width 506 height 38
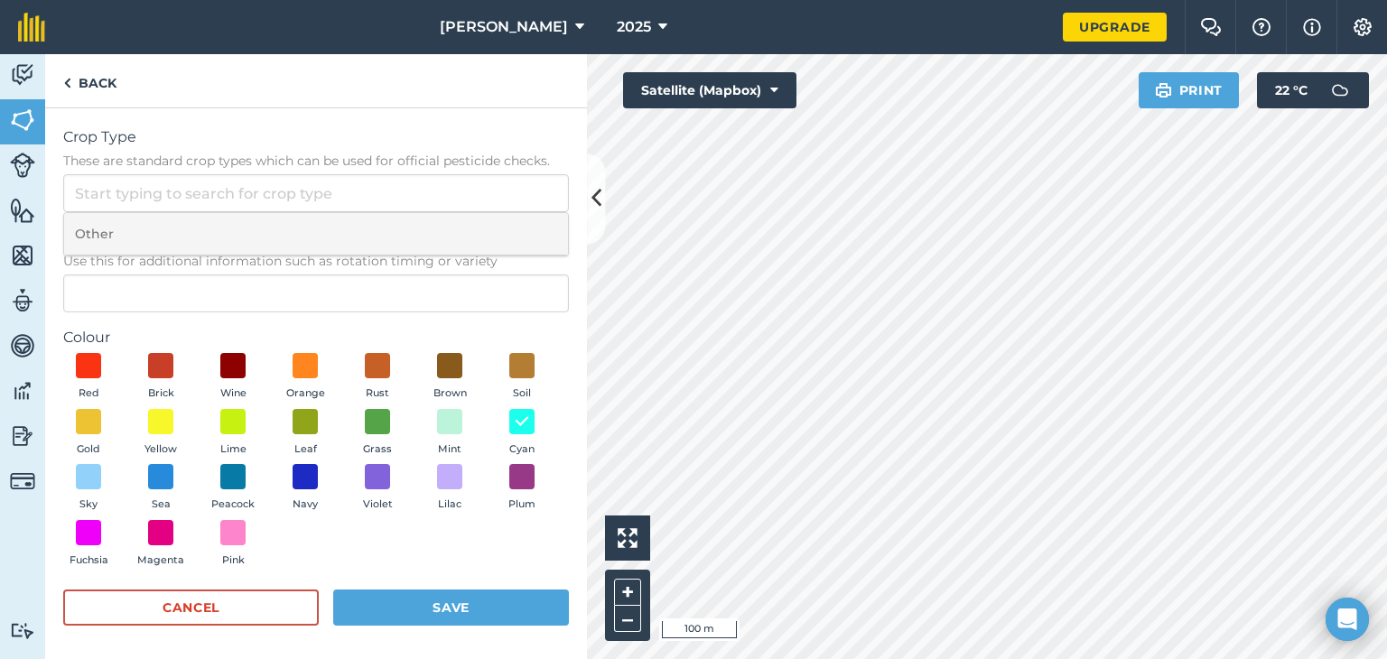
click at [190, 228] on li "Other" at bounding box center [316, 234] width 504 height 42
type input "Other"
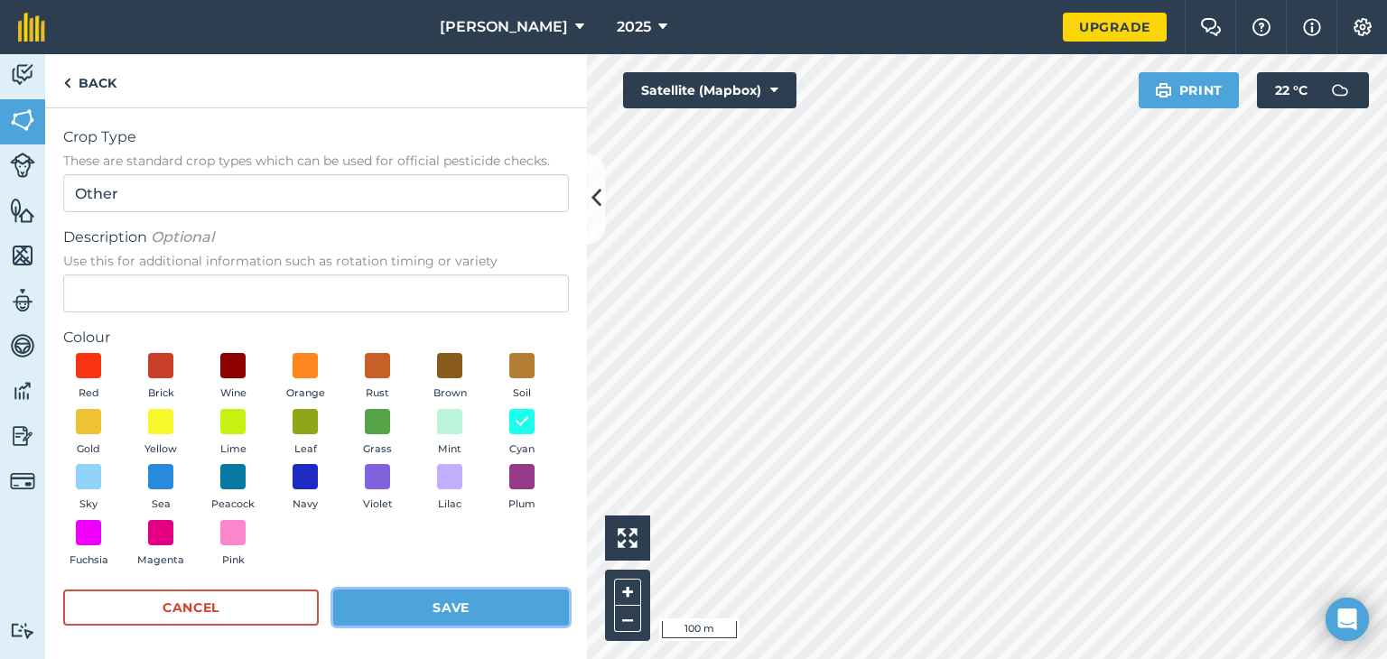
click at [396, 616] on button "Save" at bounding box center [451, 608] width 236 height 36
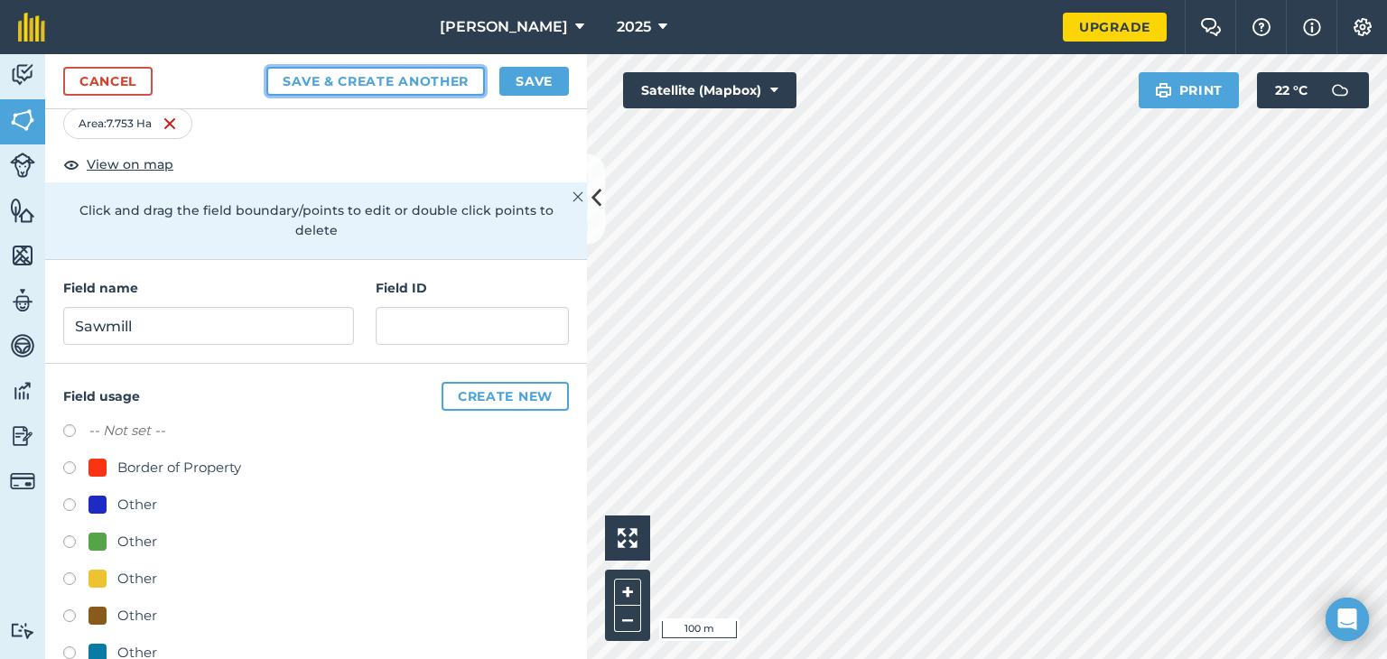
click at [386, 88] on button "Save & Create Another" at bounding box center [375, 81] width 218 height 29
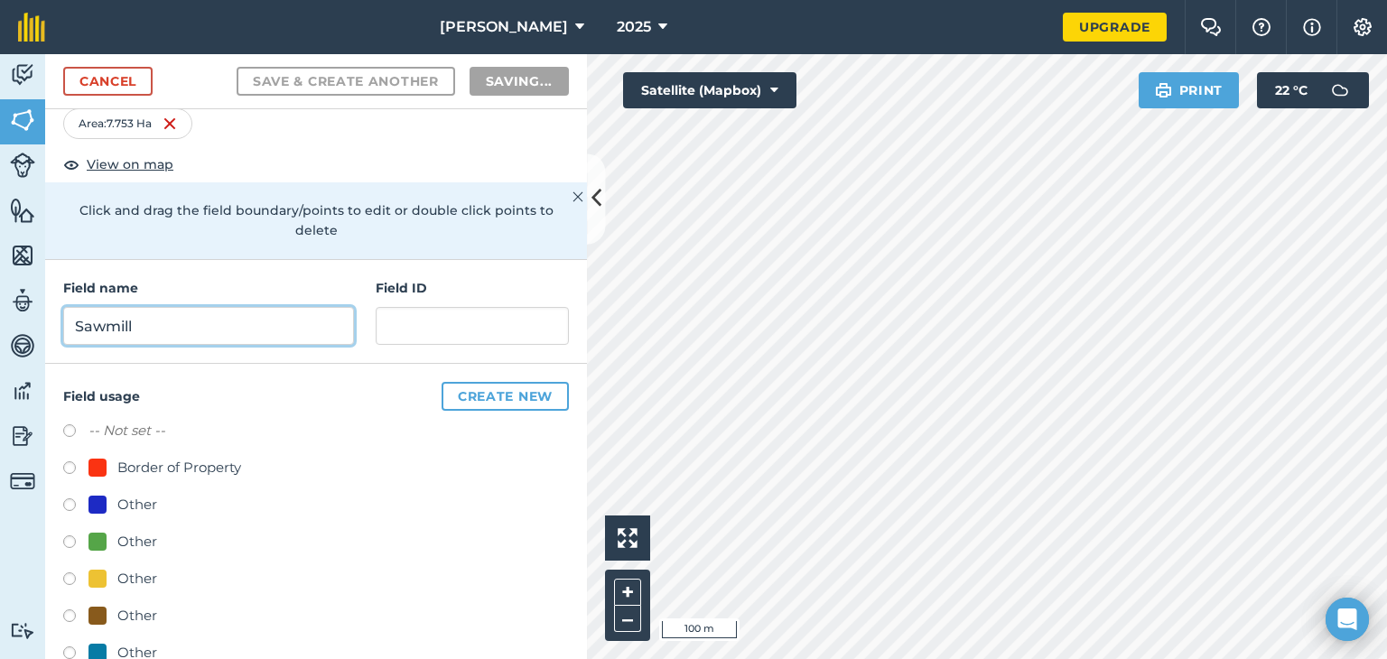
radio input "false"
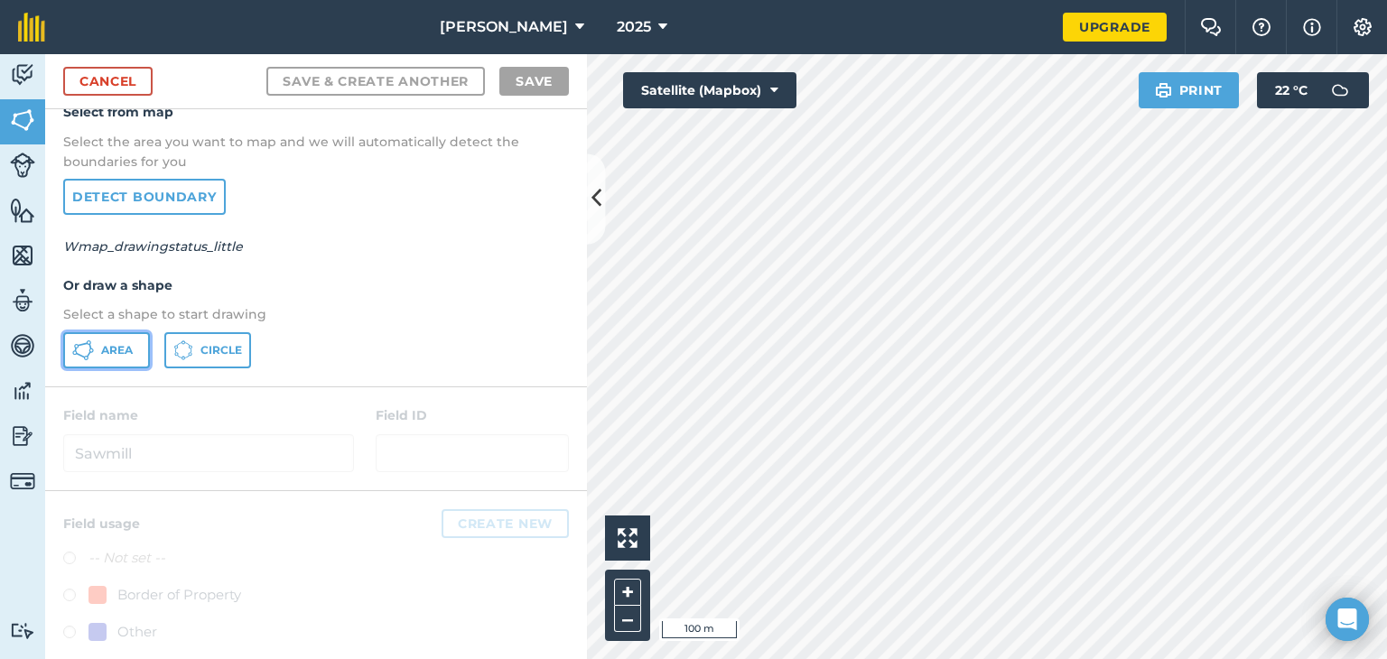
click at [97, 351] on button "Area" at bounding box center [106, 350] width 87 height 36
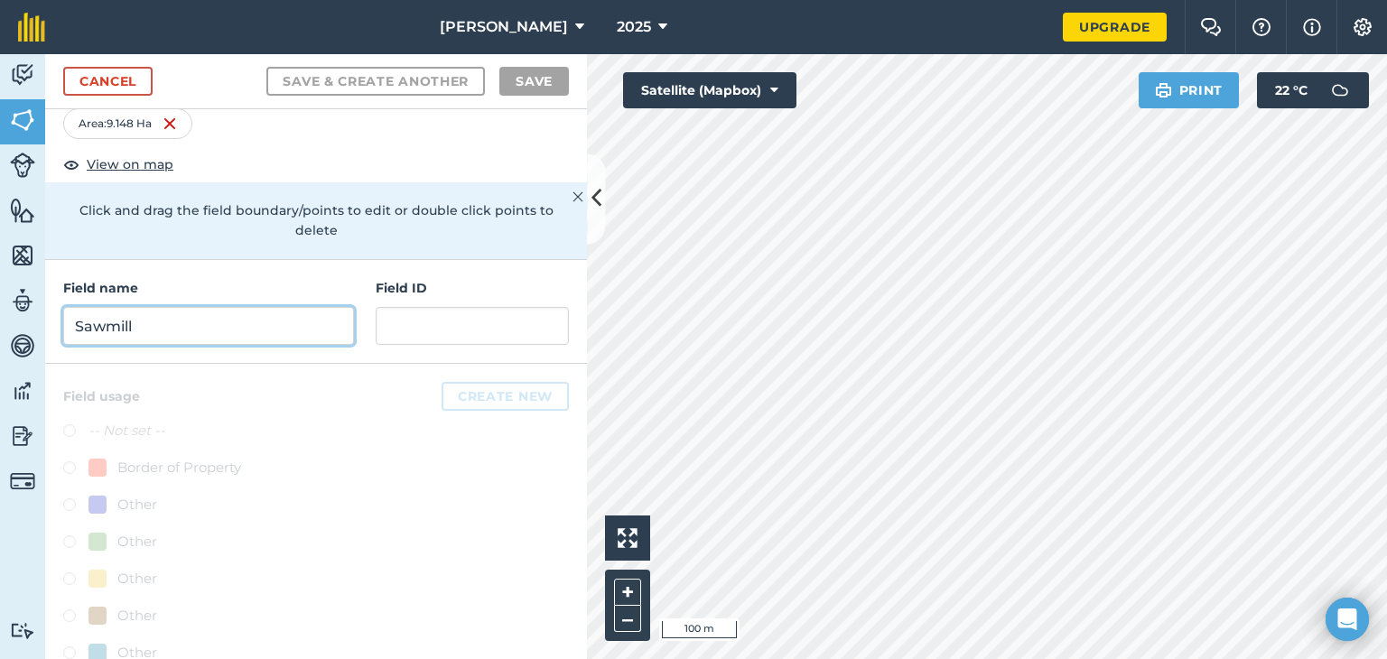
click at [140, 318] on input "Sawmill" at bounding box center [208, 326] width 291 height 38
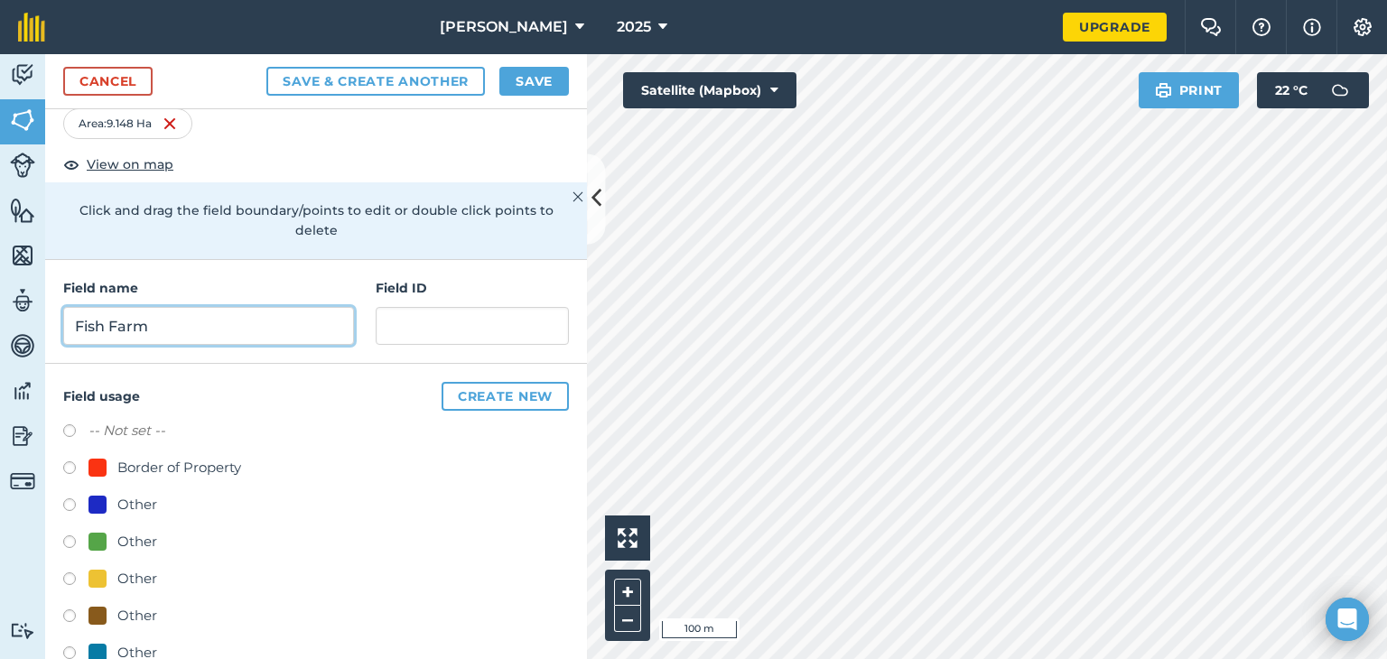
type input "Fish Farm"
click at [467, 400] on button "Create new" at bounding box center [505, 396] width 127 height 29
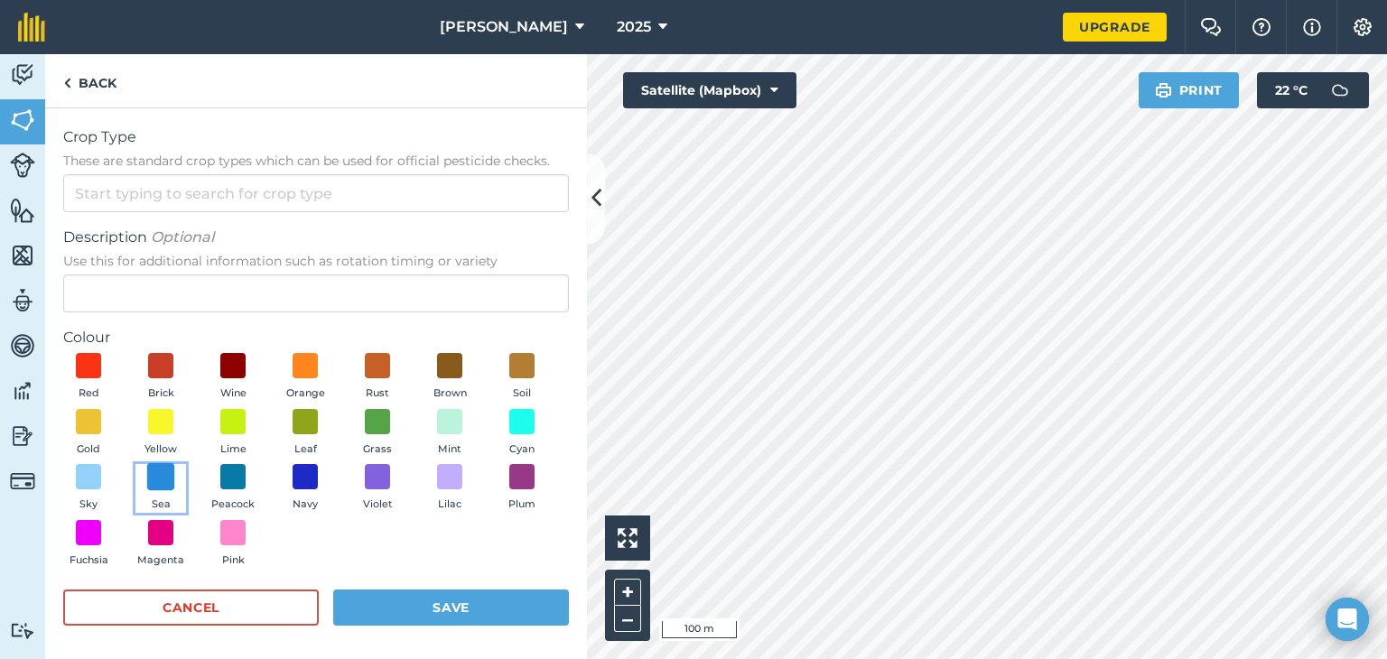
click at [175, 478] on span at bounding box center [161, 477] width 28 height 28
click at [404, 615] on button "Save" at bounding box center [451, 608] width 236 height 36
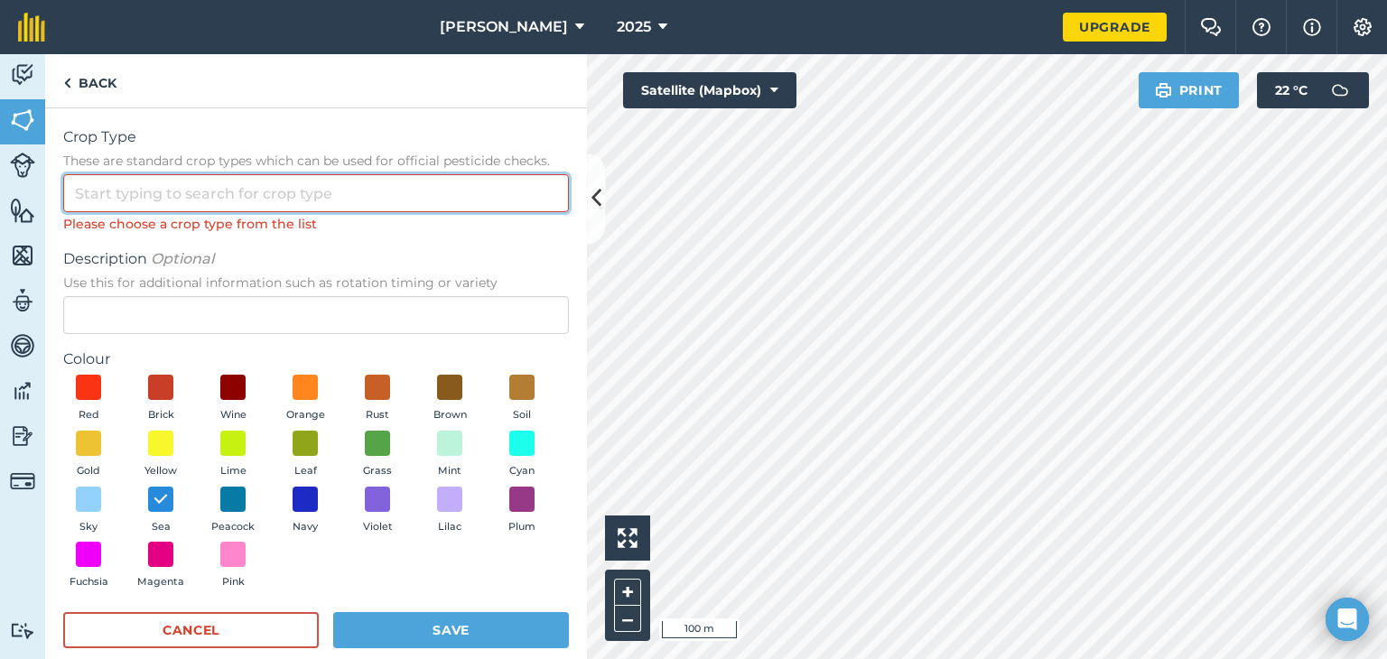
click at [269, 196] on input "Crop Type These are standard crop types which can be used for official pesticid…" at bounding box center [316, 193] width 506 height 38
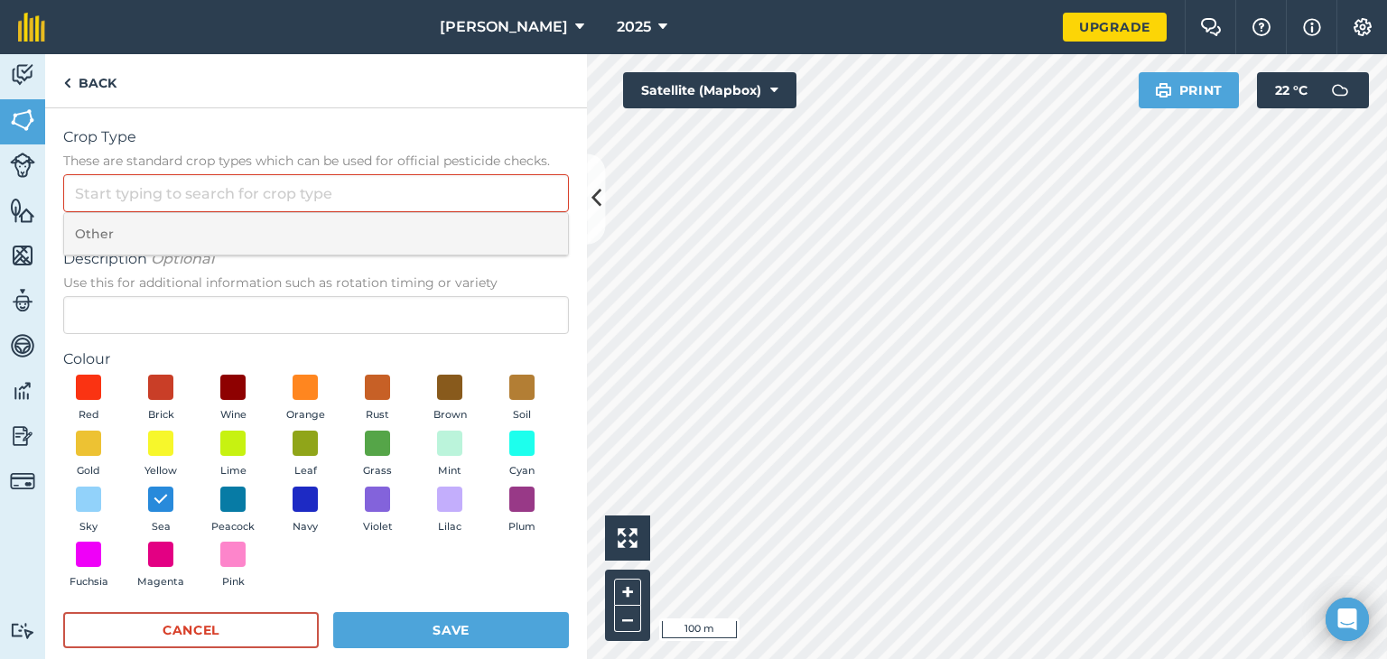
click at [263, 223] on li "Other" at bounding box center [316, 234] width 504 height 42
type input "Other"
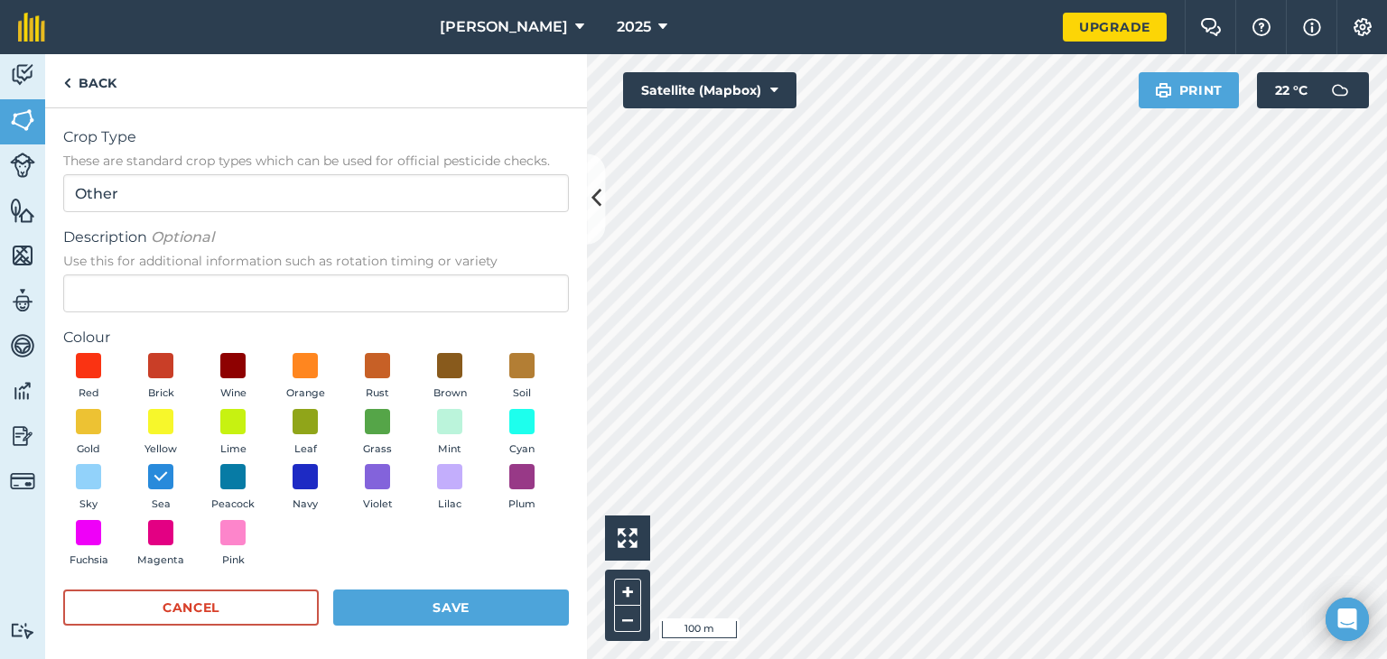
click at [412, 626] on div "Cancel Save" at bounding box center [316, 617] width 506 height 54
click at [420, 606] on button "Save" at bounding box center [451, 608] width 236 height 36
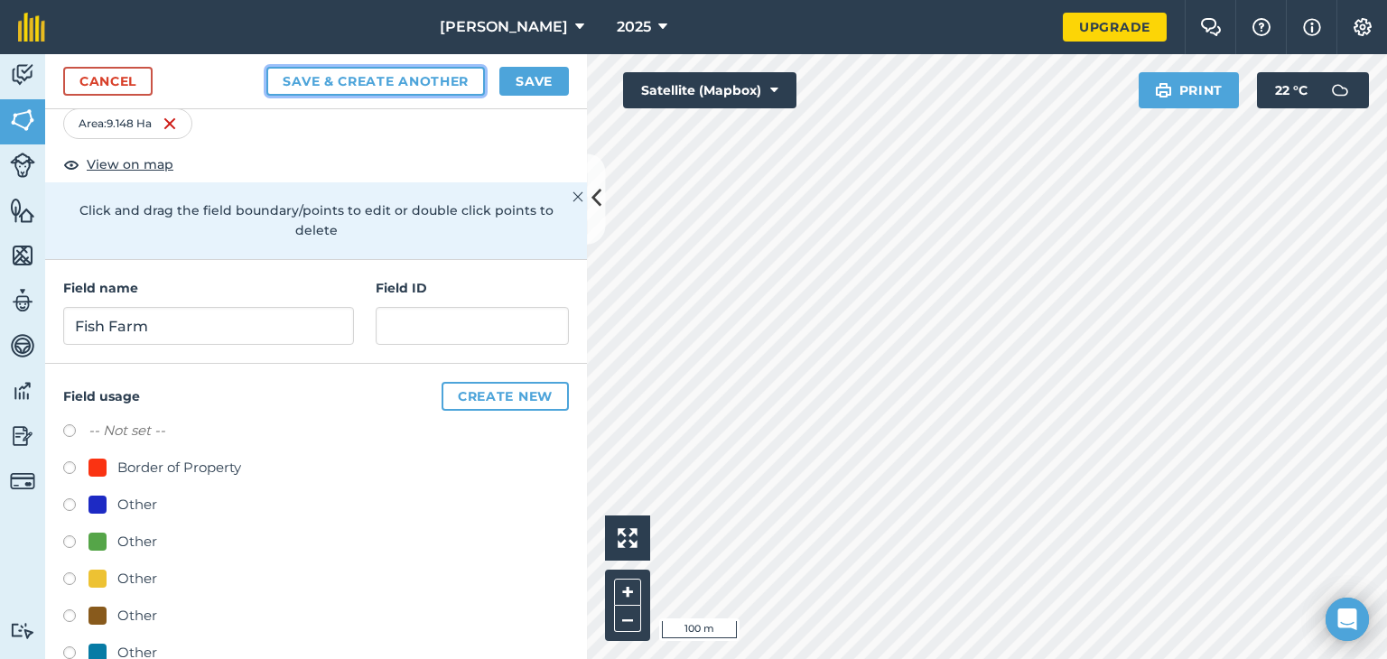
click at [359, 78] on button "Save & Create Another" at bounding box center [375, 81] width 218 height 29
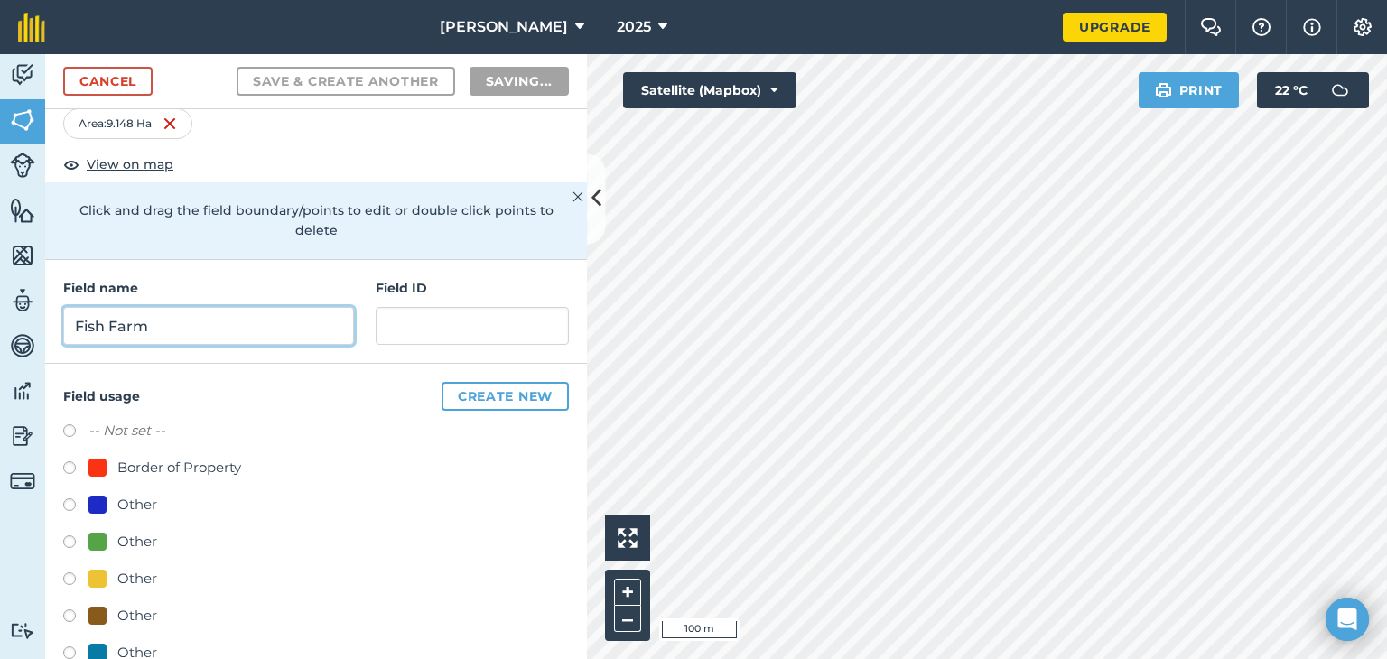
radio input "false"
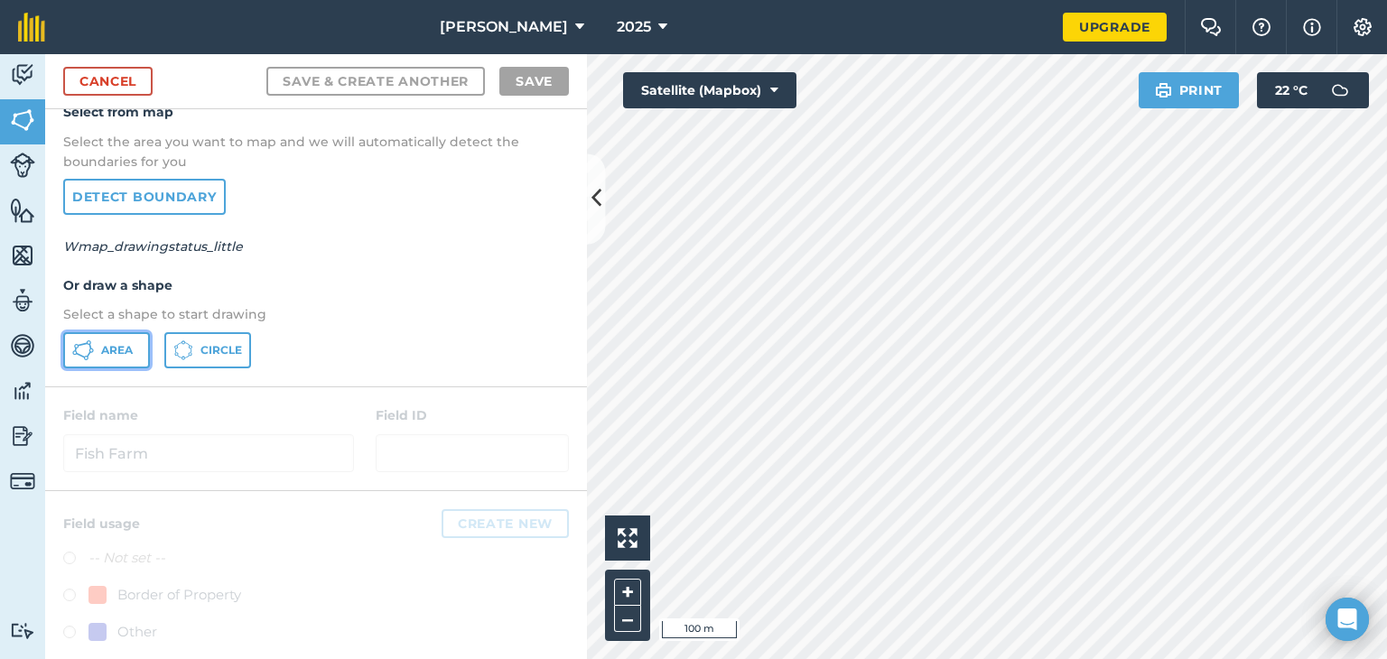
click at [96, 351] on button "Area" at bounding box center [106, 350] width 87 height 36
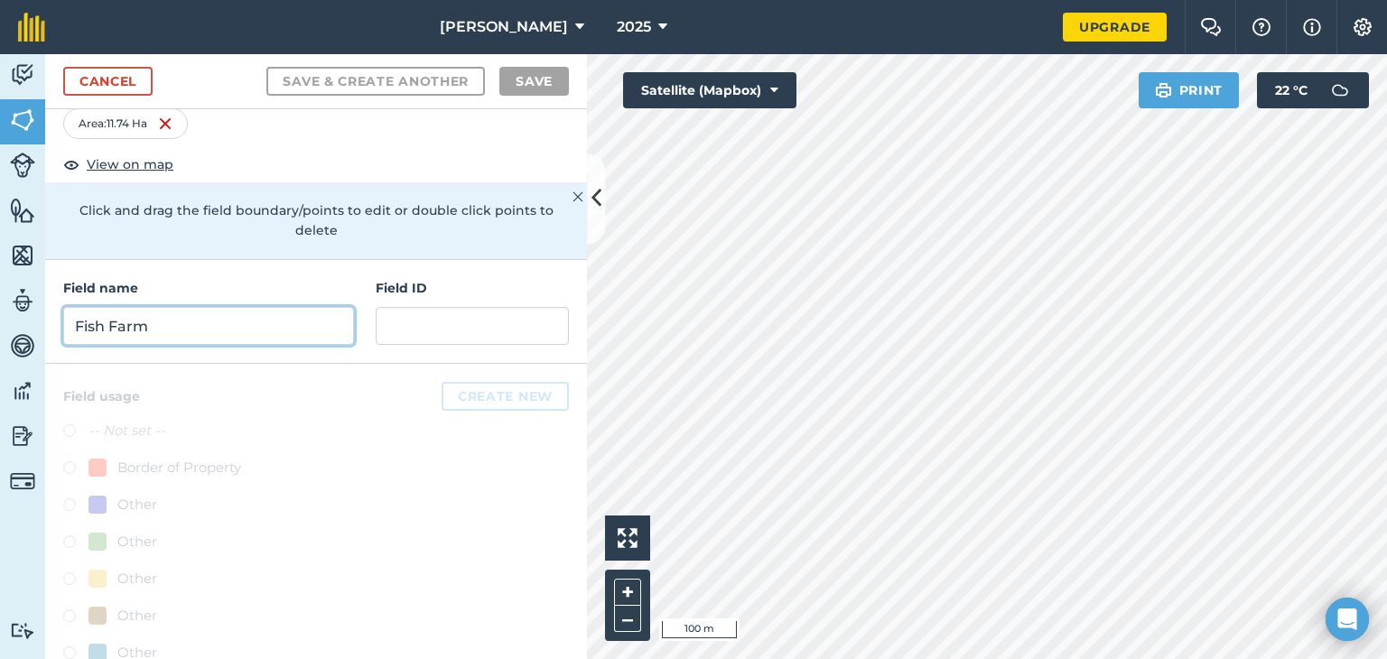
click at [245, 327] on input "Fish Farm" at bounding box center [208, 326] width 291 height 38
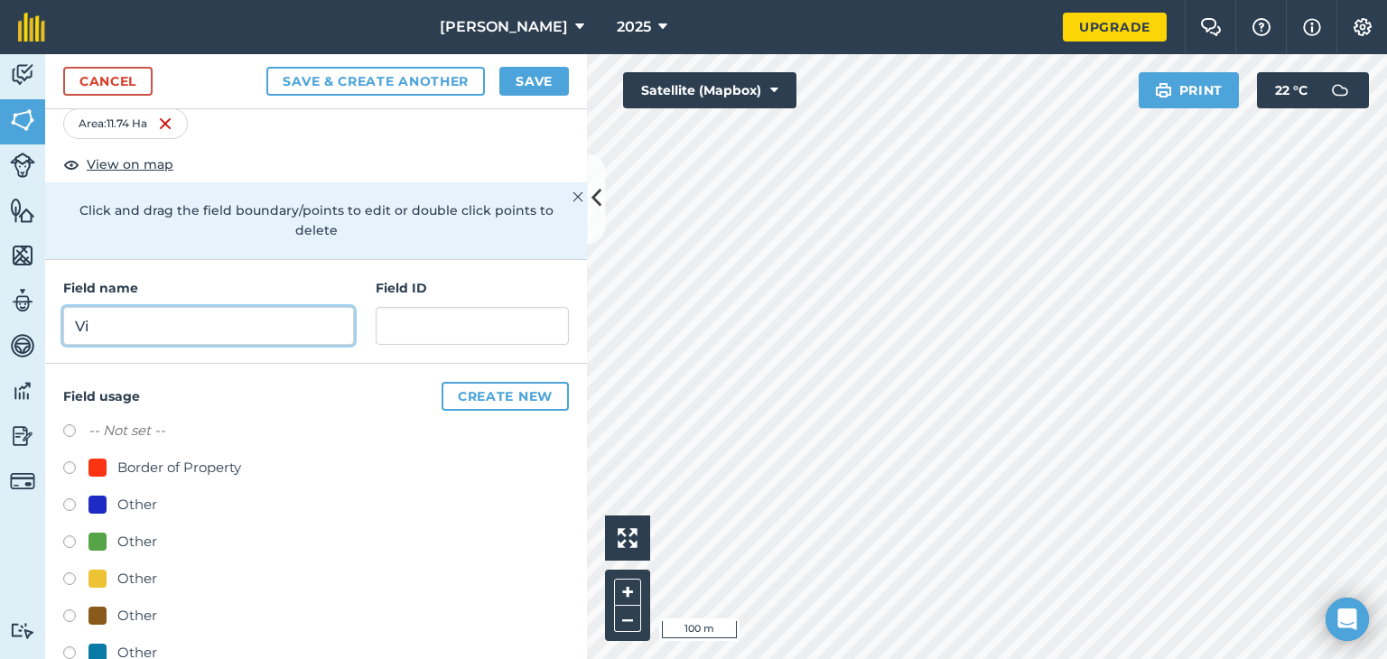
type input "V"
click at [125, 328] on input "Willem (Old Place)" at bounding box center [208, 326] width 291 height 38
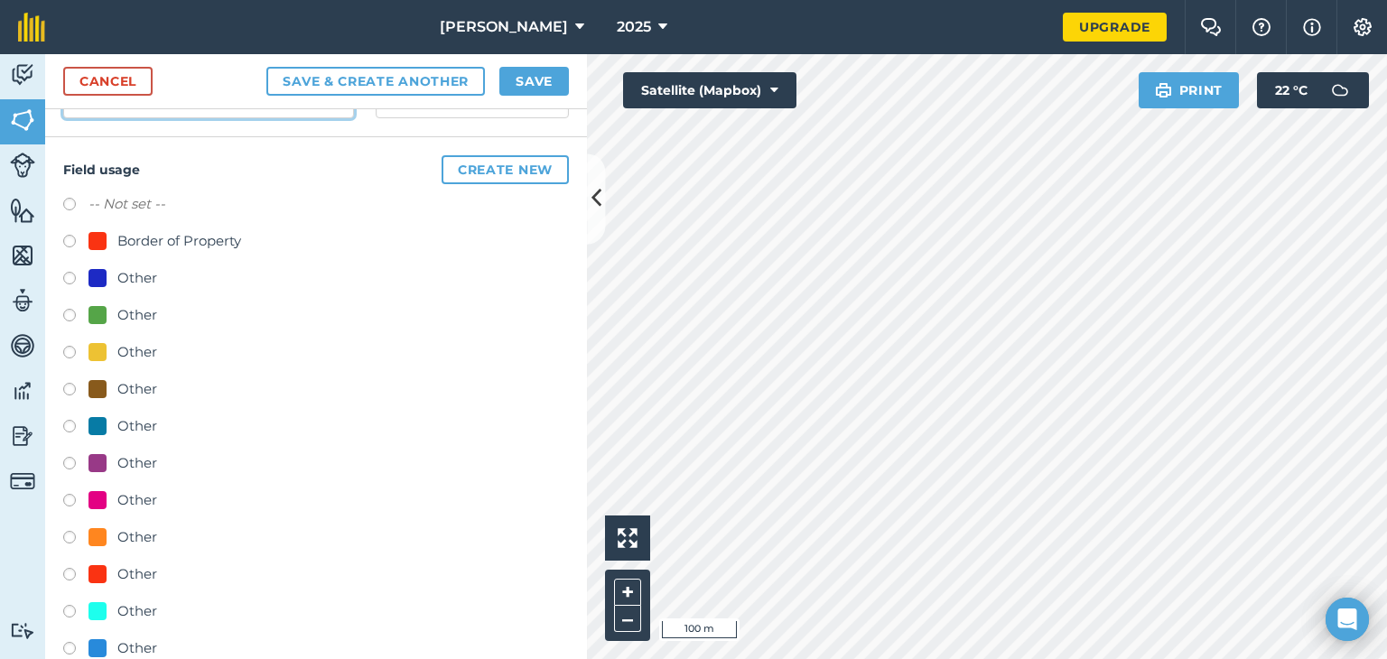
scroll to position [181, 0]
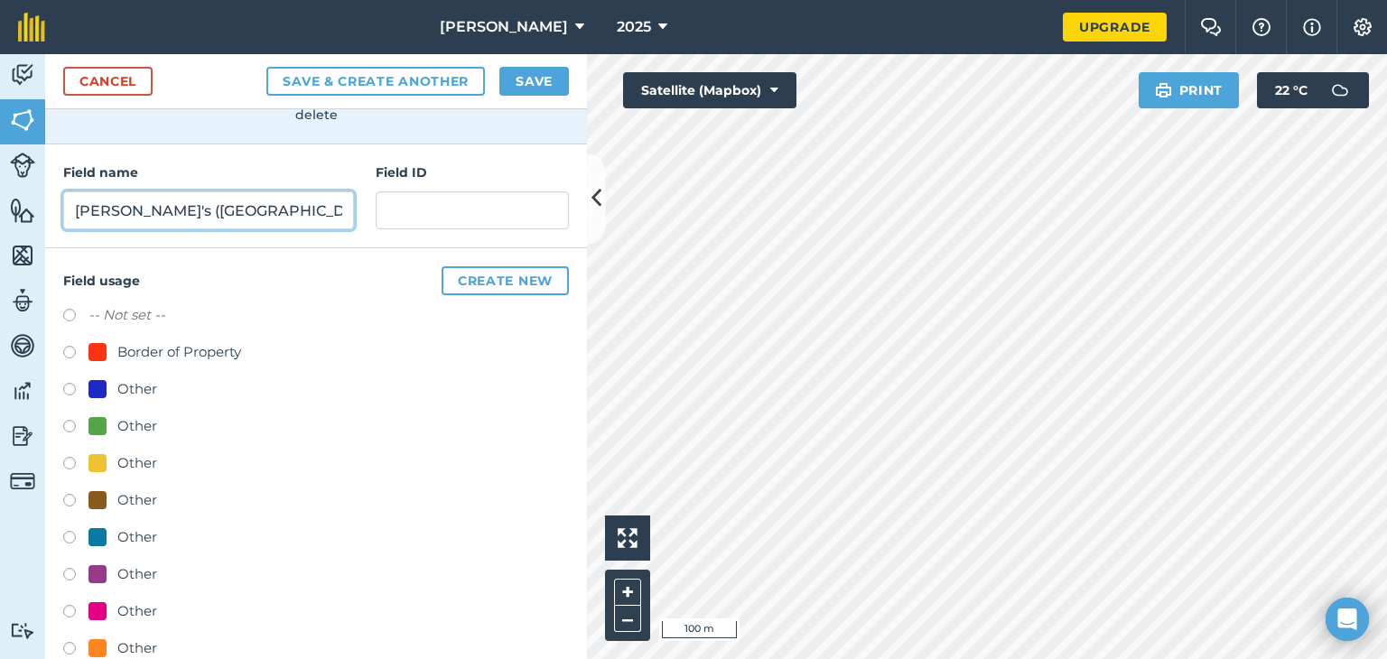
type input "Willem's (Old Place)"
click at [471, 284] on button "Create new" at bounding box center [505, 280] width 127 height 29
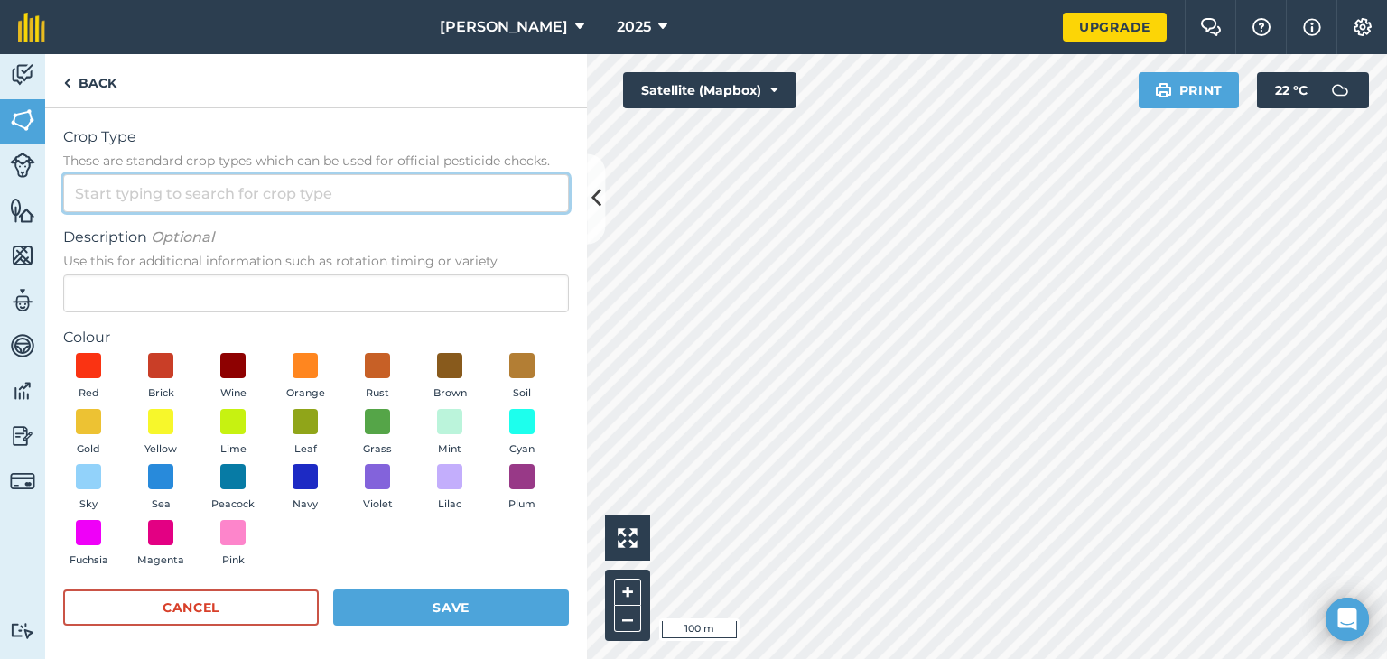
click at [133, 184] on input "Crop Type These are standard crop types which can be used for official pesticid…" at bounding box center [316, 193] width 506 height 38
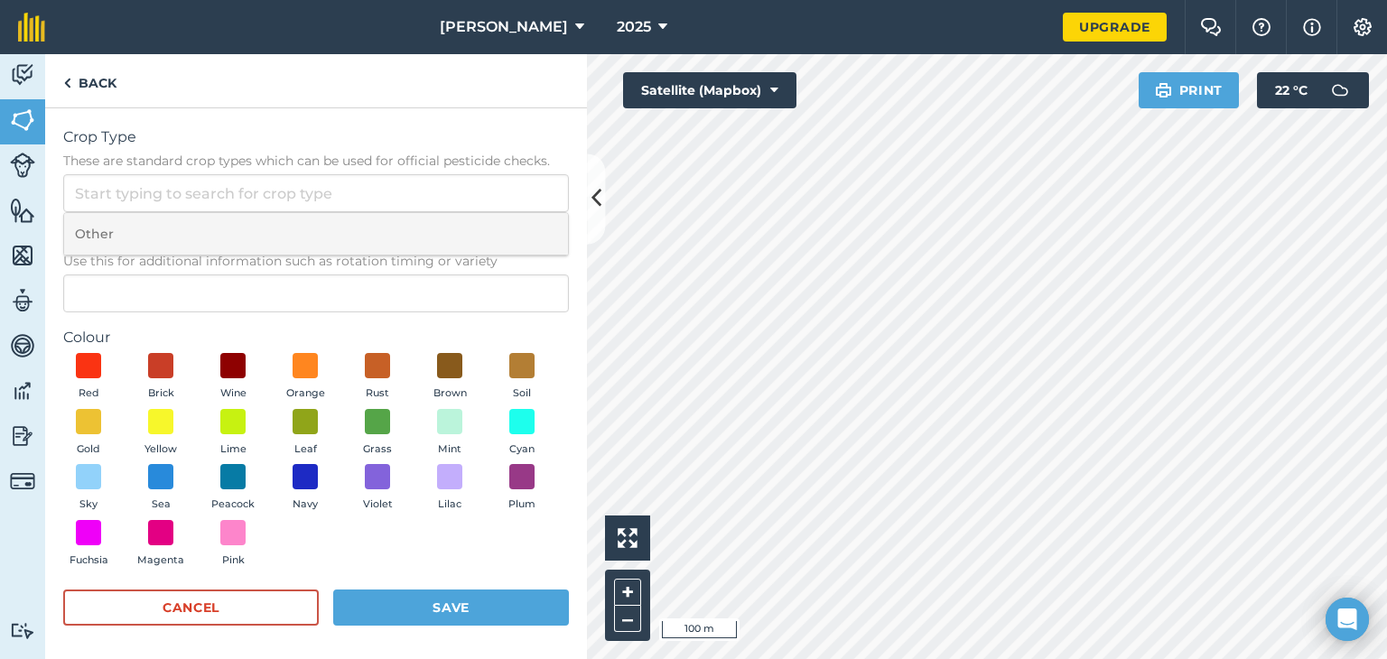
click at [132, 225] on li "Other" at bounding box center [316, 234] width 504 height 42
type input "Other"
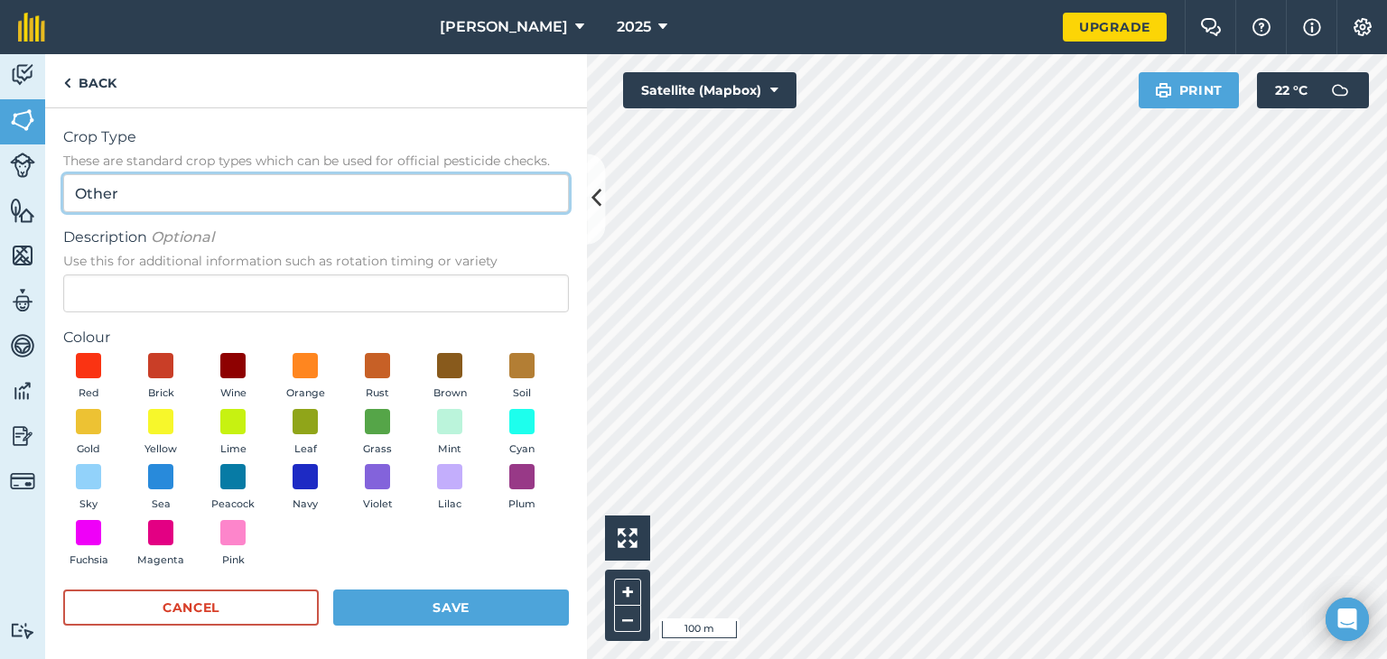
click at [170, 202] on input "Other" at bounding box center [316, 193] width 506 height 38
click at [169, 197] on input "Other" at bounding box center [316, 193] width 506 height 38
click at [171, 194] on input "Other" at bounding box center [316, 193] width 506 height 38
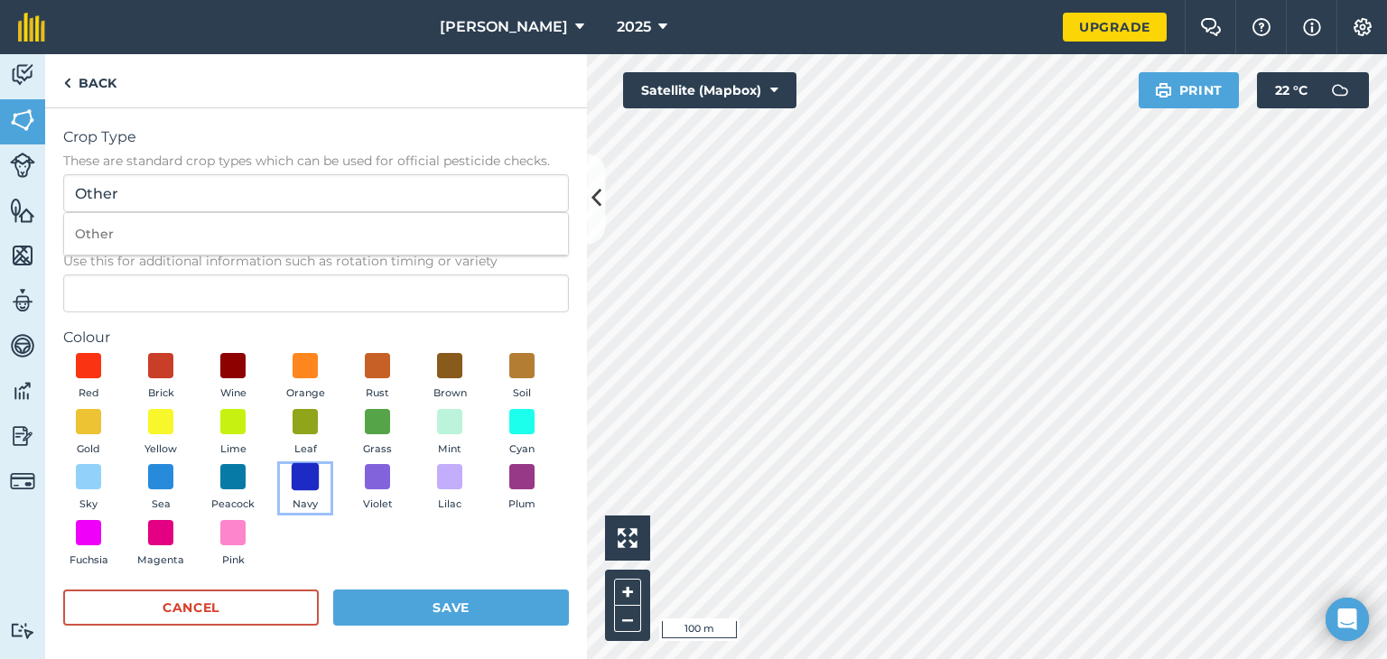
click at [320, 480] on span at bounding box center [306, 477] width 28 height 28
click at [432, 609] on button "Save" at bounding box center [451, 608] width 236 height 36
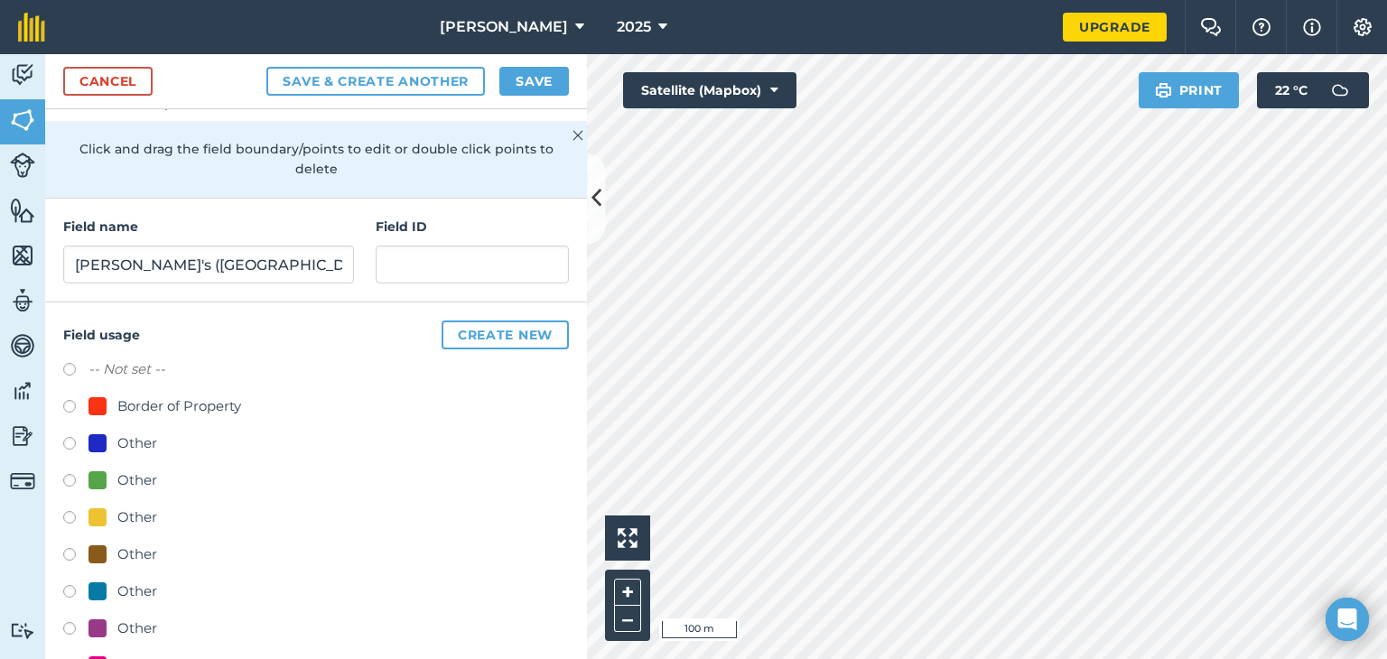
scroll to position [36, 0]
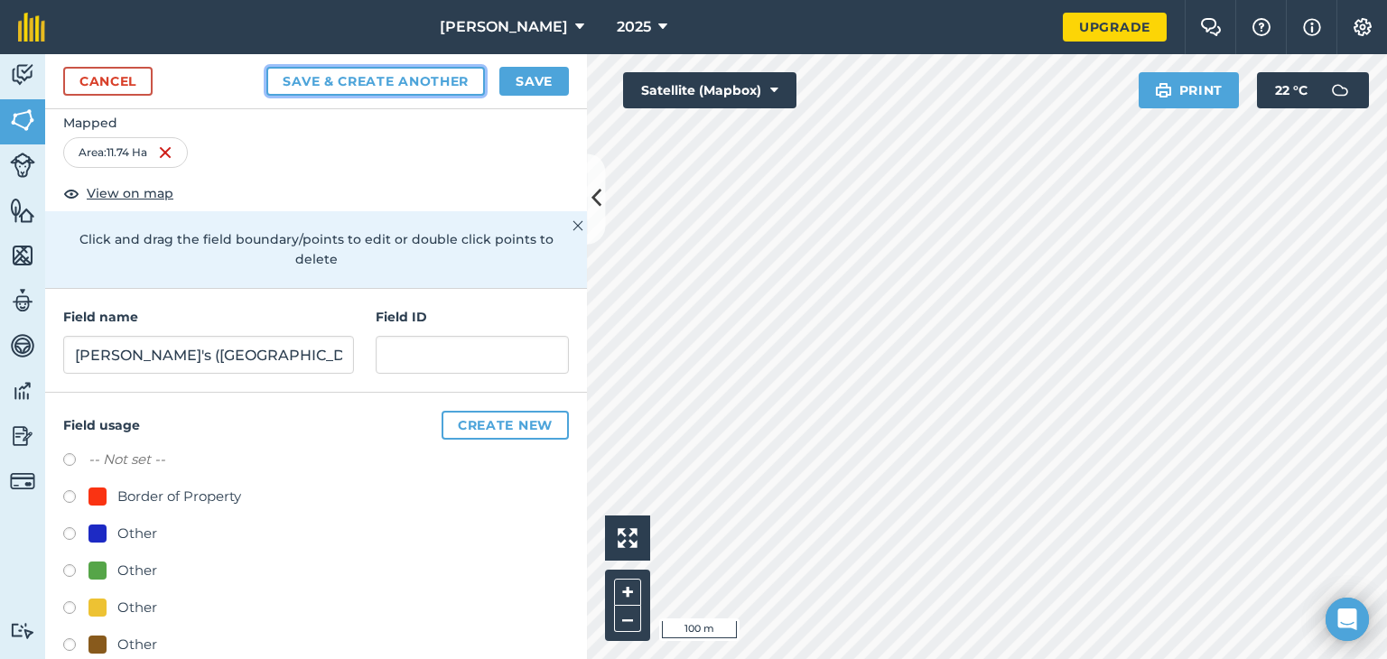
click at [343, 82] on button "Save & Create Another" at bounding box center [375, 81] width 218 height 29
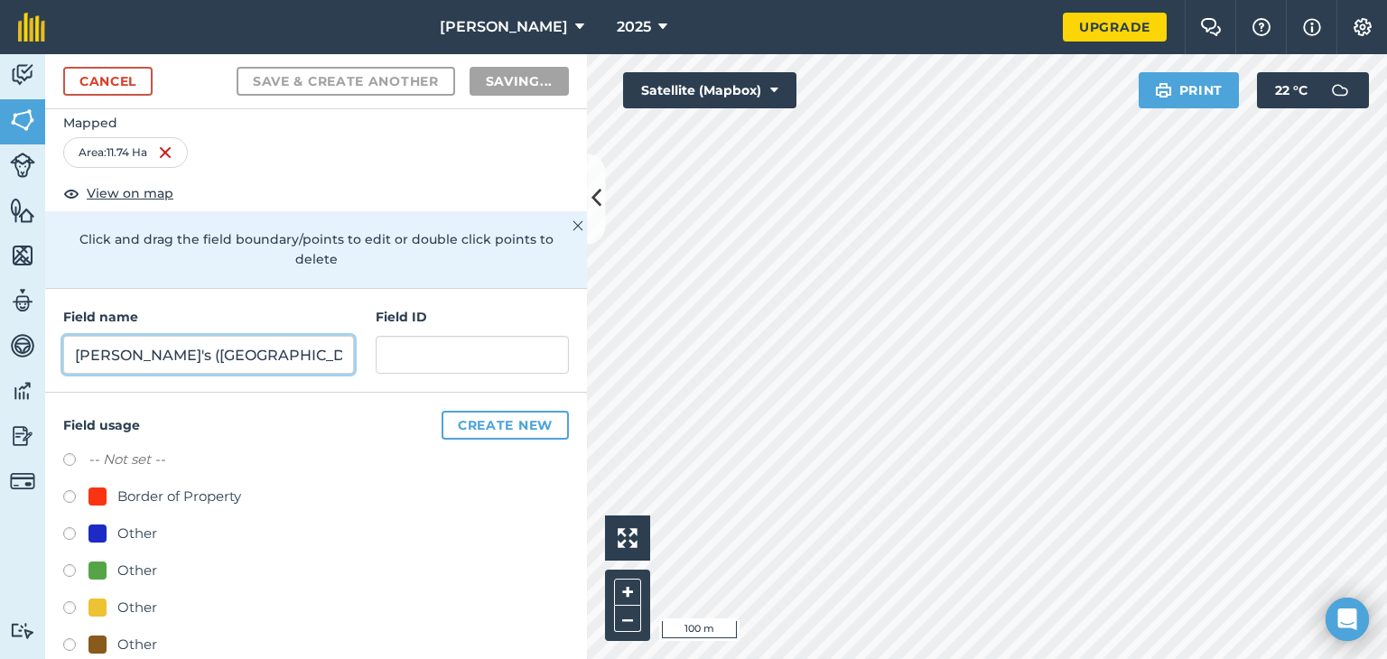
radio input "false"
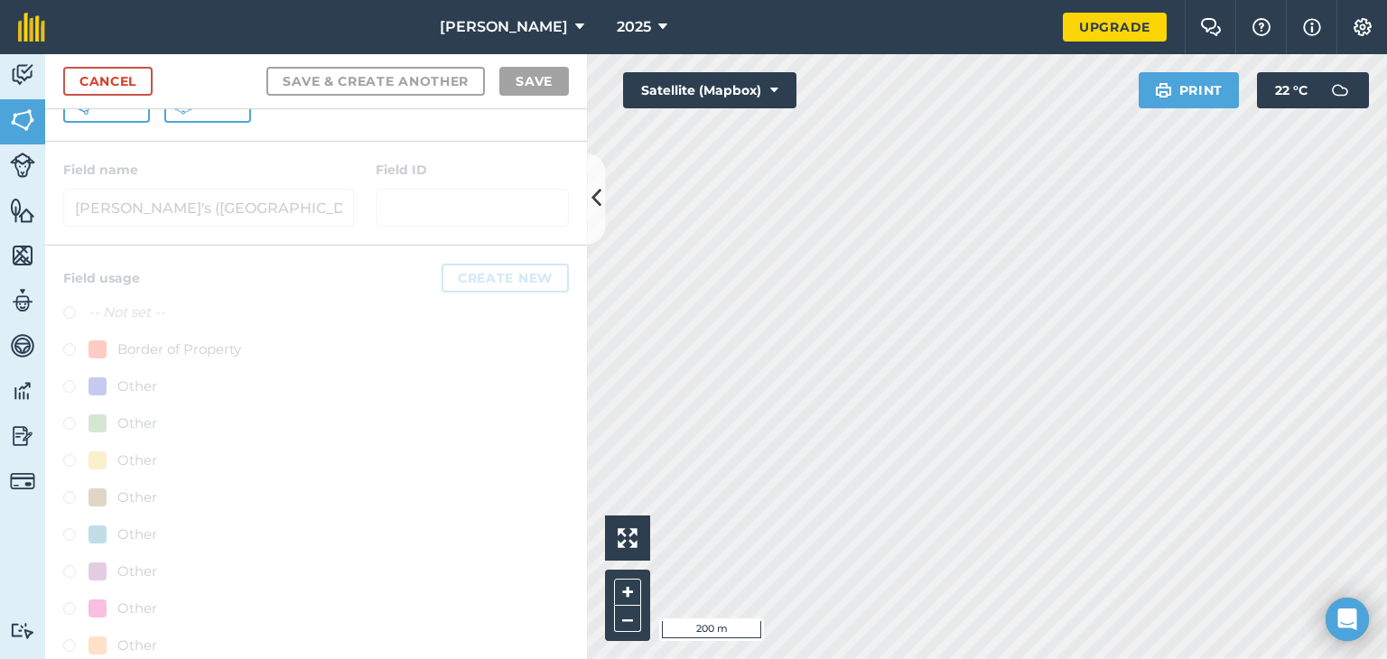
scroll to position [0, 0]
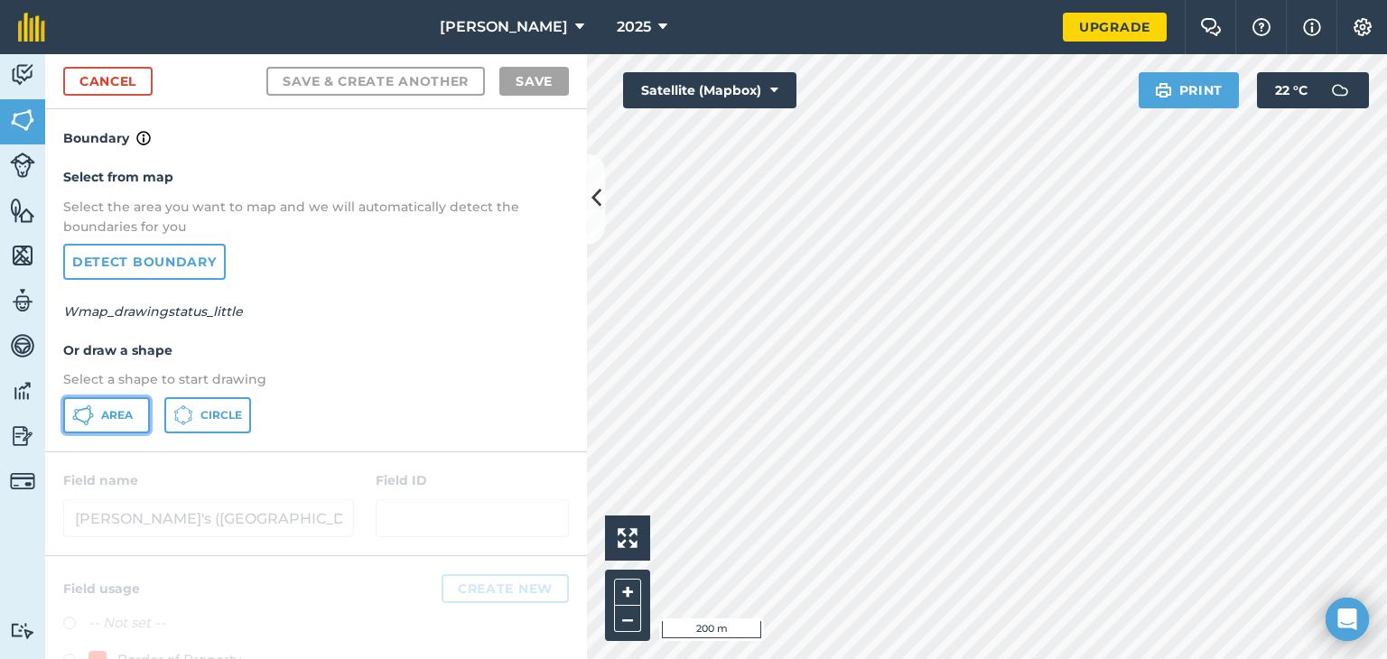
click at [104, 415] on span "Area" at bounding box center [117, 415] width 32 height 14
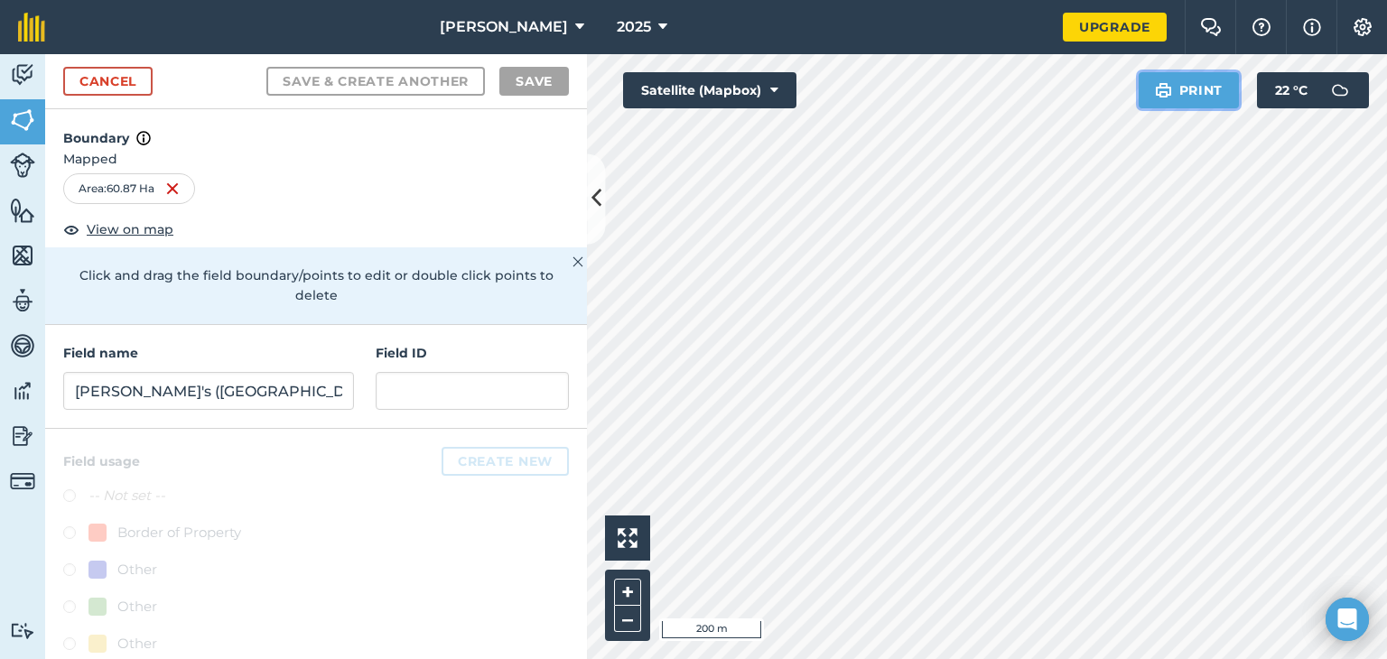
click at [979, 224] on div "Click to start drawing i 200 m + – Satellite (Mapbox) Print 22 ° C" at bounding box center [987, 356] width 800 height 605
click at [175, 400] on input "Willem's (Old Place)" at bounding box center [208, 391] width 291 height 38
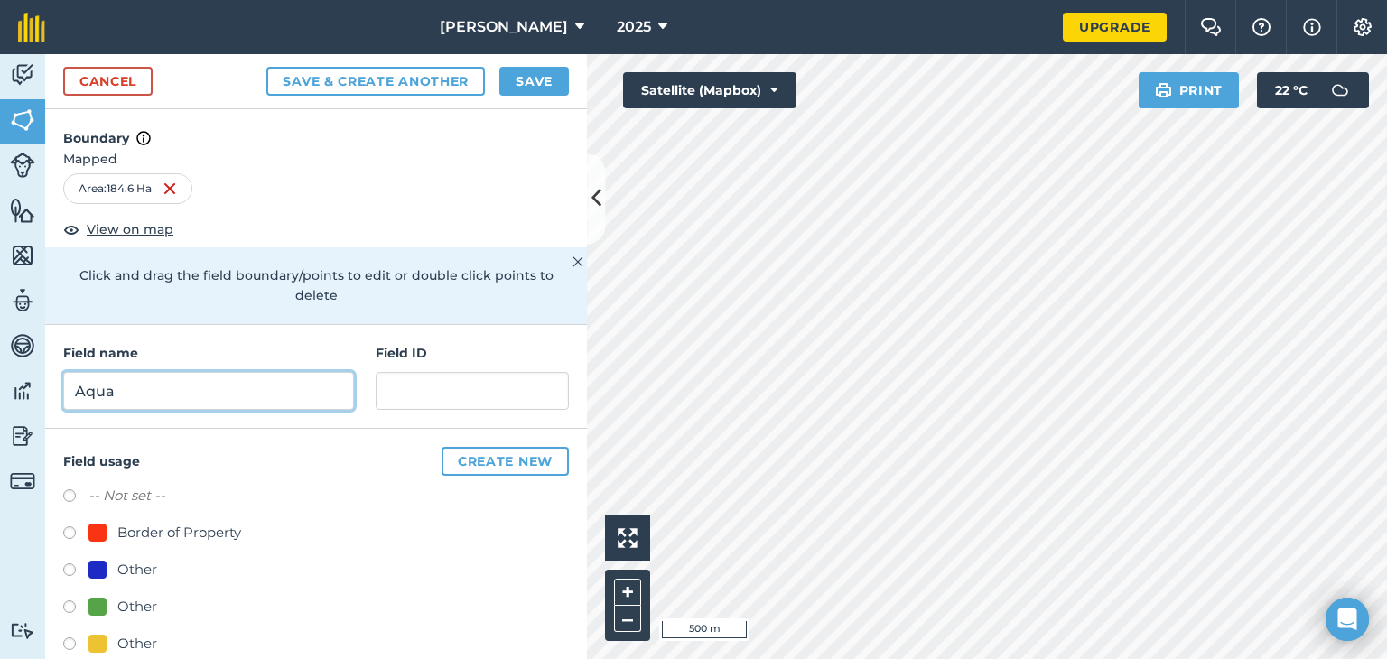
type input "Aqua"
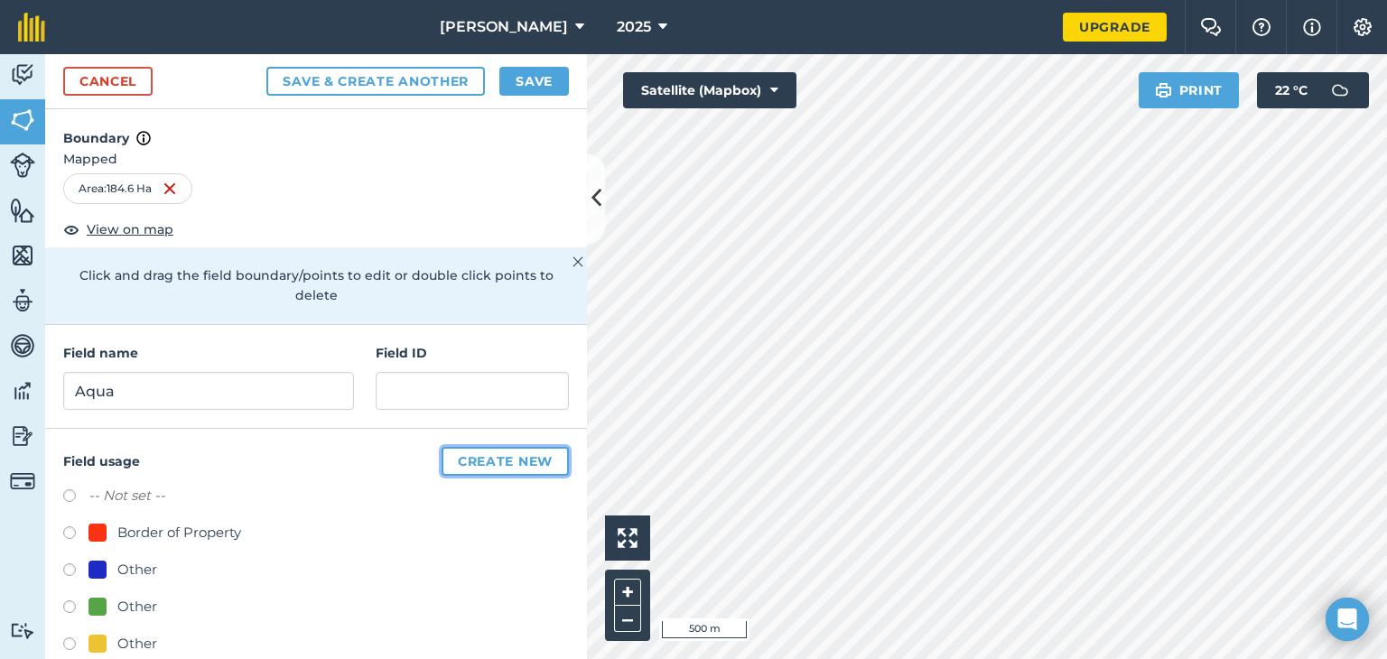
click at [469, 453] on button "Create new" at bounding box center [505, 461] width 127 height 29
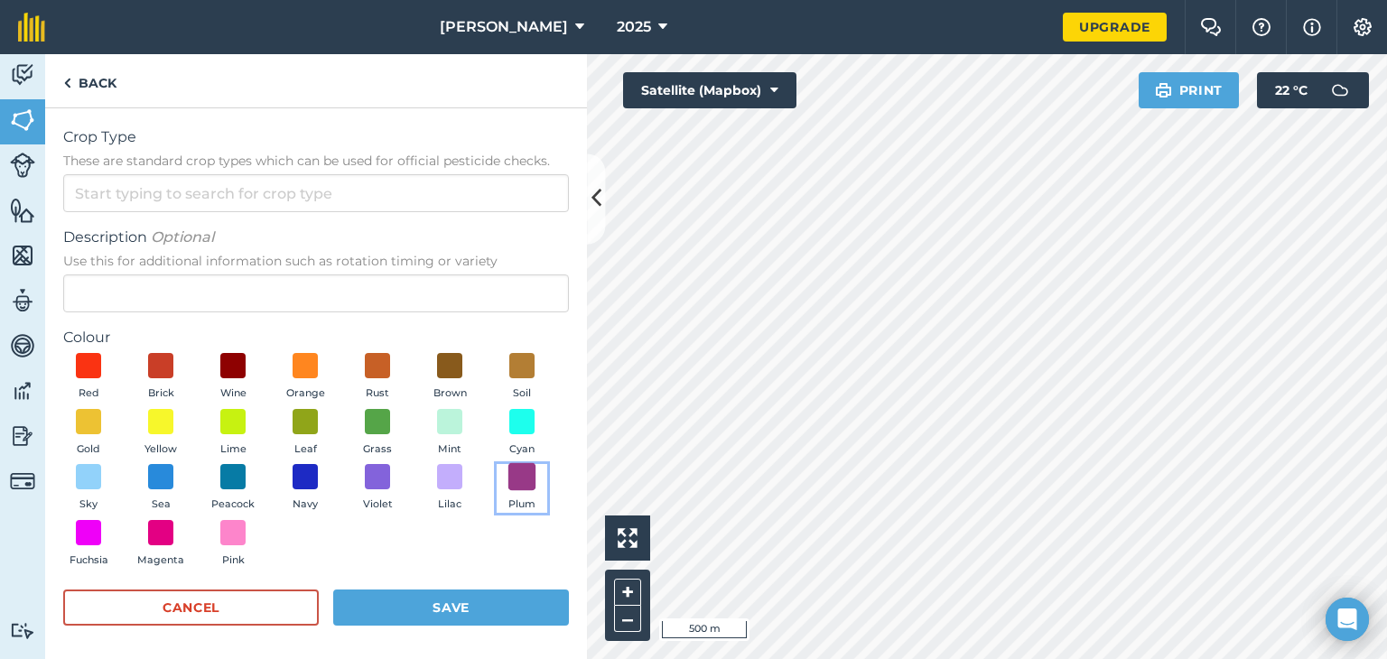
click at [508, 491] on span at bounding box center [522, 477] width 28 height 28
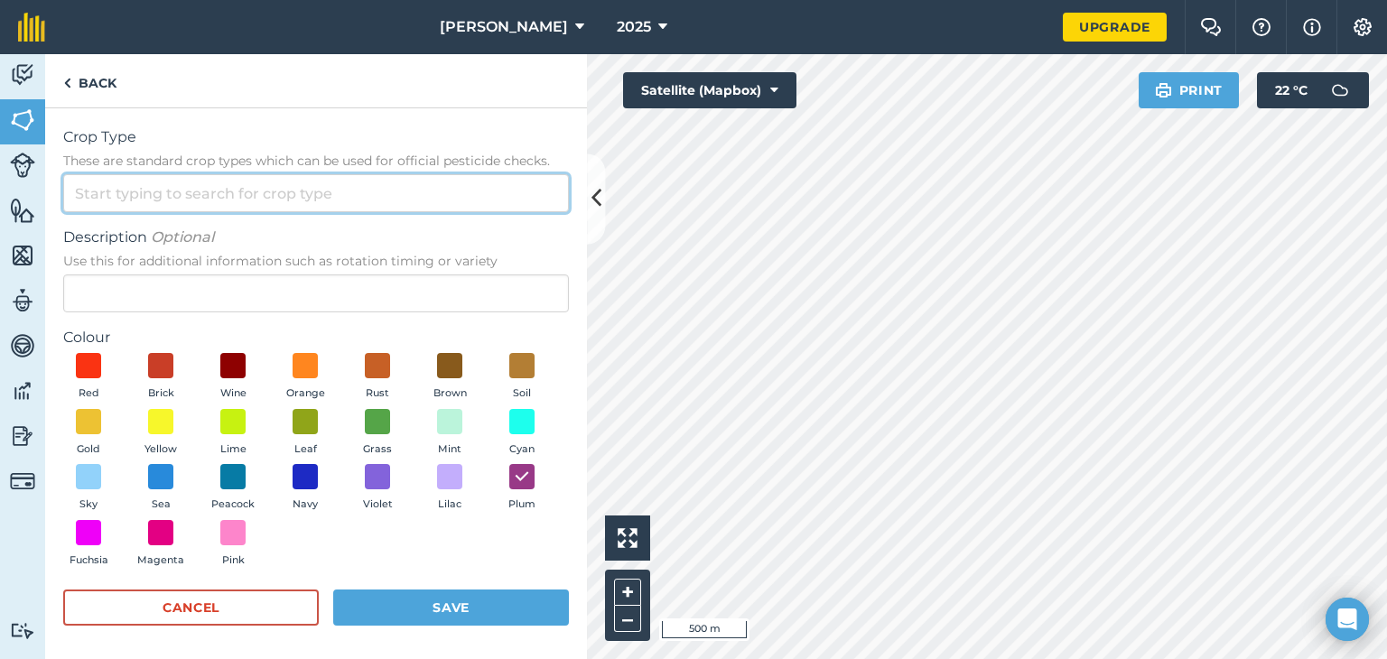
click at [255, 188] on input "Crop Type These are standard crop types which can be used for official pesticid…" at bounding box center [316, 193] width 506 height 38
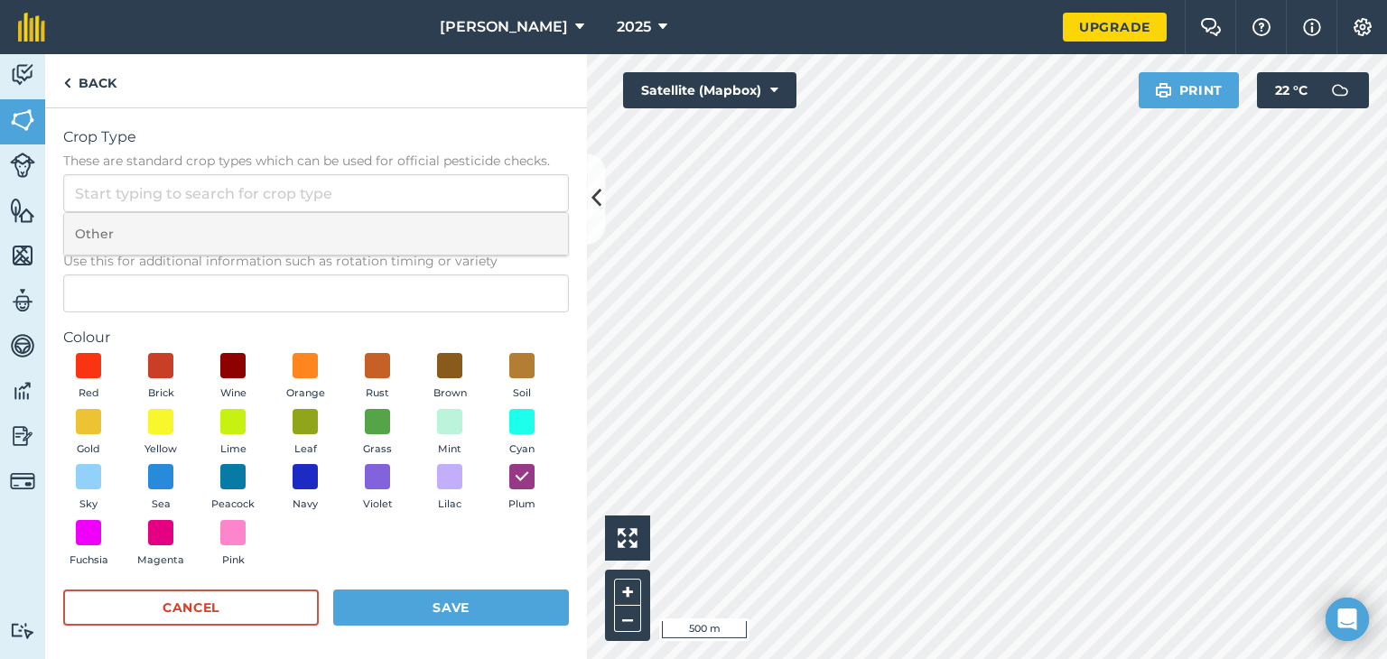
click at [237, 226] on li "Other" at bounding box center [316, 234] width 504 height 42
type input "Other"
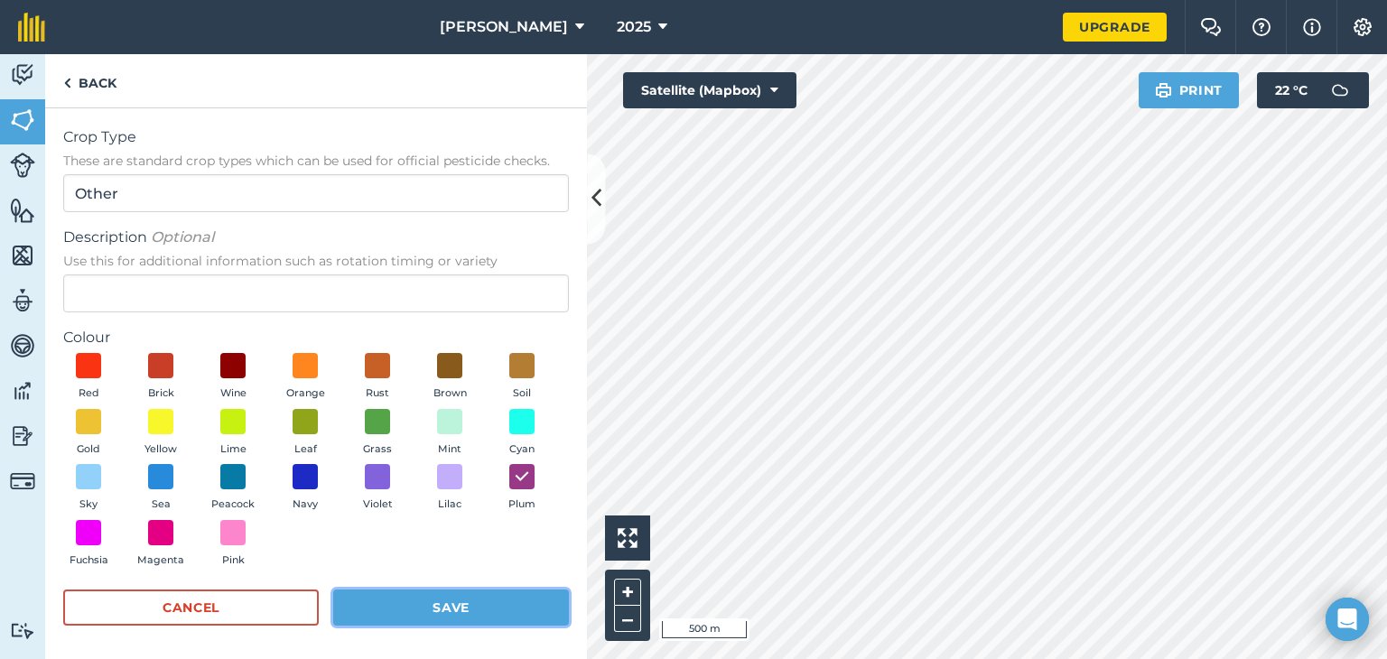
click at [440, 617] on button "Save" at bounding box center [451, 608] width 236 height 36
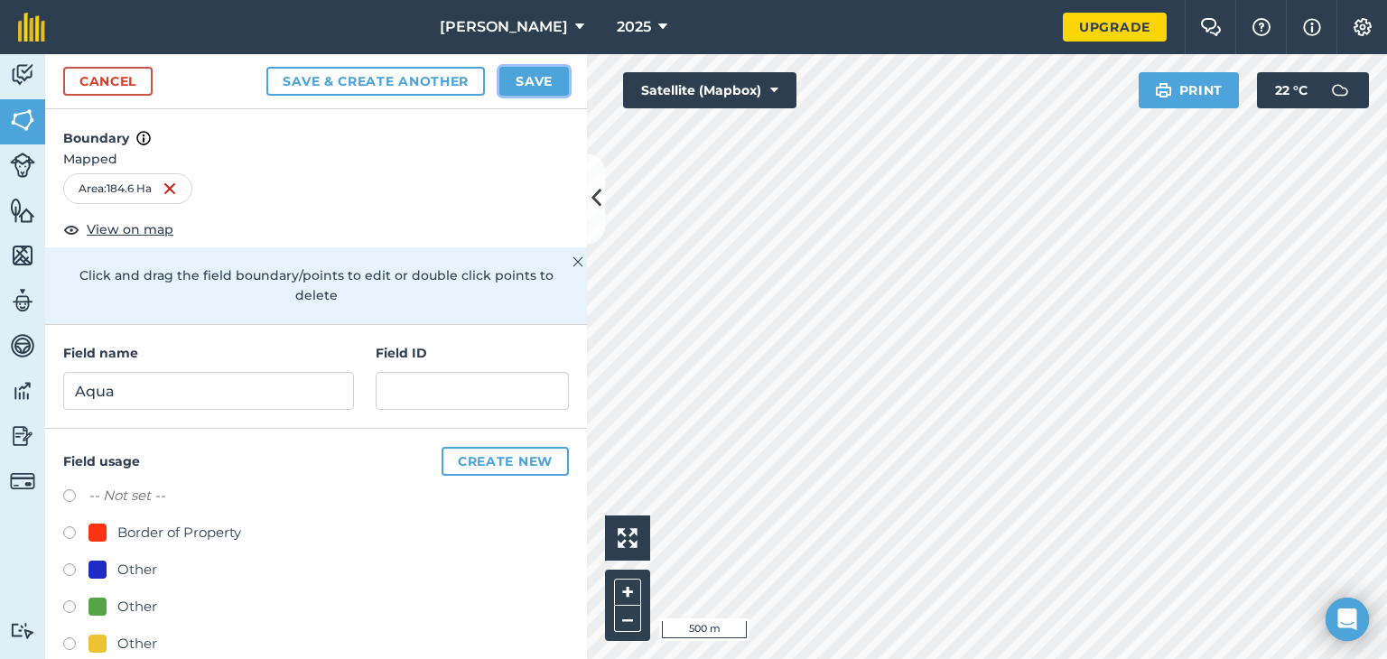
click at [529, 78] on button "Save" at bounding box center [534, 81] width 70 height 29
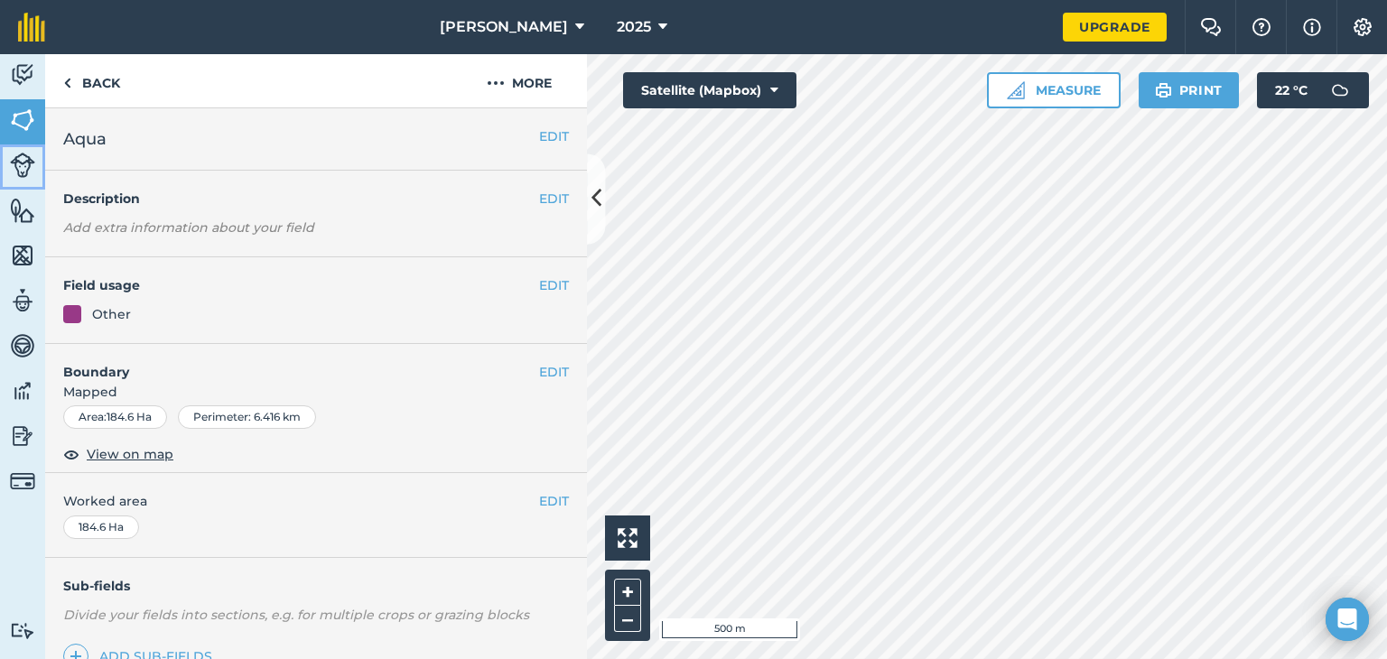
click at [22, 160] on img at bounding box center [22, 165] width 25 height 25
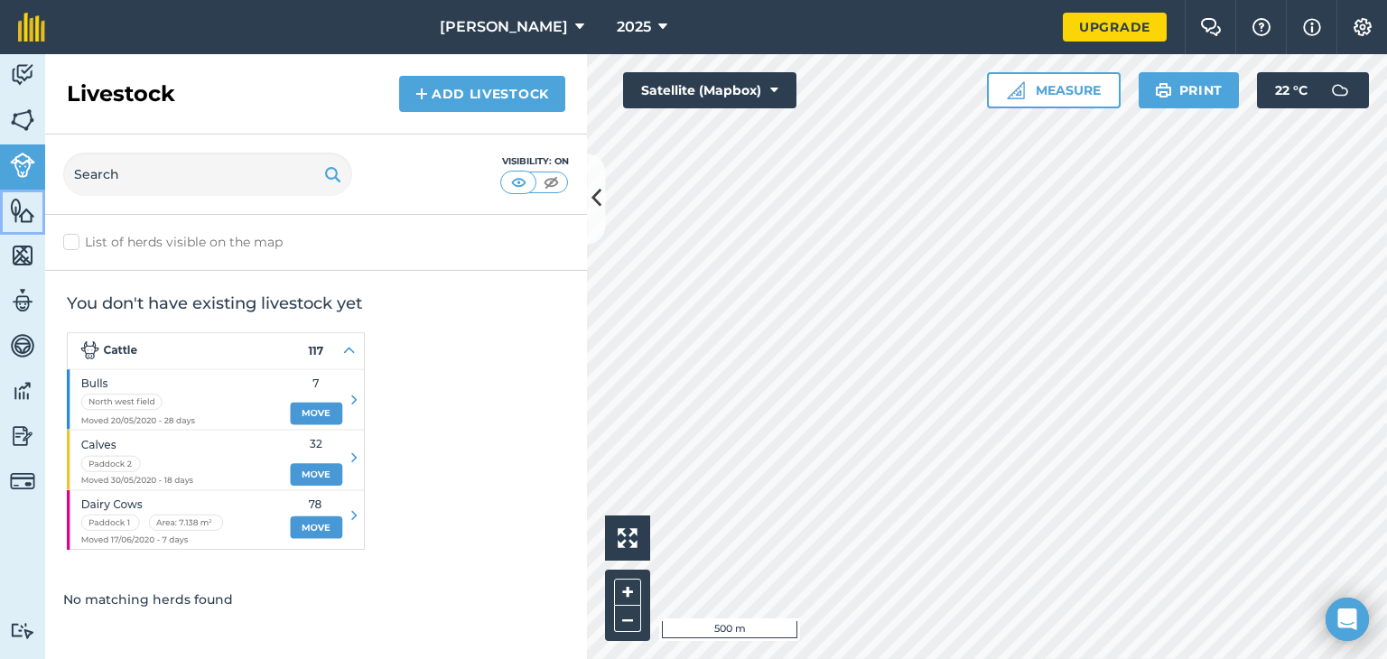
click at [28, 222] on img at bounding box center [22, 210] width 25 height 27
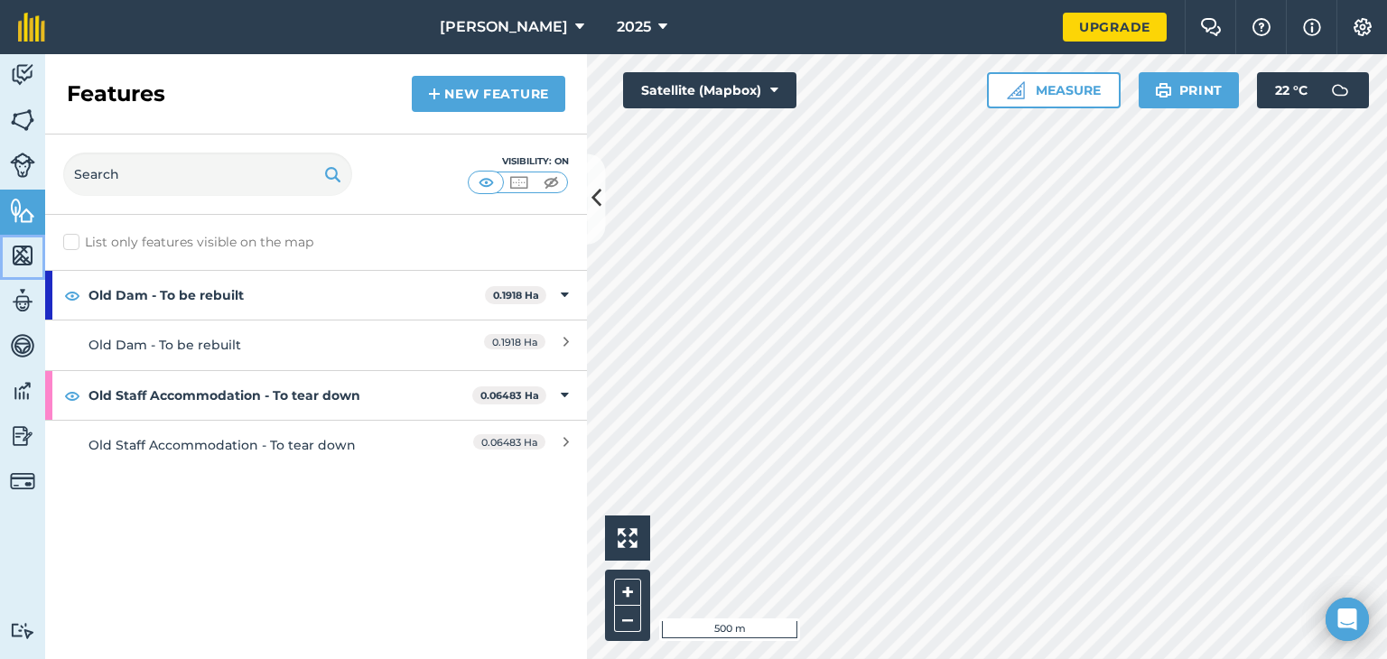
click at [19, 250] on img at bounding box center [22, 255] width 25 height 27
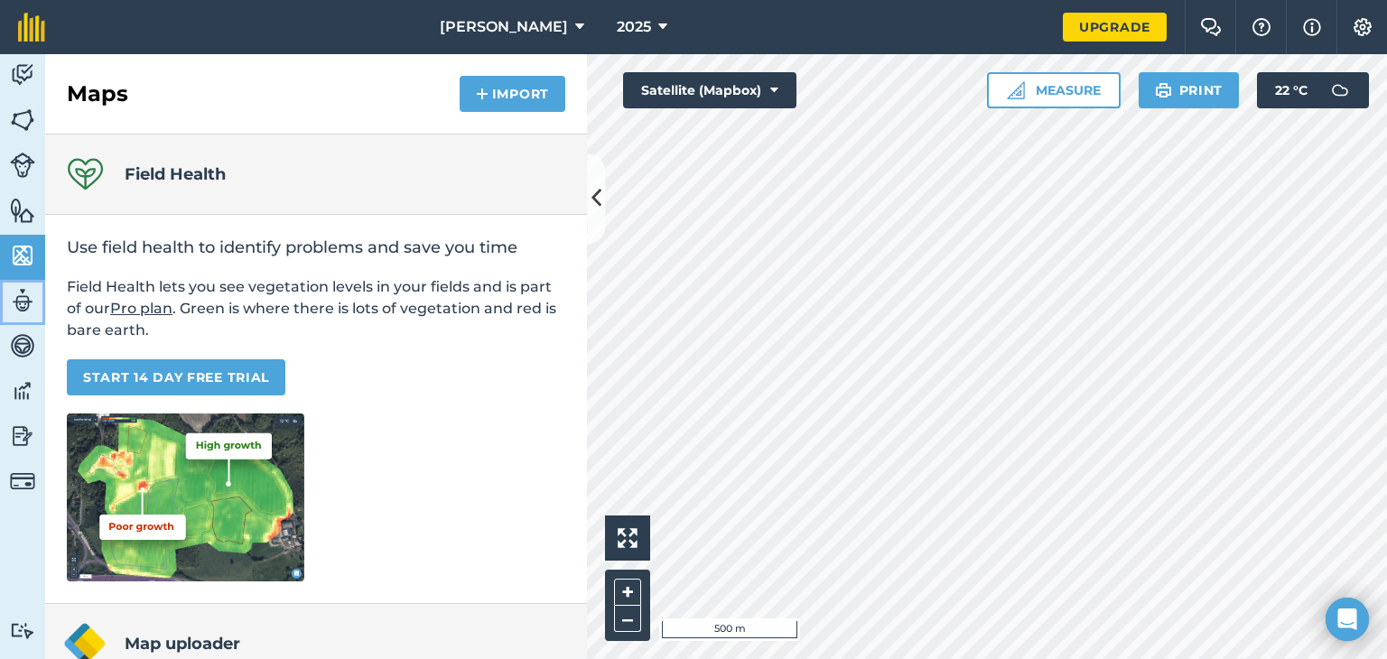
click at [8, 301] on link "Team" at bounding box center [22, 302] width 45 height 45
select select "MEMBER"
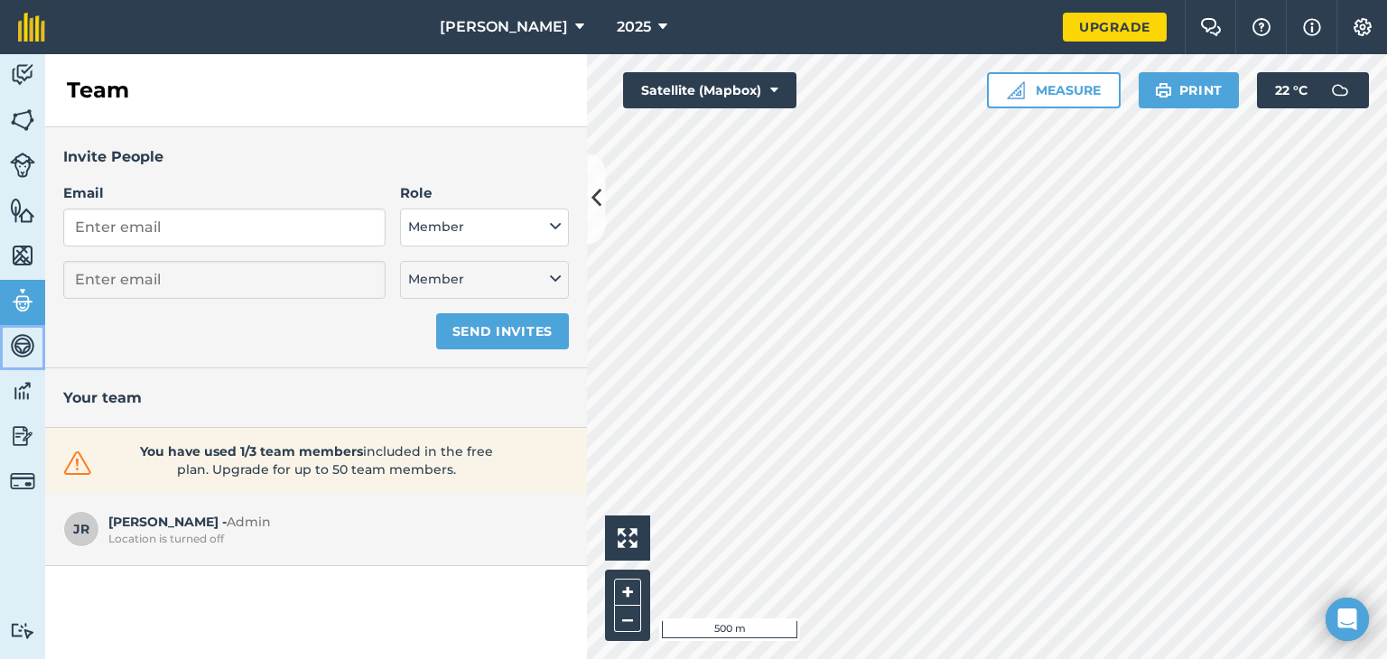
click at [14, 355] on img at bounding box center [22, 345] width 25 height 27
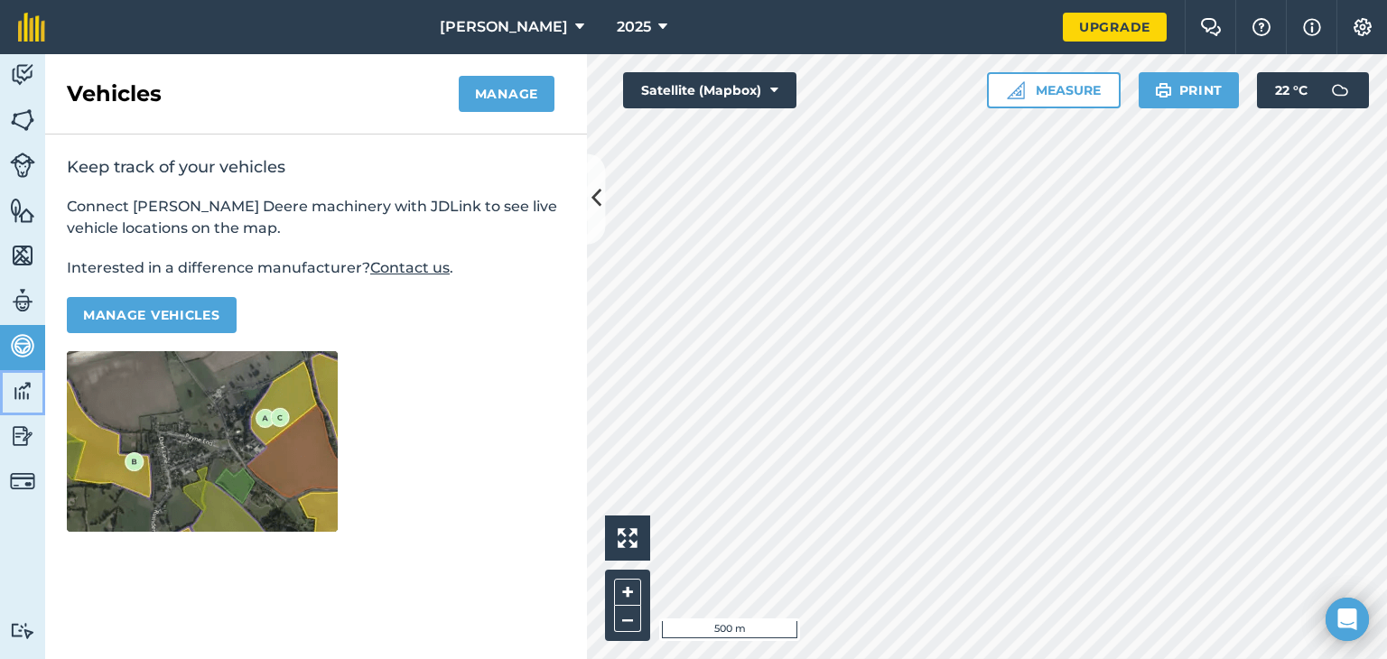
click at [20, 402] on img at bounding box center [22, 390] width 25 height 27
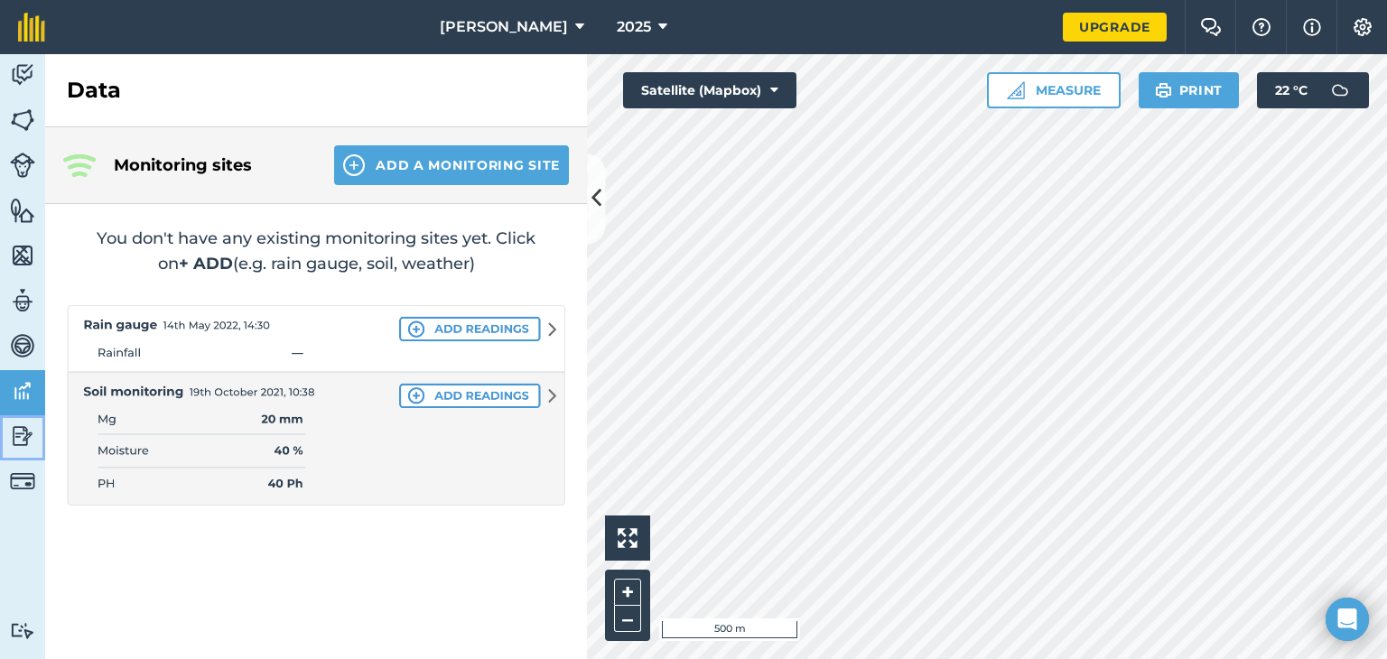
click at [24, 450] on link "Reporting" at bounding box center [22, 437] width 45 height 45
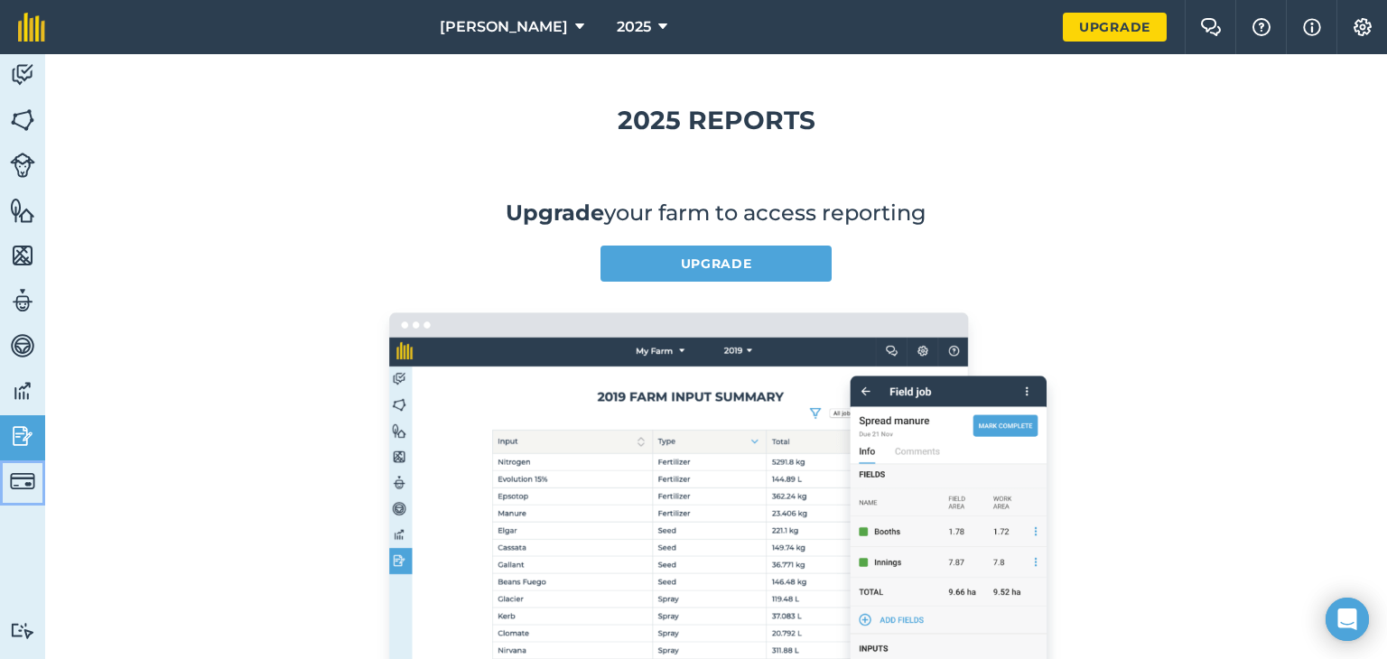
click at [22, 484] on img at bounding box center [22, 481] width 25 height 25
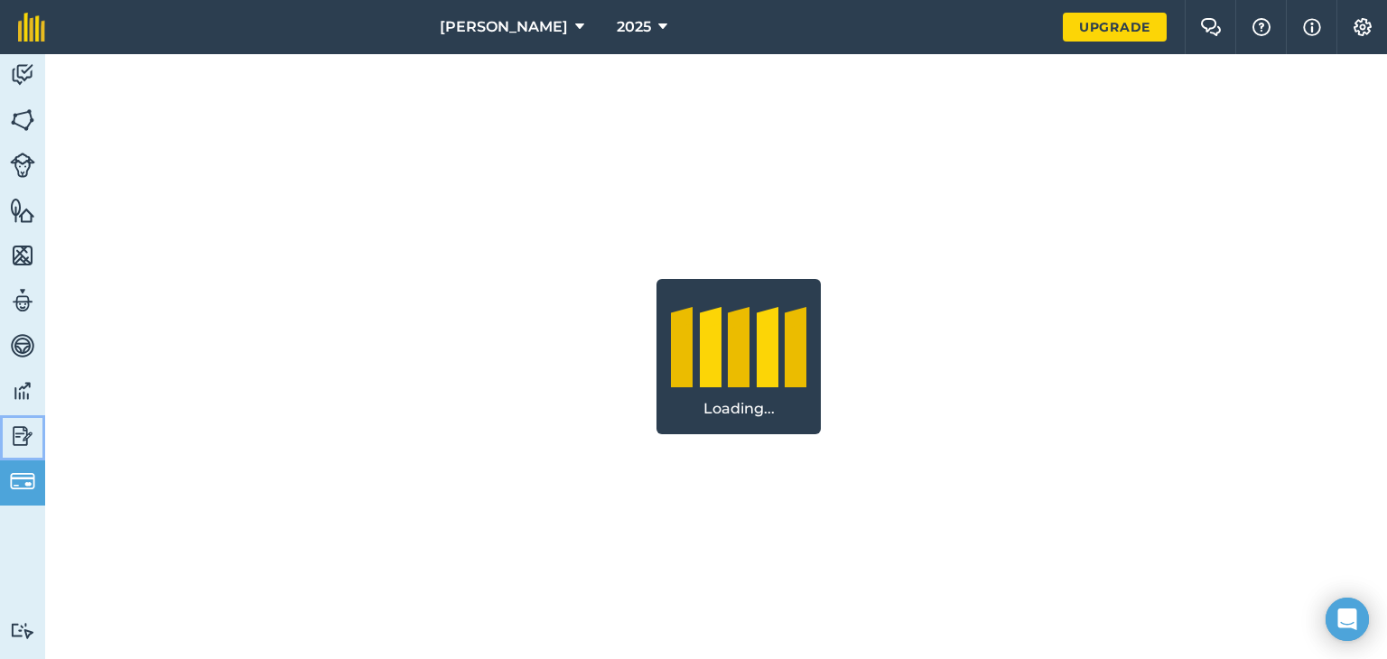
click at [14, 434] on img at bounding box center [22, 436] width 25 height 27
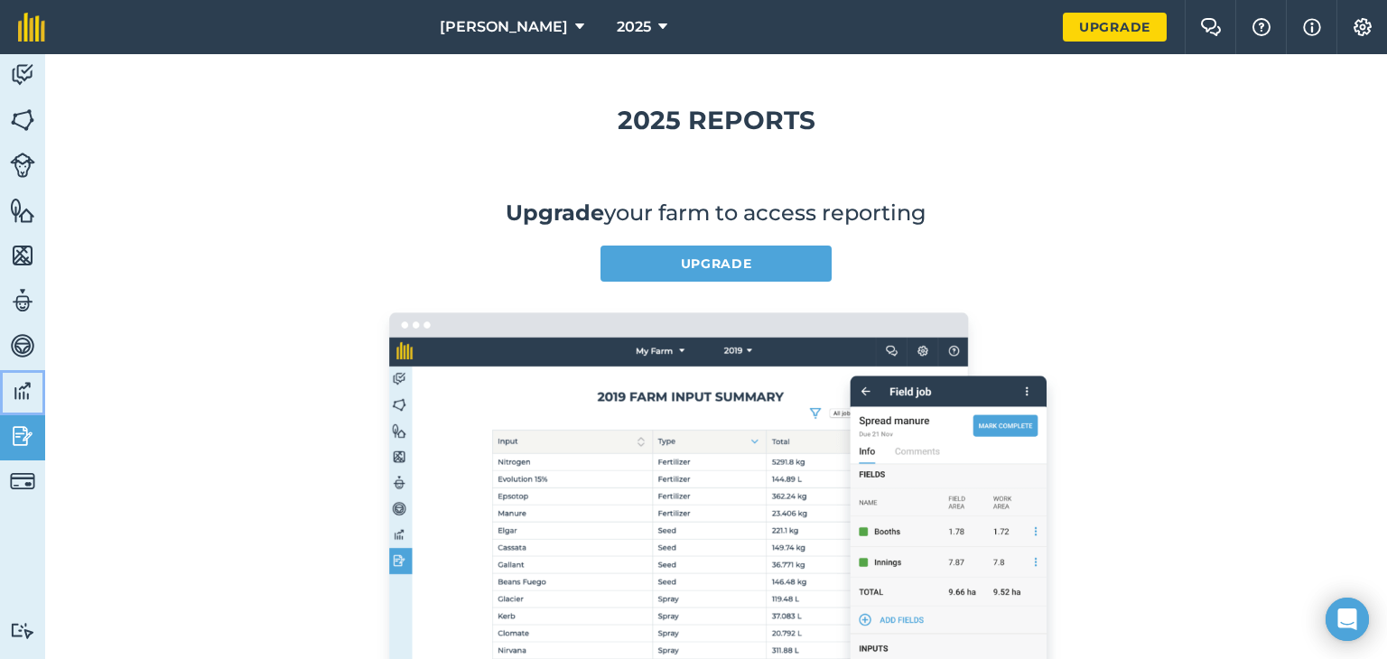
click at [18, 393] on img at bounding box center [22, 390] width 25 height 27
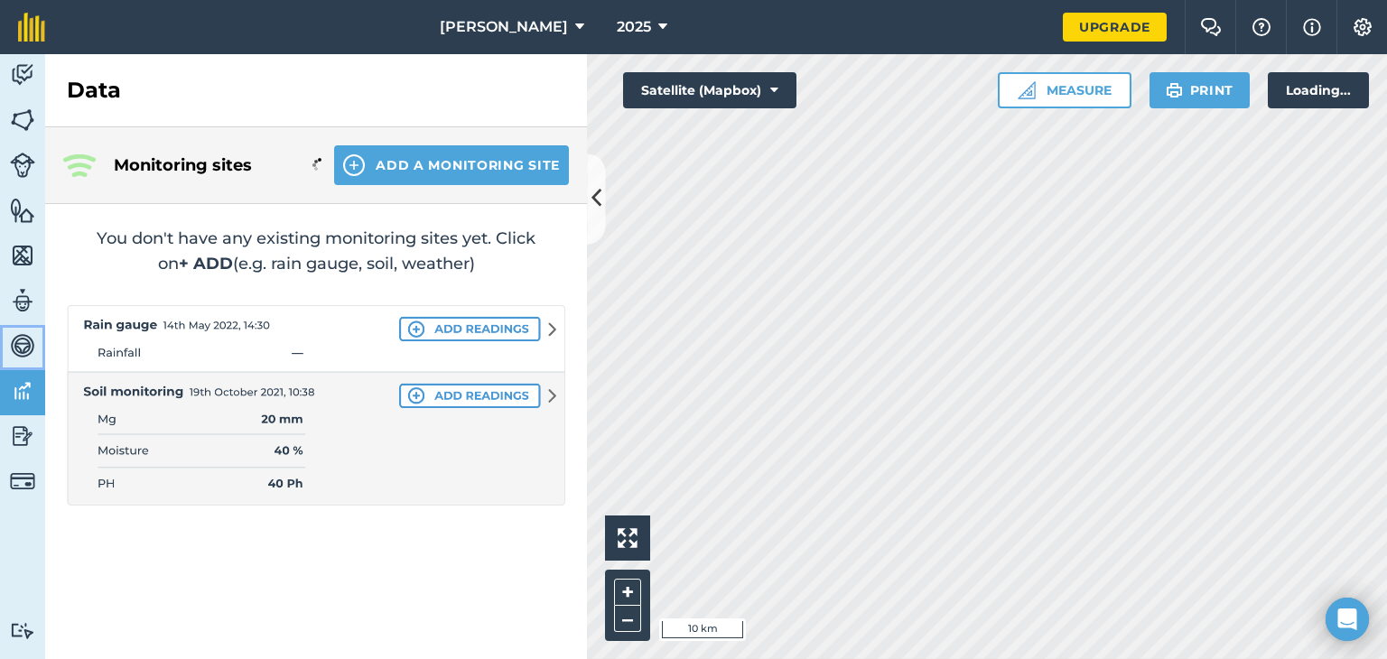
click at [19, 341] on img at bounding box center [22, 345] width 25 height 27
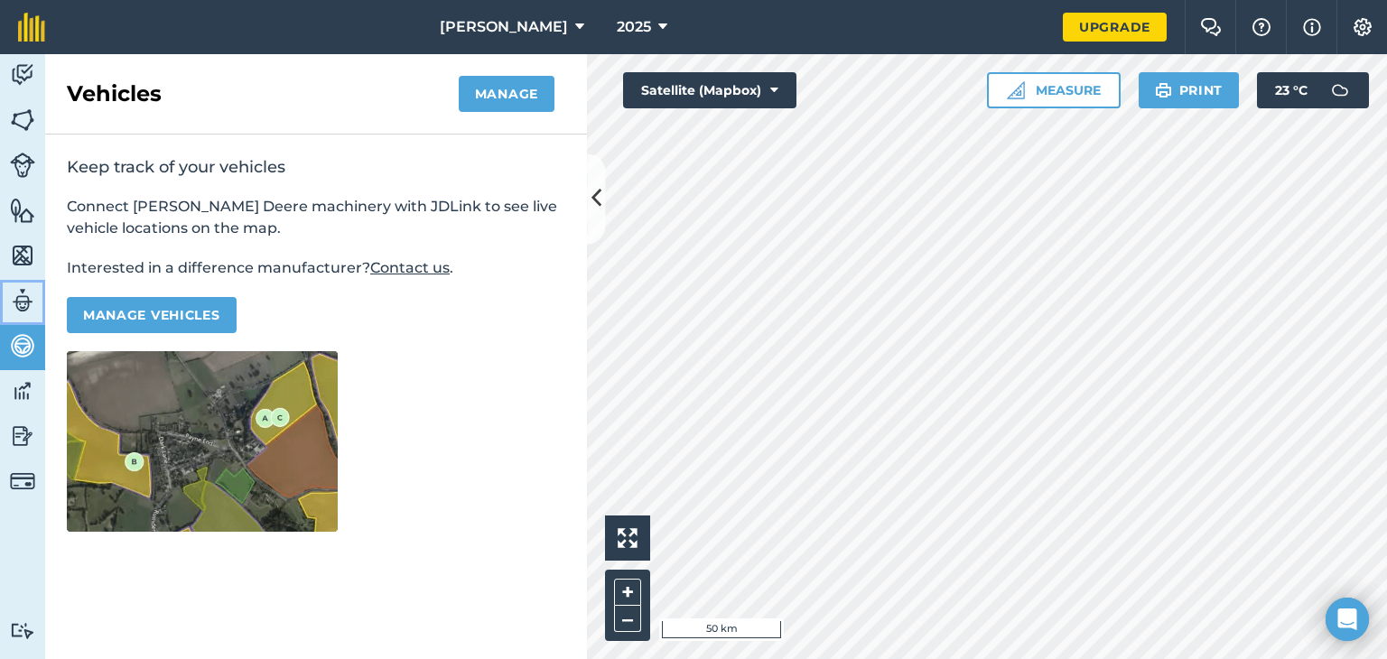
click at [18, 298] on img at bounding box center [22, 300] width 25 height 27
select select "MEMBER"
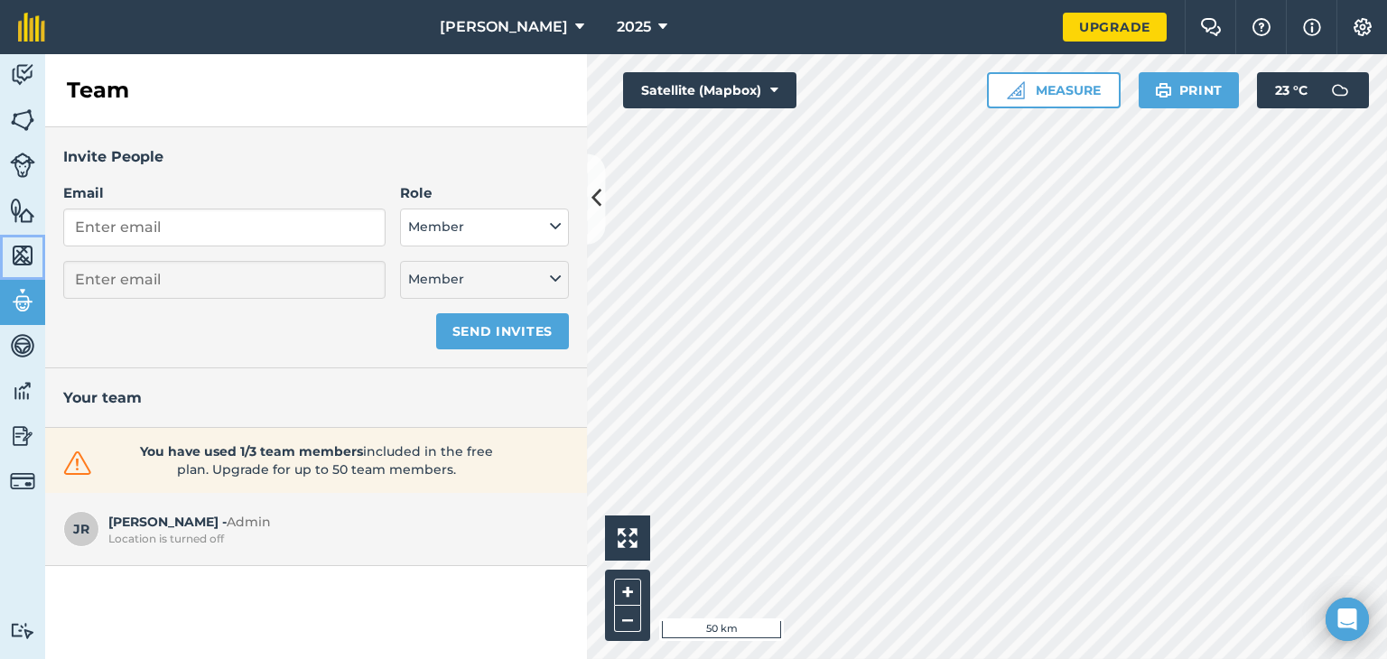
click at [16, 259] on img at bounding box center [22, 255] width 25 height 27
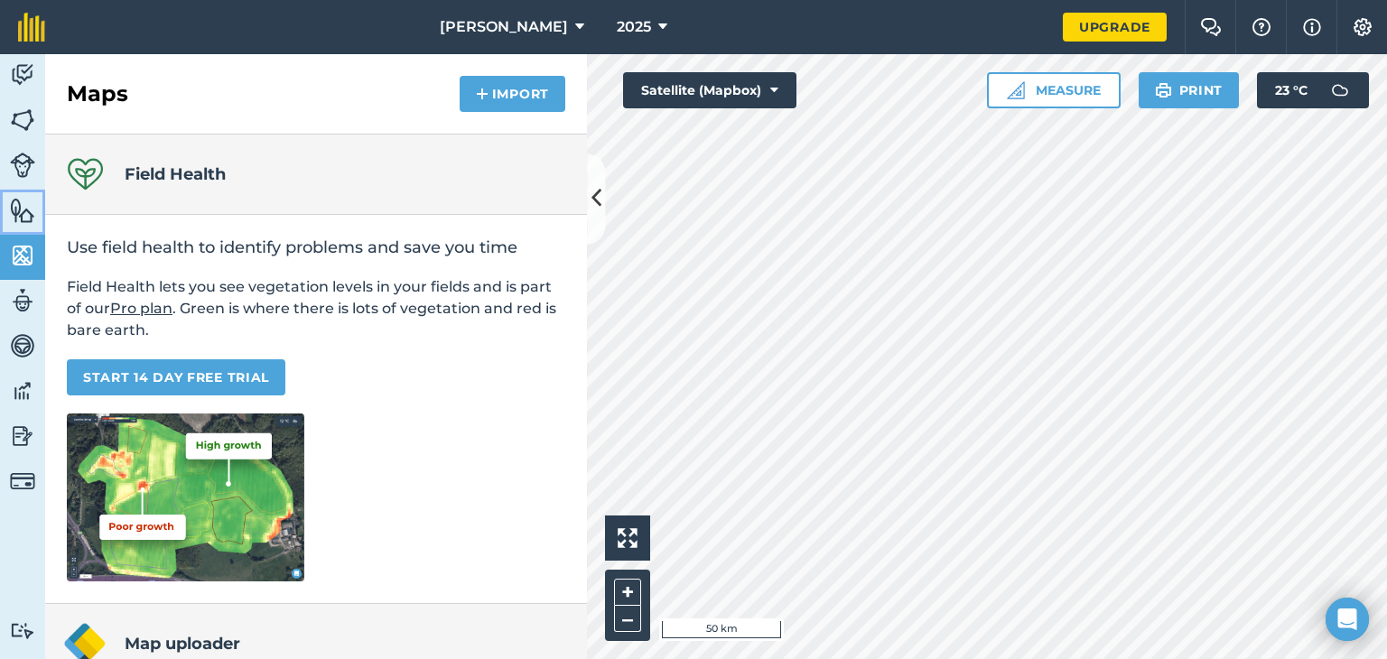
click at [36, 207] on link "Features" at bounding box center [22, 212] width 45 height 45
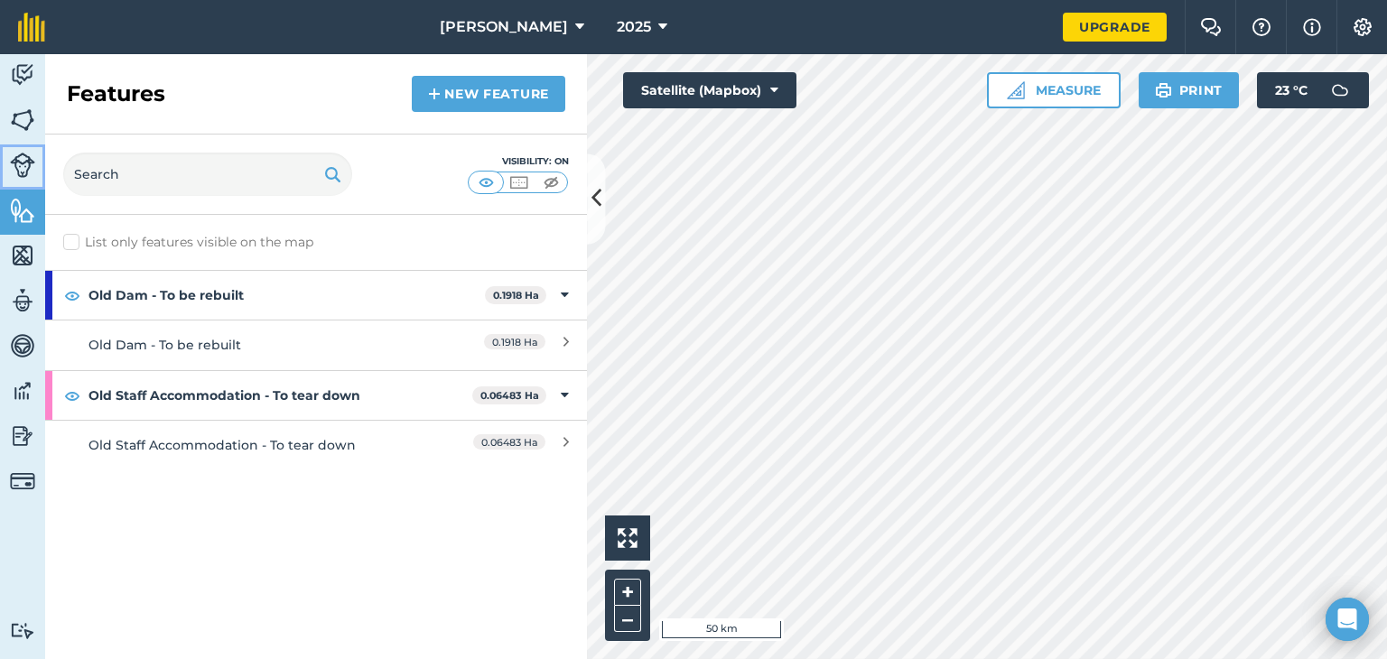
click at [18, 167] on img at bounding box center [22, 165] width 25 height 25
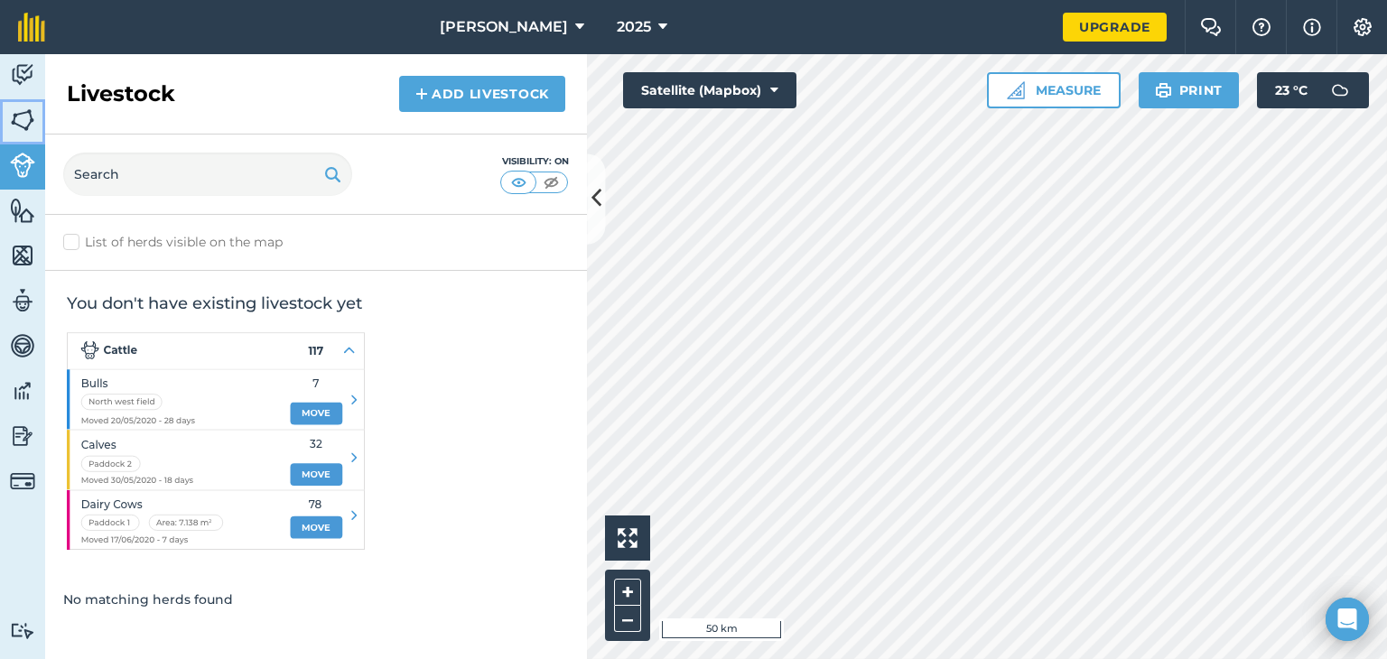
click at [18, 125] on img at bounding box center [22, 120] width 25 height 27
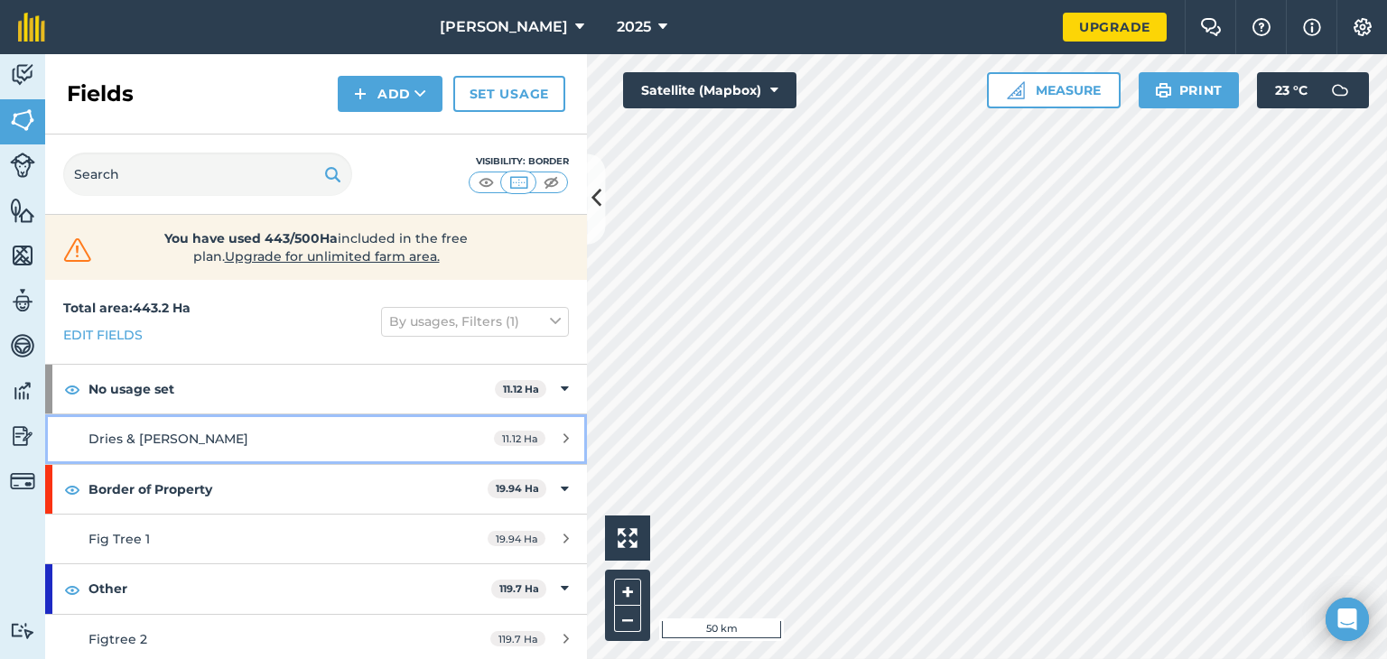
click at [252, 439] on div "Dries & Hilda" at bounding box center [257, 439] width 339 height 20
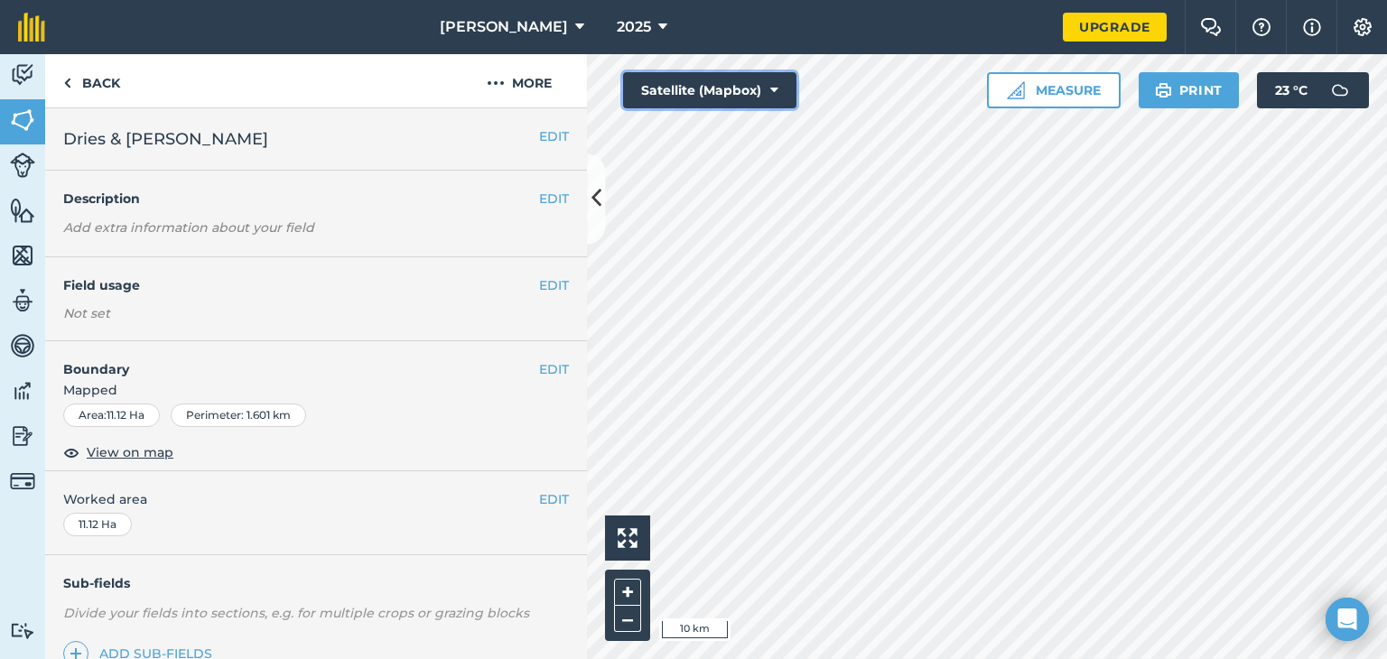
click at [744, 94] on button "Satellite (Mapbox)" at bounding box center [709, 90] width 173 height 36
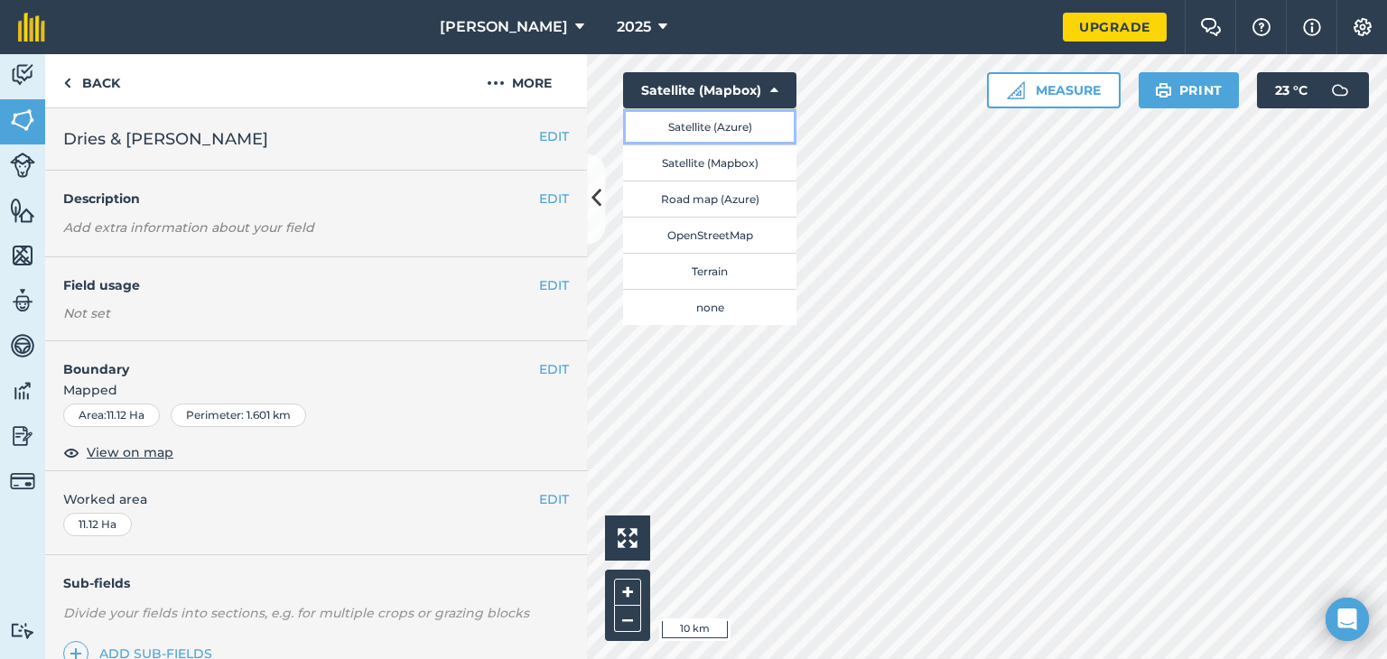
click at [745, 128] on button "Satellite (Azure)" at bounding box center [709, 126] width 173 height 36
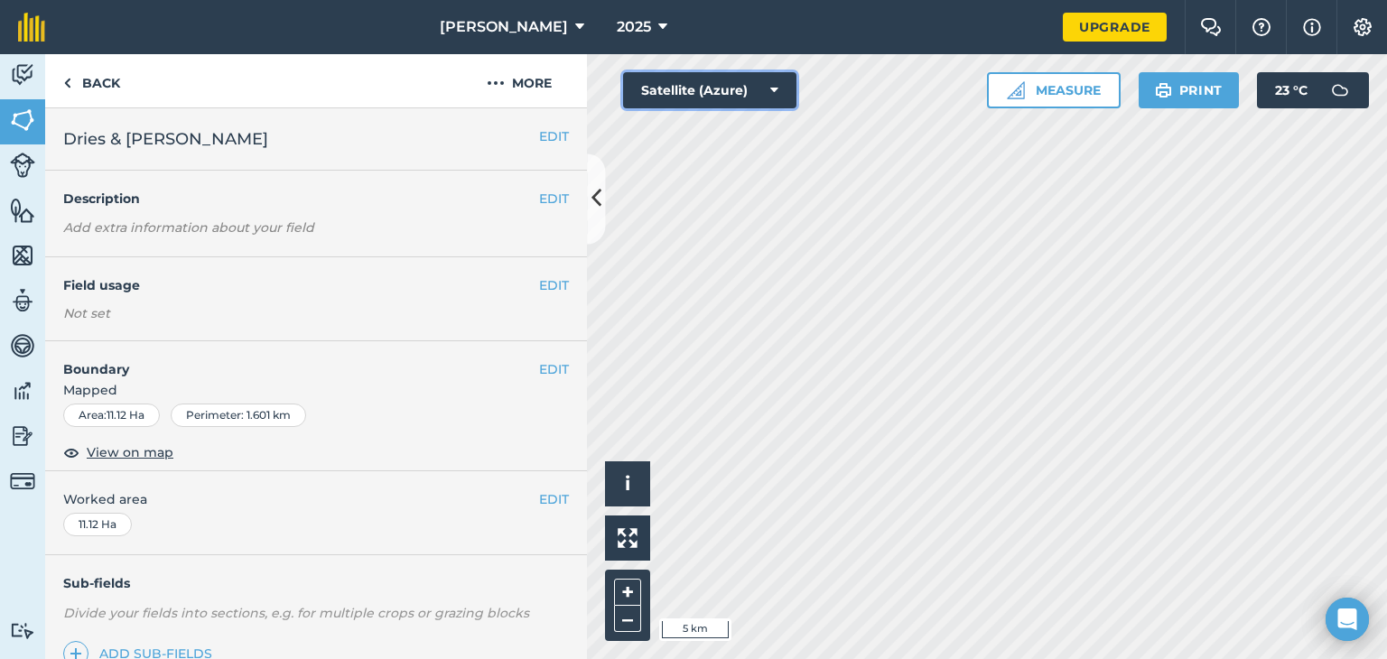
click at [702, 98] on button "Satellite (Azure)" at bounding box center [709, 90] width 173 height 36
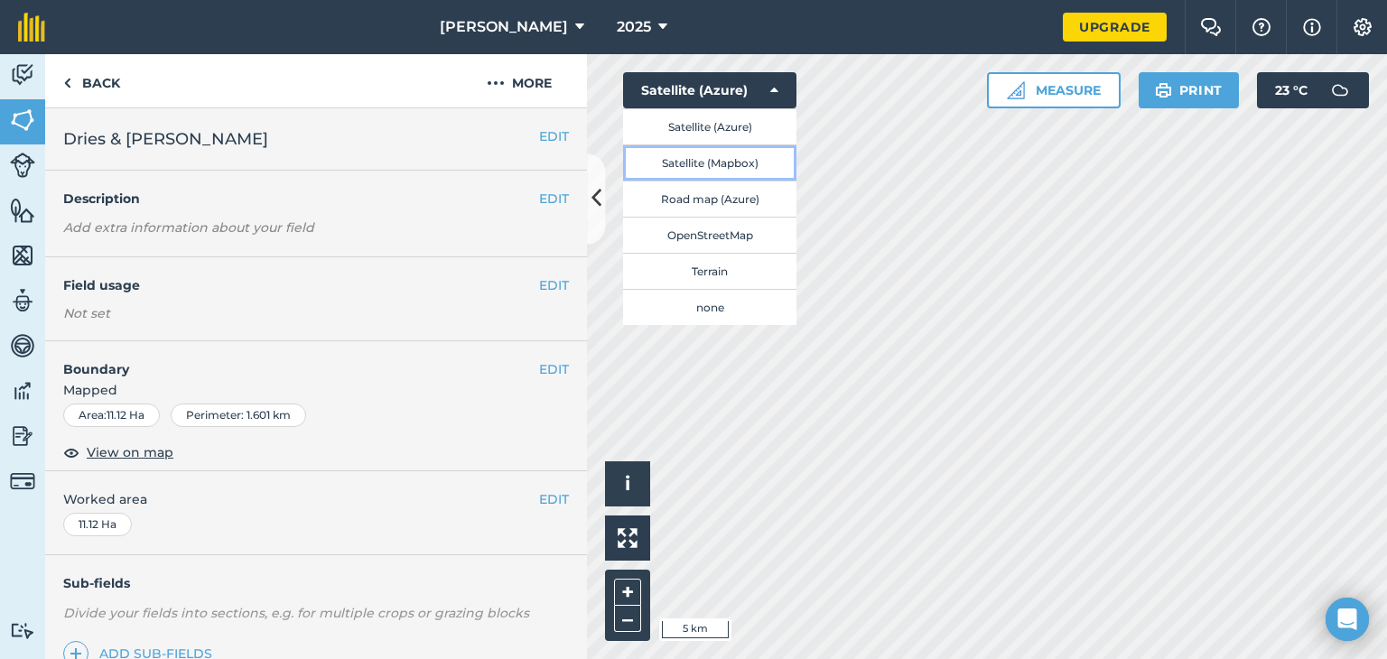
click at [719, 160] on button "Satellite (Mapbox)" at bounding box center [709, 162] width 173 height 36
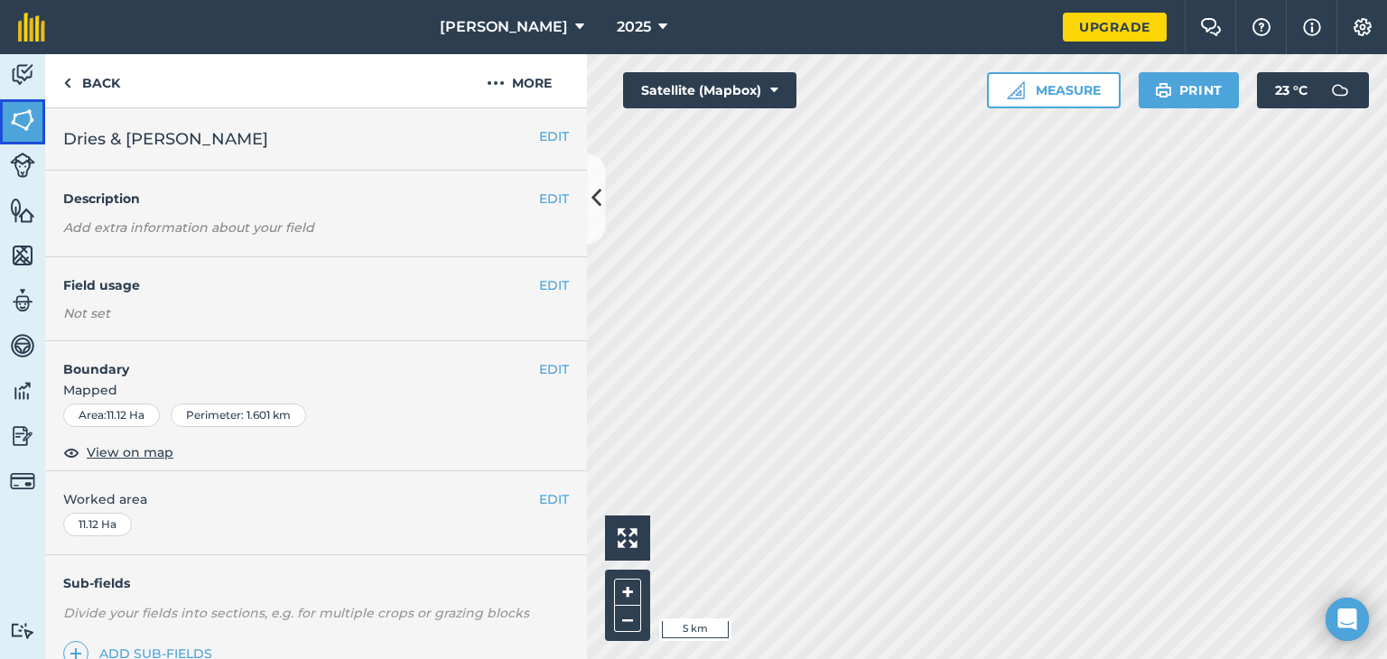
click at [30, 122] on img at bounding box center [22, 120] width 25 height 27
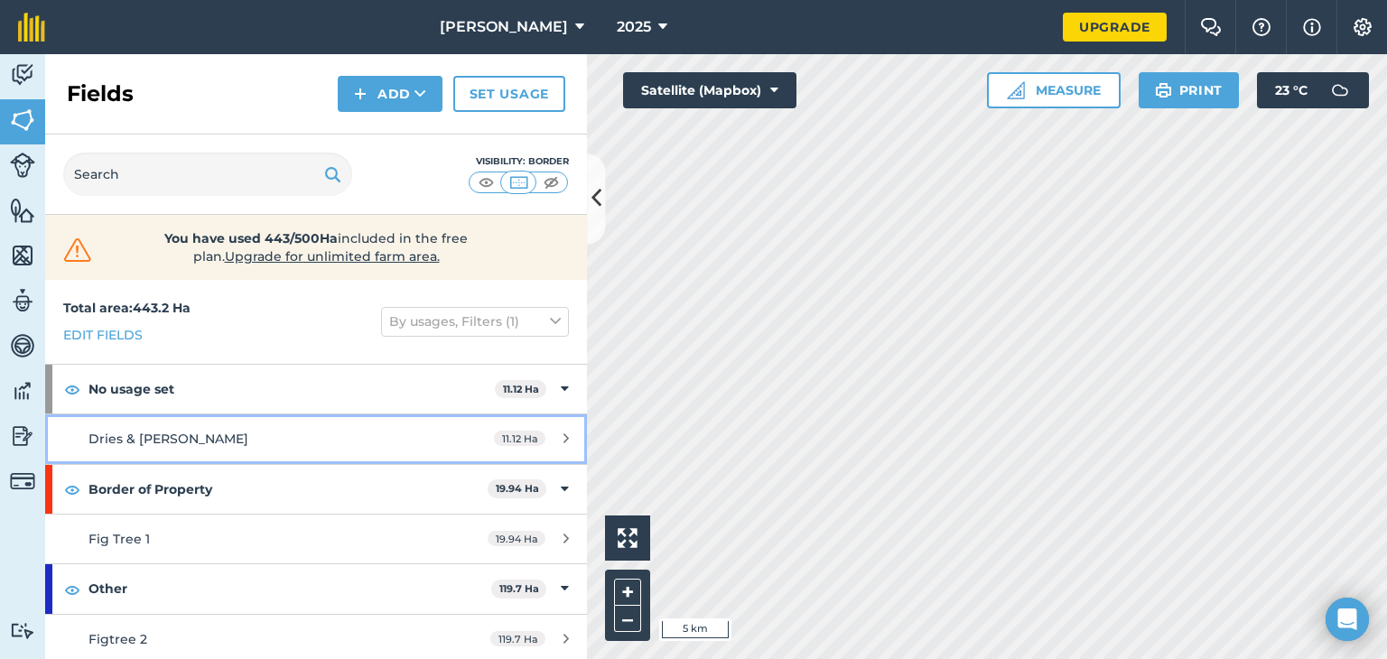
click at [141, 443] on span "Dries & Hilda" at bounding box center [168, 439] width 160 height 16
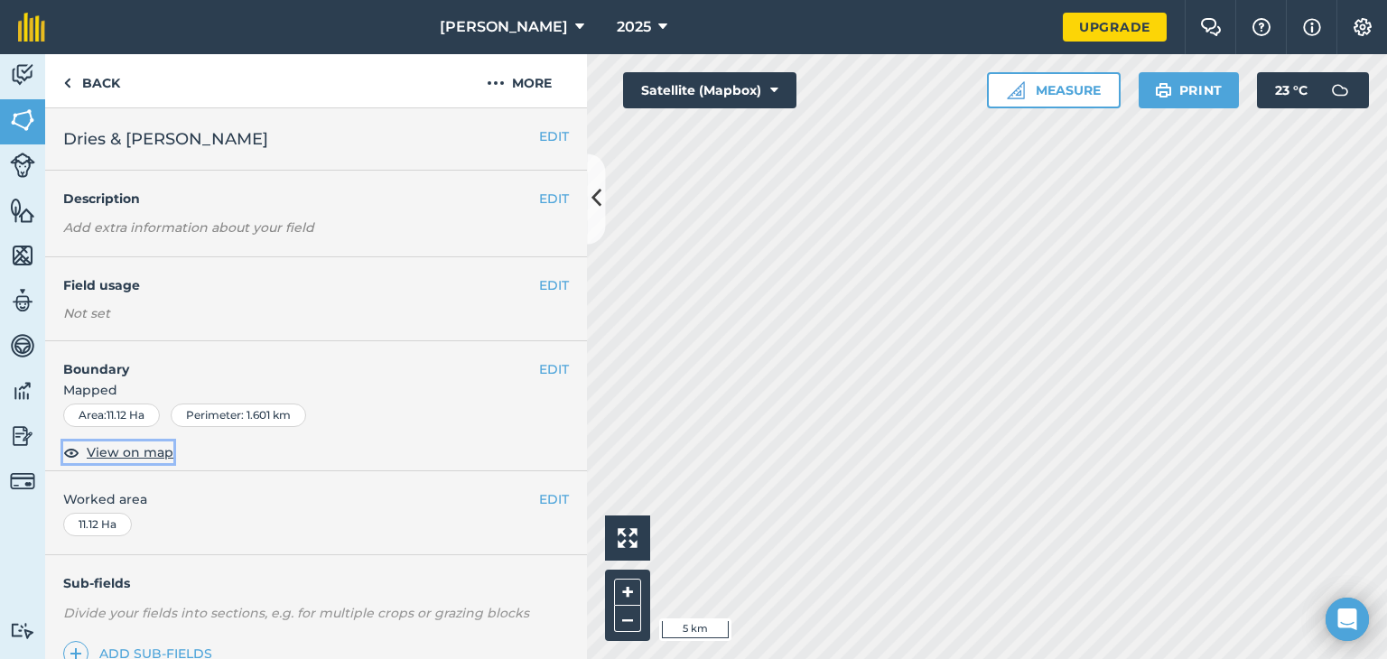
click at [128, 454] on span "View on map" at bounding box center [130, 452] width 87 height 20
click at [92, 79] on link "Back" at bounding box center [91, 80] width 93 height 53
